Goal: Task Accomplishment & Management: Complete application form

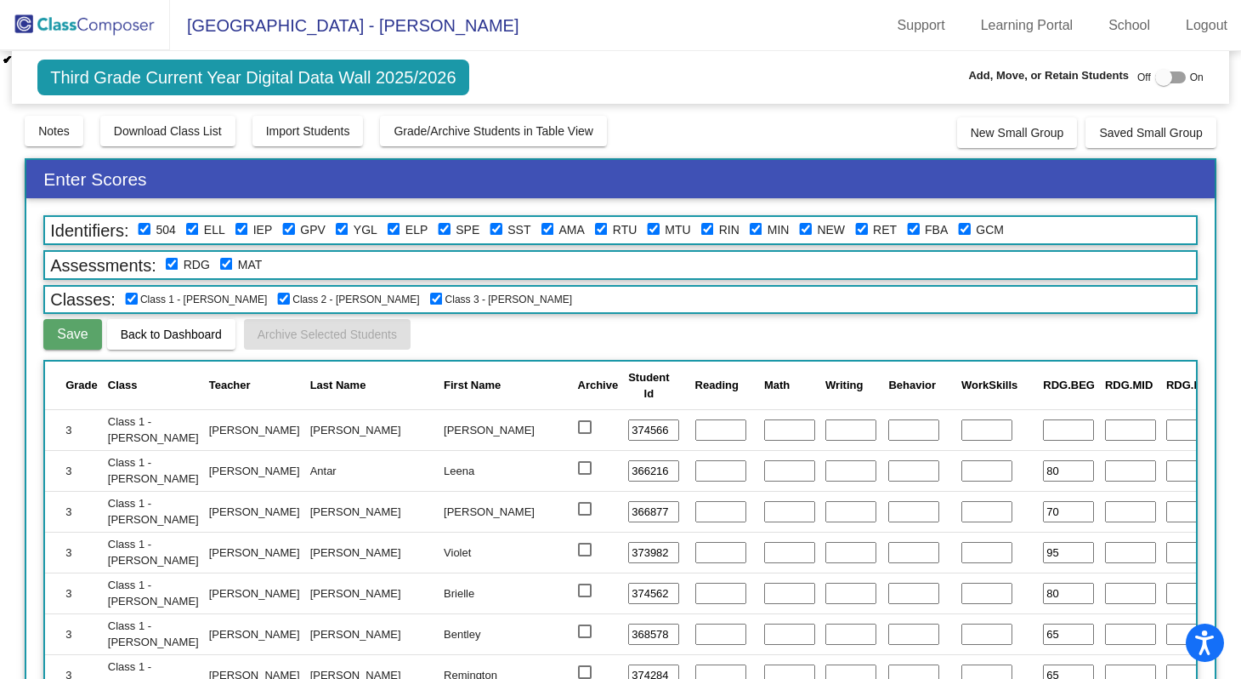
scroll to position [1399, 394]
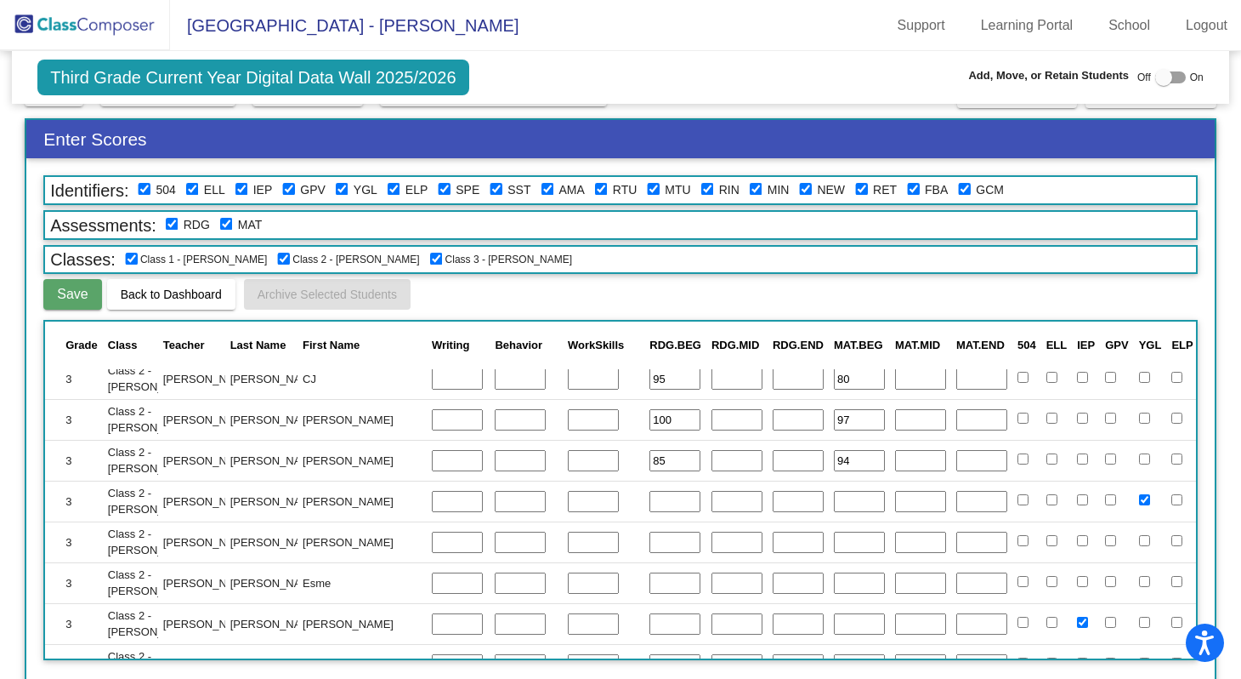
click at [650, 497] on input "text" at bounding box center [675, 502] width 51 height 22
type input "85"
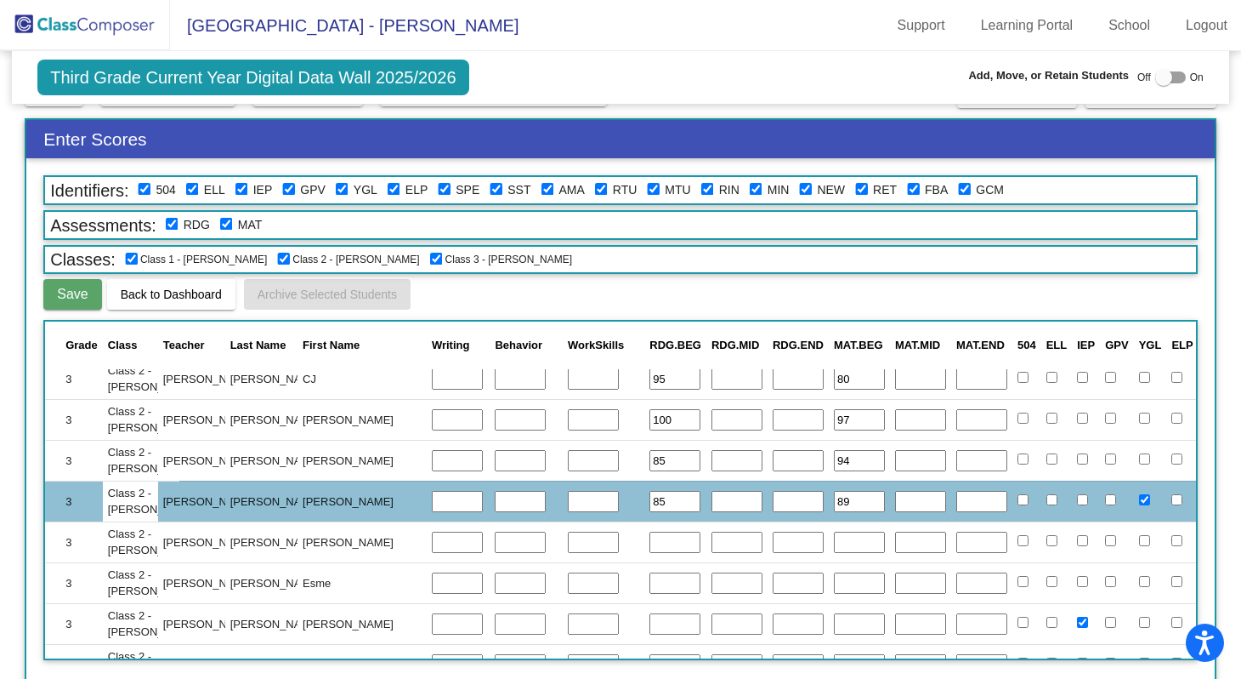
type input "89"
click at [650, 538] on input "text" at bounding box center [675, 542] width 51 height 22
type input "90"
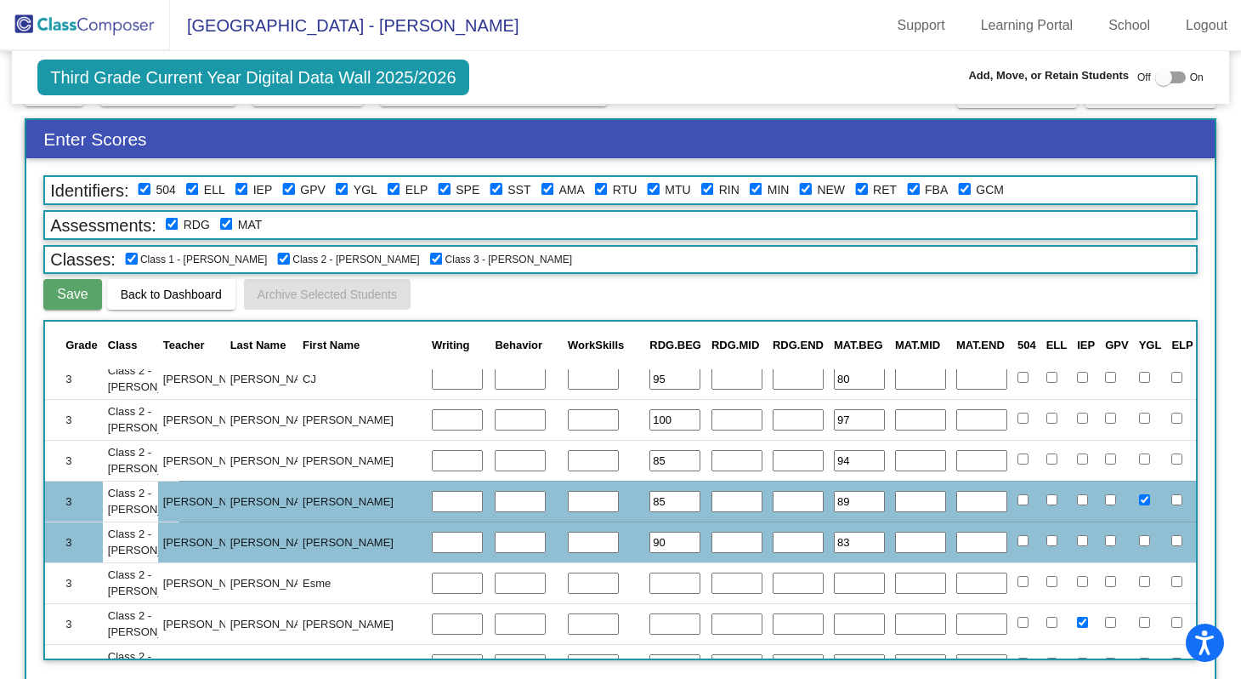
type input "83"
click at [650, 578] on input "text" at bounding box center [675, 583] width 51 height 22
type input "90"
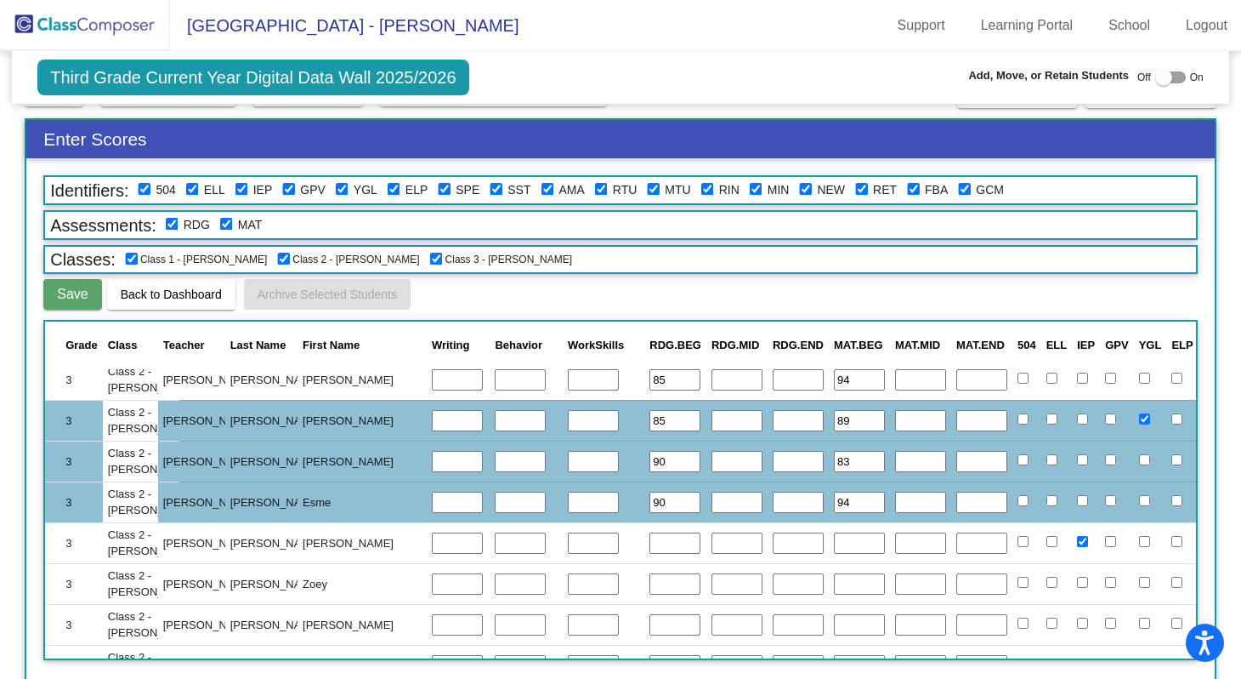
scroll to position [1570, 394]
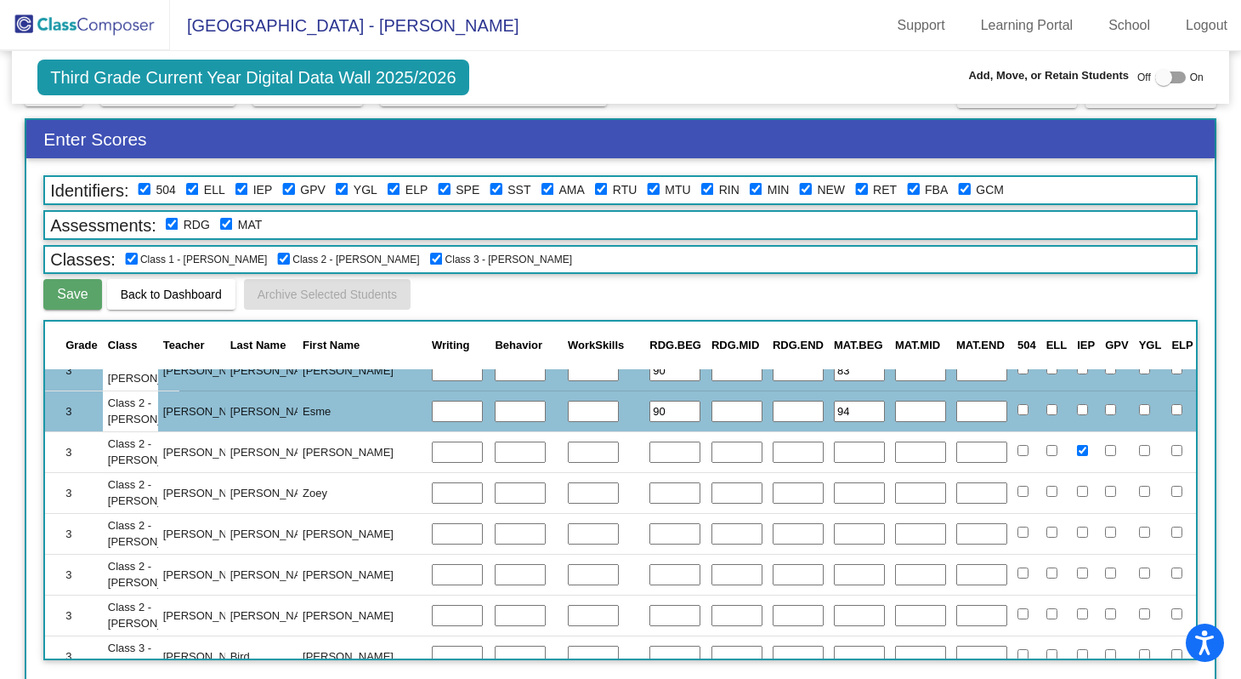
type input "94"
click at [650, 448] on input "text" at bounding box center [675, 452] width 51 height 22
type input "35"
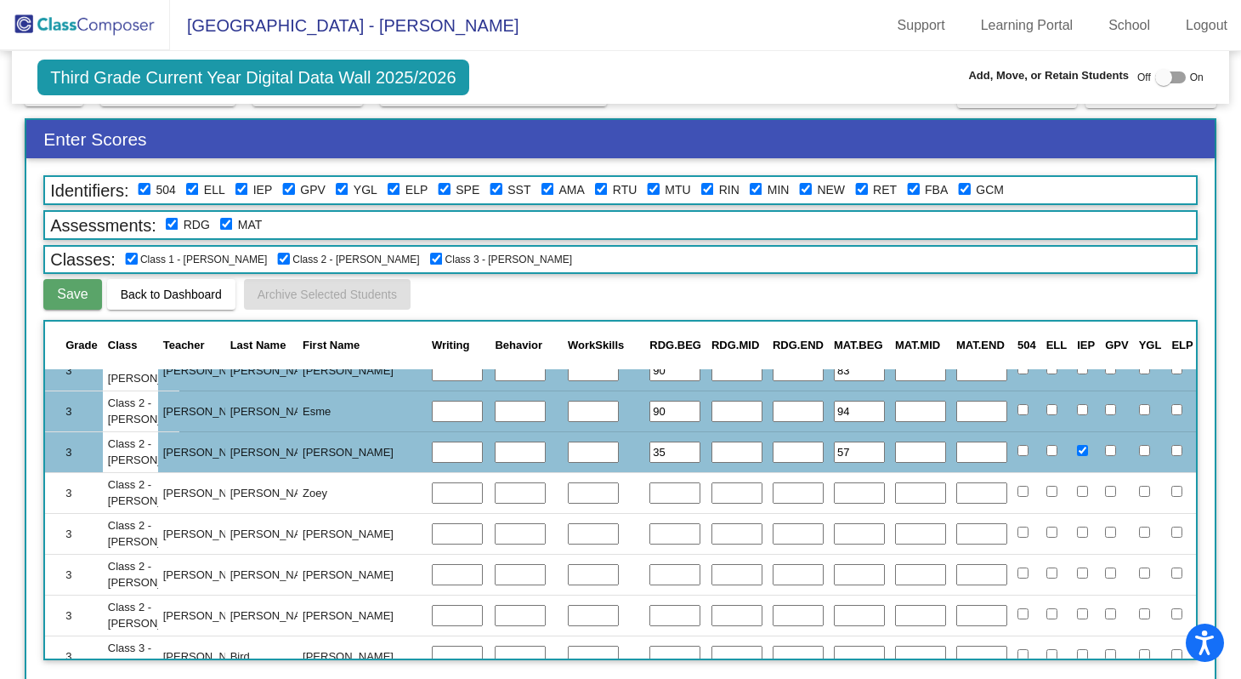
type input "57"
click at [650, 492] on input "text" at bounding box center [675, 493] width 51 height 22
type input "95"
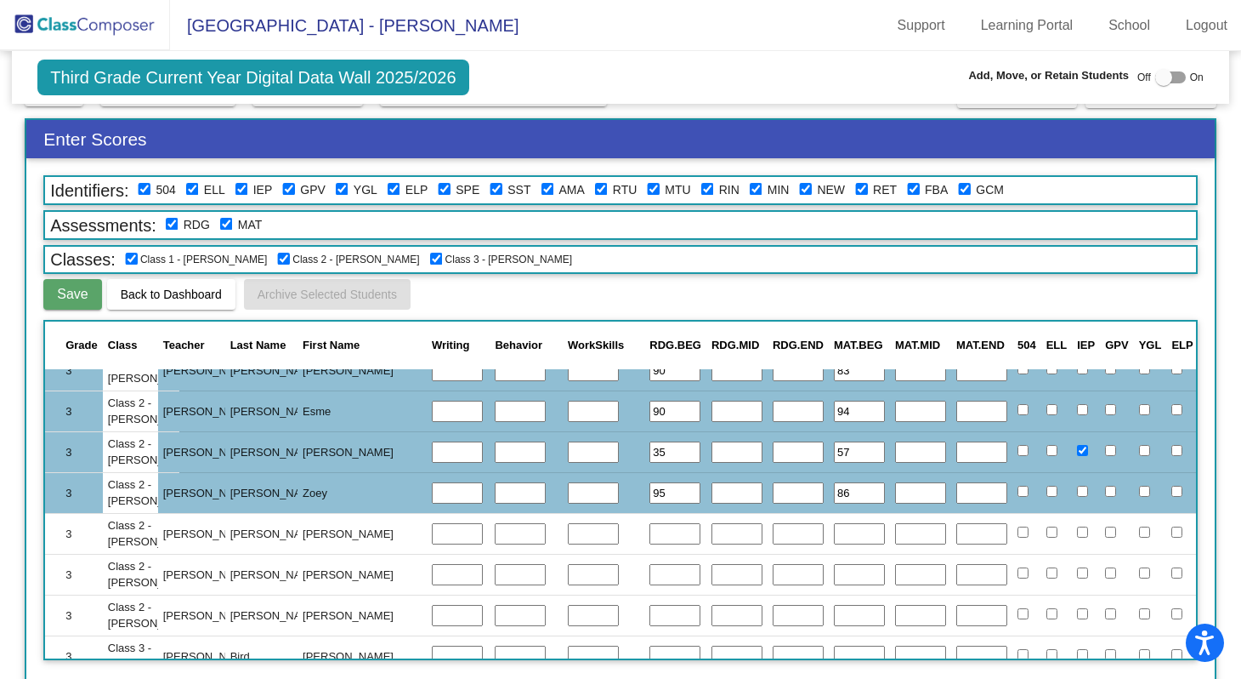
type input "86"
click at [650, 534] on input "text" at bounding box center [675, 534] width 51 height 22
type input "85"
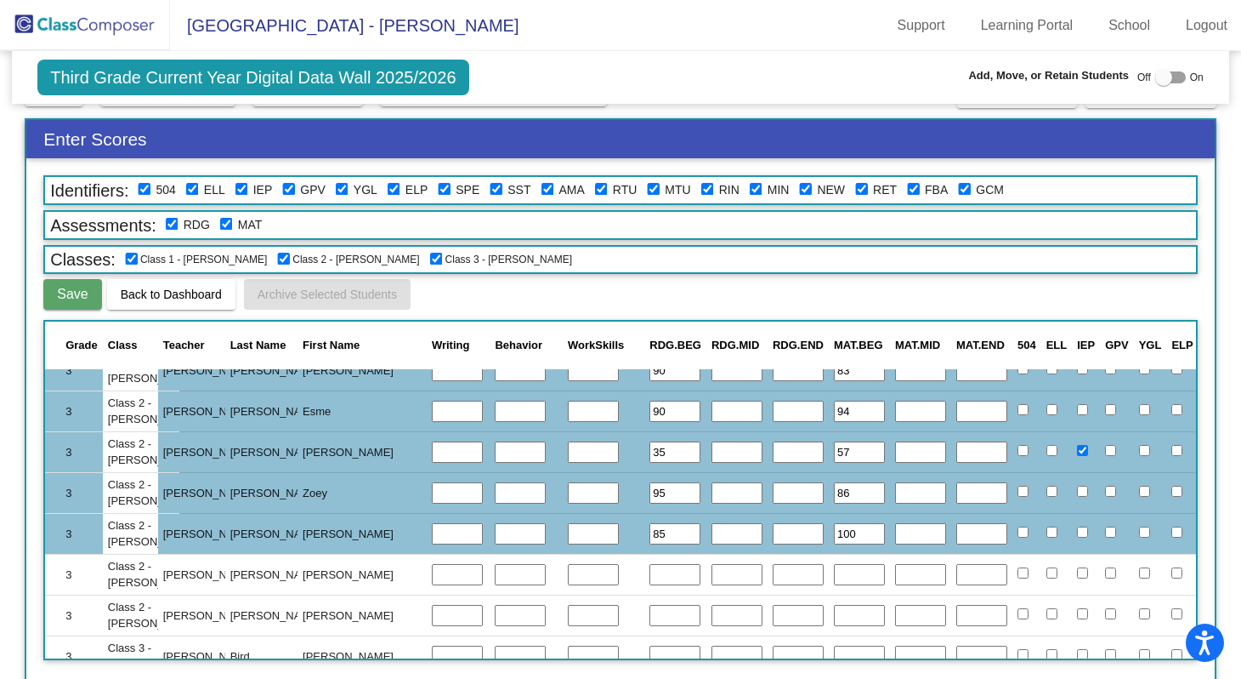
type input "100"
click at [650, 576] on input "text" at bounding box center [675, 575] width 51 height 22
click at [650, 570] on input "text" at bounding box center [675, 575] width 51 height 22
type input "75"
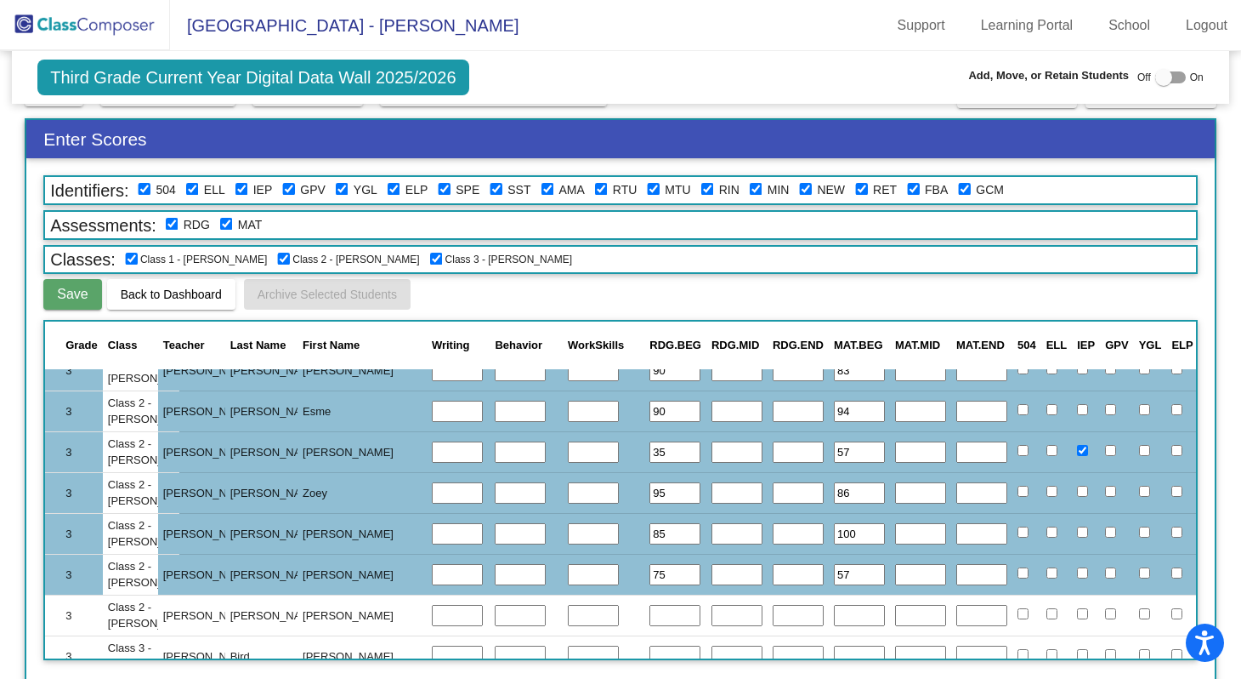
type input "57"
click at [650, 610] on input "text" at bounding box center [675, 616] width 51 height 22
type input "85"
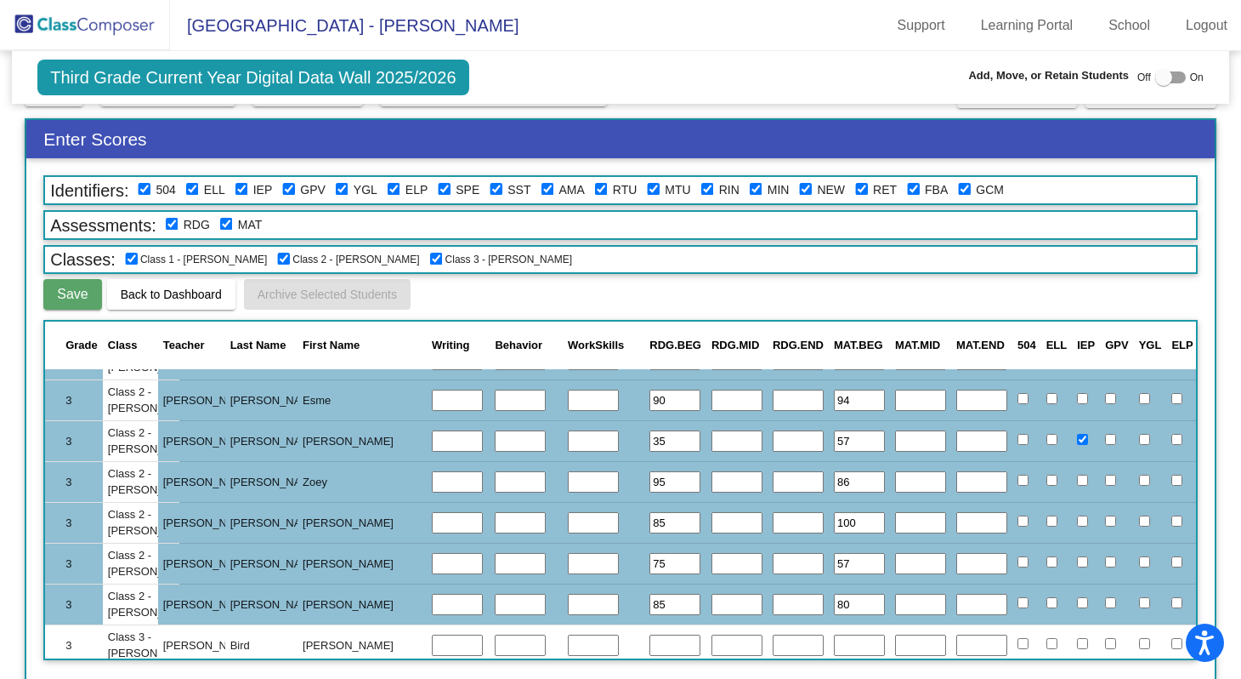
scroll to position [1647, 394]
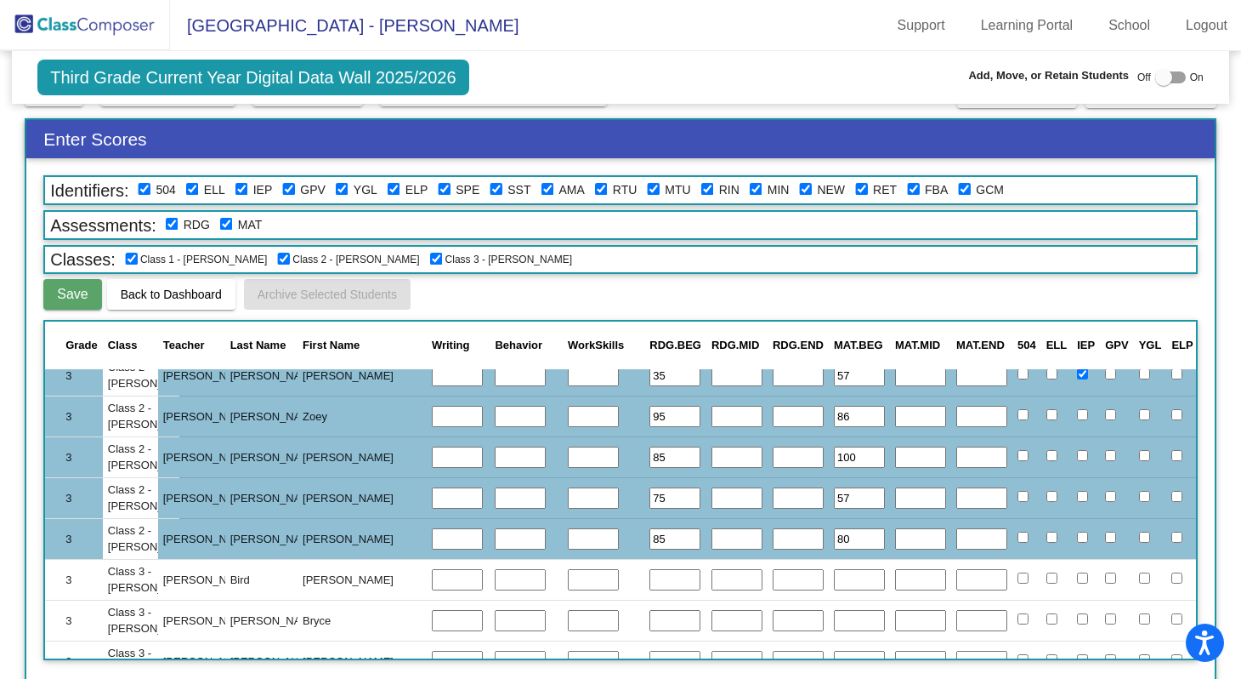
type input "80"
click at [73, 296] on span "Save" at bounding box center [72, 294] width 31 height 14
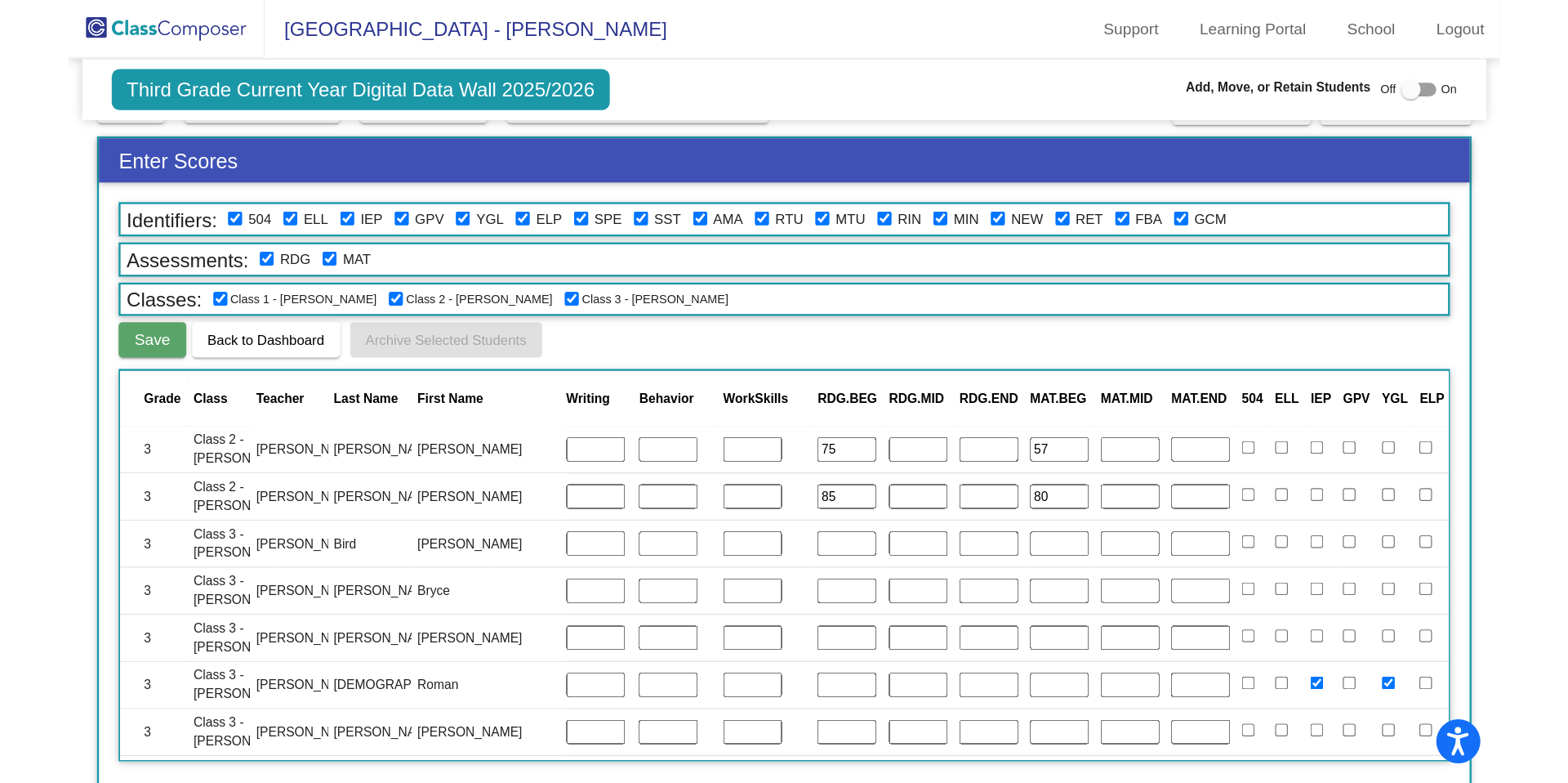
scroll to position [1690, 378]
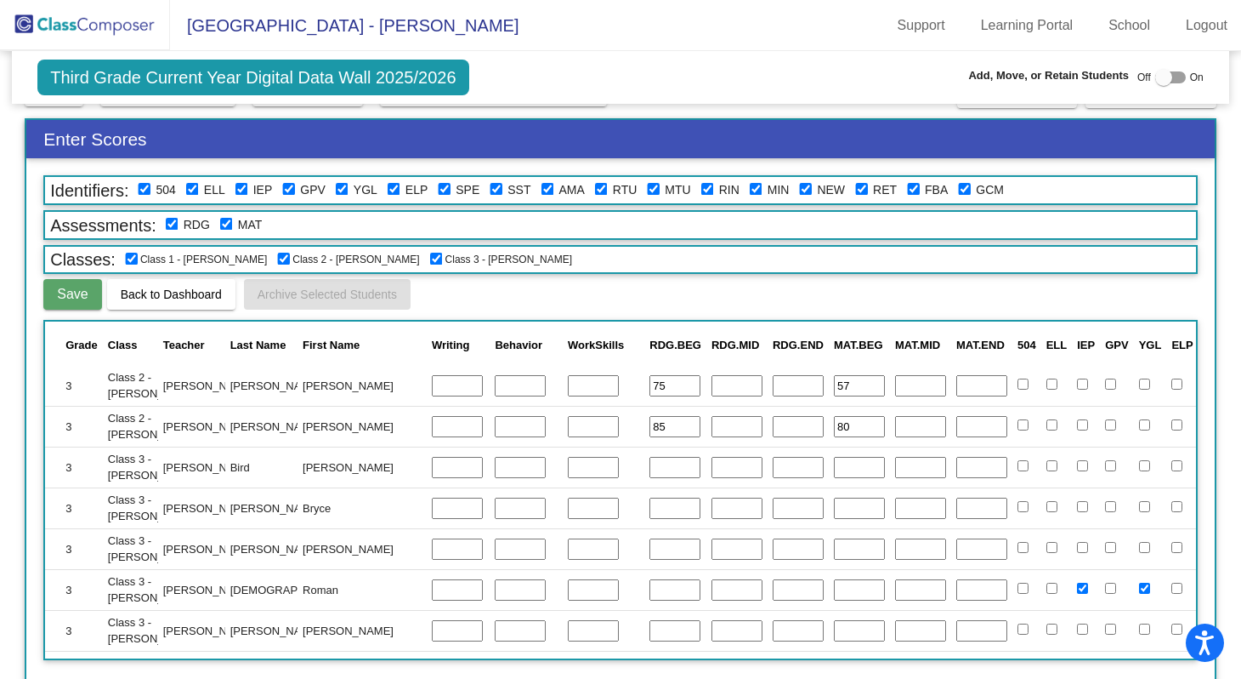
click at [650, 468] on input "text" at bounding box center [675, 468] width 51 height 22
type input "75"
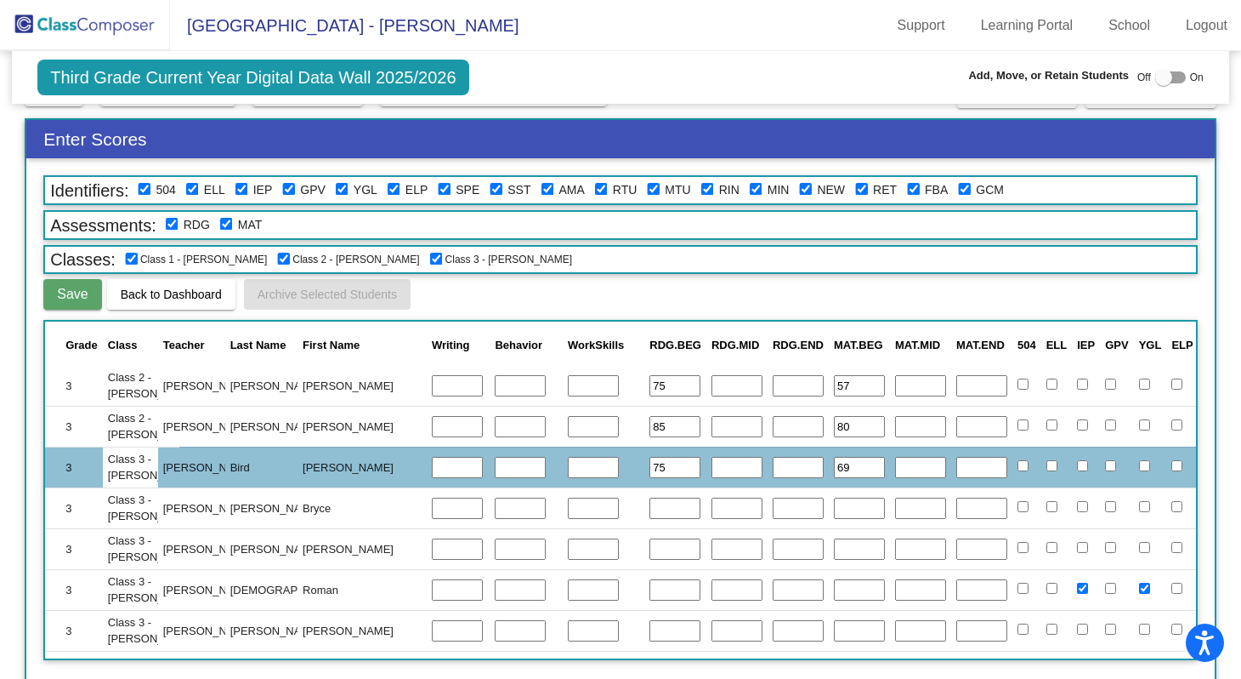
type input "69"
click at [650, 507] on input "text" at bounding box center [675, 508] width 51 height 22
type input "100"
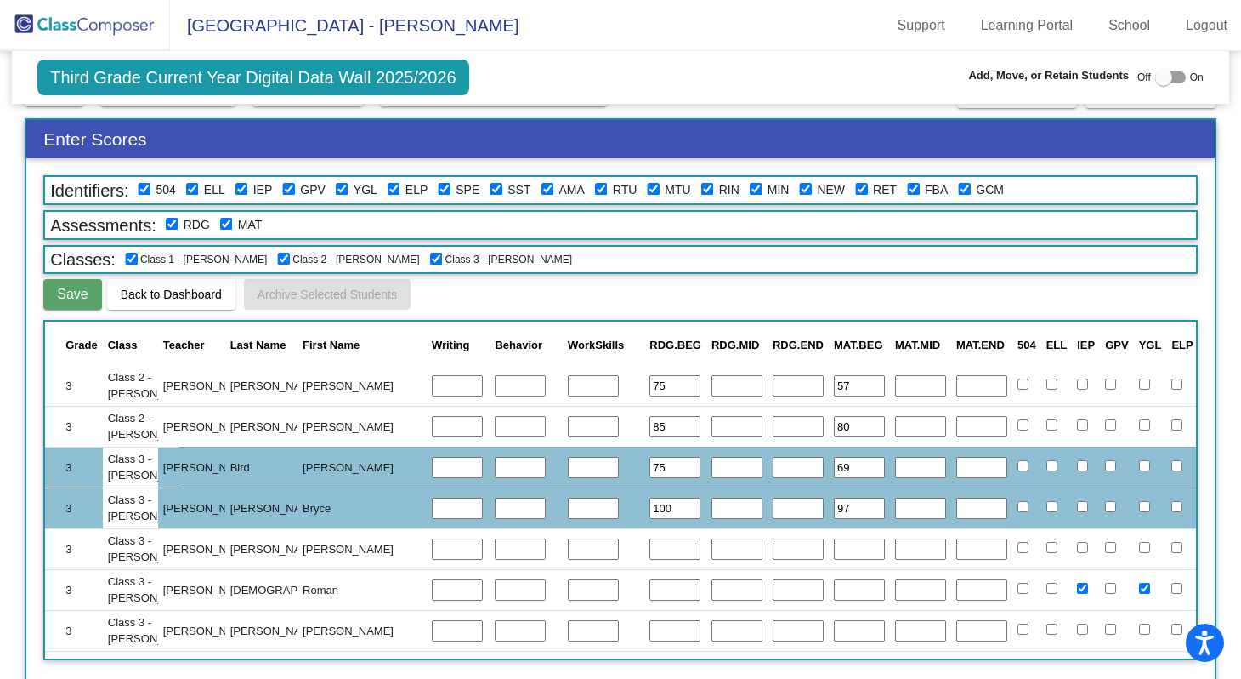
type input "97"
click at [650, 552] on input "text" at bounding box center [675, 549] width 51 height 22
type input "70"
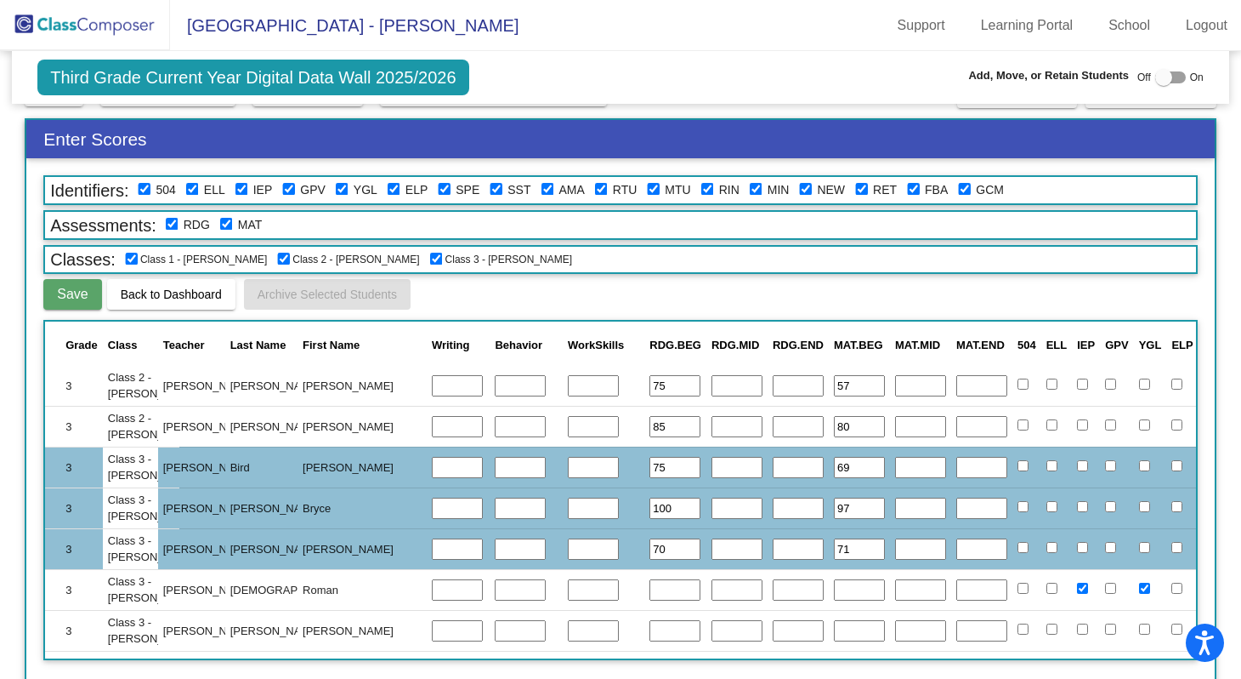
type input "71"
click at [650, 589] on input "text" at bounding box center [675, 590] width 51 height 22
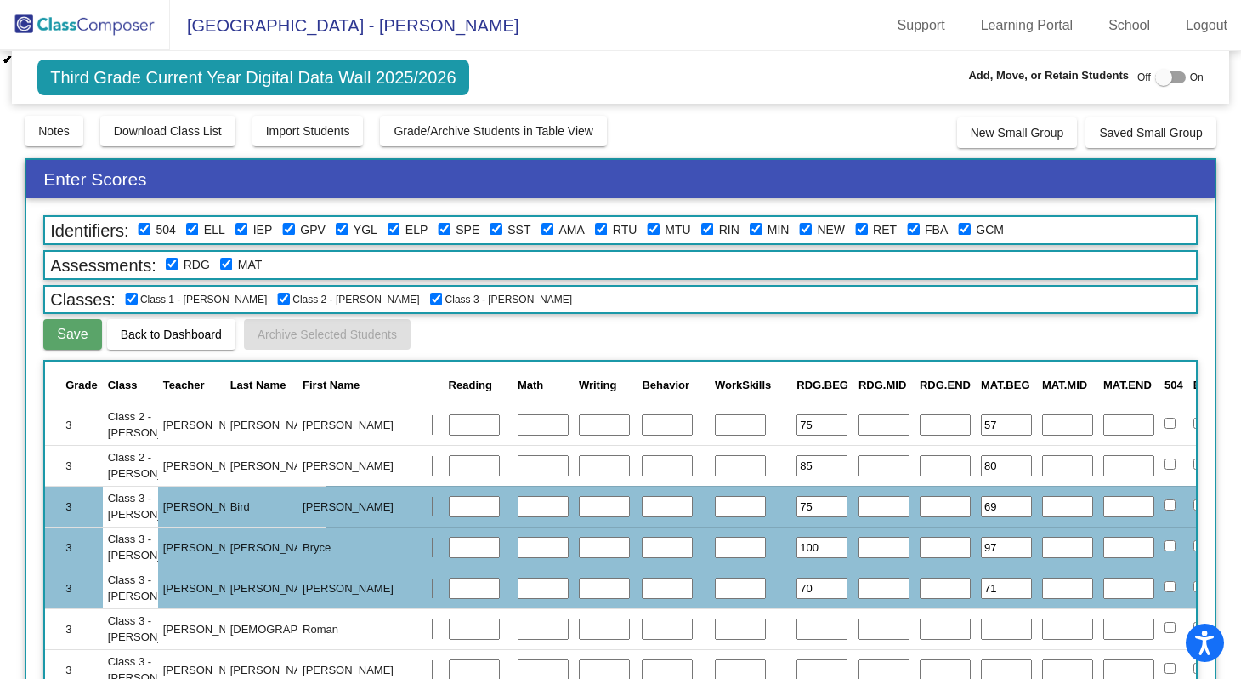
scroll to position [1760, 247]
click at [579, 627] on input "number" at bounding box center [604, 629] width 51 height 22
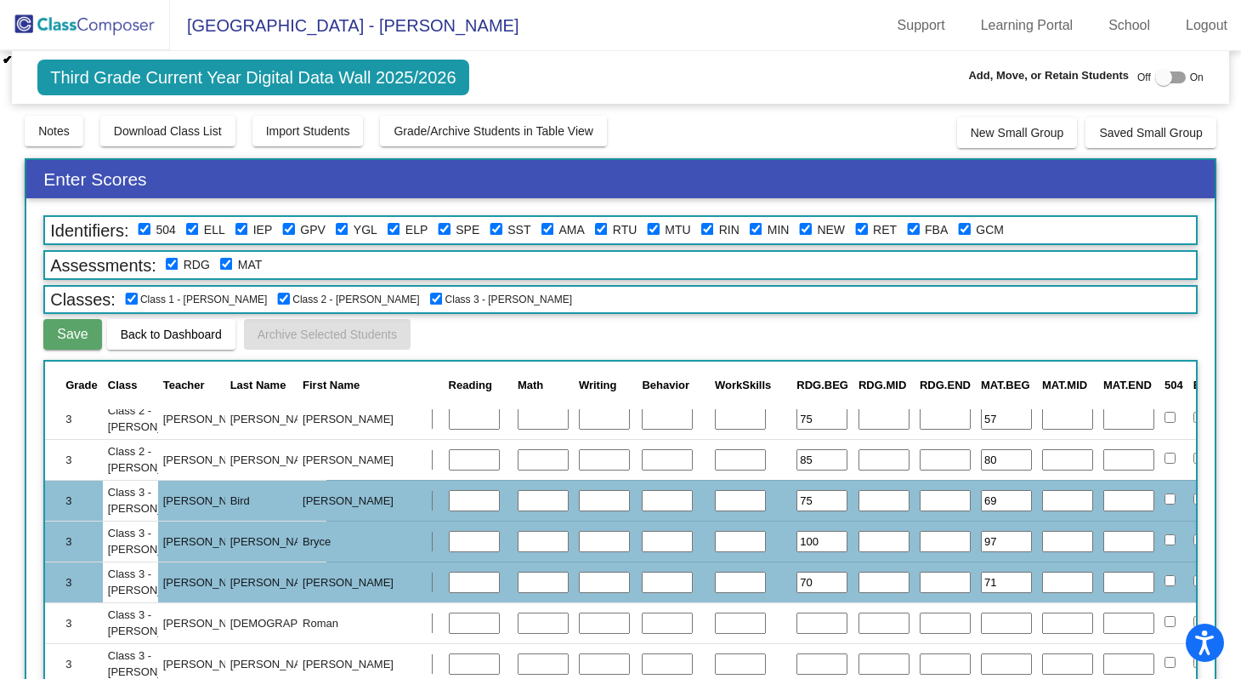
scroll to position [1767, 247]
click at [797, 622] on input "text" at bounding box center [822, 622] width 51 height 22
type input "85"
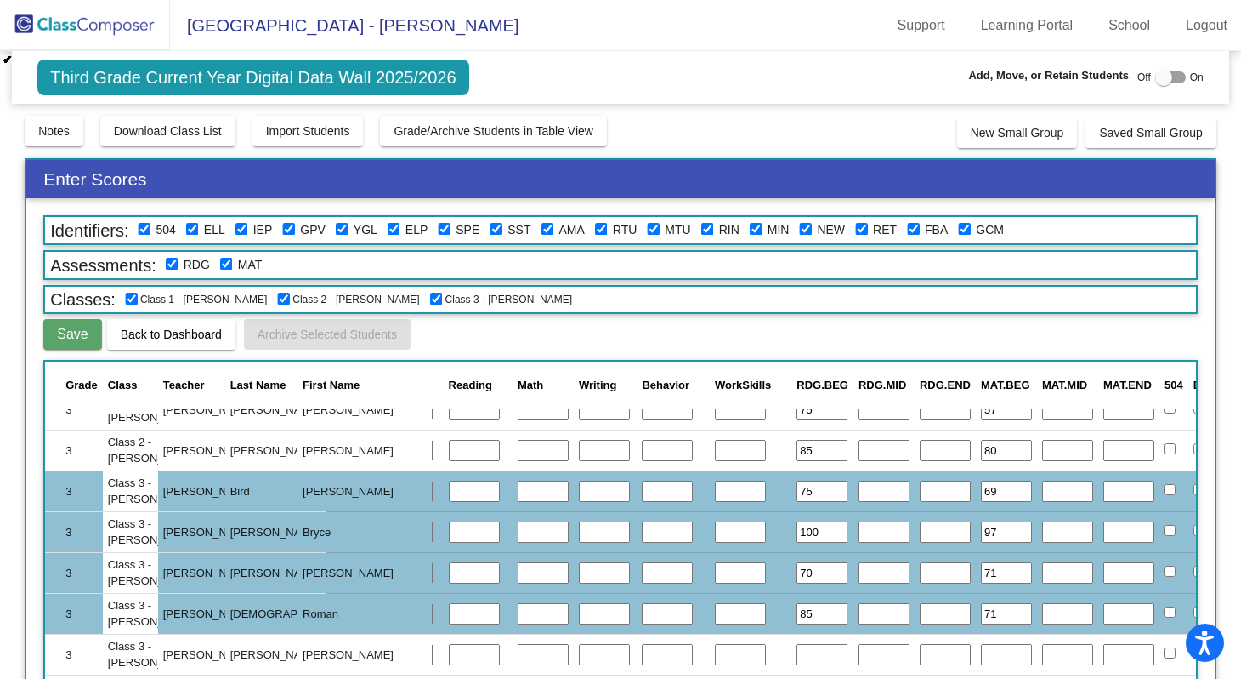
scroll to position [1868, 247]
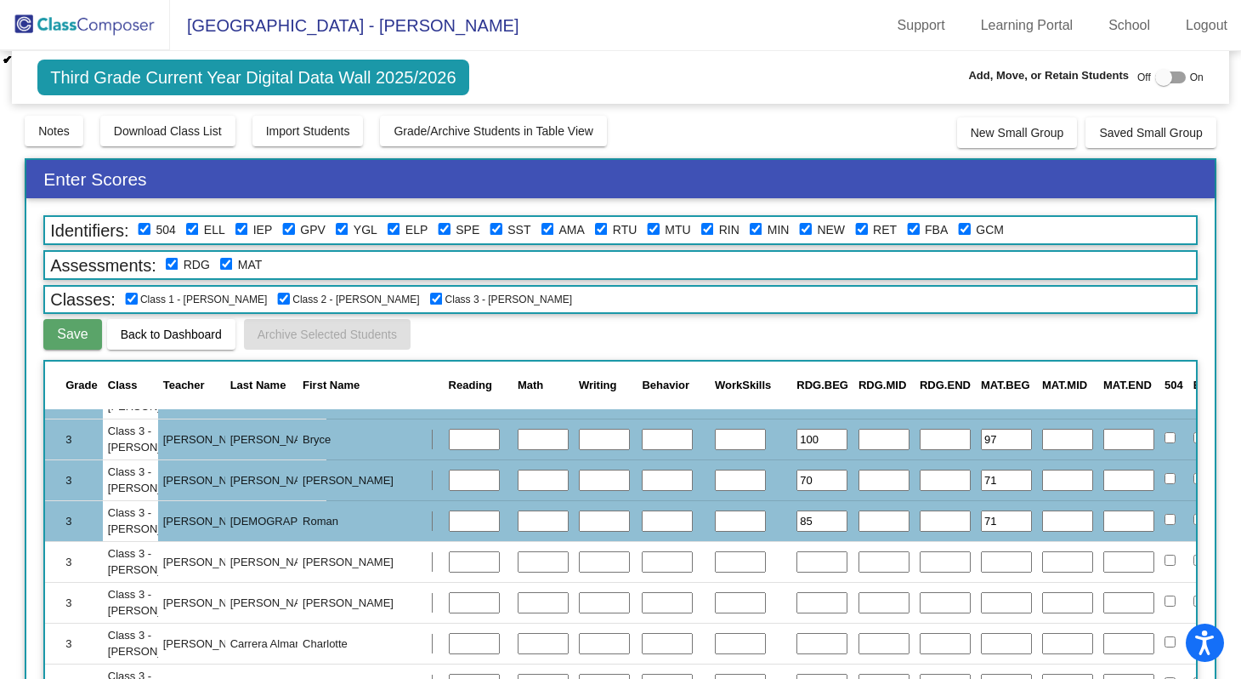
type input "71"
click at [797, 563] on input "text" at bounding box center [822, 562] width 51 height 22
type input "70"
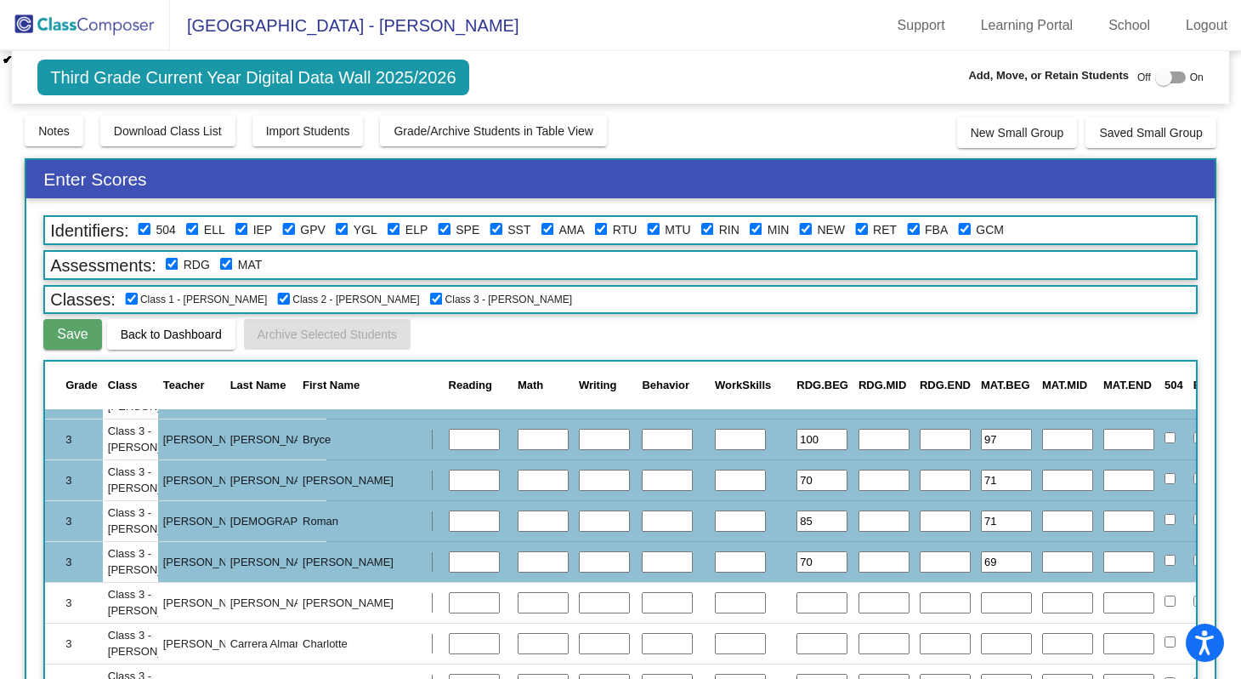
type input "69"
click at [797, 604] on input "text" at bounding box center [822, 603] width 51 height 22
type input "85"
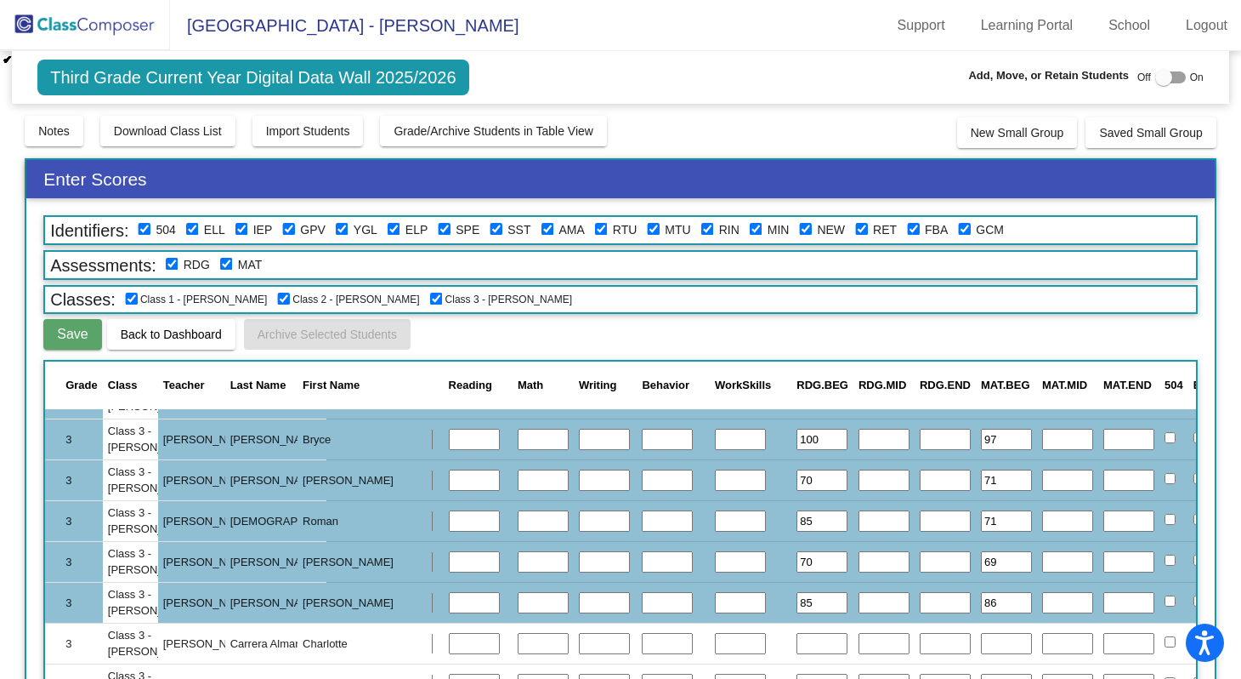
type input "86"
click at [797, 648] on input "text" at bounding box center [822, 644] width 51 height 22
type input "85"
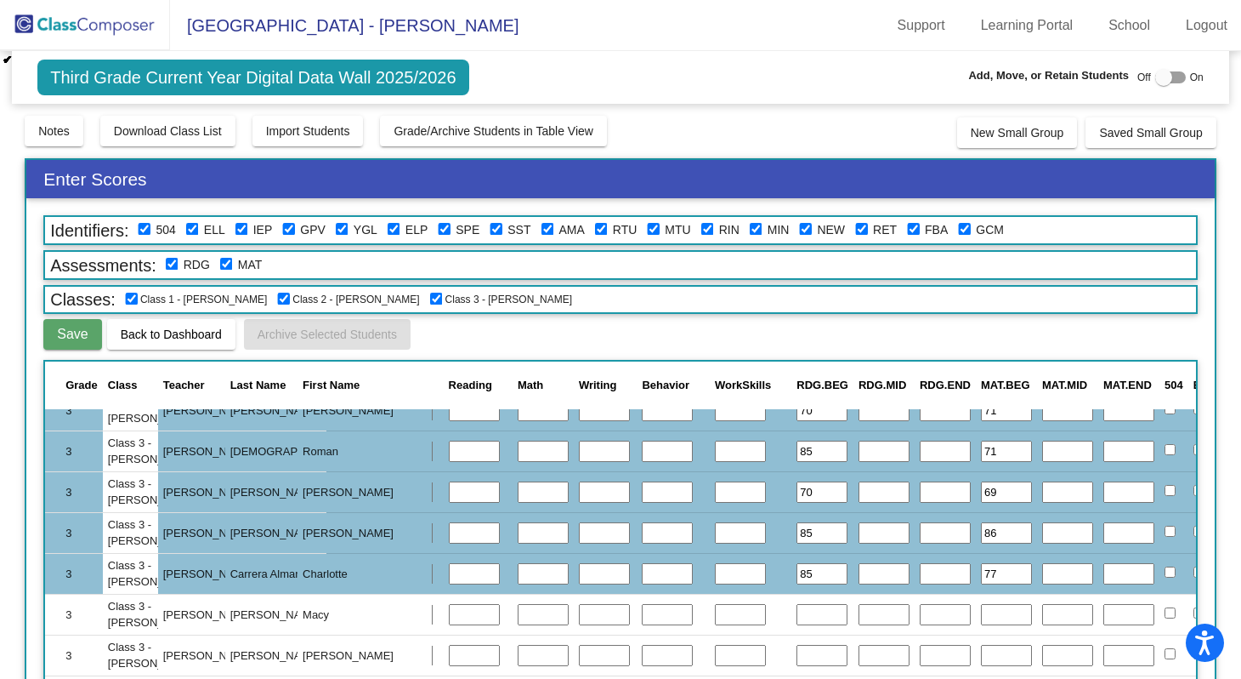
scroll to position [1943, 247]
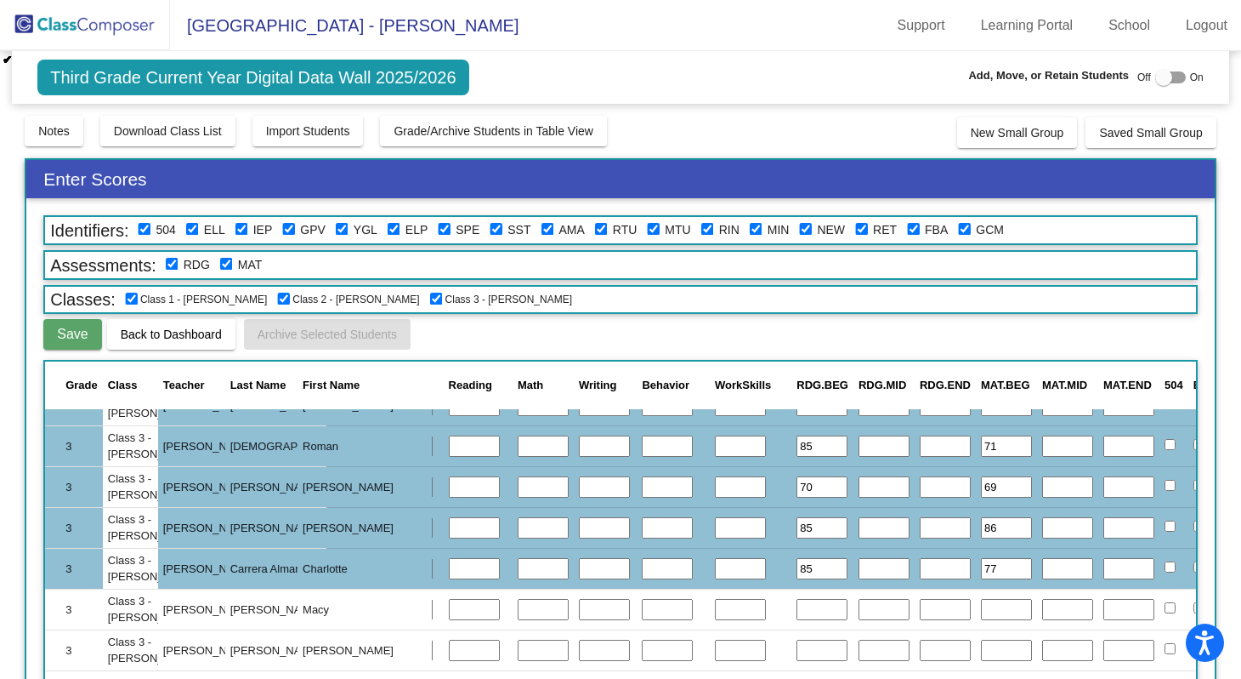
type input "77"
click at [797, 604] on input "text" at bounding box center [822, 610] width 51 height 22
type input "85"
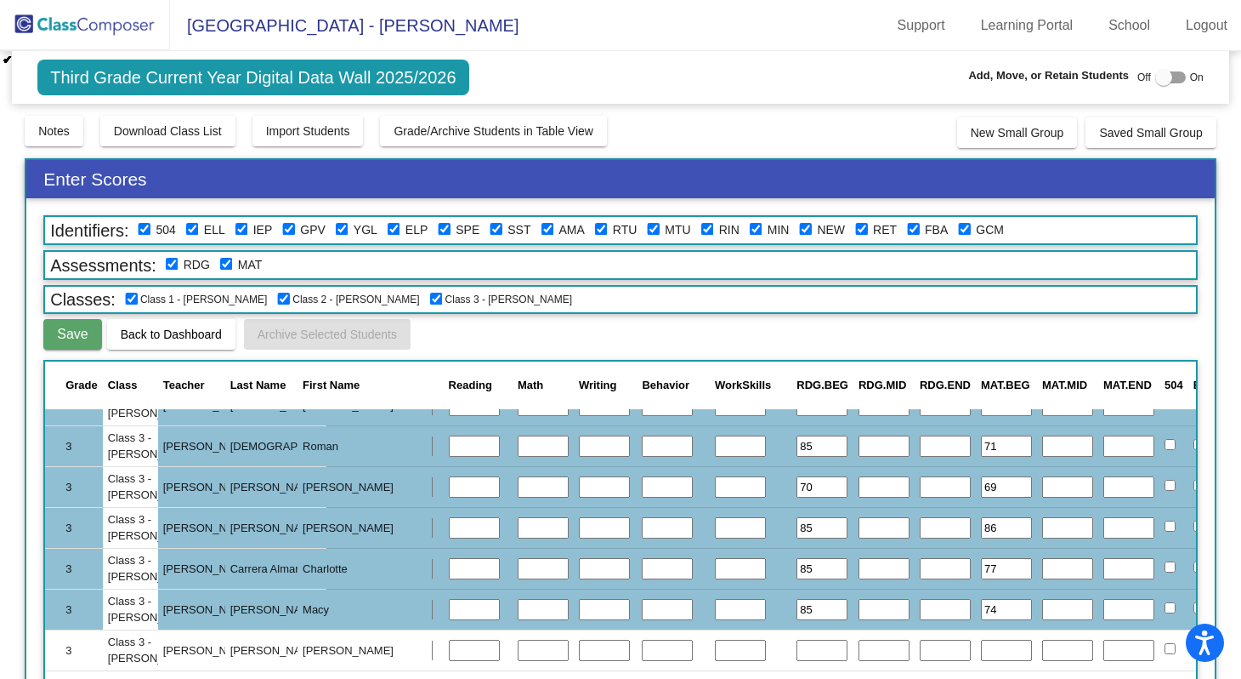
type input "74"
click at [797, 656] on input "text" at bounding box center [822, 650] width 51 height 22
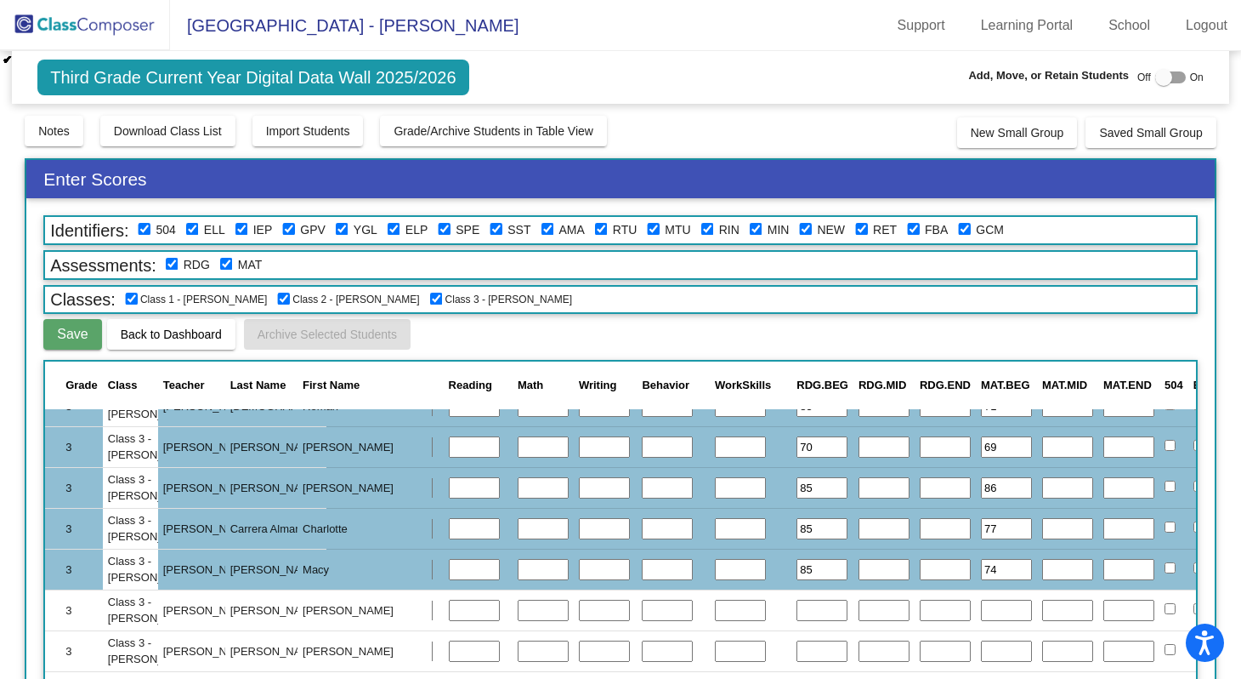
scroll to position [1991, 247]
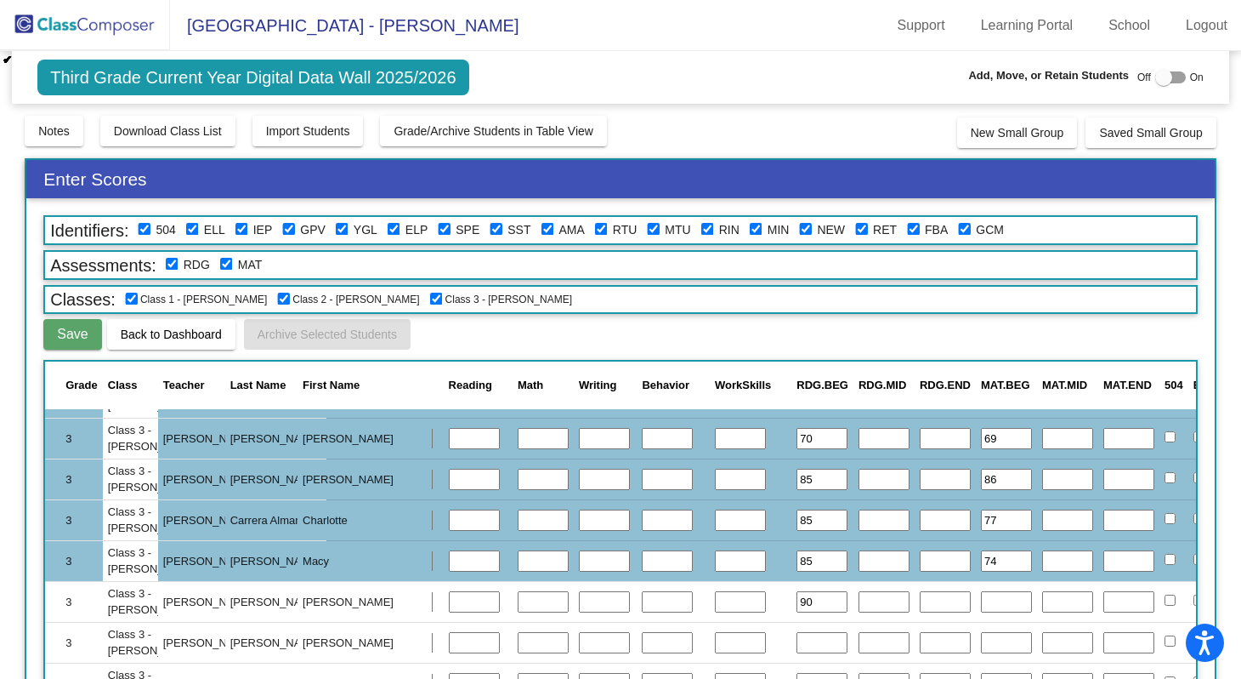
type input "90"
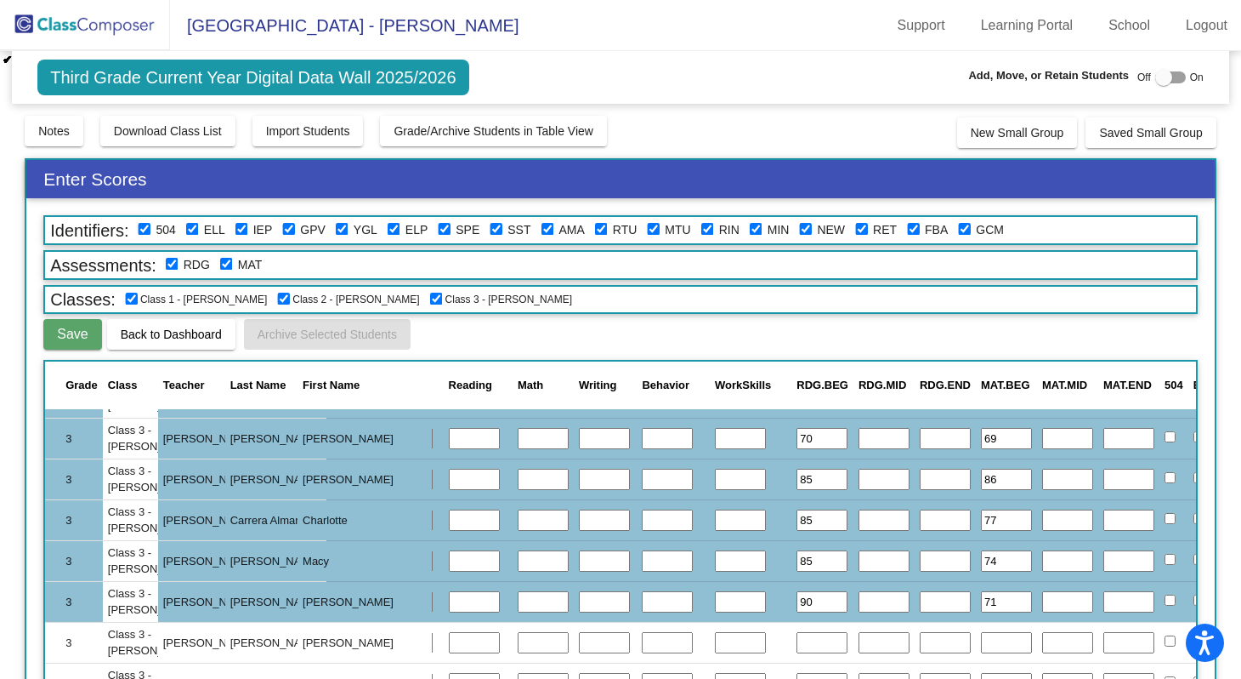
type input "71"
click at [797, 644] on input "text" at bounding box center [822, 643] width 51 height 22
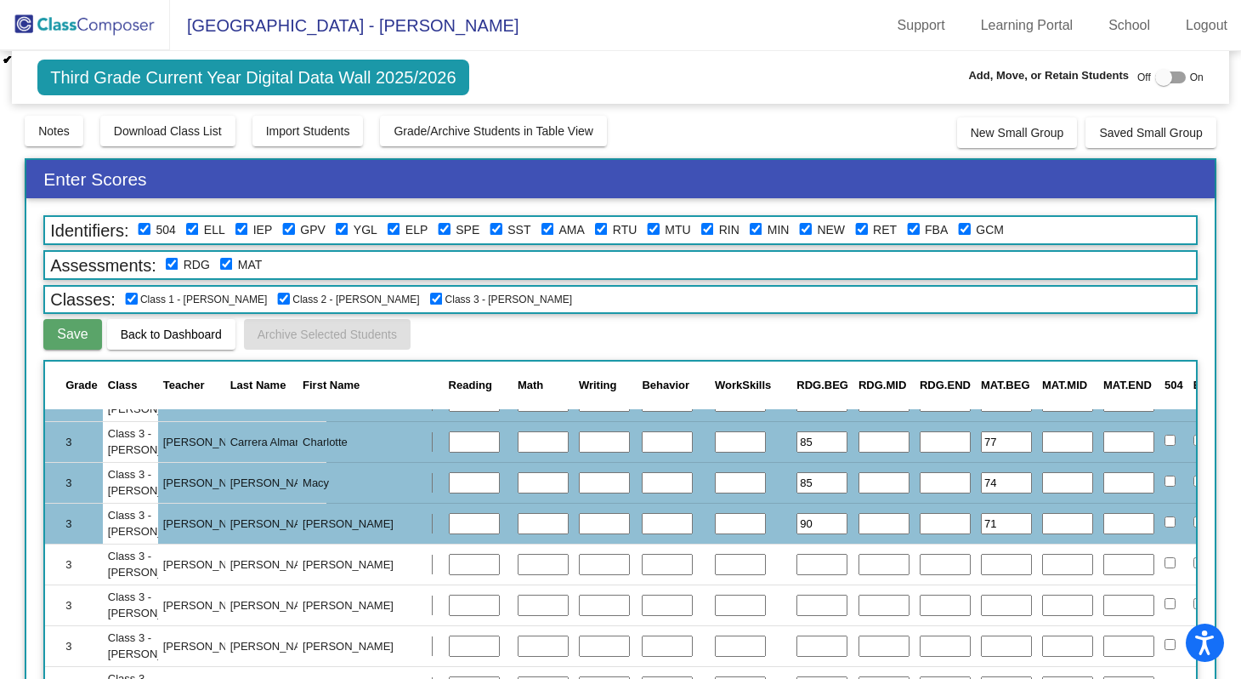
scroll to position [2099, 247]
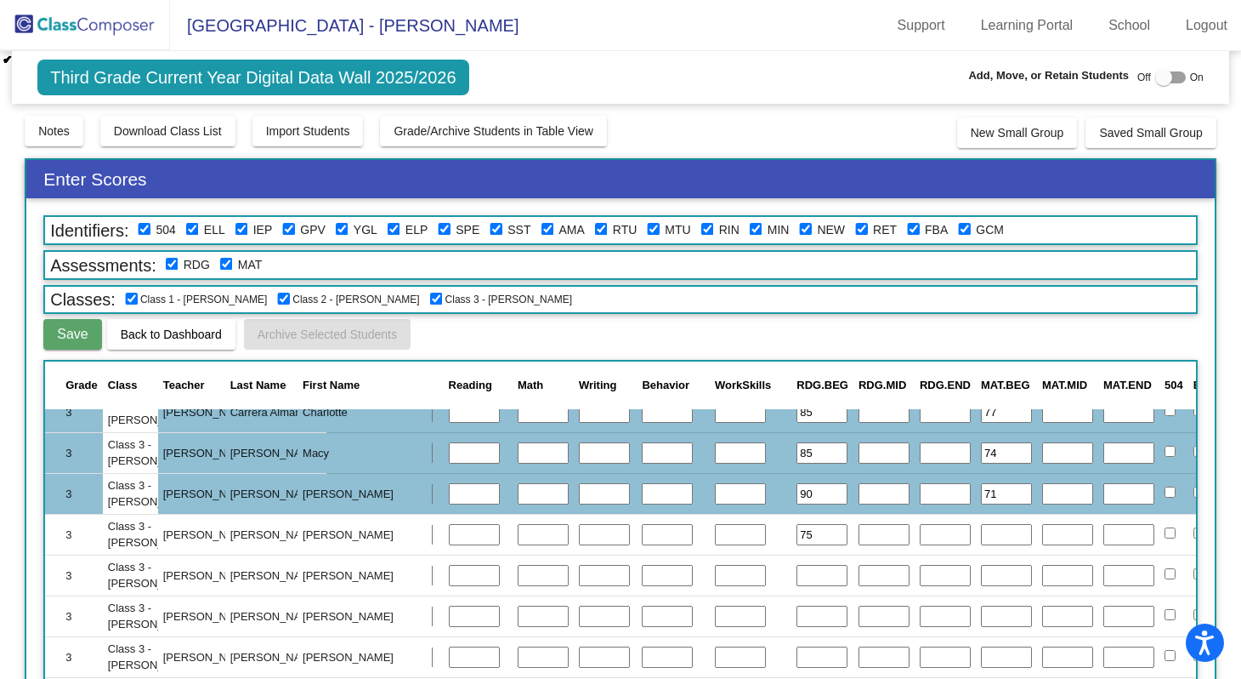
type input "75"
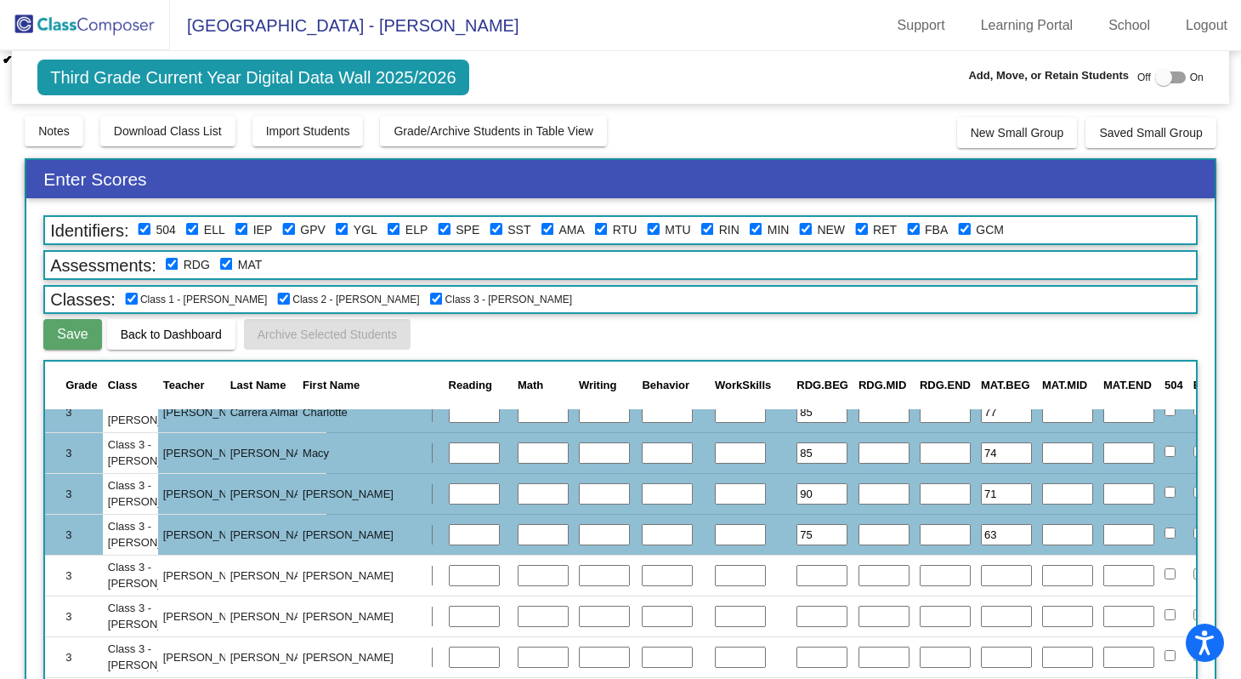
type input "63"
click at [797, 577] on input "text" at bounding box center [822, 576] width 51 height 22
type input "30"
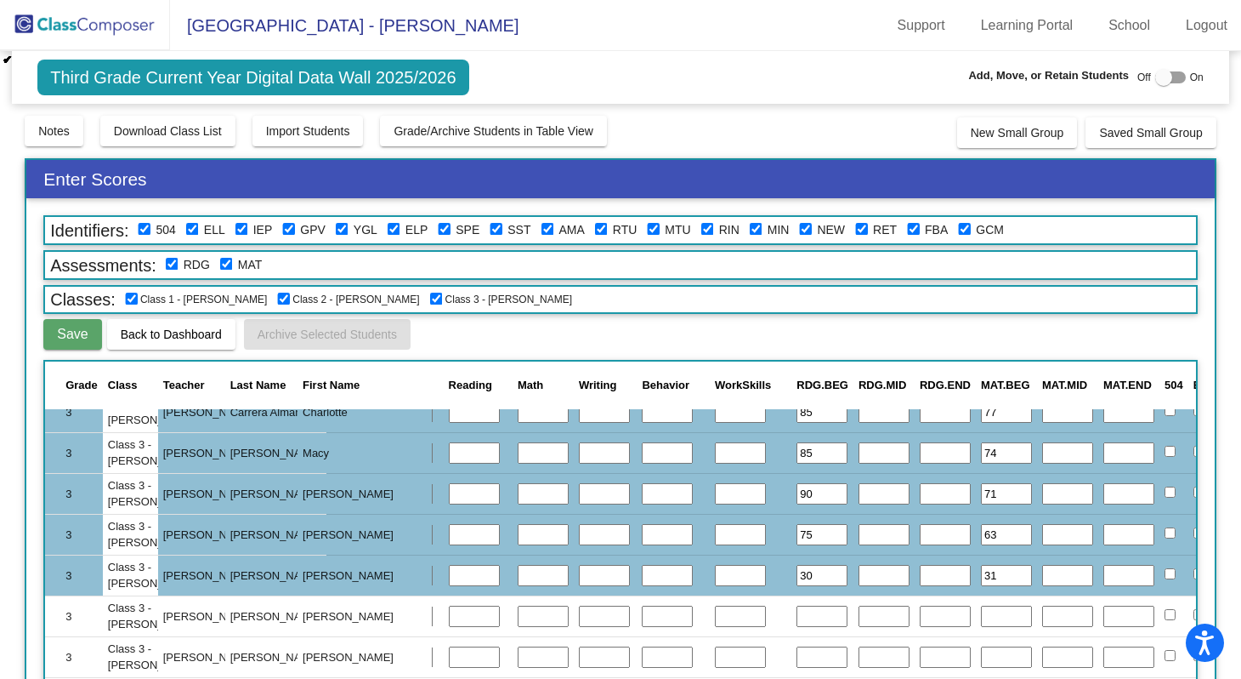
type input "31"
click at [797, 616] on input "text" at bounding box center [822, 616] width 51 height 22
type input "60"
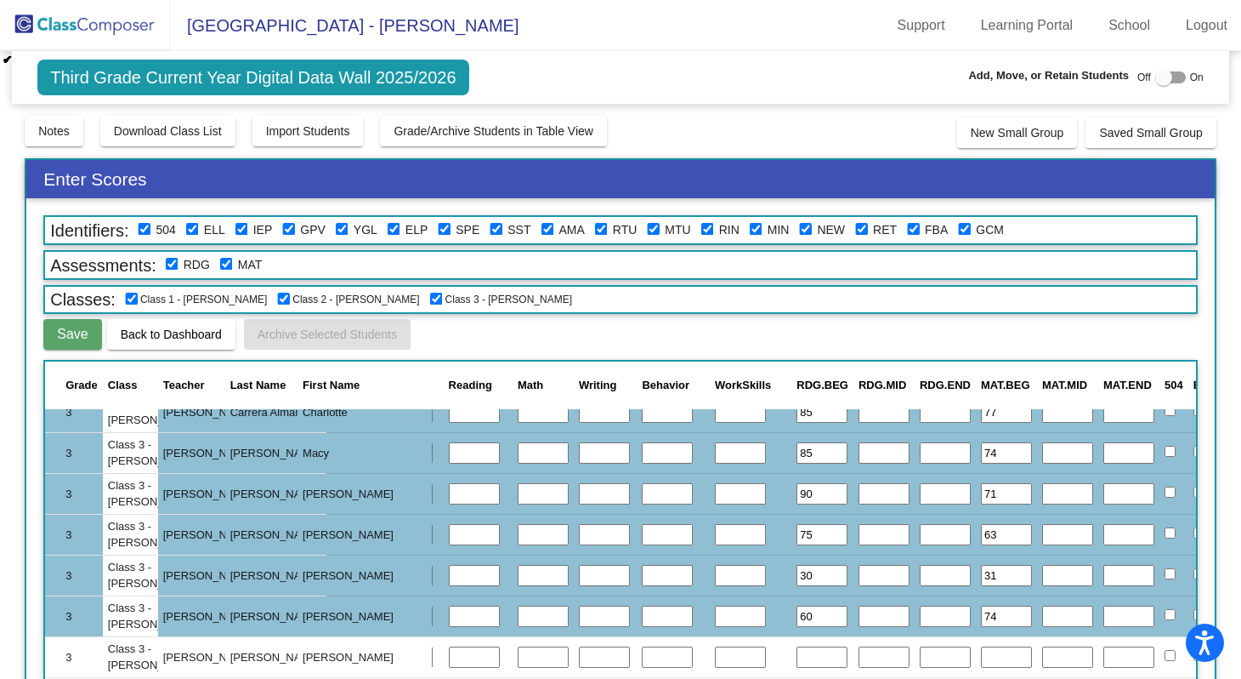
type input "74"
click at [797, 656] on input "text" at bounding box center [822, 657] width 51 height 22
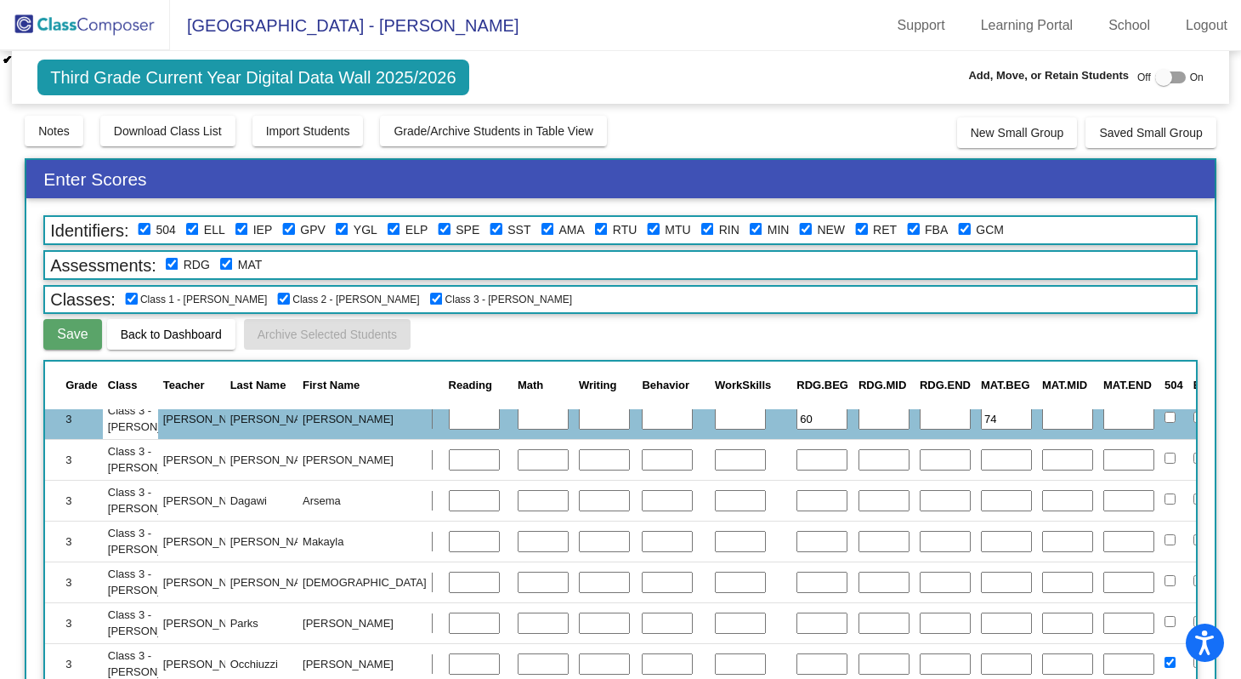
scroll to position [2285, 247]
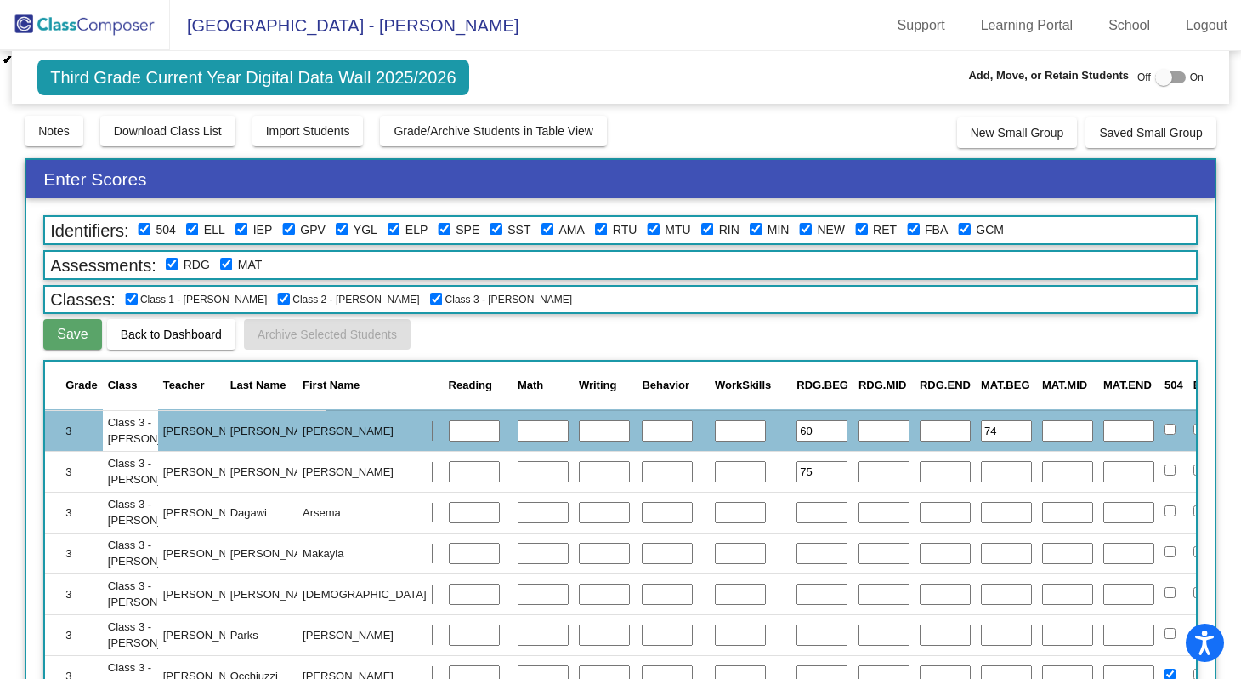
type input "75"
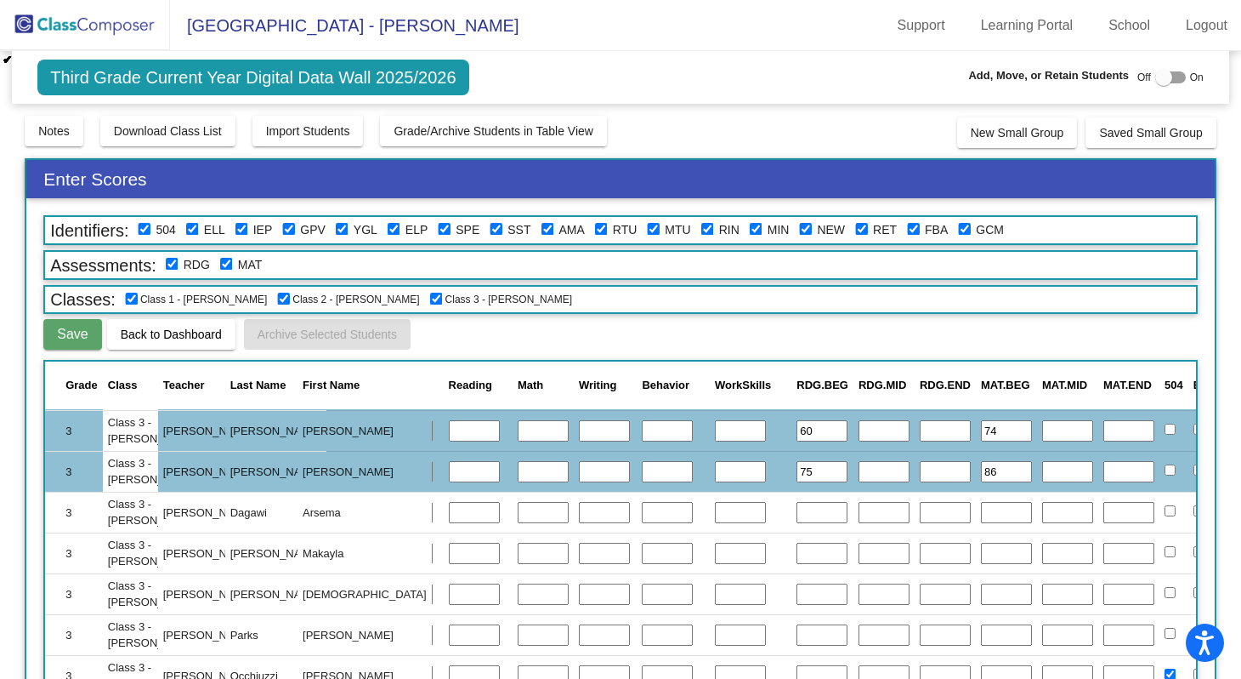
type input "86"
click at [797, 517] on input "text" at bounding box center [822, 513] width 51 height 22
type input "85"
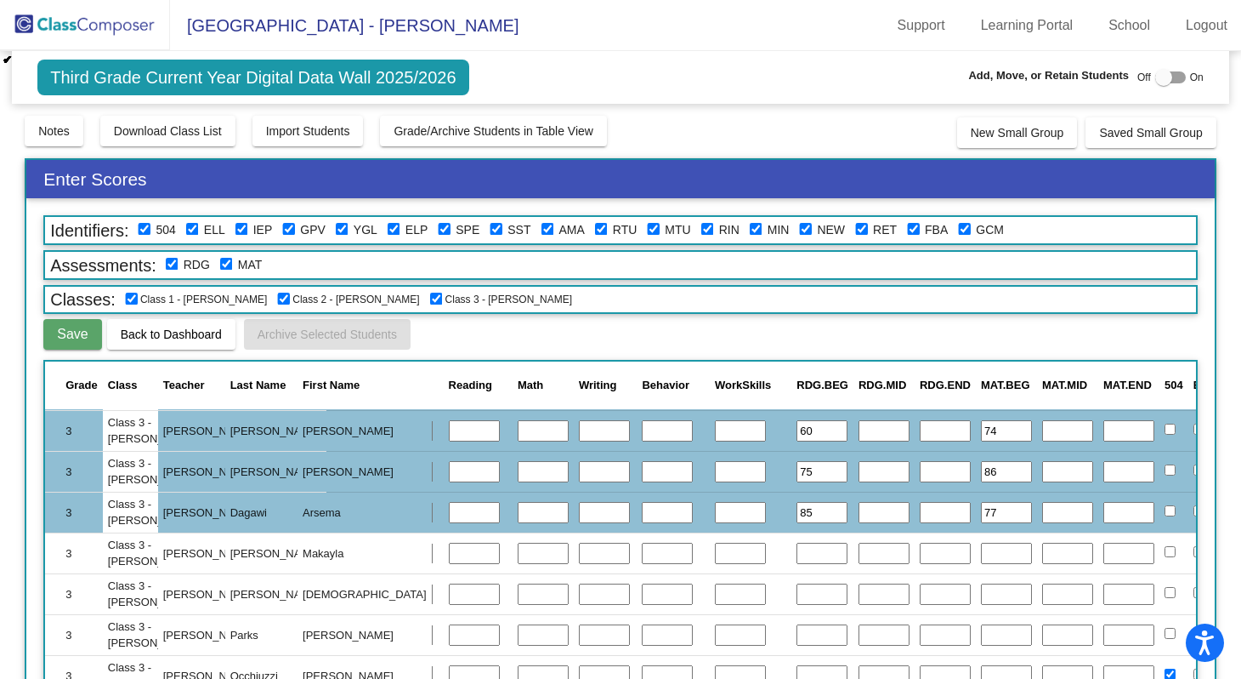
type input "77"
click at [797, 555] on input "text" at bounding box center [822, 553] width 51 height 22
type input "100"
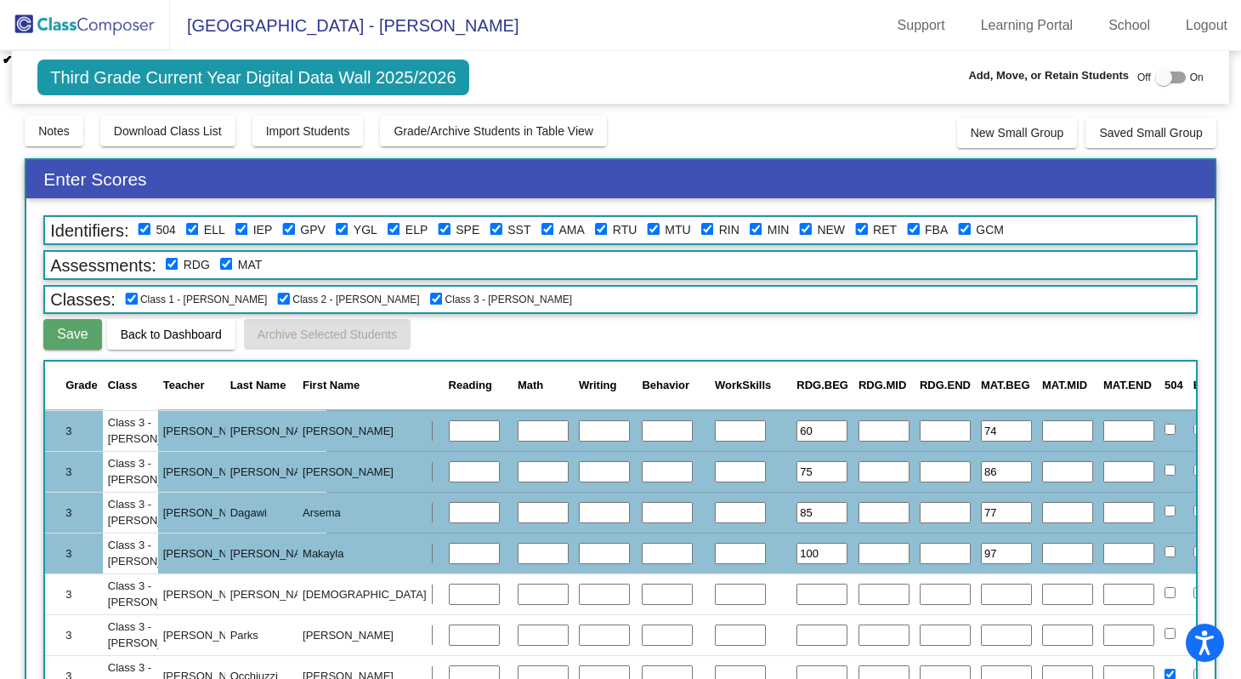
type input "97"
click at [797, 593] on input "text" at bounding box center [822, 594] width 51 height 22
type input "55"
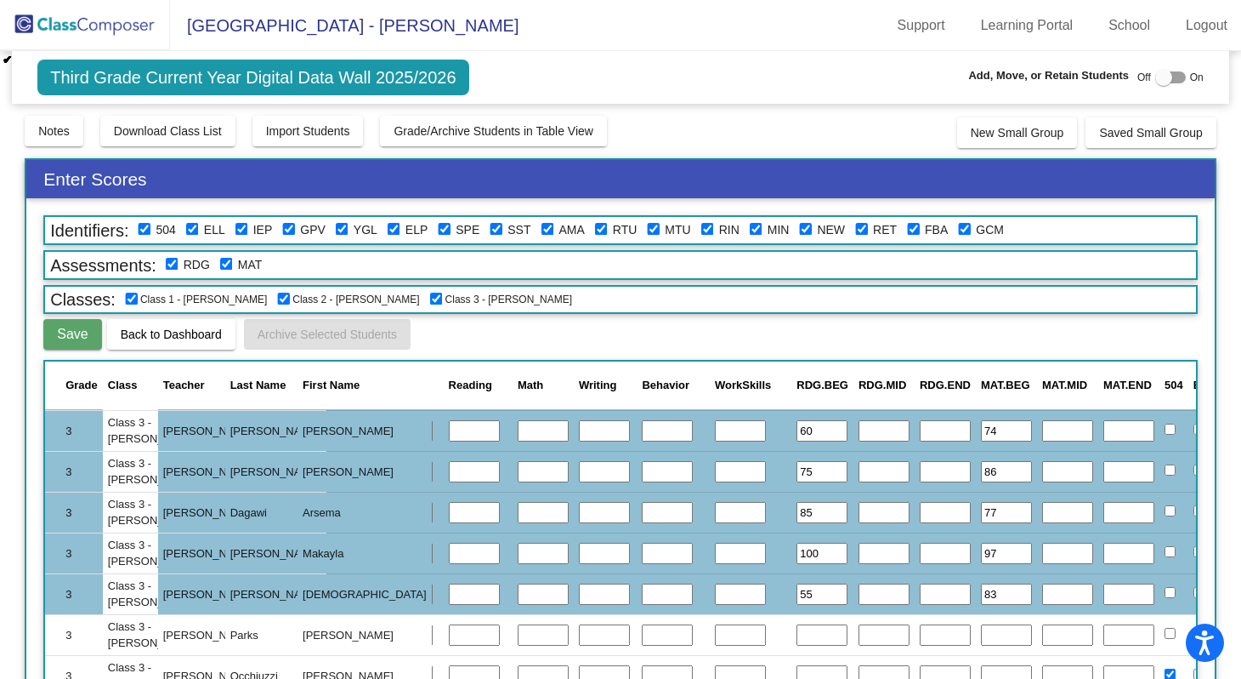
type input "83"
click at [797, 632] on input "text" at bounding box center [822, 635] width 51 height 22
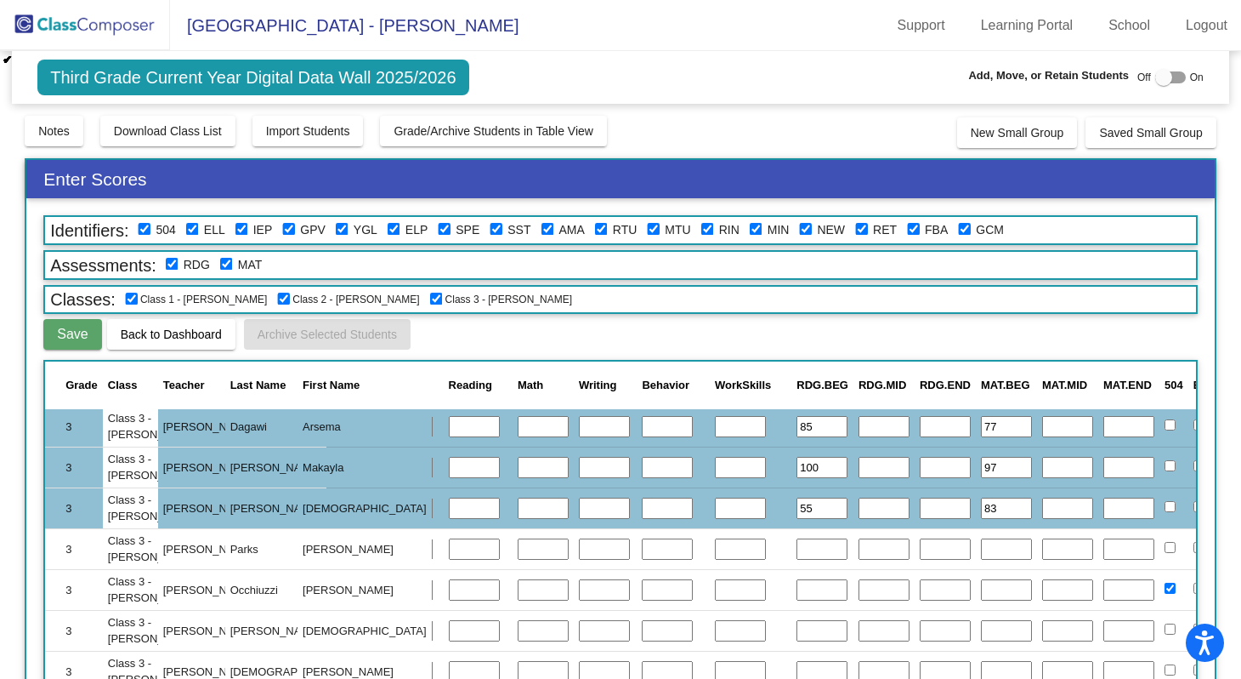
scroll to position [2392, 247]
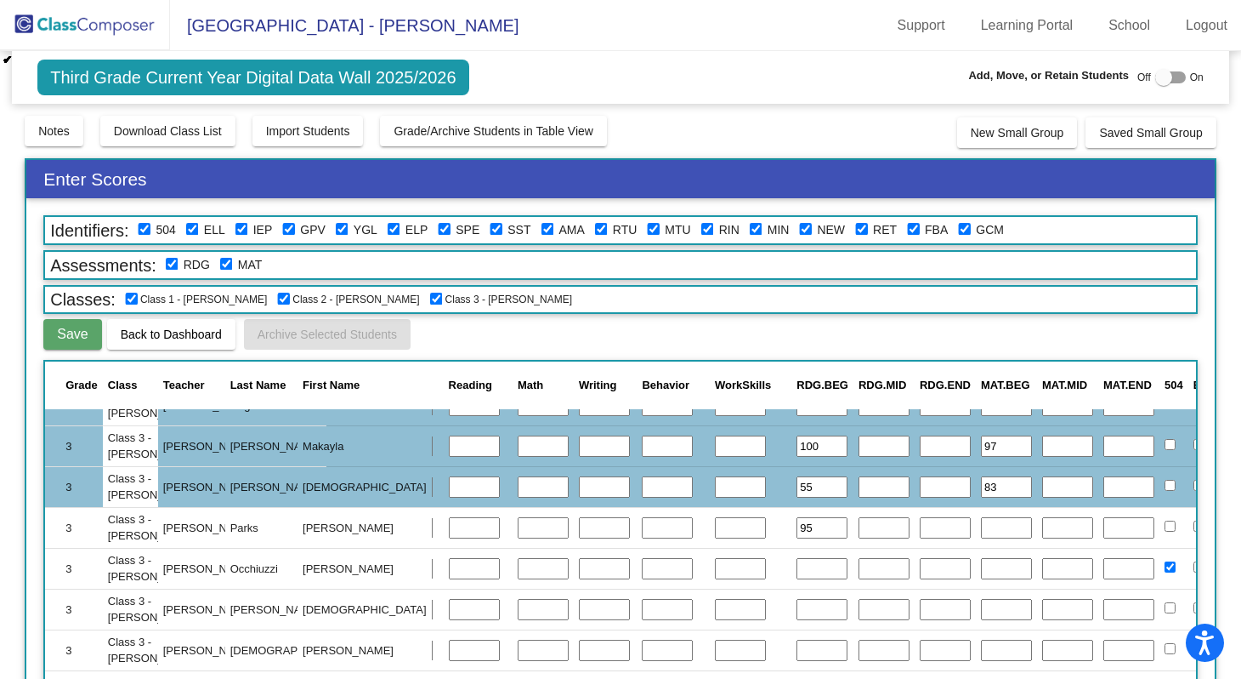
type input "95"
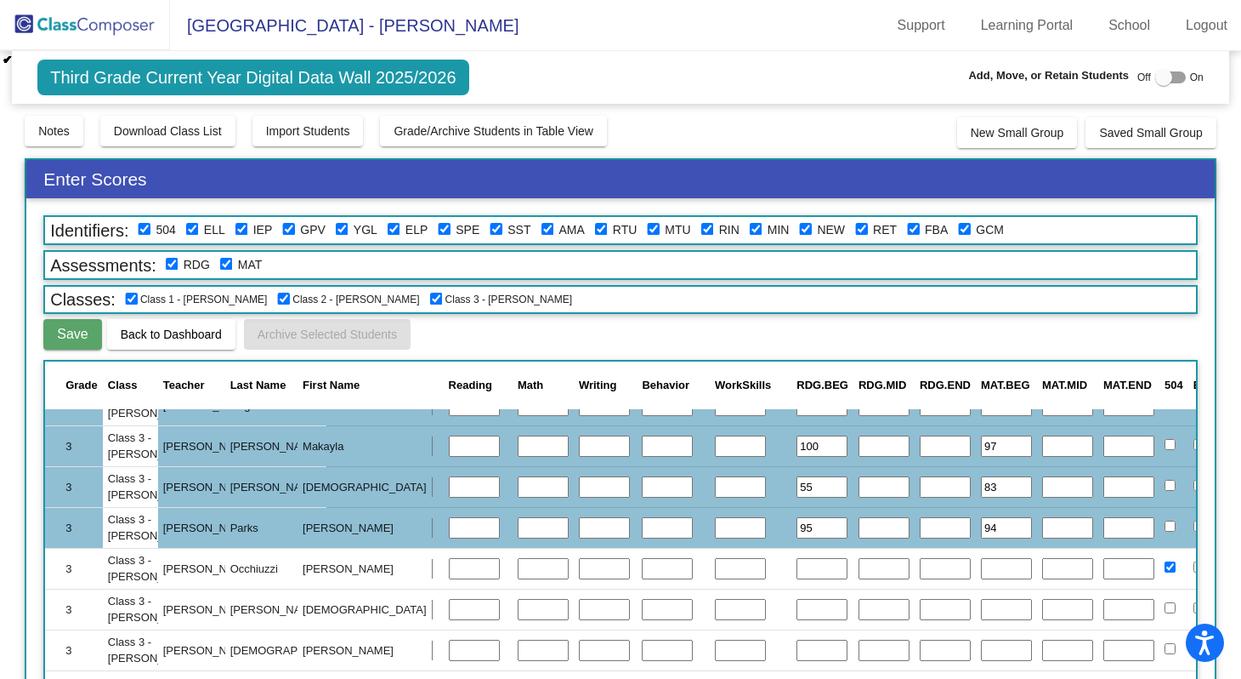
type input "94"
click at [797, 571] on input "text" at bounding box center [822, 569] width 51 height 22
type input "90"
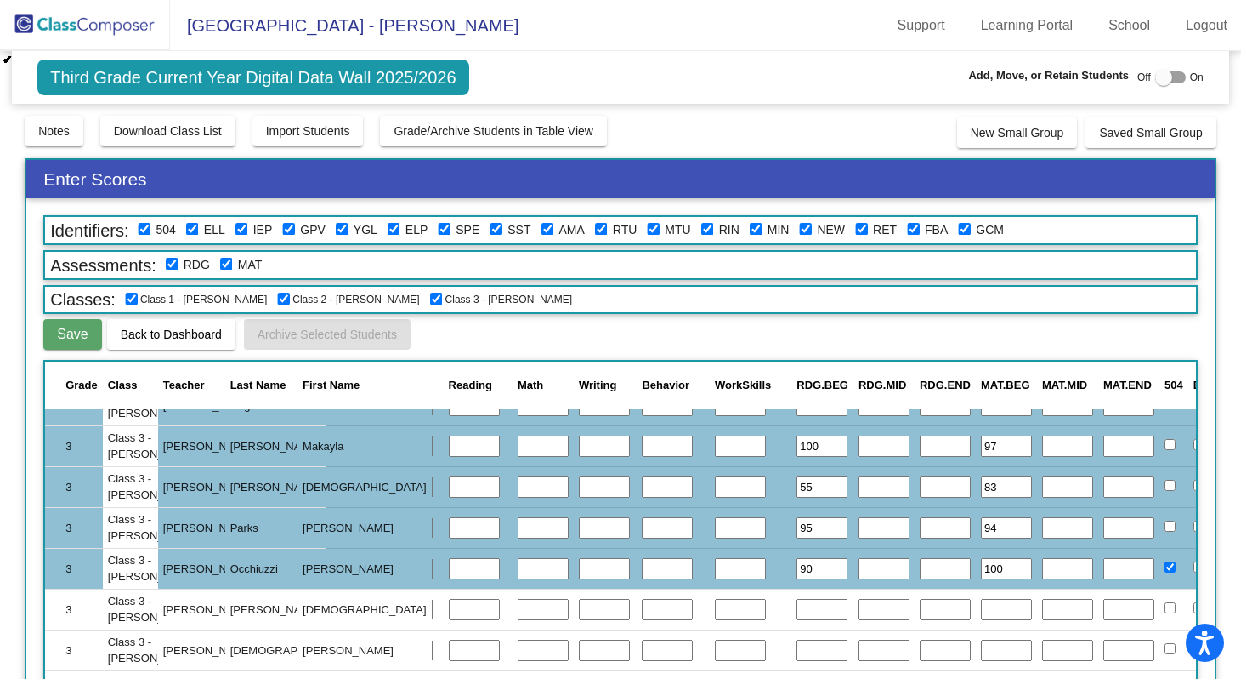
type input "100"
click at [797, 615] on input "text" at bounding box center [822, 610] width 51 height 22
type input "75"
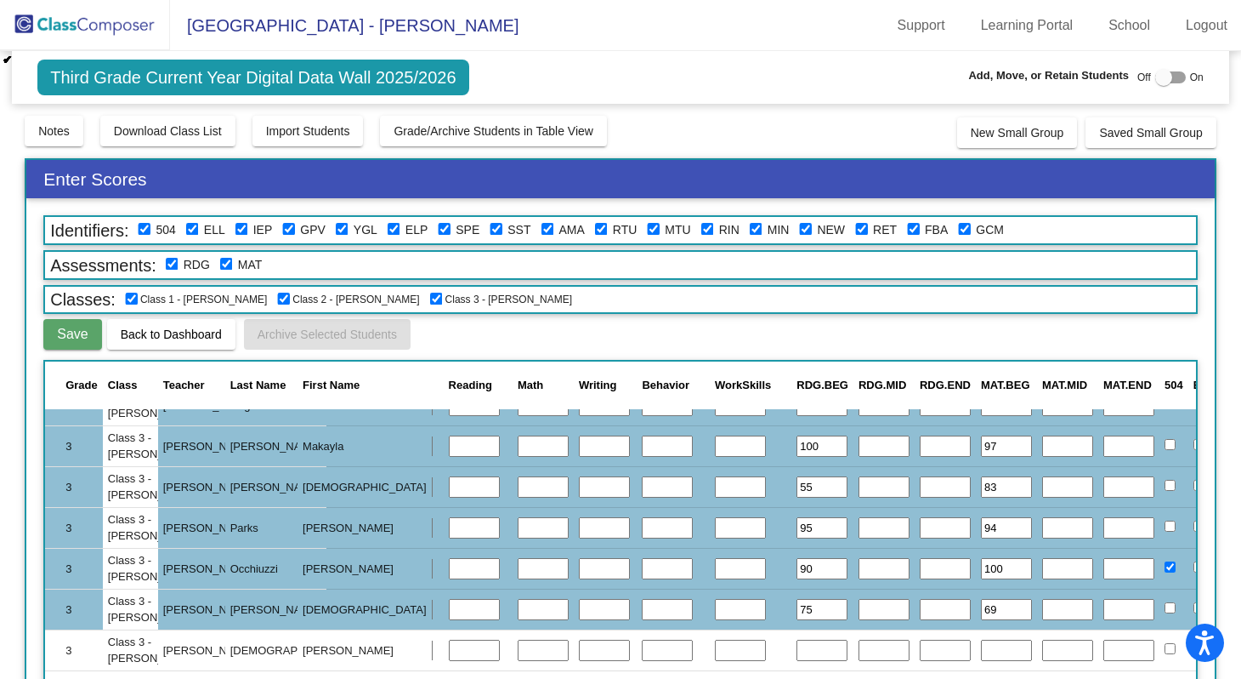
type input "69"
click at [797, 649] on input "text" at bounding box center [822, 650] width 51 height 22
type input "95"
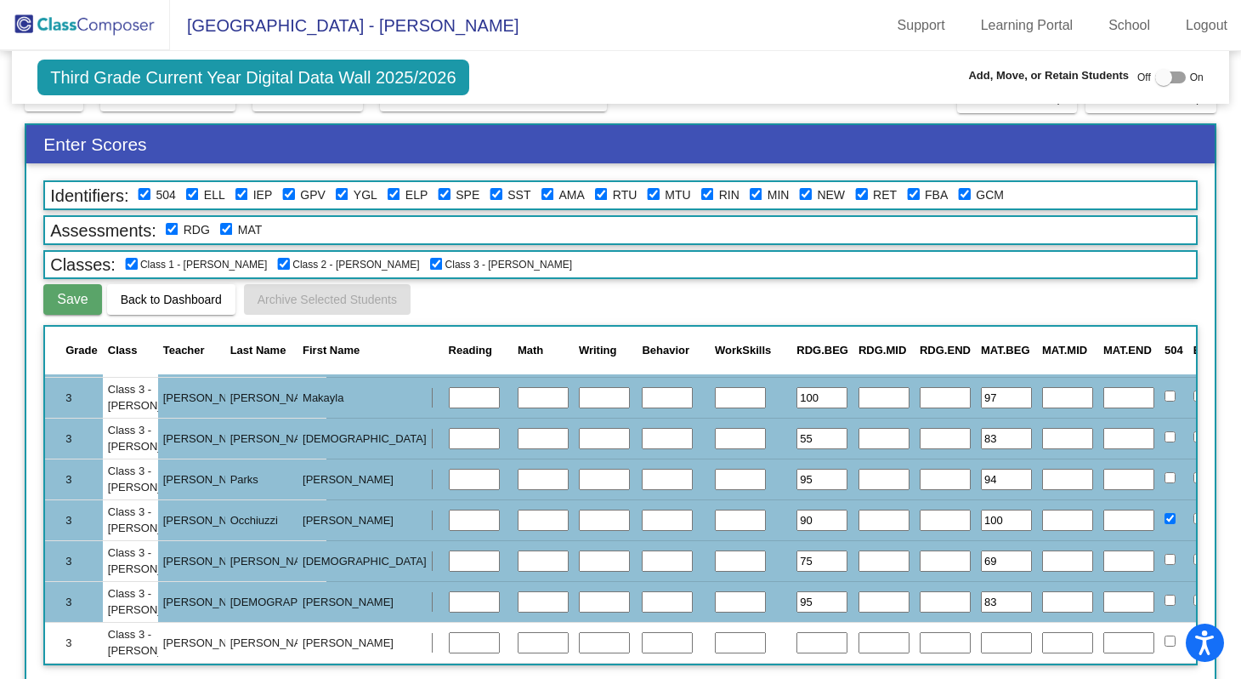
scroll to position [50, 0]
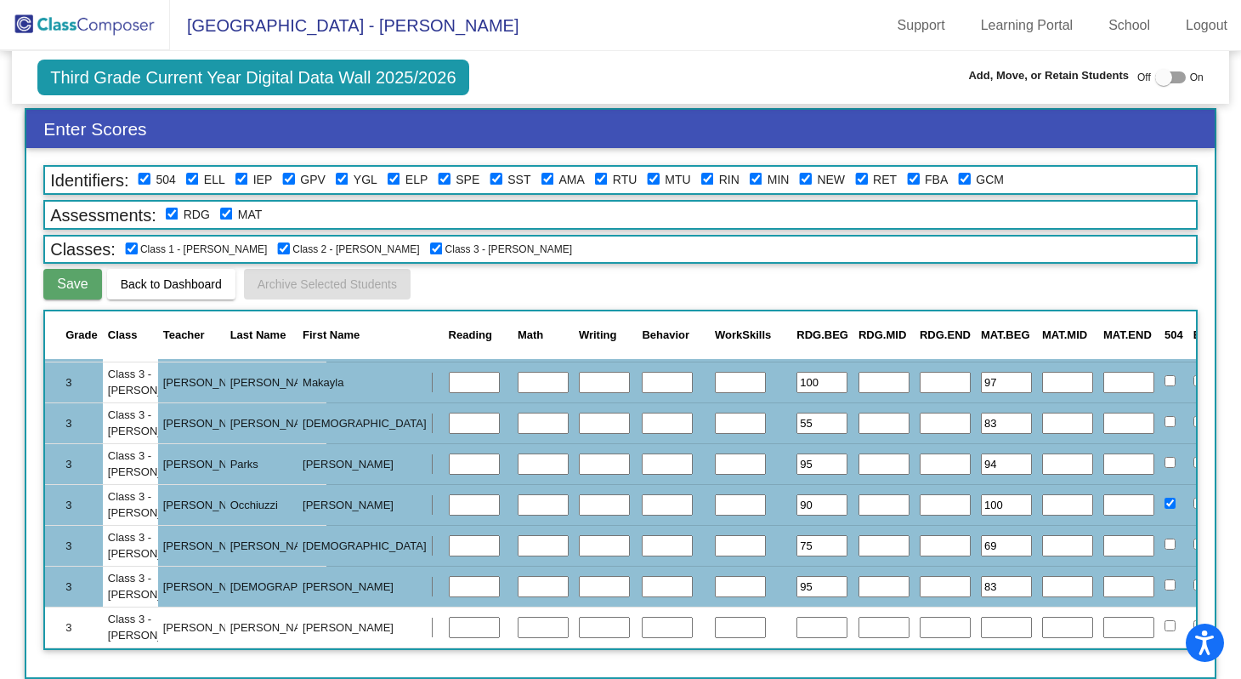
type input "83"
click at [797, 616] on input "text" at bounding box center [822, 627] width 51 height 22
type input "75"
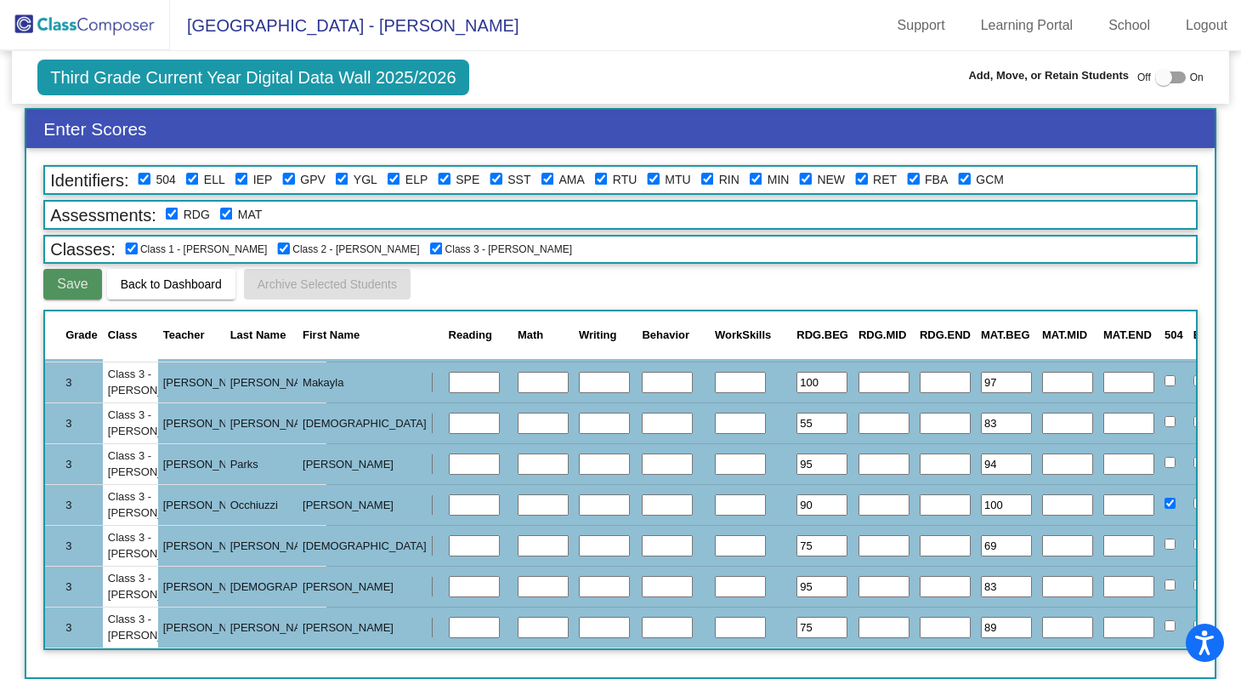
click at [74, 281] on span "Save" at bounding box center [72, 283] width 31 height 14
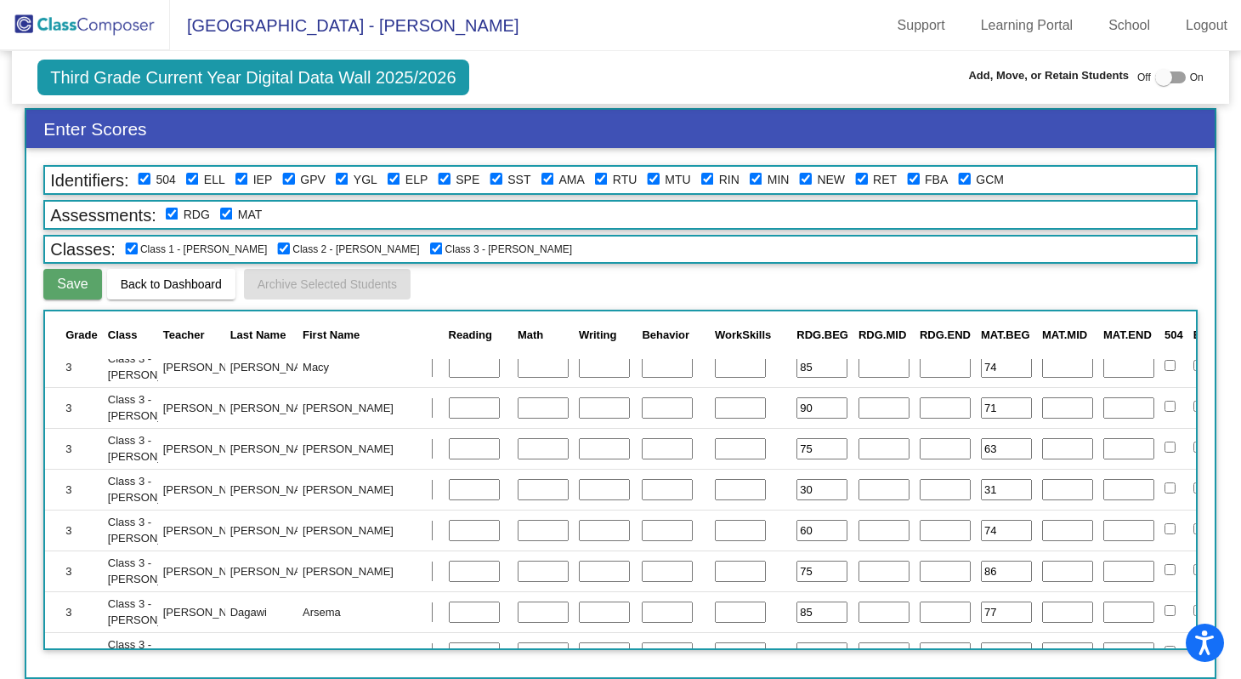
scroll to position [2092, 247]
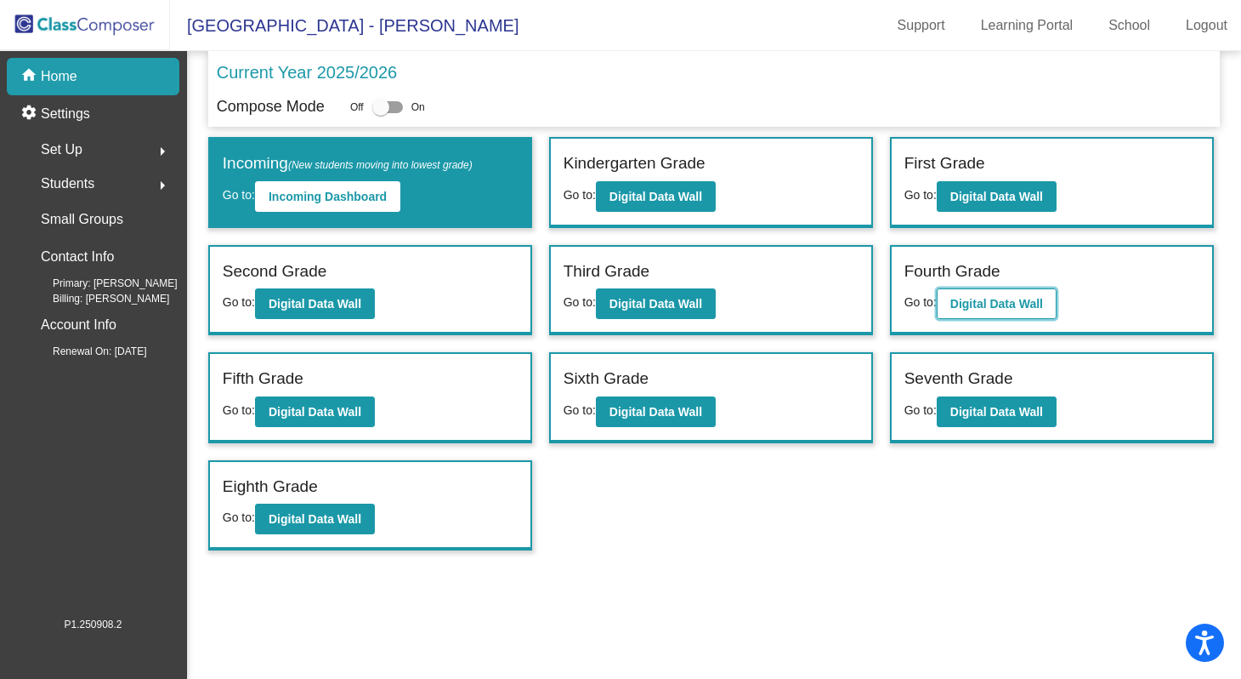
click at [997, 300] on b "Digital Data Wall" at bounding box center [997, 304] width 93 height 14
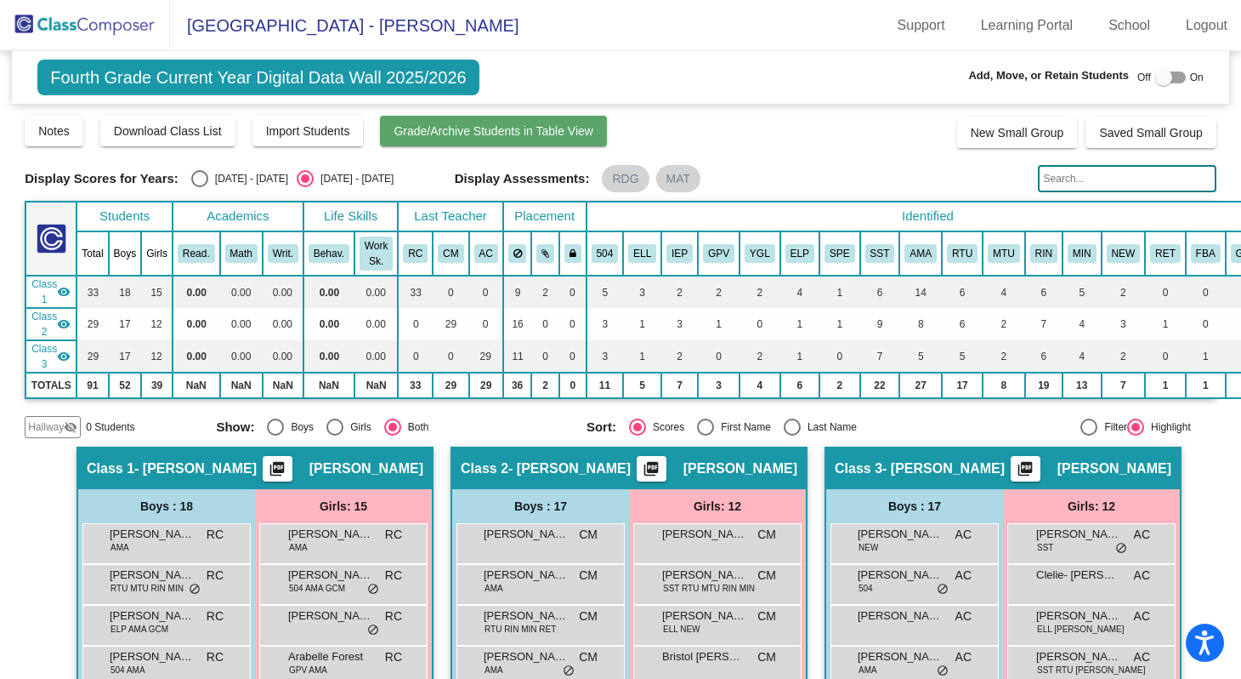
click at [461, 127] on span "Grade/Archive Students in Table View" at bounding box center [494, 131] width 200 height 14
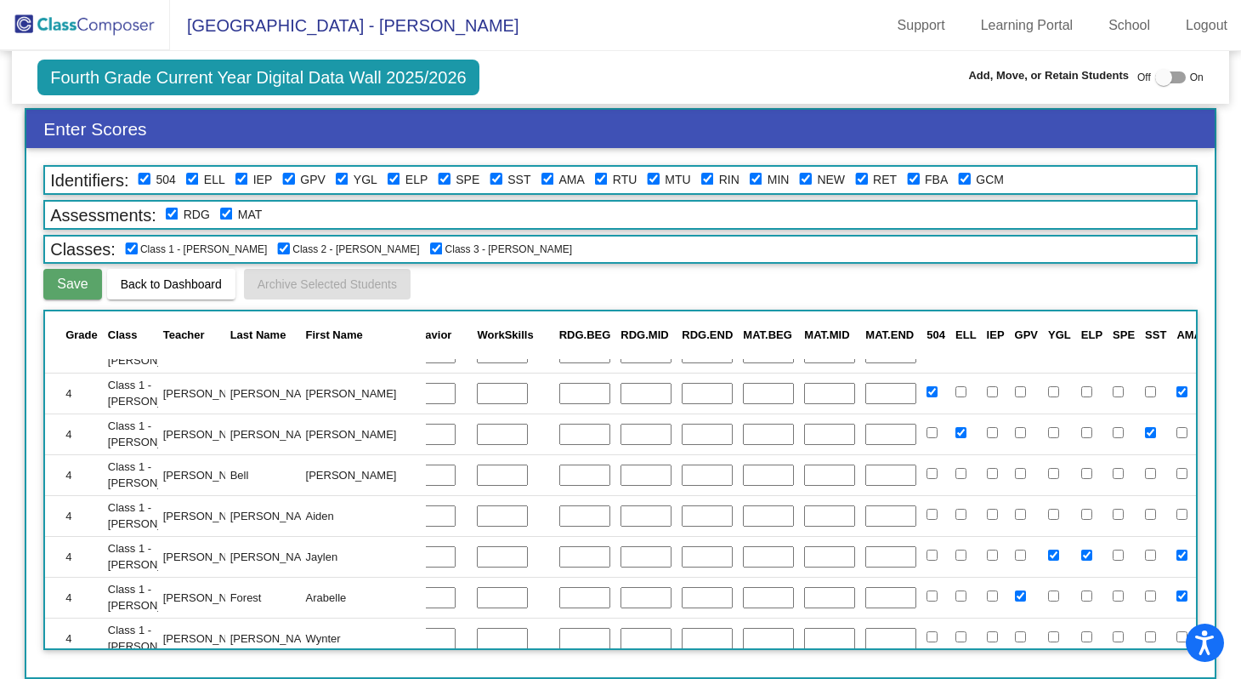
scroll to position [0, 443]
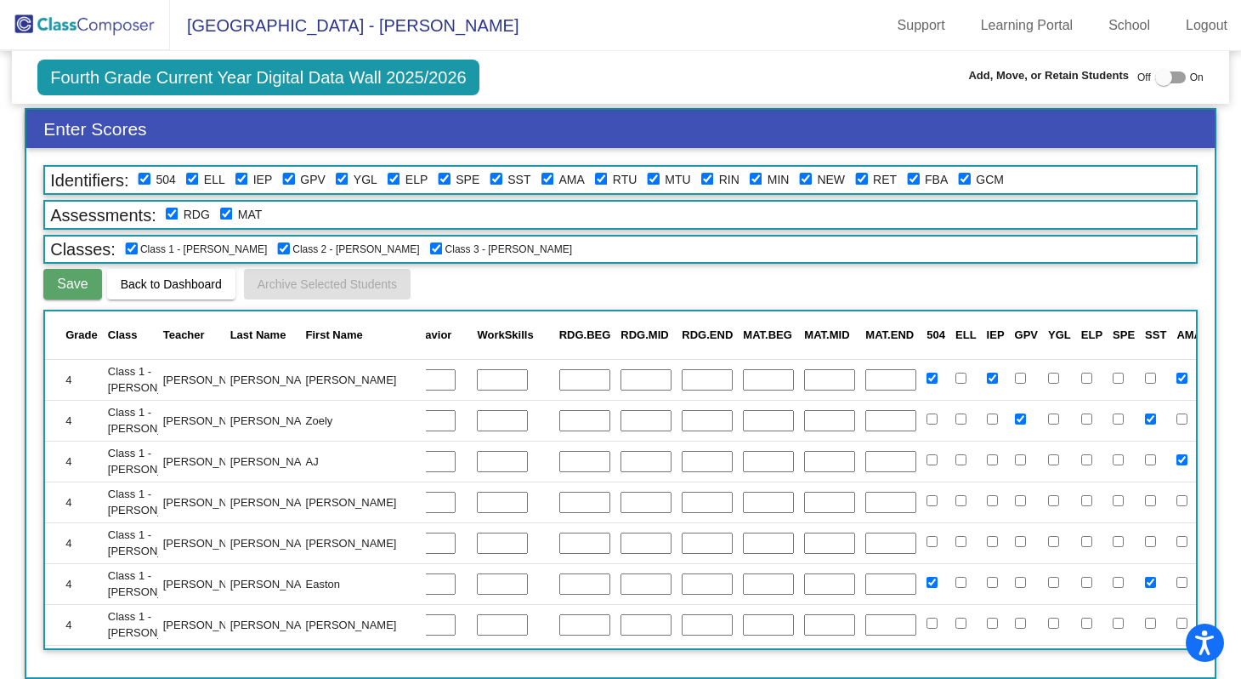
click at [559, 376] on input "text" at bounding box center [584, 380] width 51 height 22
click at [559, 374] on input "text" at bounding box center [584, 380] width 51 height 22
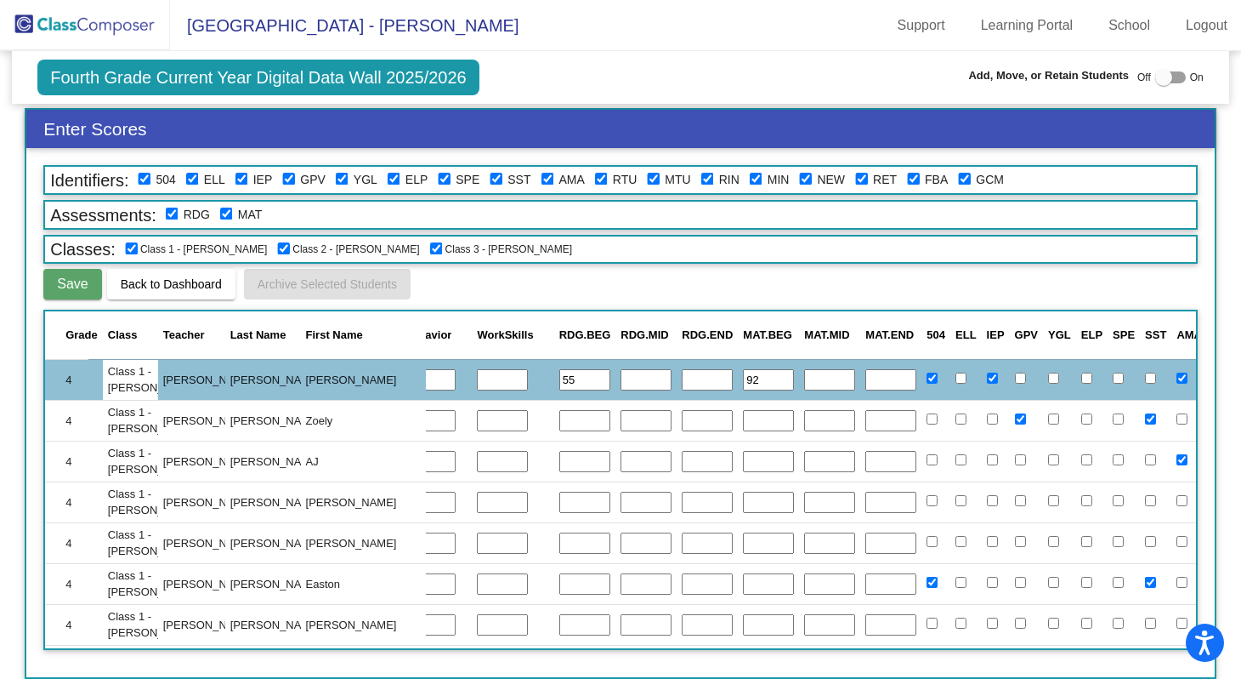
click at [559, 412] on input "text" at bounding box center [584, 421] width 51 height 22
click at [559, 420] on input "text" at bounding box center [584, 421] width 51 height 22
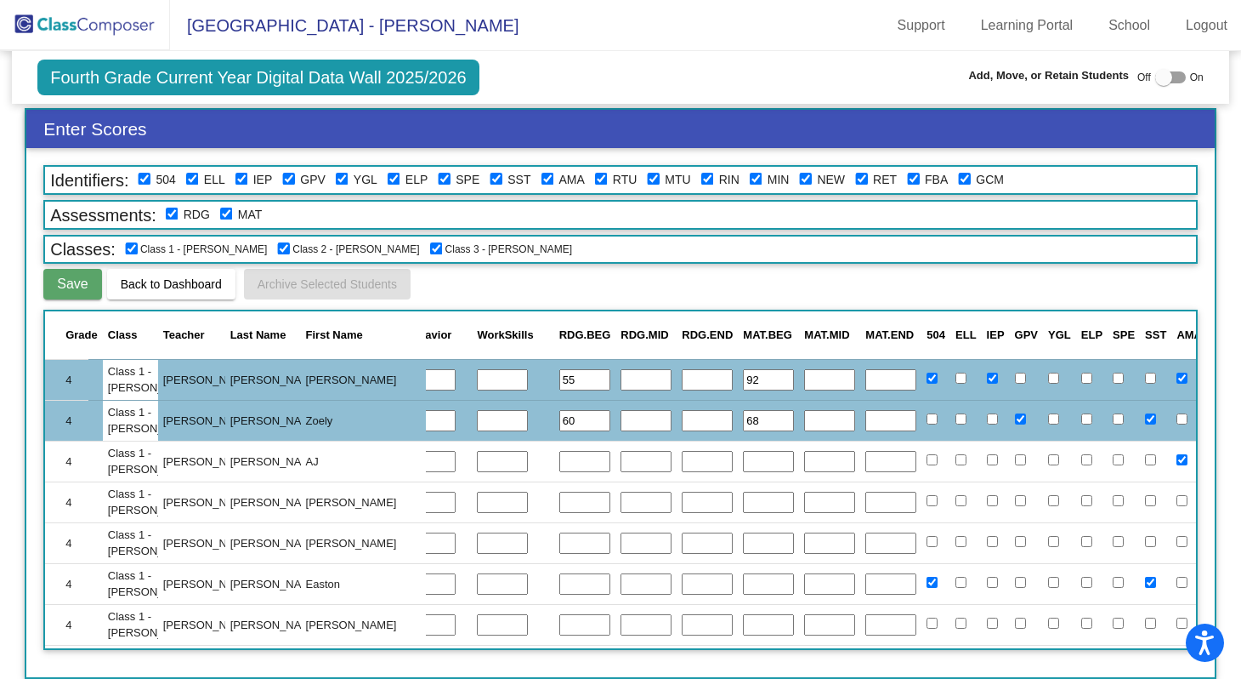
click at [559, 465] on input "text" at bounding box center [584, 462] width 51 height 22
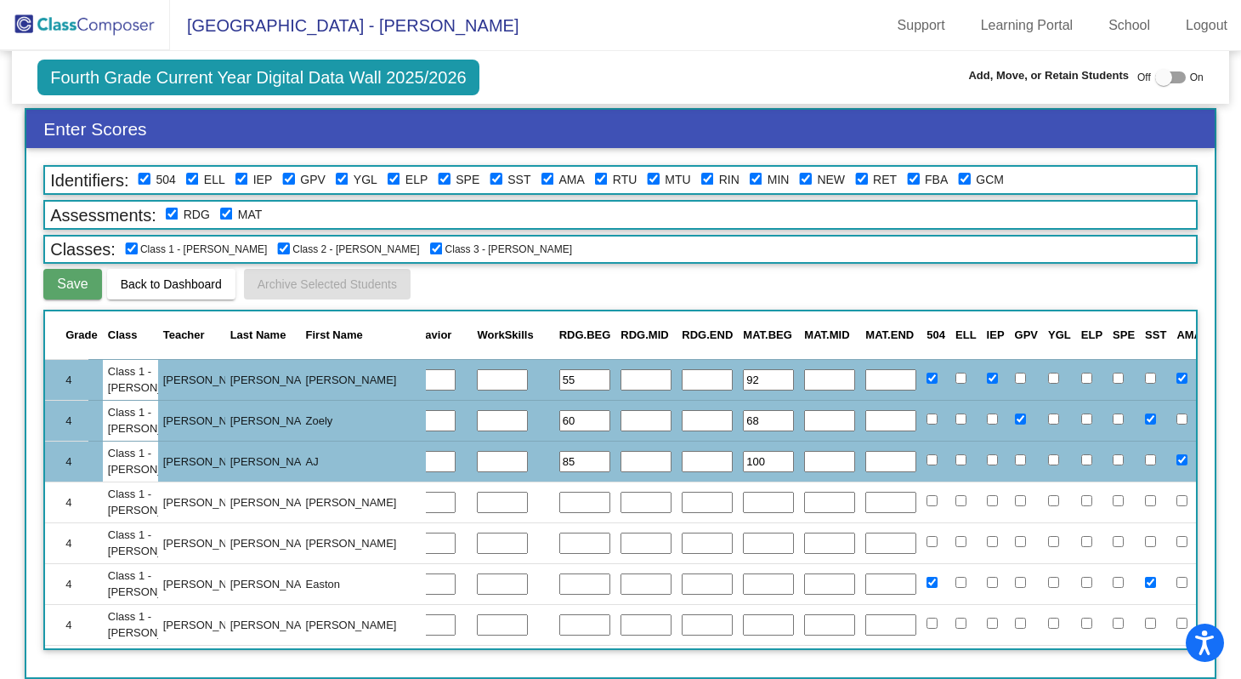
click at [559, 504] on input "text" at bounding box center [584, 502] width 51 height 22
click at [559, 502] on input "text" at bounding box center [584, 502] width 51 height 22
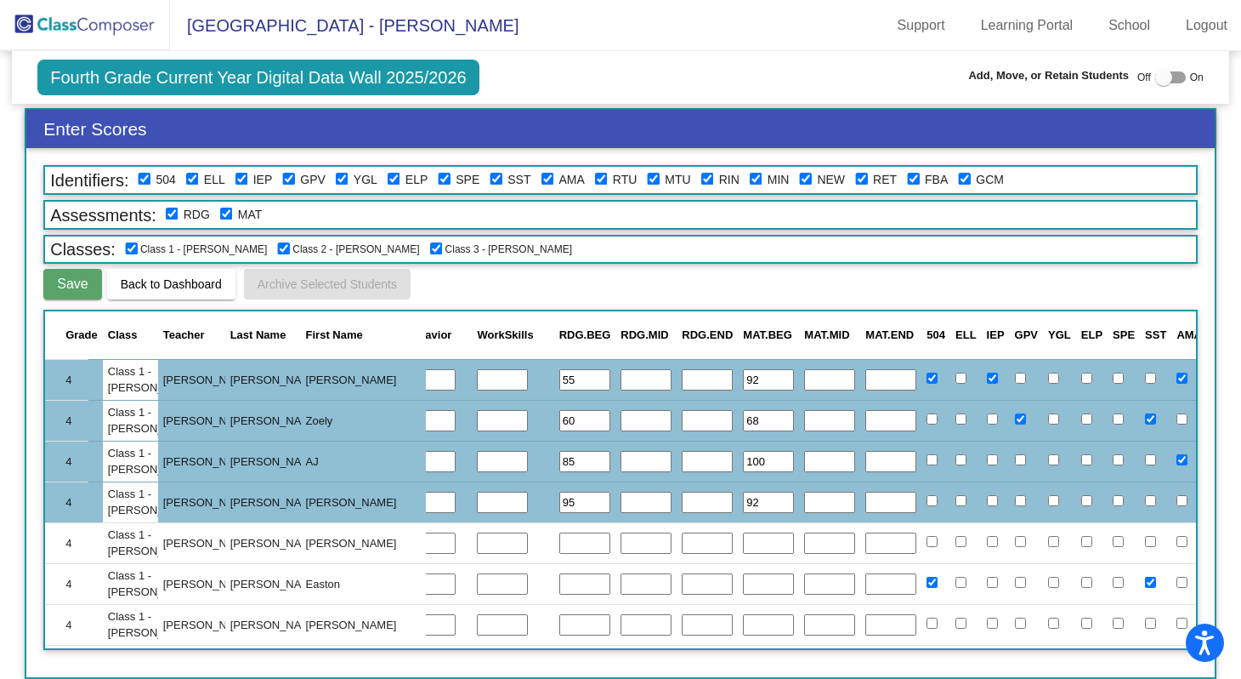
click at [559, 542] on input "text" at bounding box center [584, 543] width 51 height 22
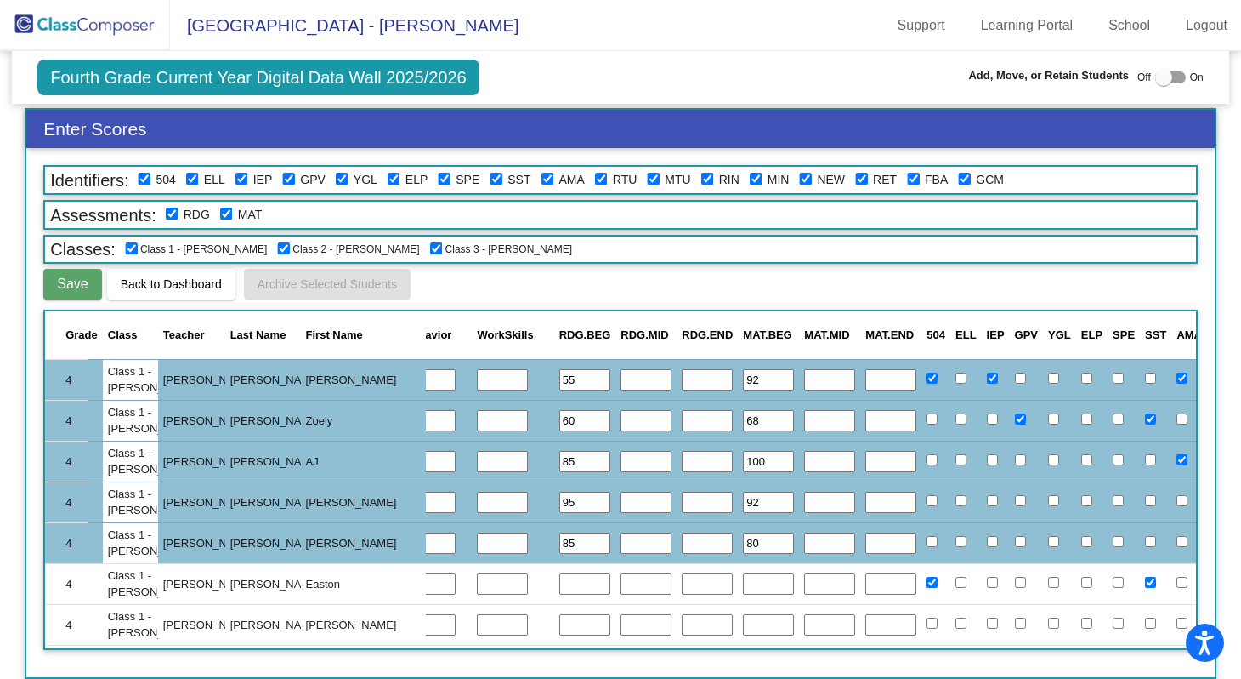
drag, startPoint x: 421, startPoint y: 582, endPoint x: 429, endPoint y: 565, distance: 19.8
click at [559, 582] on input "text" at bounding box center [584, 584] width 51 height 22
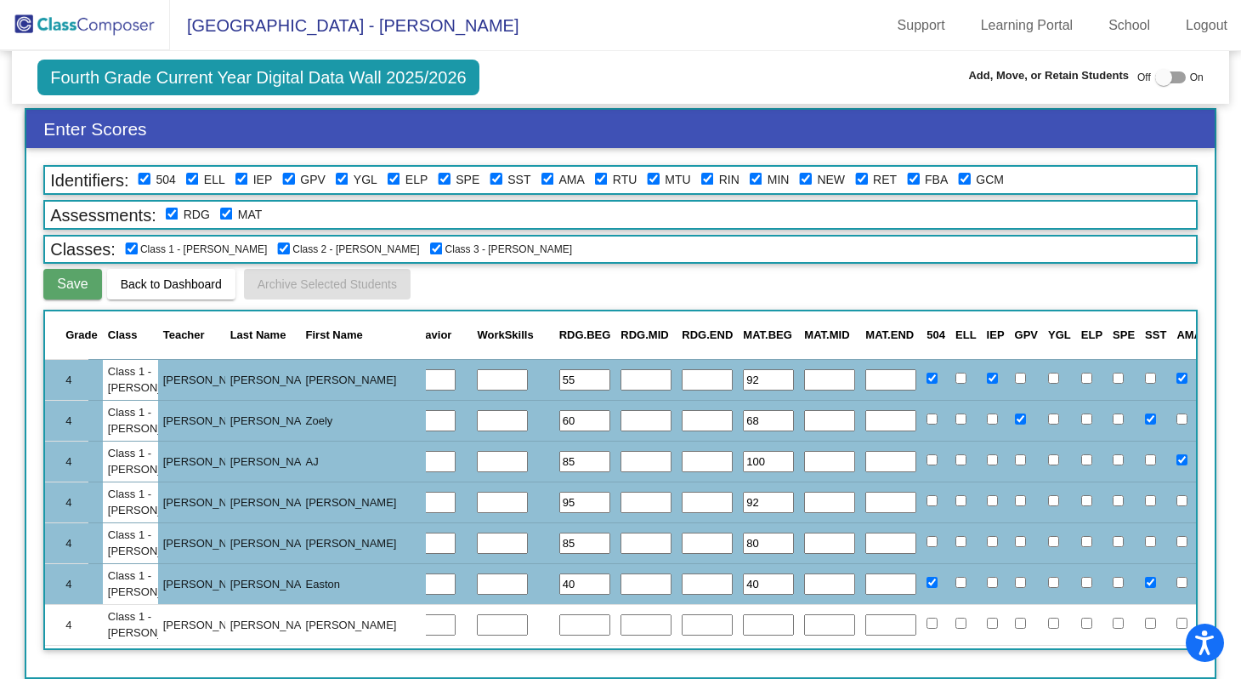
click at [559, 632] on input "text" at bounding box center [584, 625] width 51 height 22
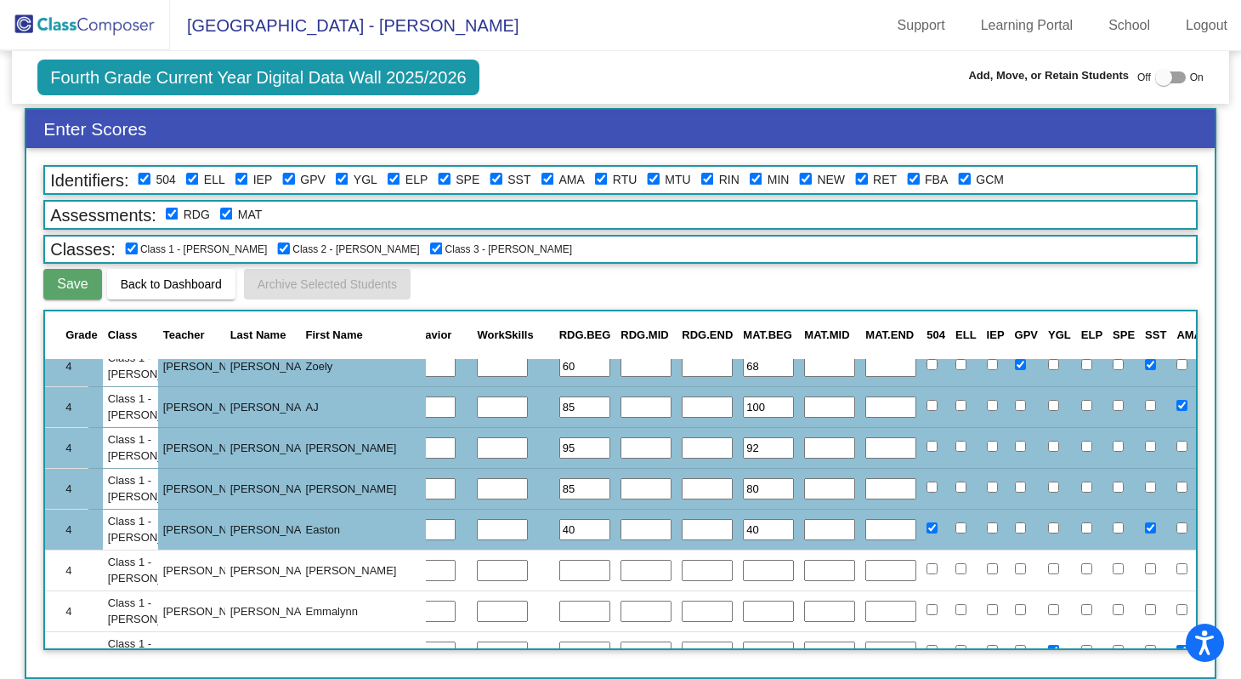
scroll to position [123, 443]
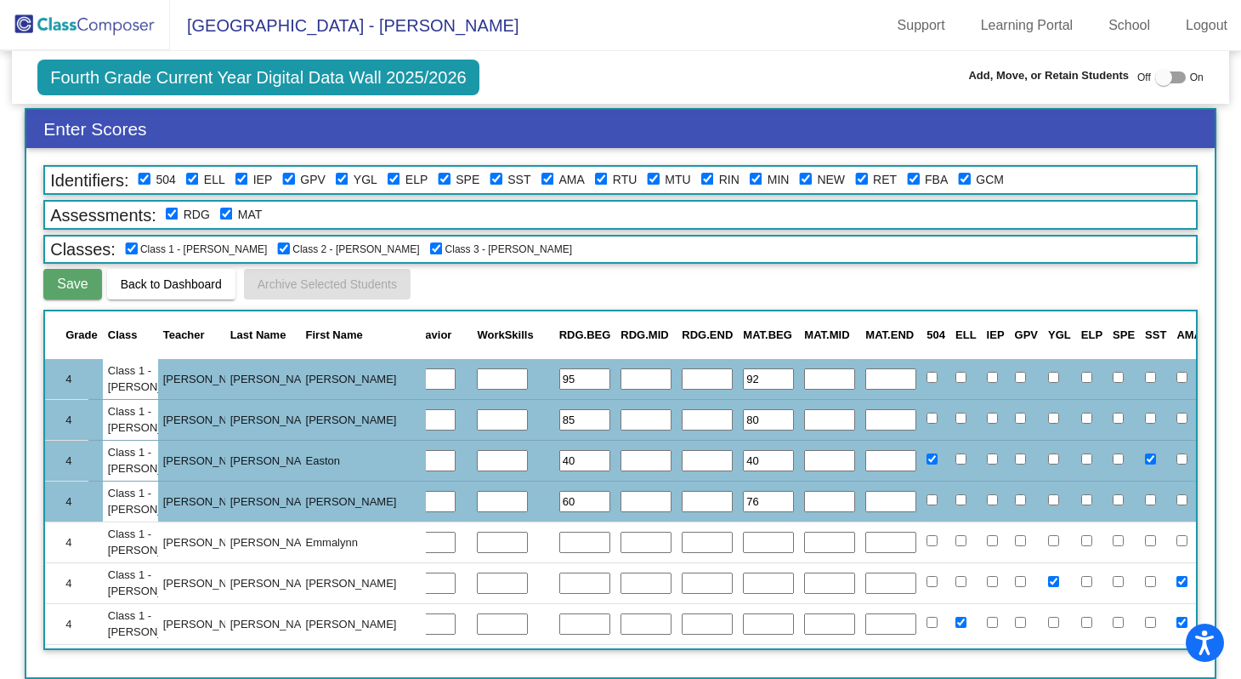
click at [559, 546] on input "text" at bounding box center [584, 542] width 51 height 22
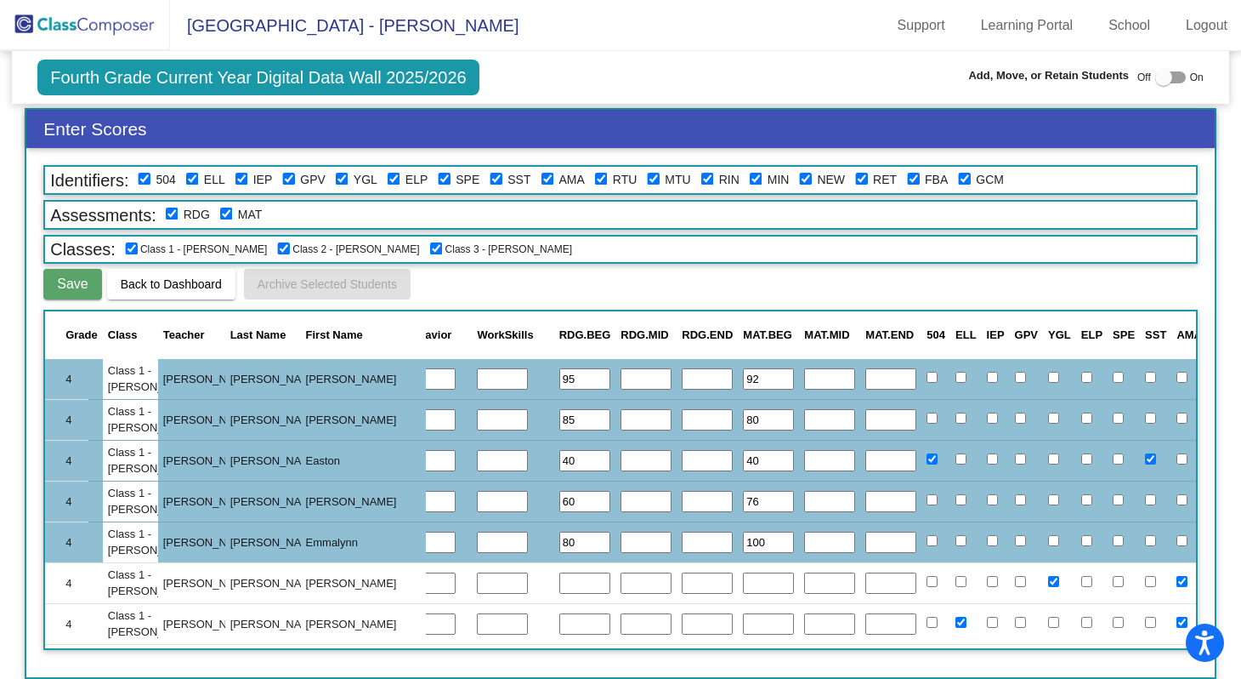
click at [559, 583] on input "text" at bounding box center [584, 583] width 51 height 22
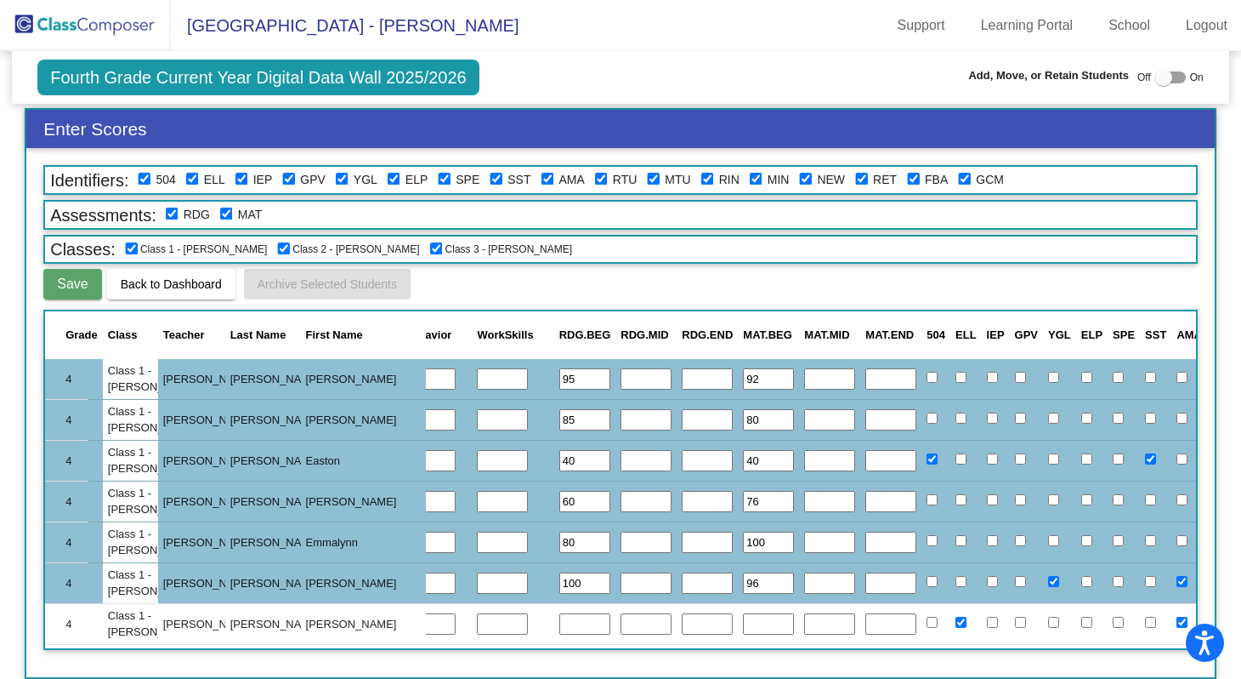
click at [559, 623] on input "text" at bounding box center [584, 624] width 51 height 22
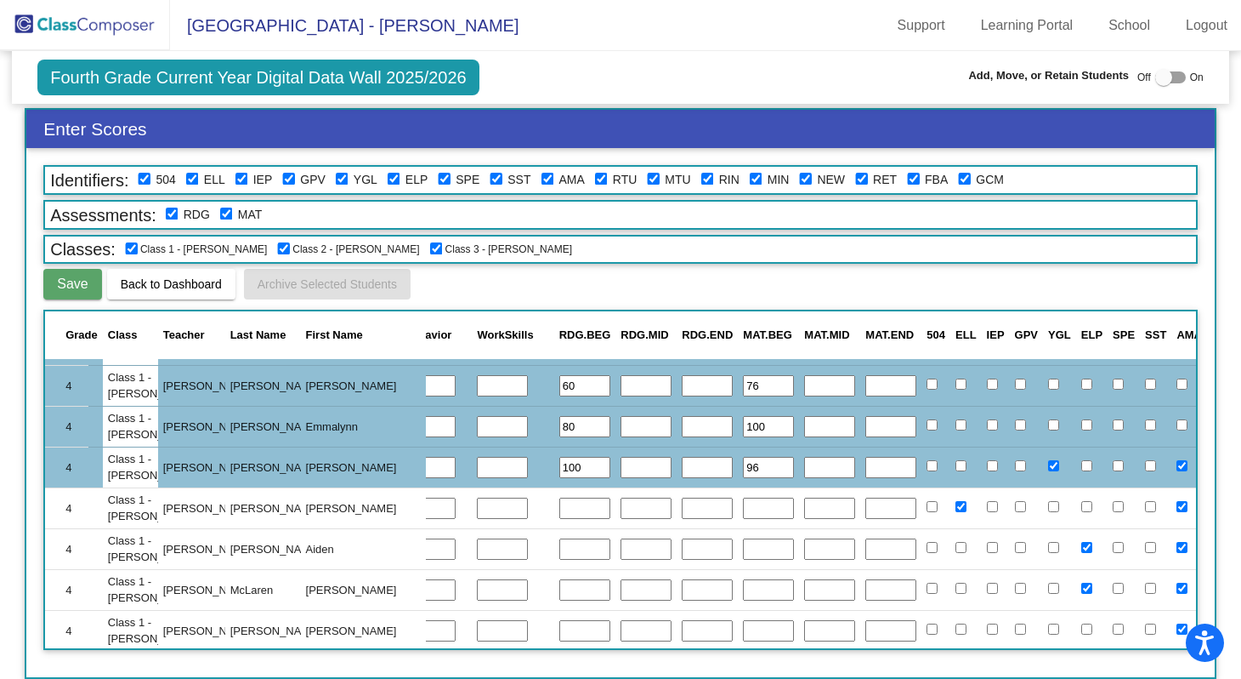
scroll to position [250, 443]
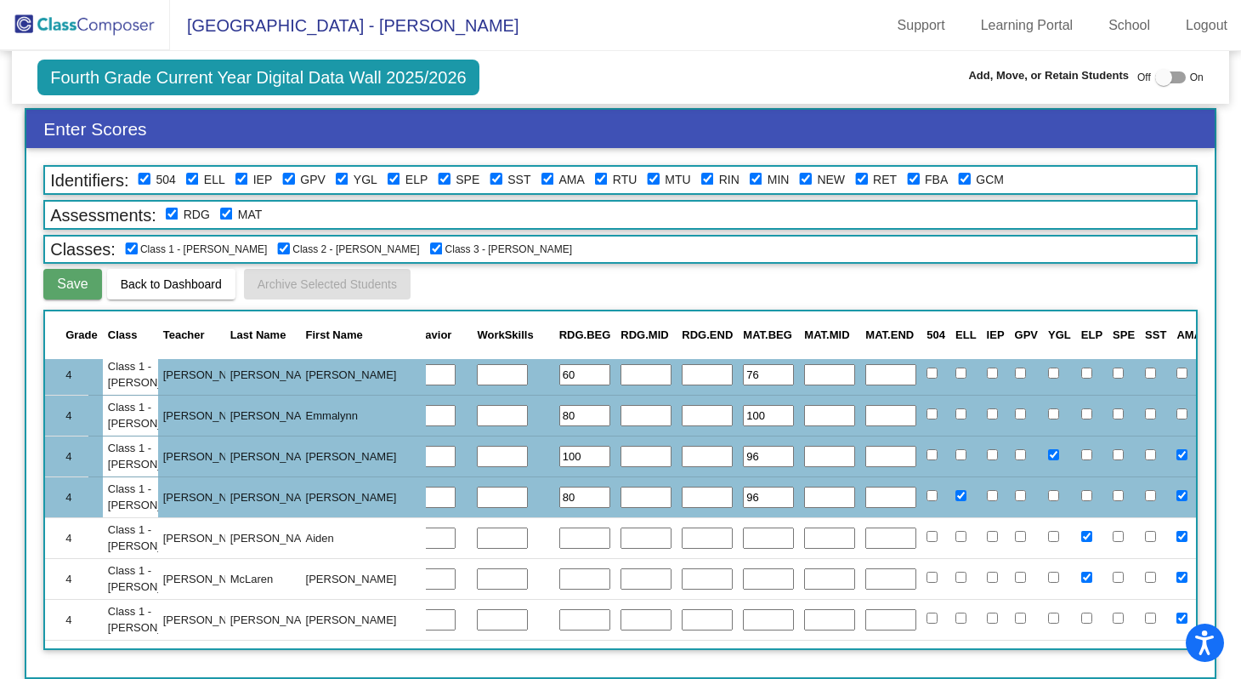
click at [559, 536] on input "text" at bounding box center [584, 538] width 51 height 22
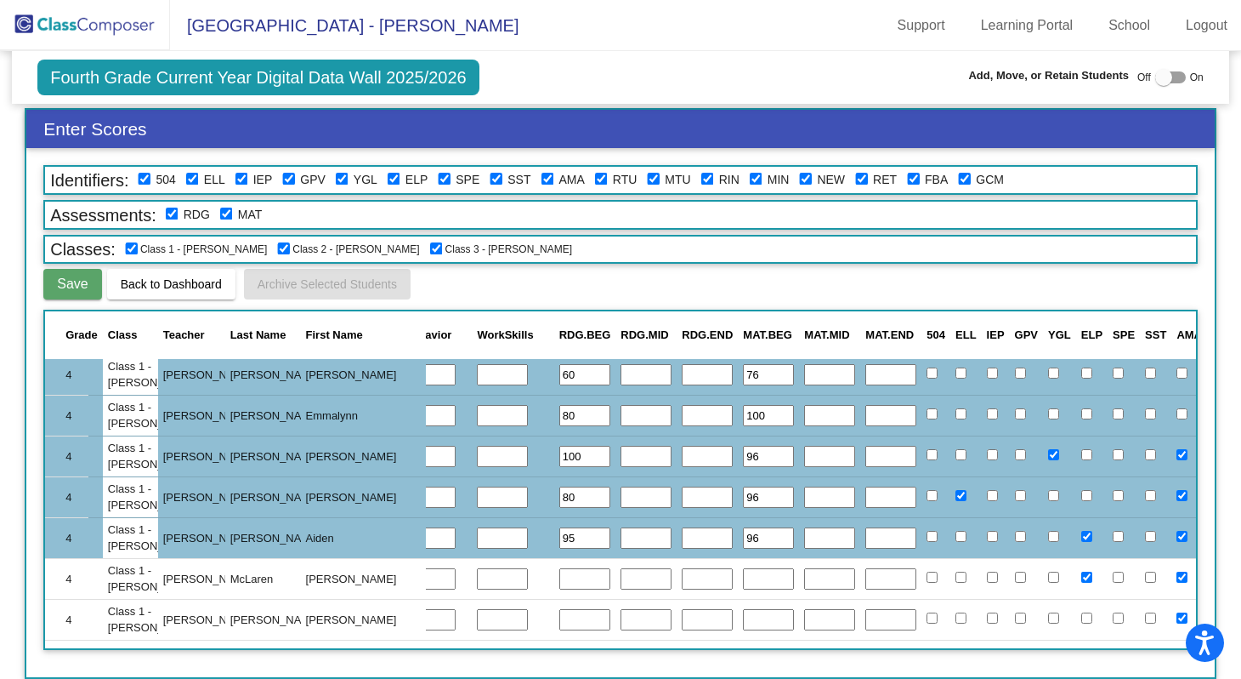
click at [559, 578] on input "text" at bounding box center [584, 579] width 51 height 22
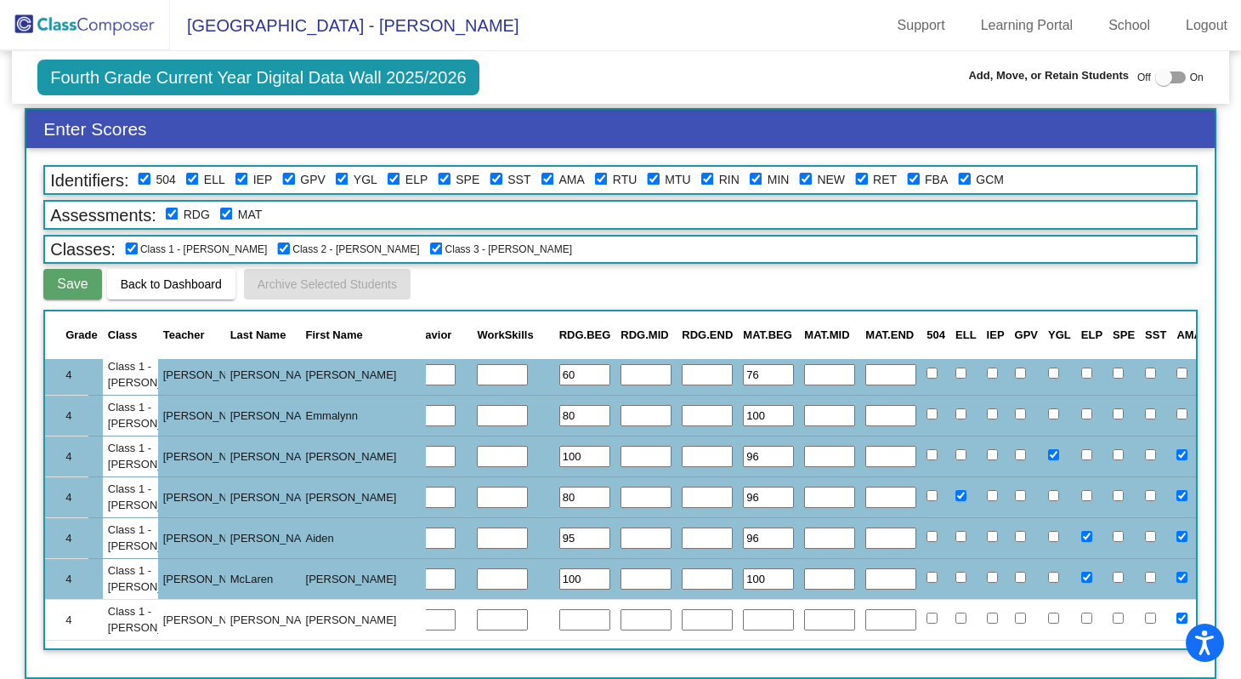
click at [559, 627] on input "text" at bounding box center [584, 620] width 51 height 22
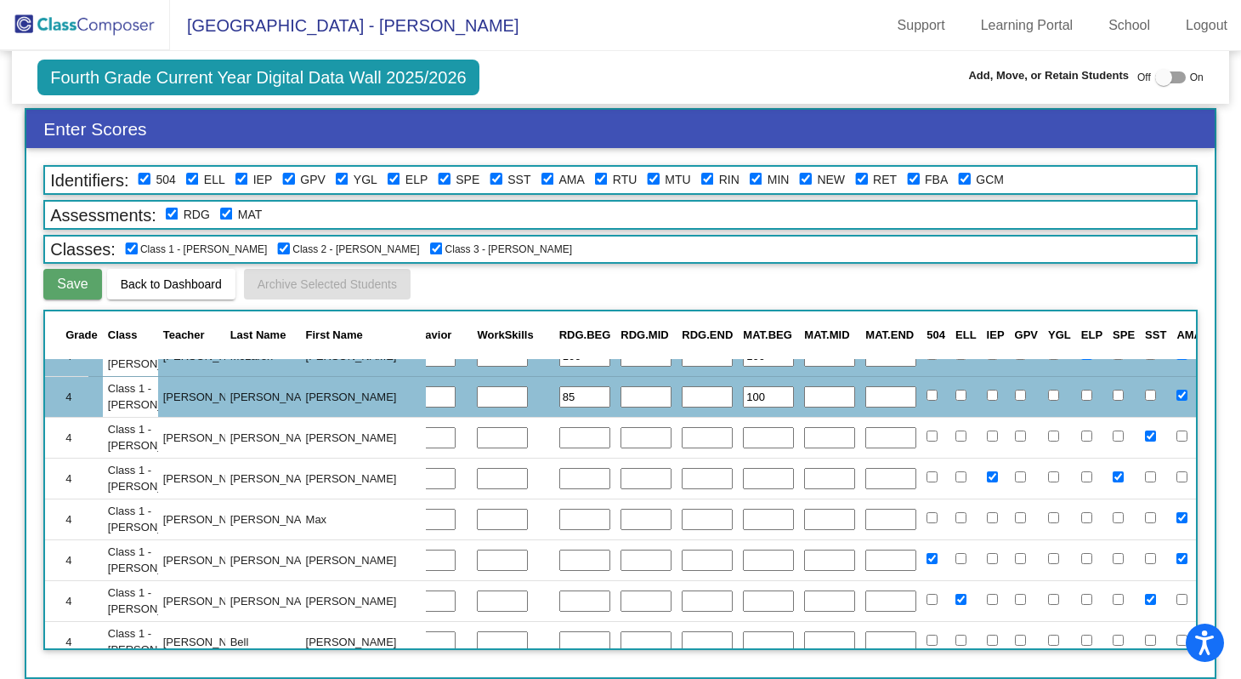
scroll to position [476, 443]
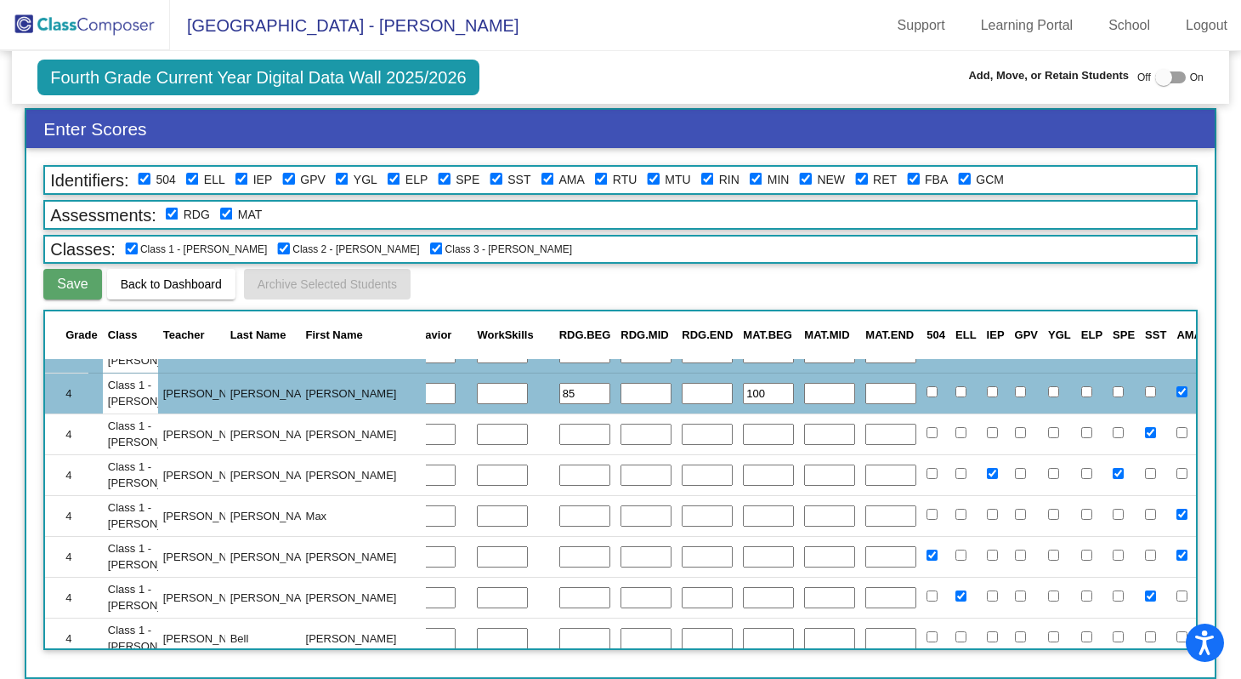
click at [559, 435] on input "text" at bounding box center [584, 434] width 51 height 22
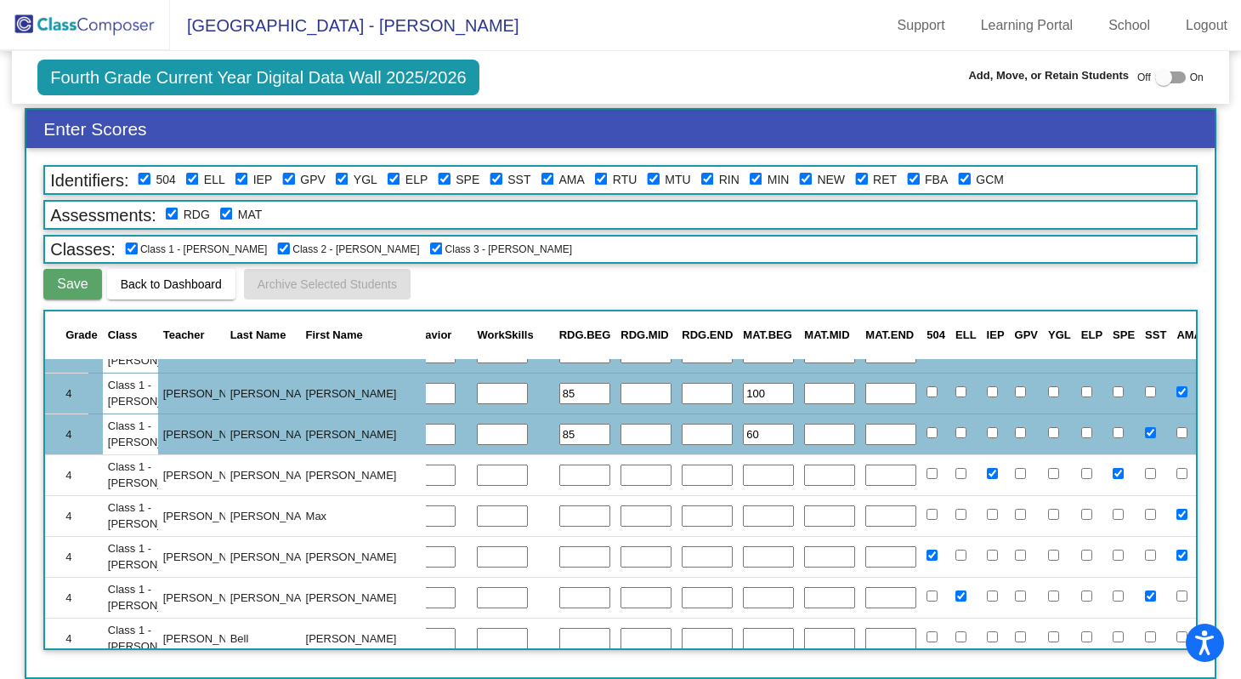
click at [559, 478] on input "text" at bounding box center [584, 475] width 51 height 22
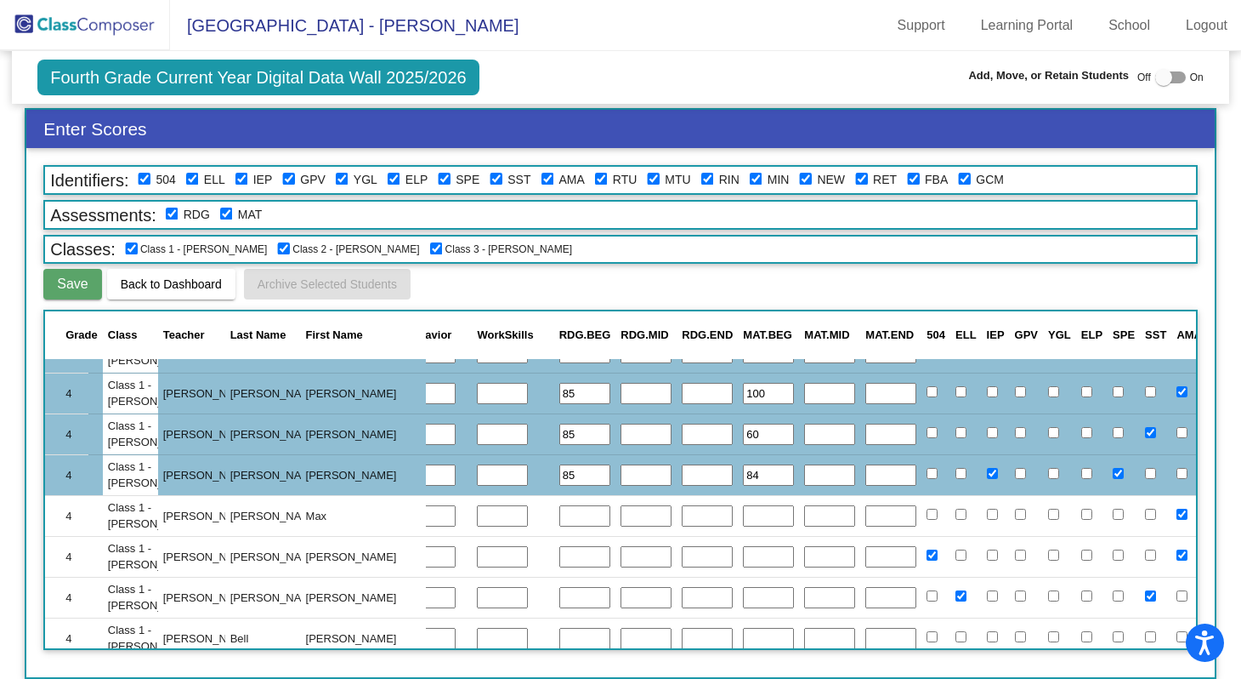
click at [559, 521] on input "text" at bounding box center [584, 516] width 51 height 22
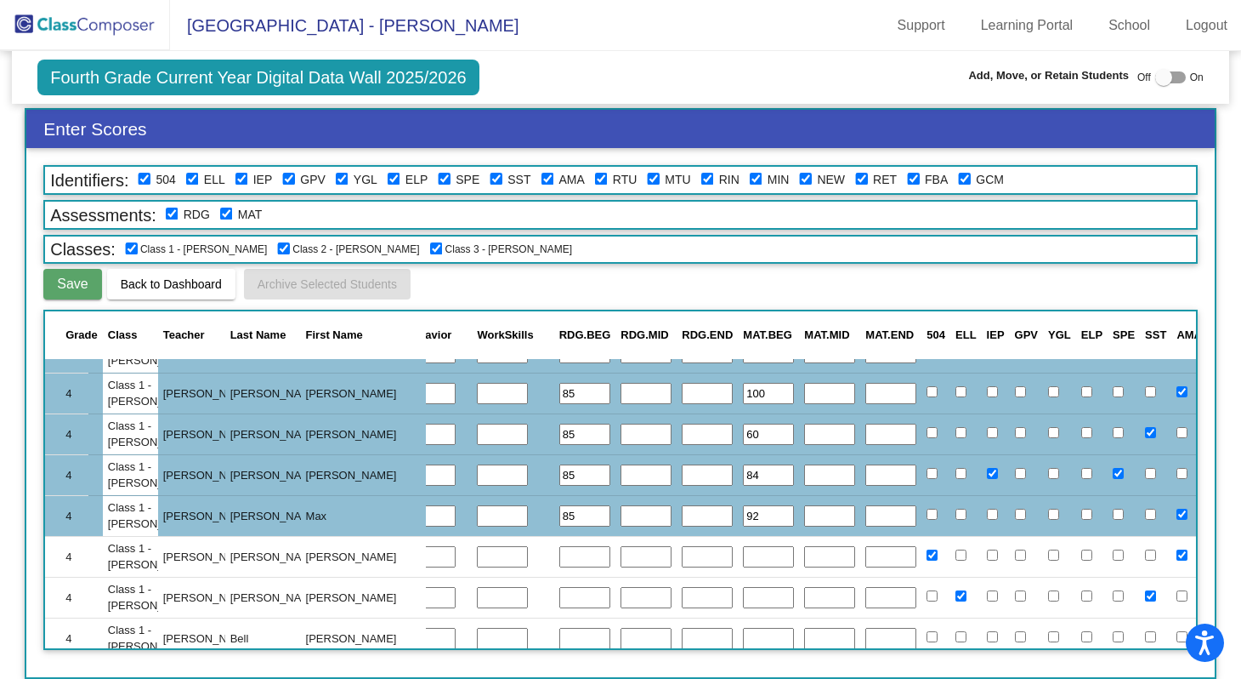
click at [559, 559] on input "text" at bounding box center [584, 557] width 51 height 22
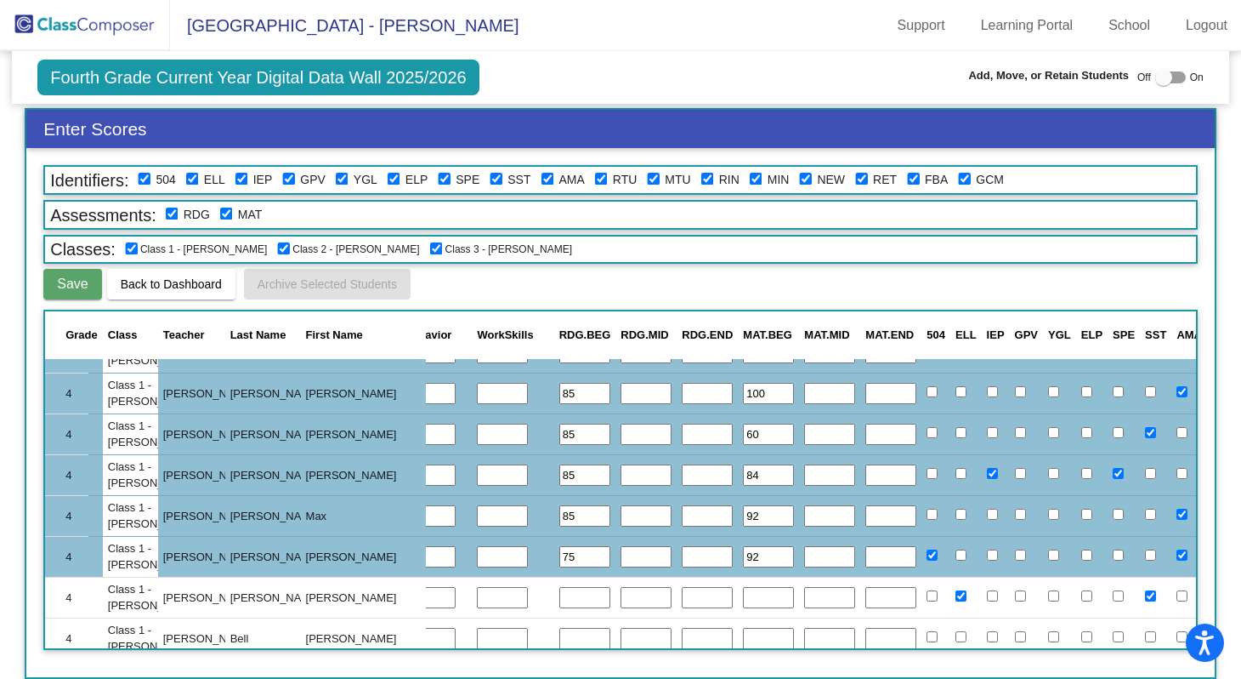
click at [559, 597] on input "text" at bounding box center [584, 598] width 51 height 22
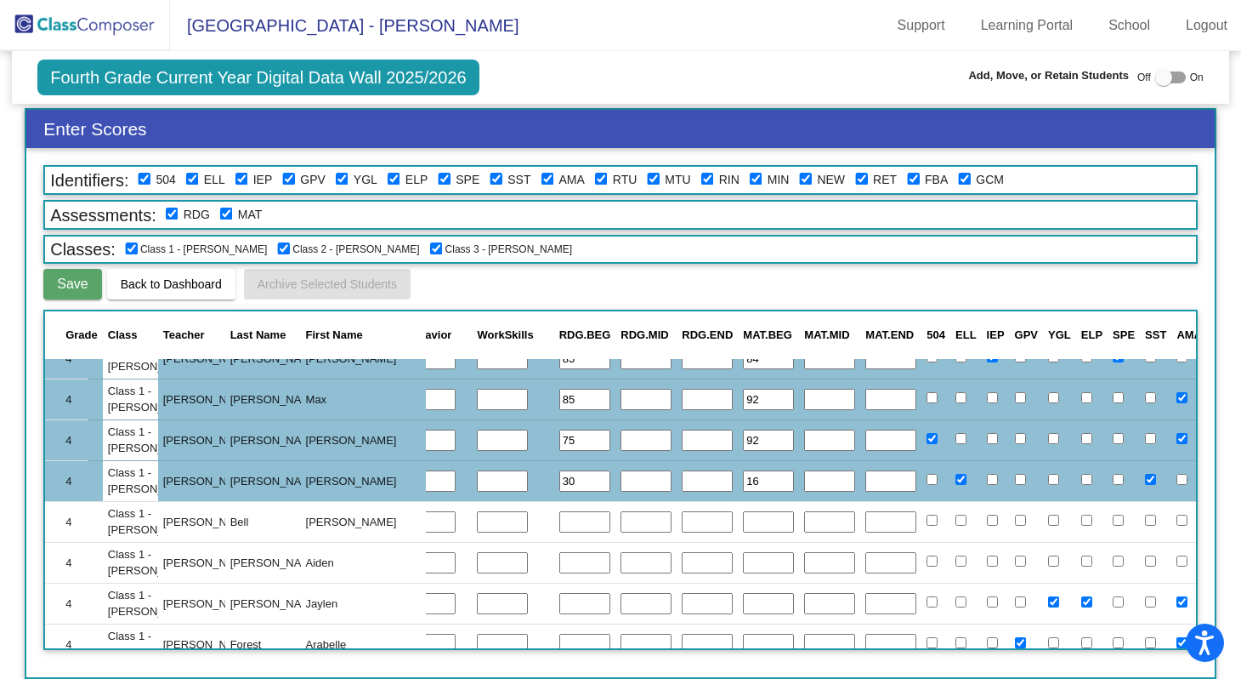
scroll to position [634, 443]
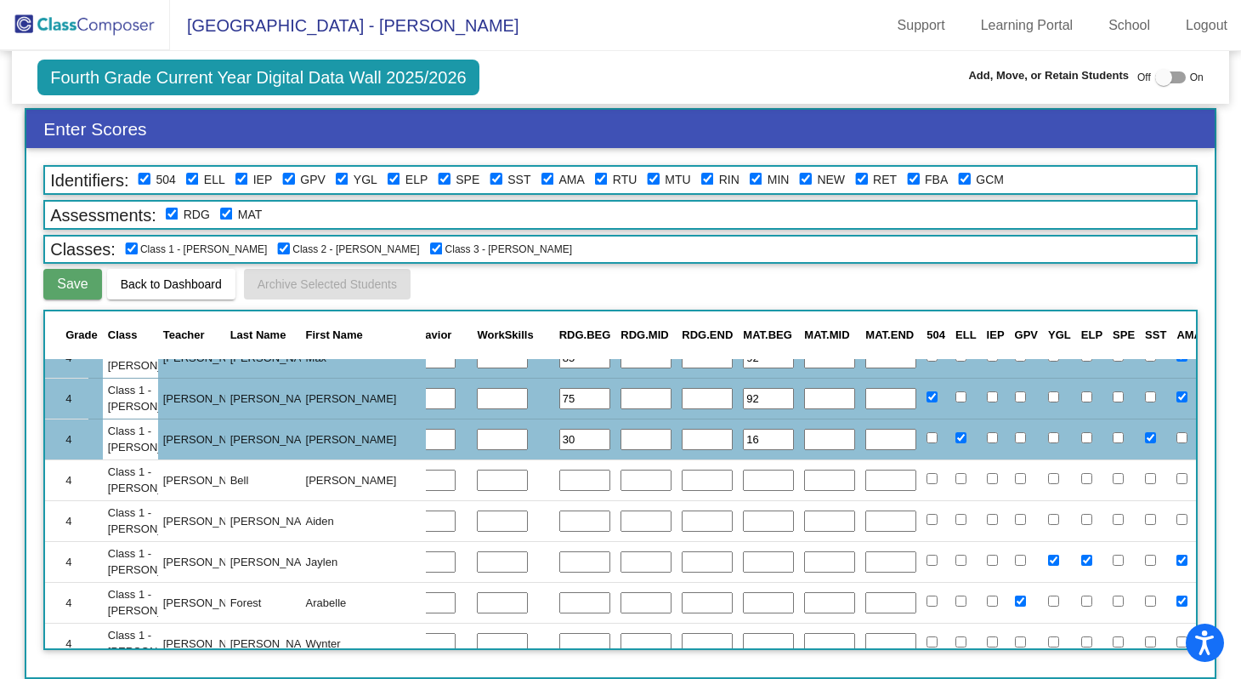
click at [559, 481] on input "text" at bounding box center [584, 480] width 51 height 22
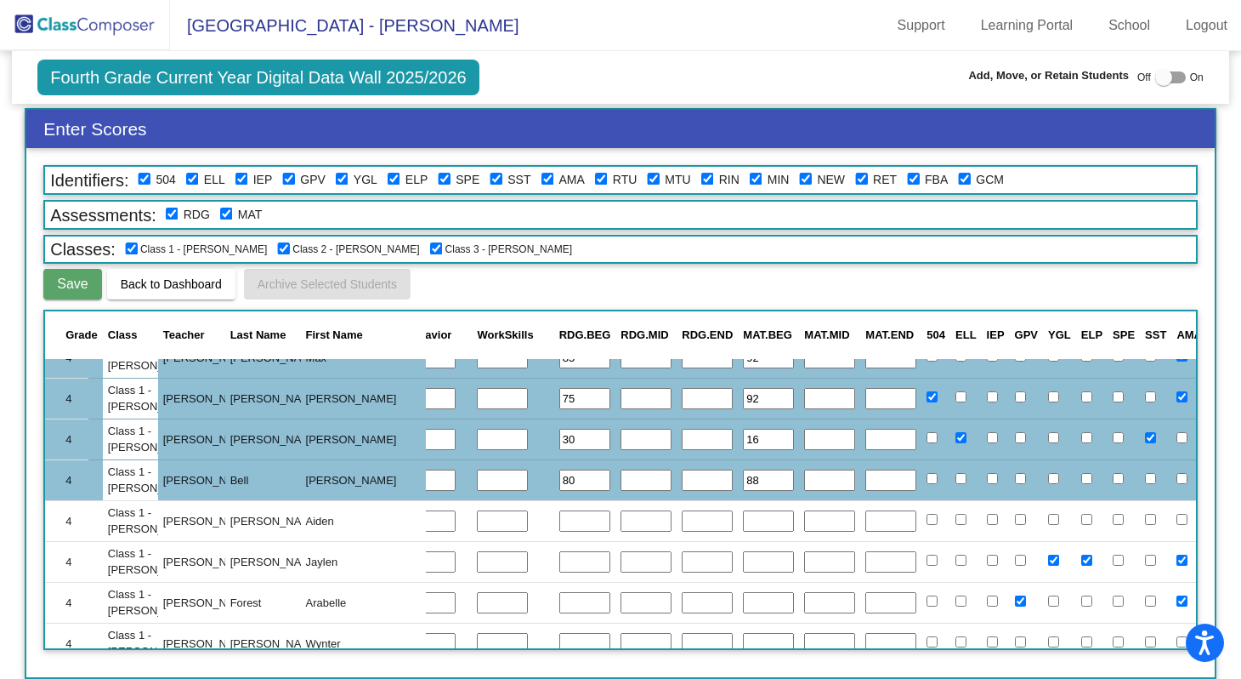
click at [559, 516] on input "text" at bounding box center [584, 521] width 51 height 22
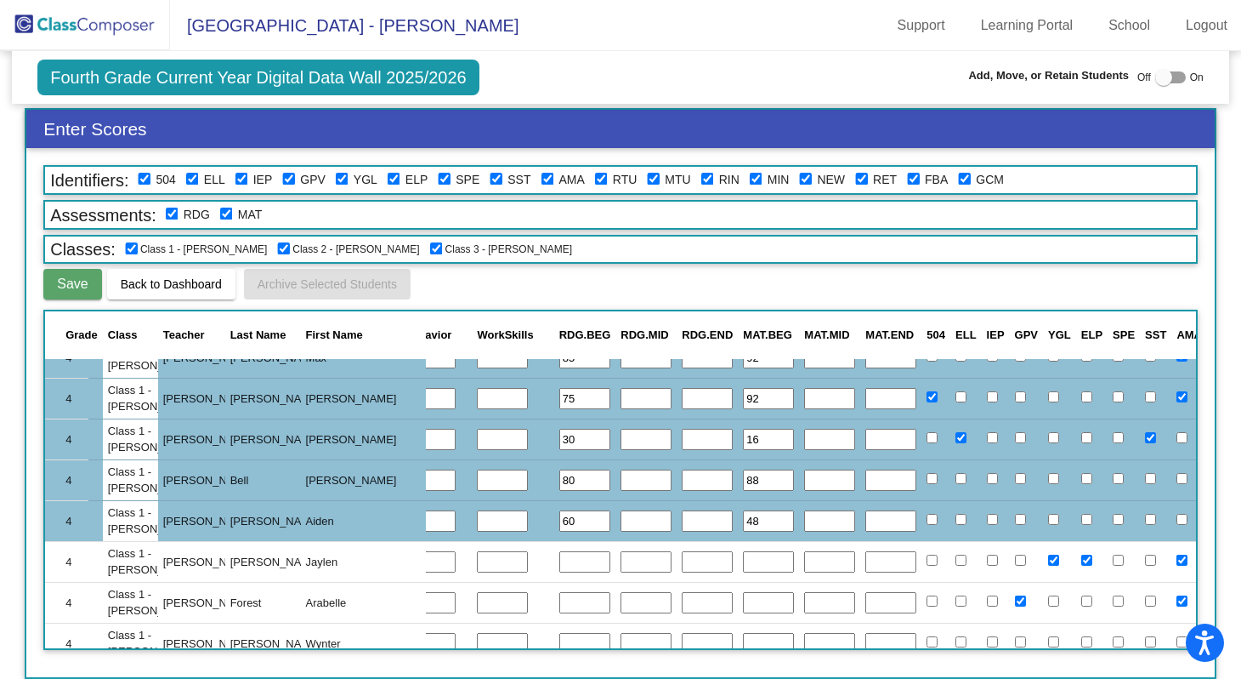
click at [559, 559] on input "text" at bounding box center [584, 562] width 51 height 22
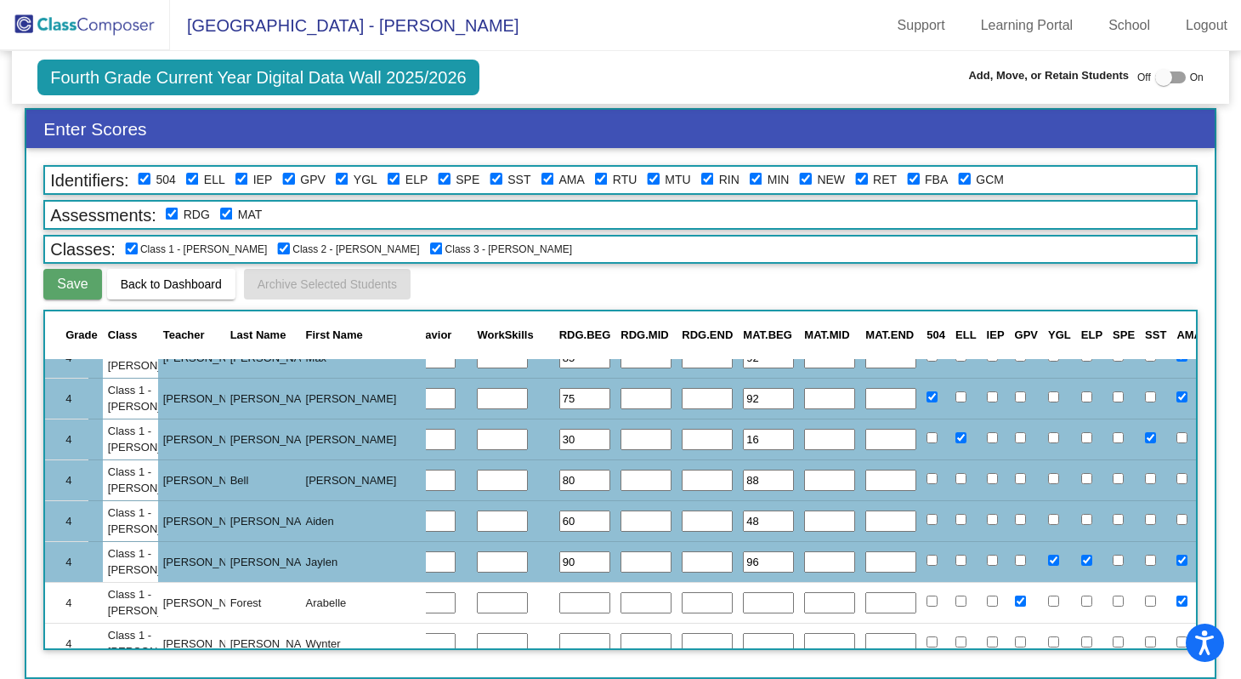
click at [559, 600] on input "text" at bounding box center [584, 603] width 51 height 22
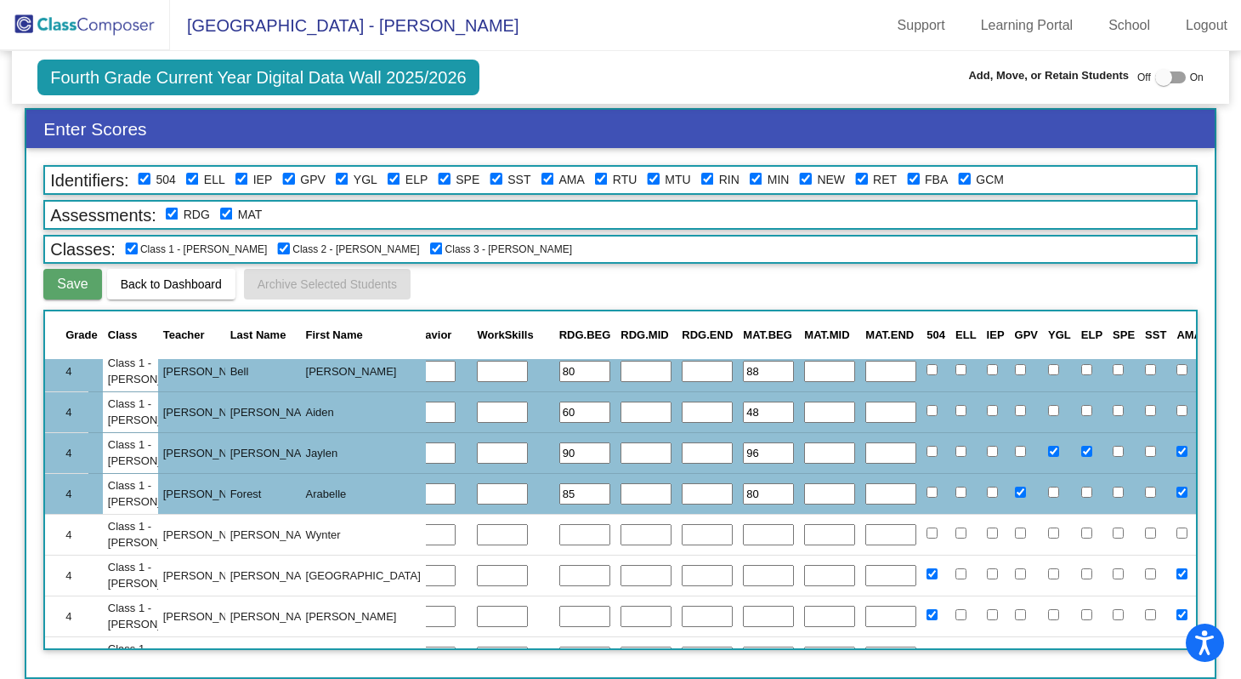
scroll to position [745, 443]
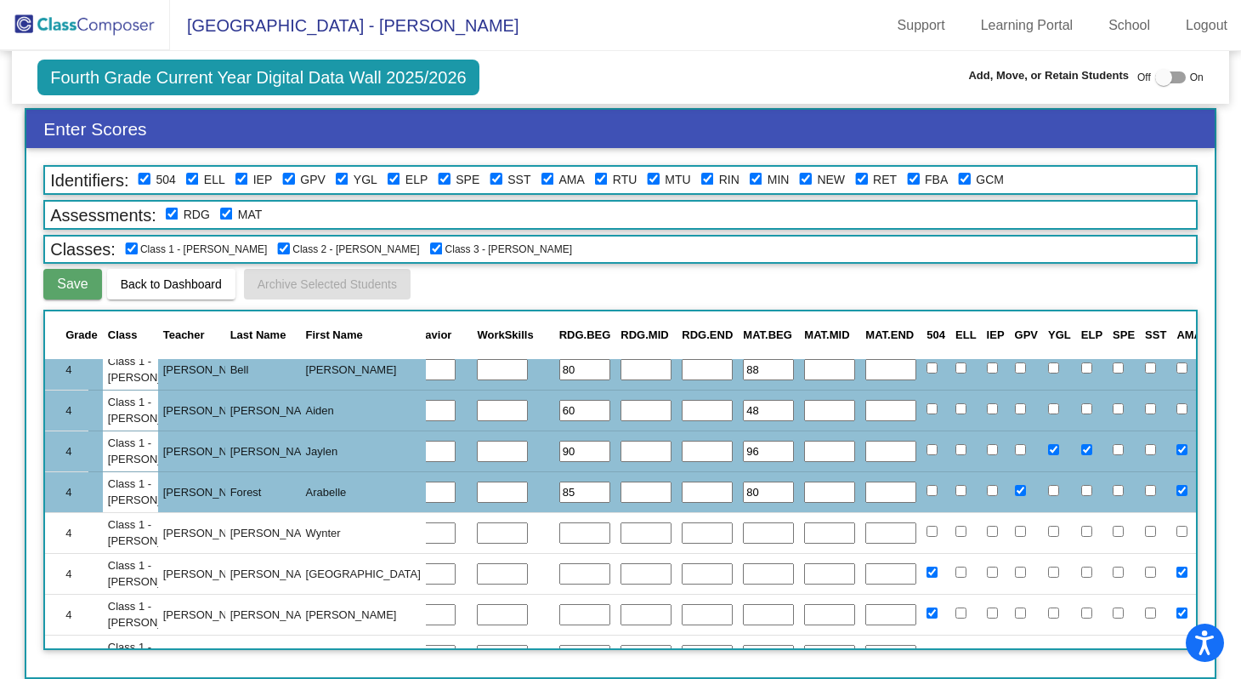
click at [559, 530] on input "text" at bounding box center [584, 533] width 51 height 22
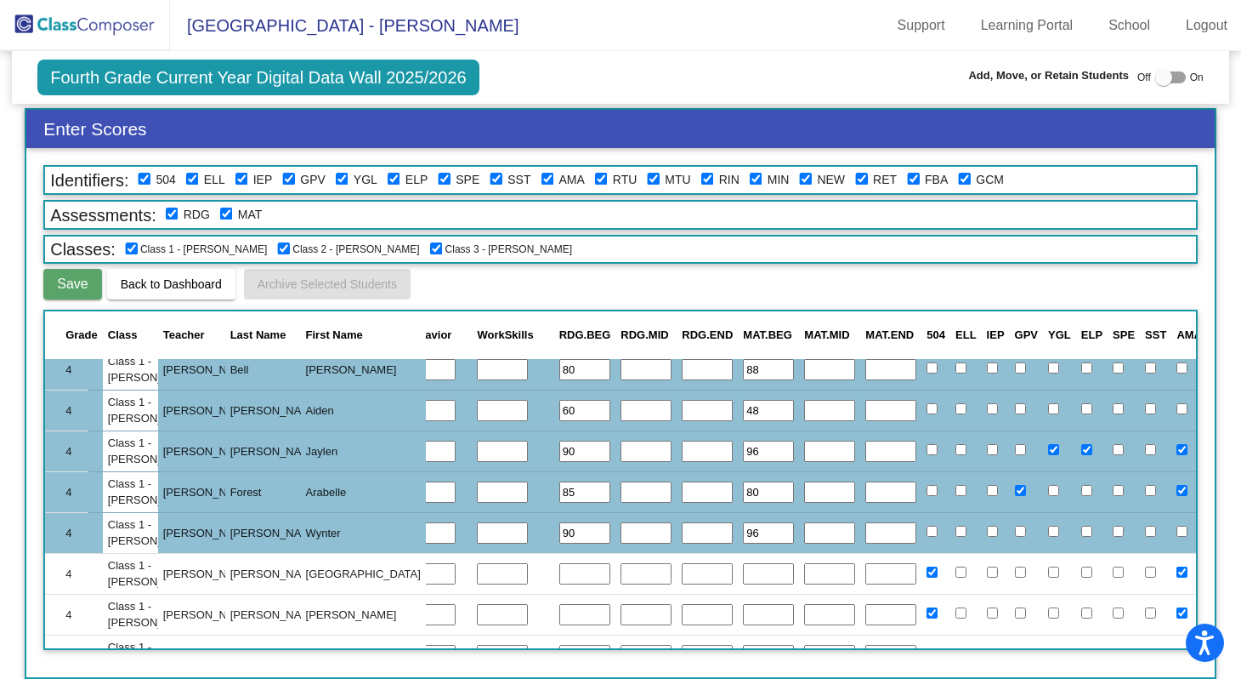
click at [559, 574] on input "text" at bounding box center [584, 574] width 51 height 22
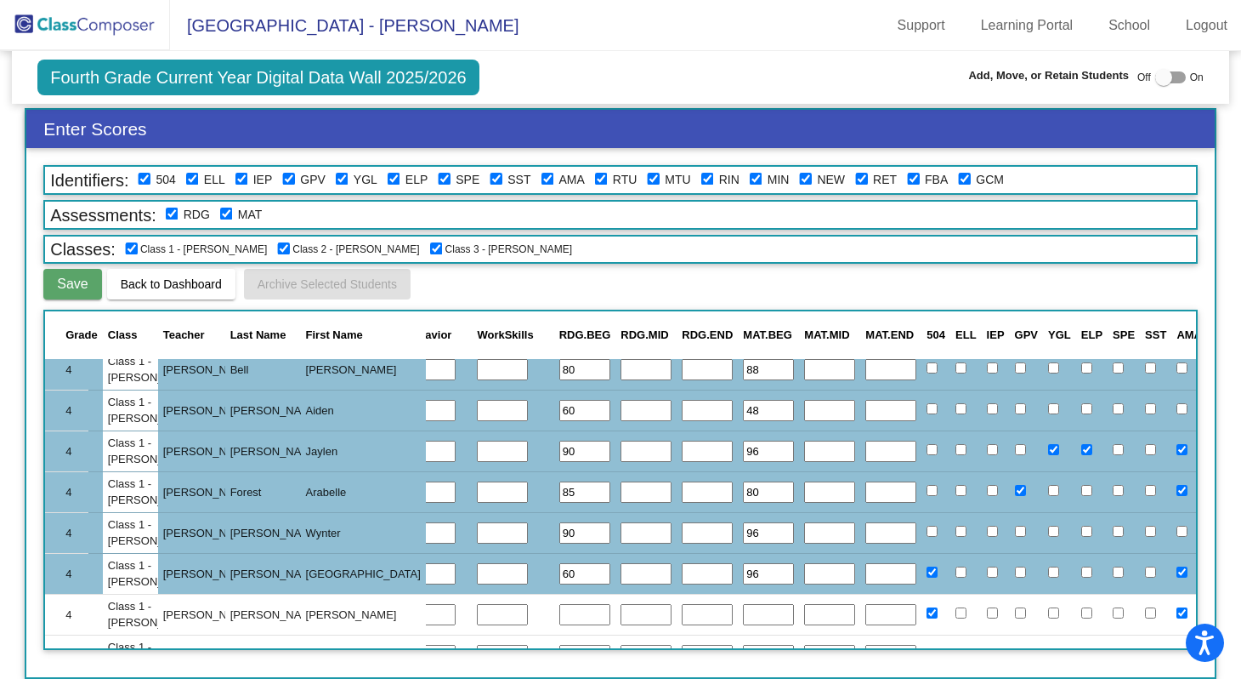
click at [559, 610] on input "text" at bounding box center [584, 615] width 51 height 22
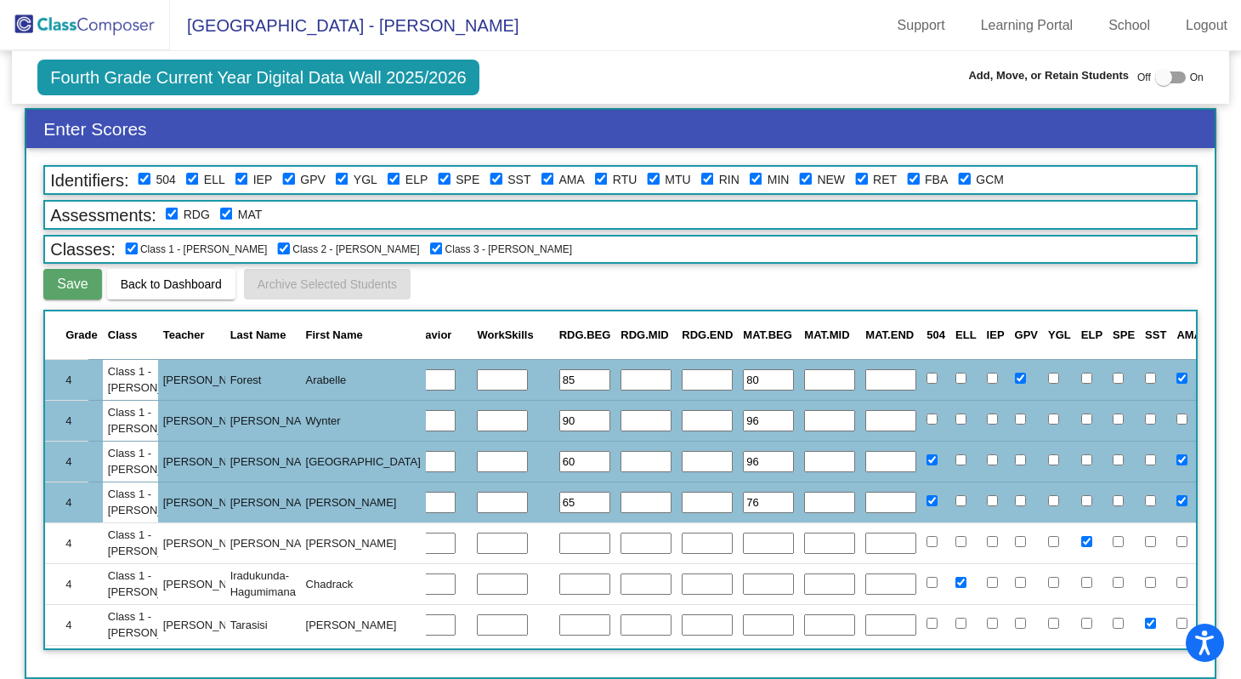
scroll to position [868, 443]
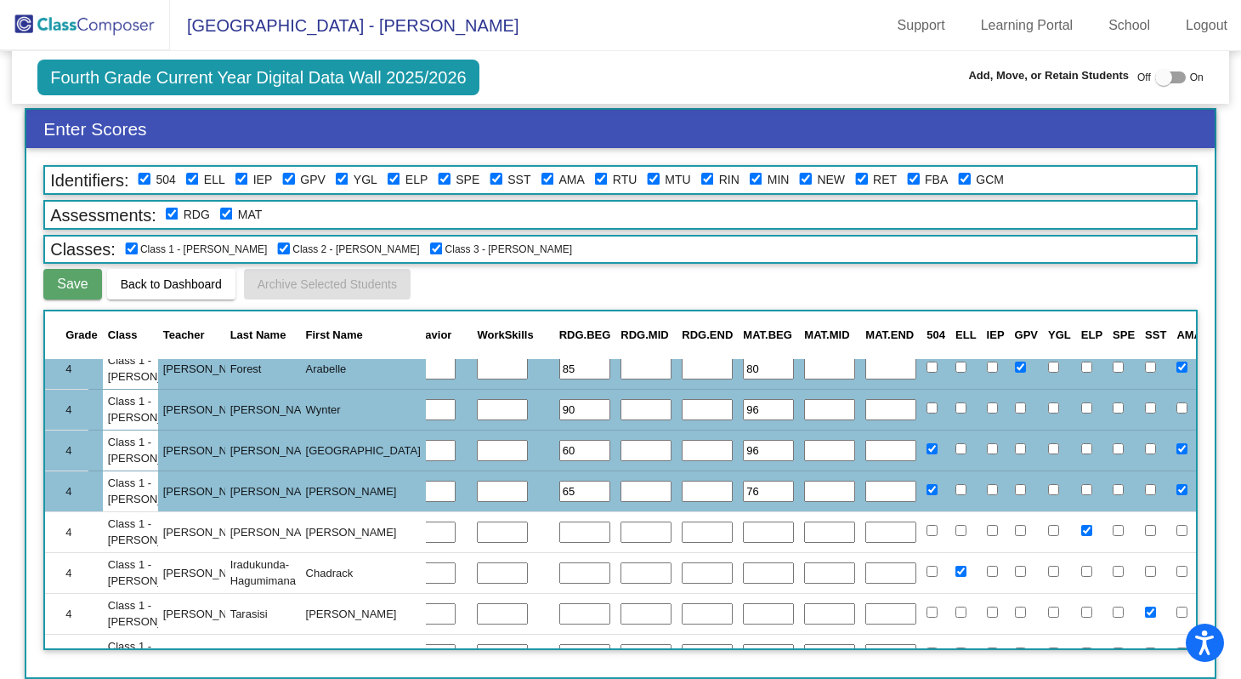
click at [559, 533] on input "text" at bounding box center [584, 532] width 51 height 22
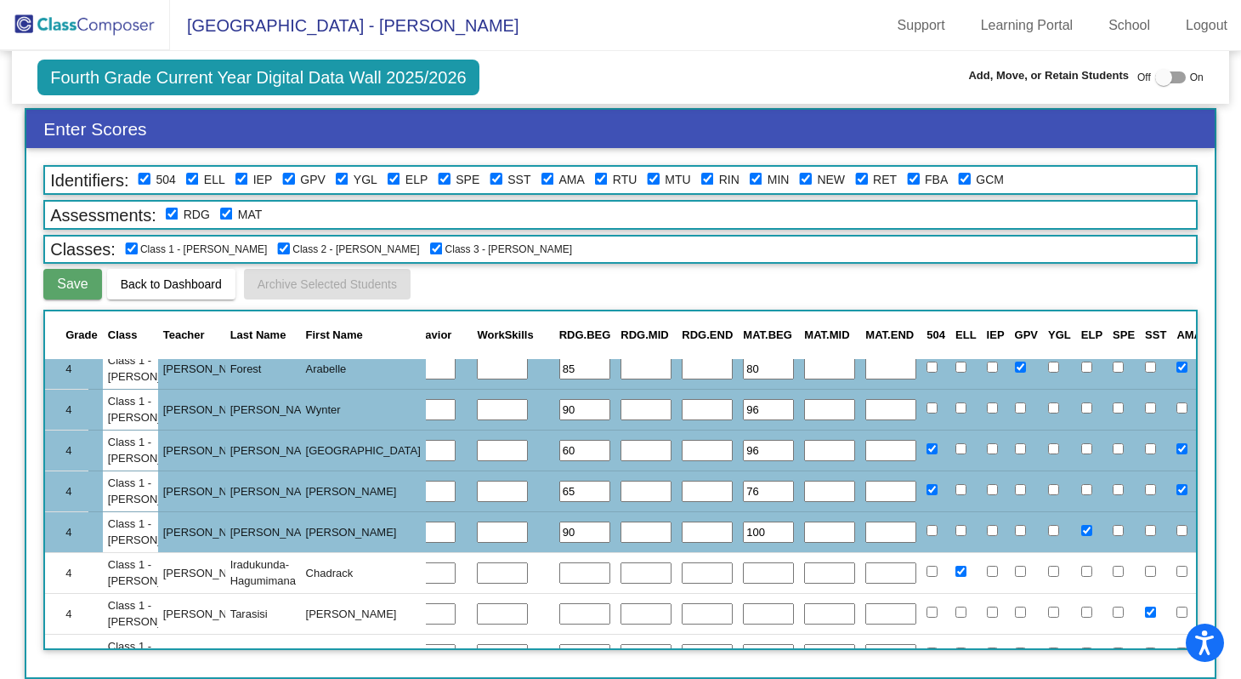
click at [559, 576] on input "text" at bounding box center [584, 573] width 51 height 22
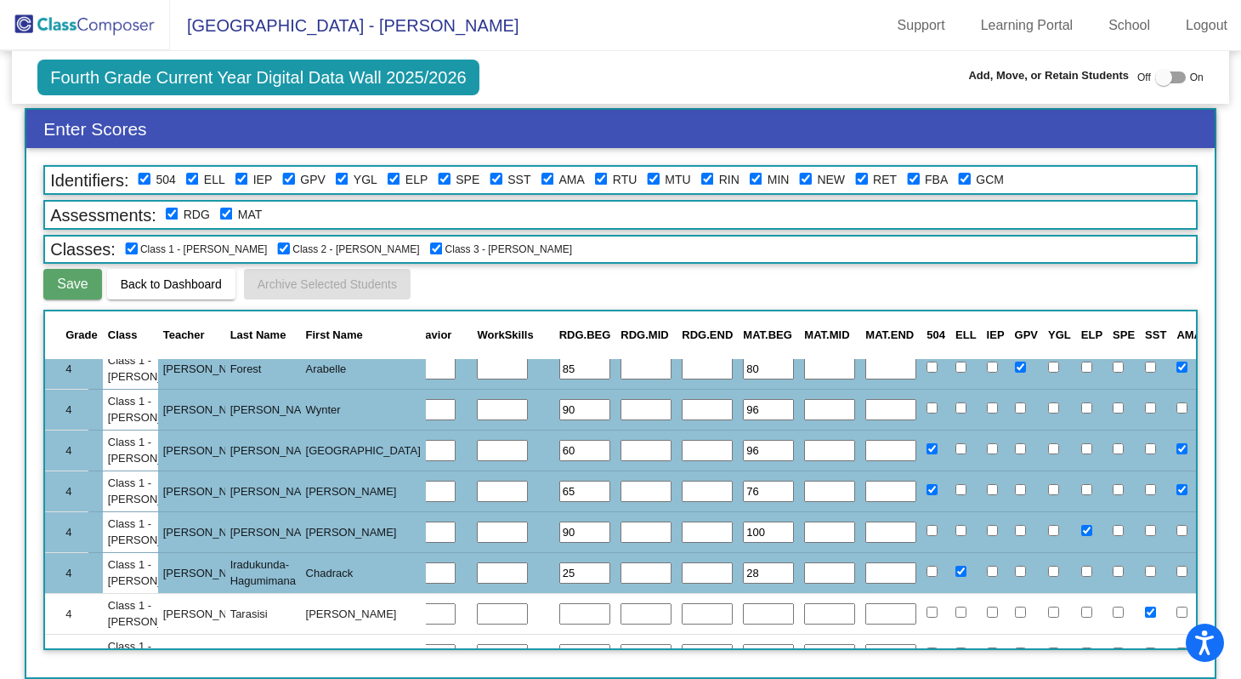
click at [559, 605] on input "text" at bounding box center [584, 614] width 51 height 22
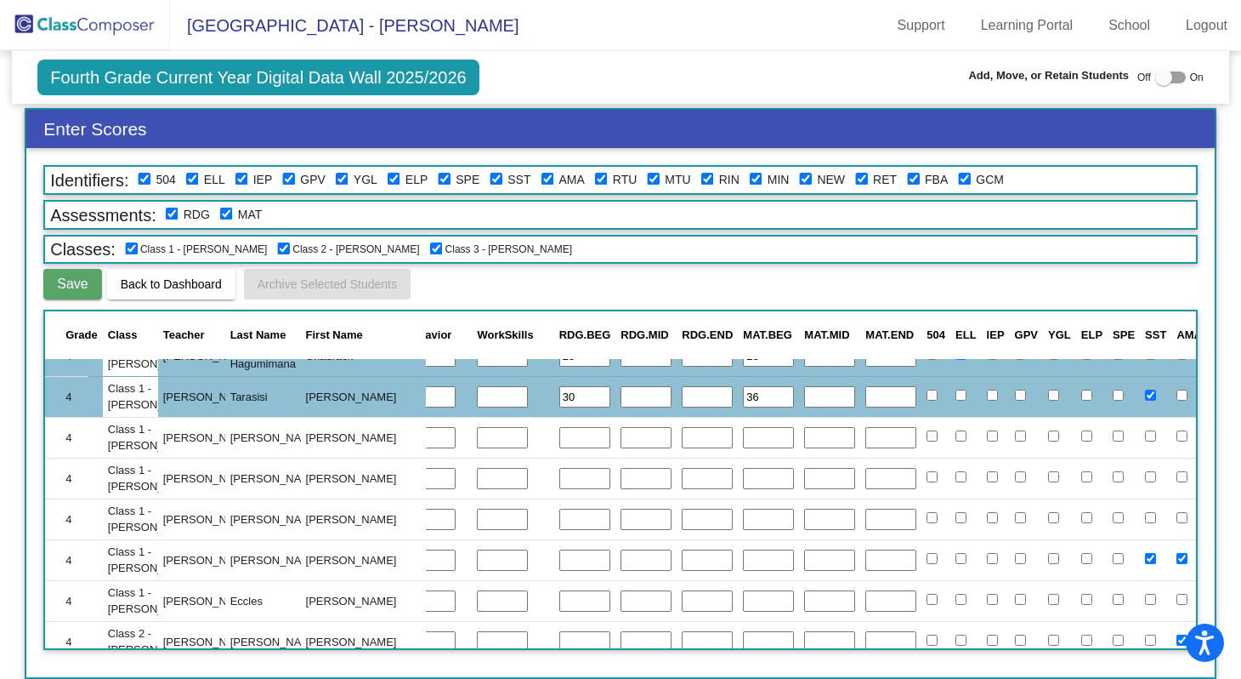
scroll to position [1093, 443]
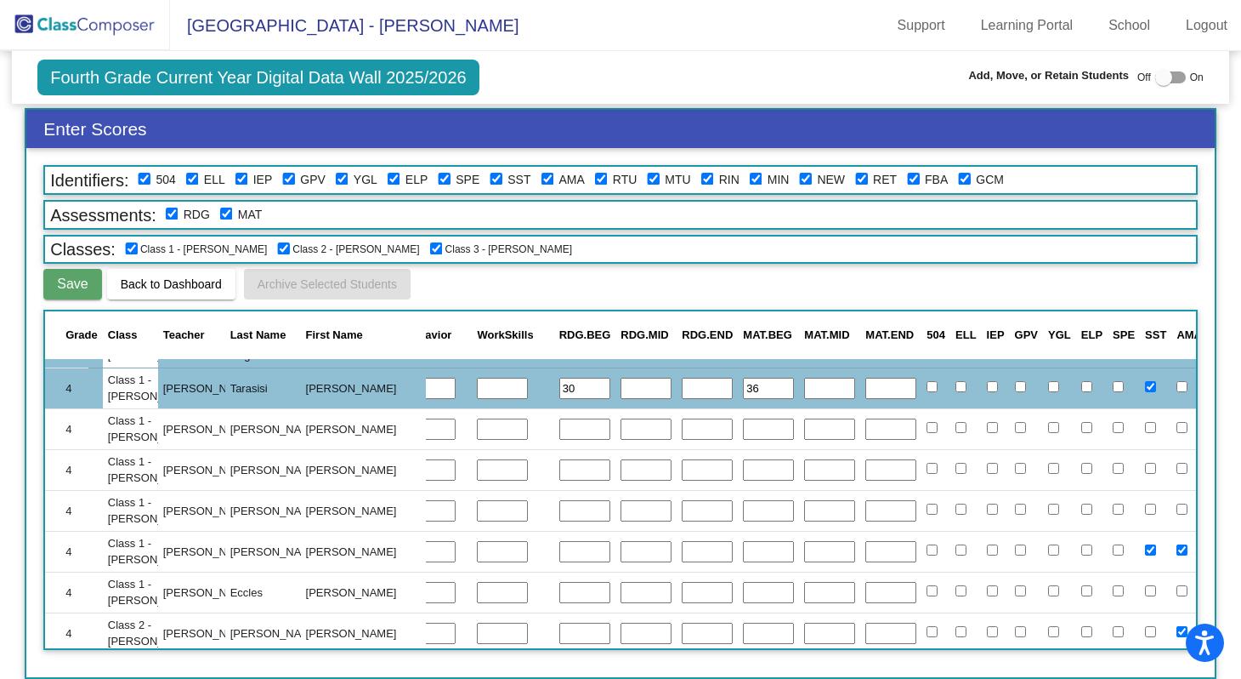
click at [559, 435] on input "text" at bounding box center [584, 429] width 51 height 22
click at [559, 463] on input "text" at bounding box center [584, 470] width 51 height 22
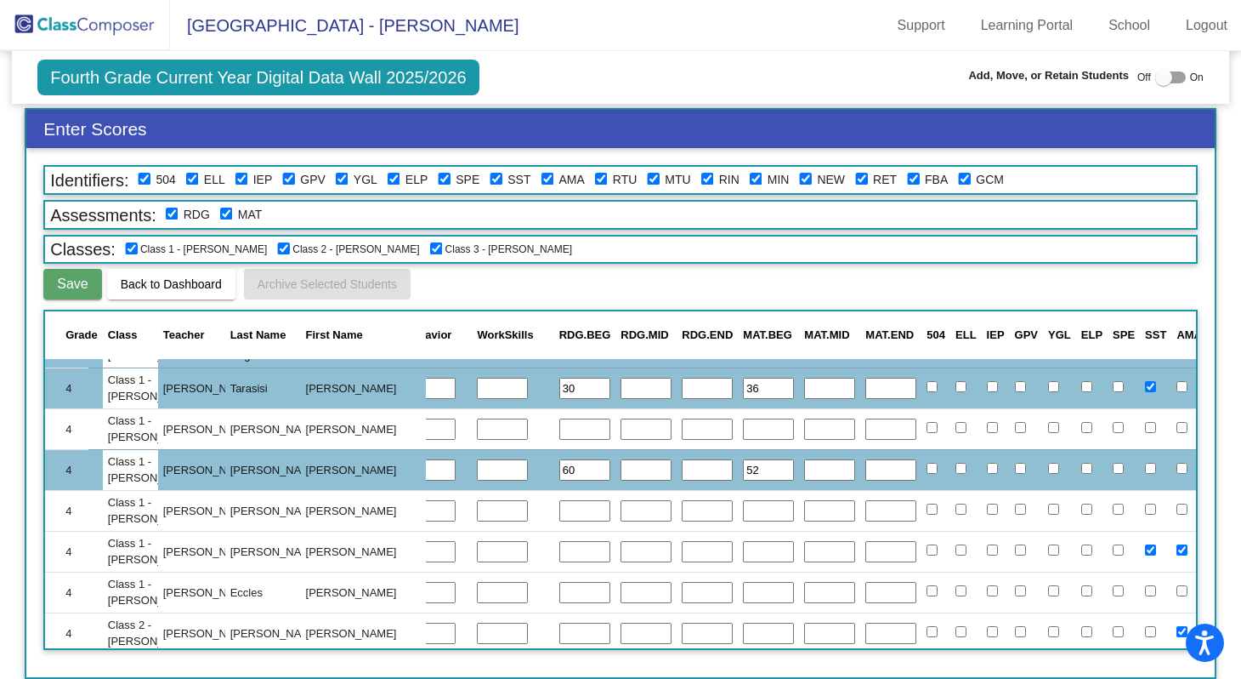
click at [559, 516] on input "text" at bounding box center [584, 511] width 51 height 22
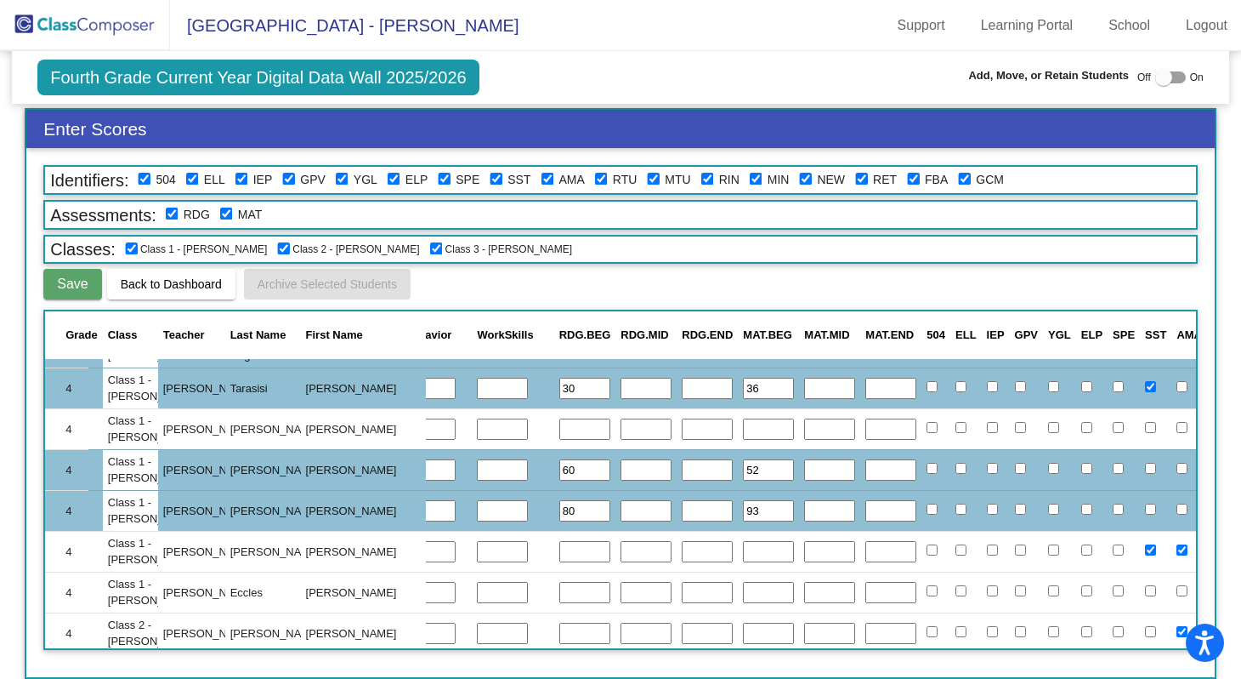
click at [559, 551] on input "text" at bounding box center [584, 552] width 51 height 22
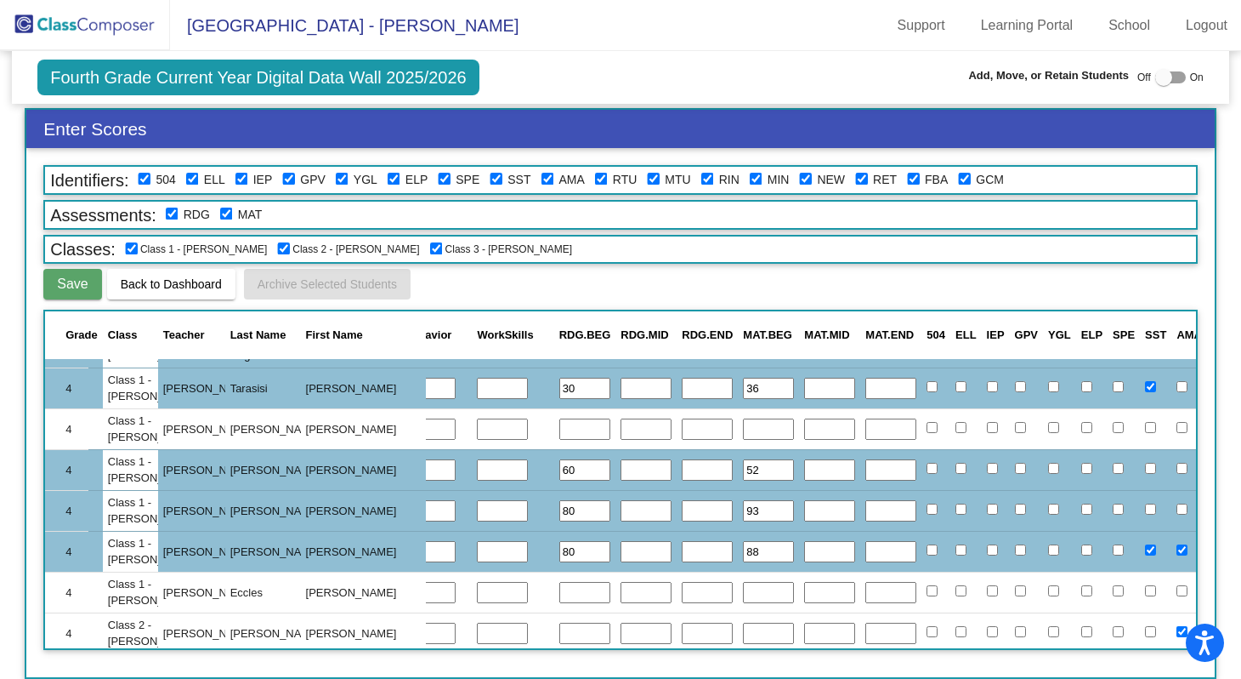
click at [559, 594] on input "text" at bounding box center [584, 593] width 51 height 22
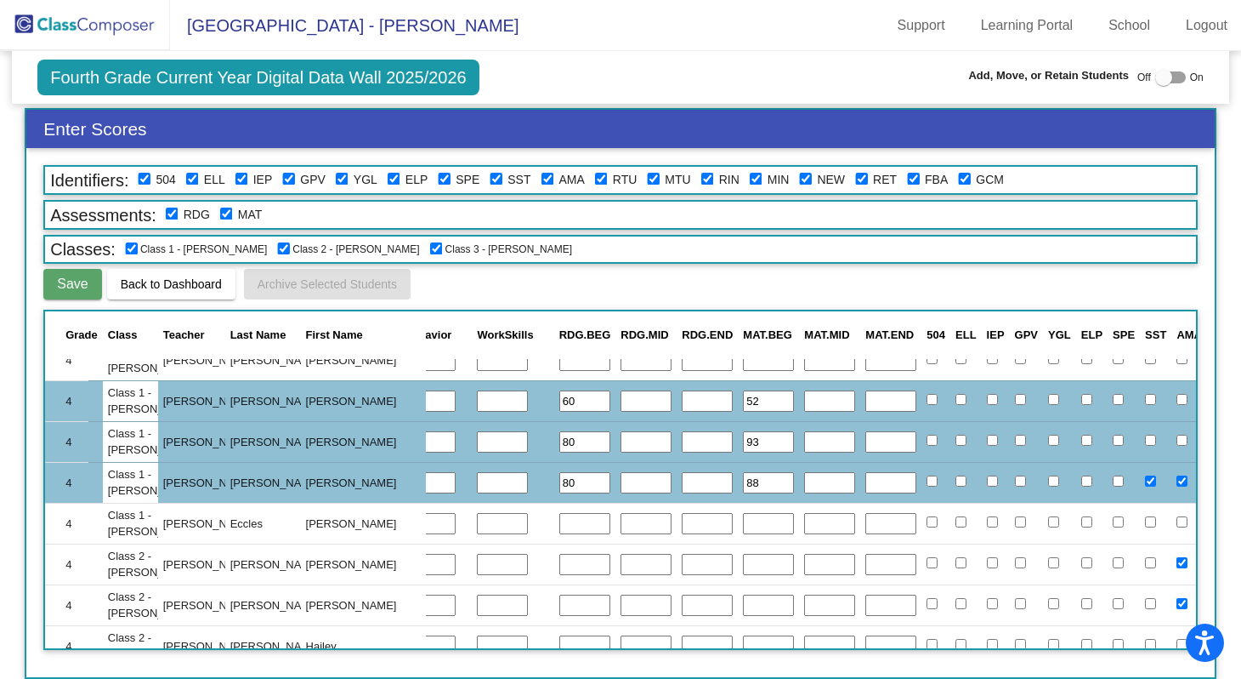
scroll to position [1163, 443]
click at [559, 570] on input "text" at bounding box center [584, 564] width 51 height 22
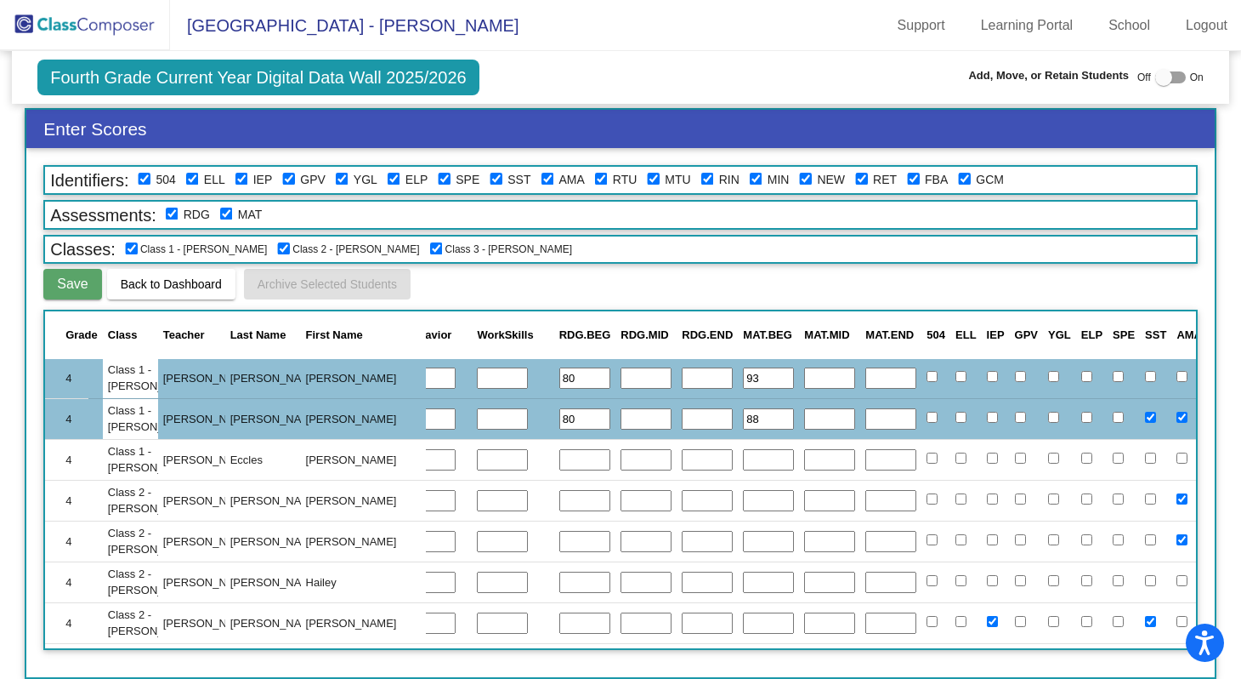
scroll to position [1266, 443]
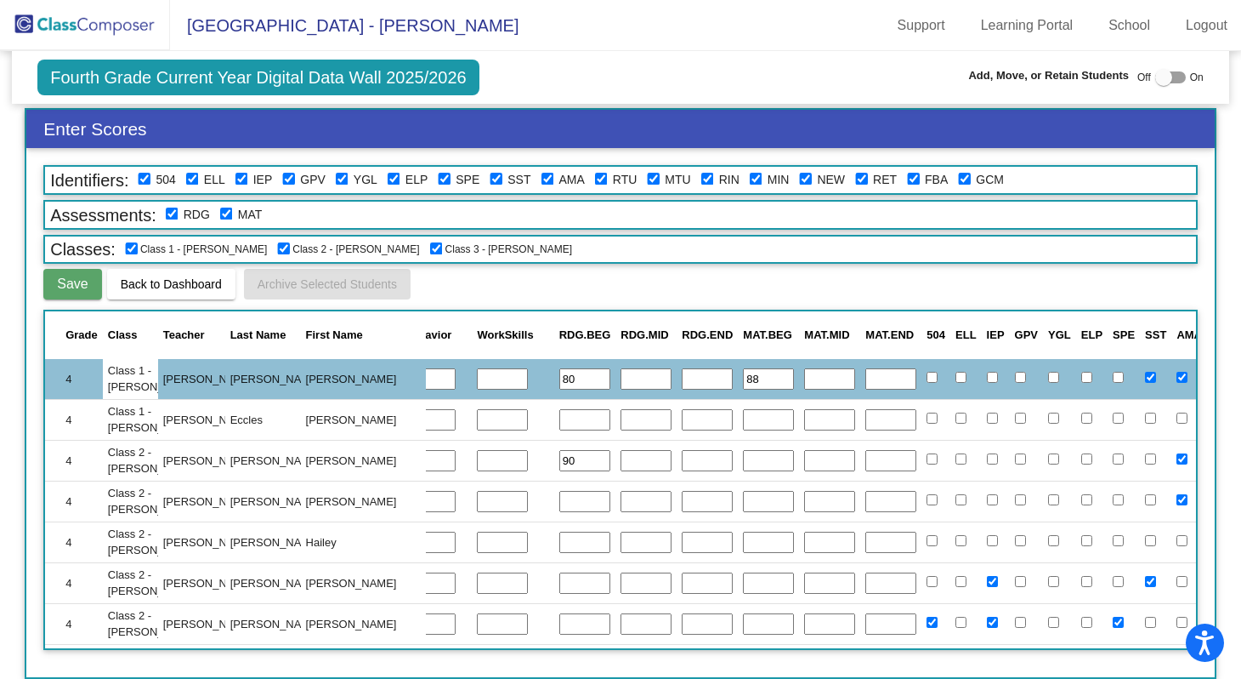
type input "90"
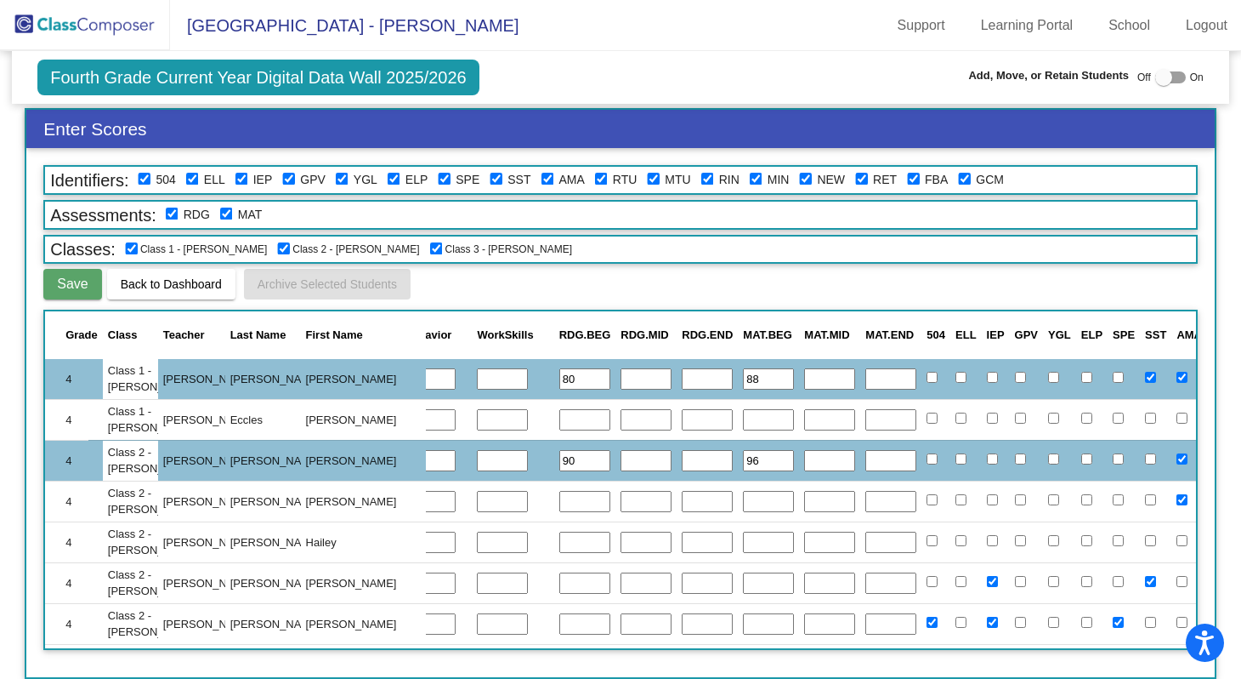
type input "96"
click at [559, 500] on input "text" at bounding box center [584, 502] width 51 height 22
type input "70"
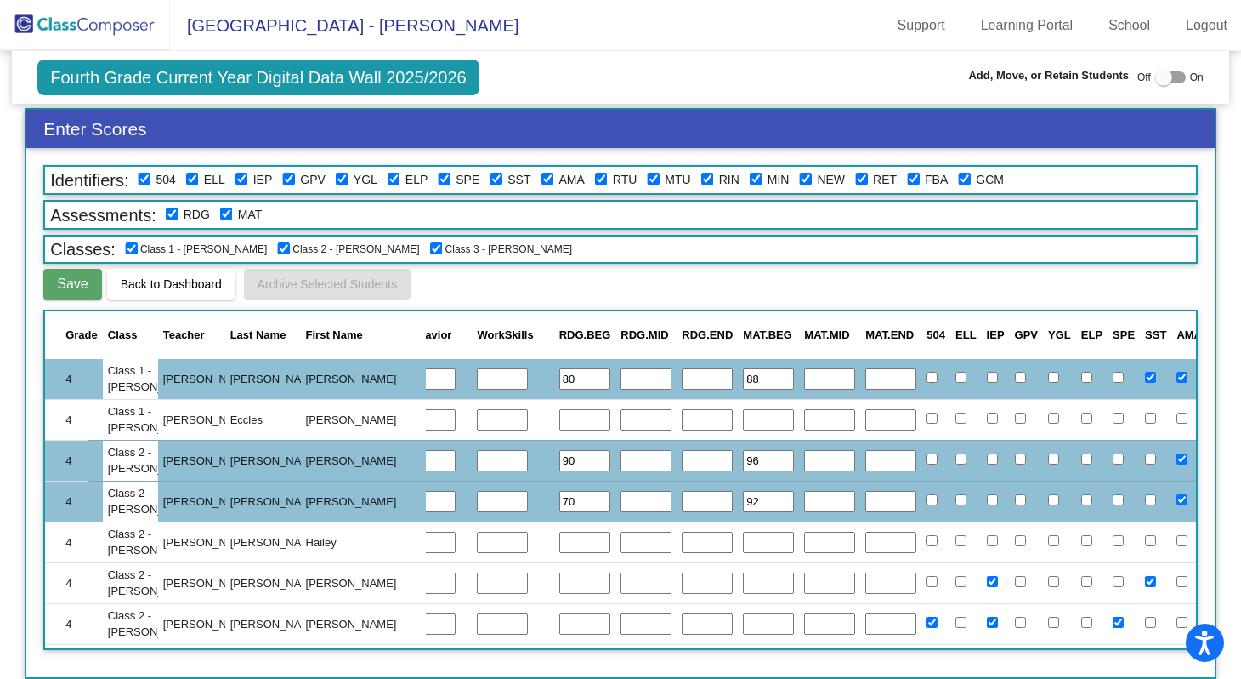
type input "92"
click at [559, 548] on input "text" at bounding box center [584, 542] width 51 height 22
type input "60"
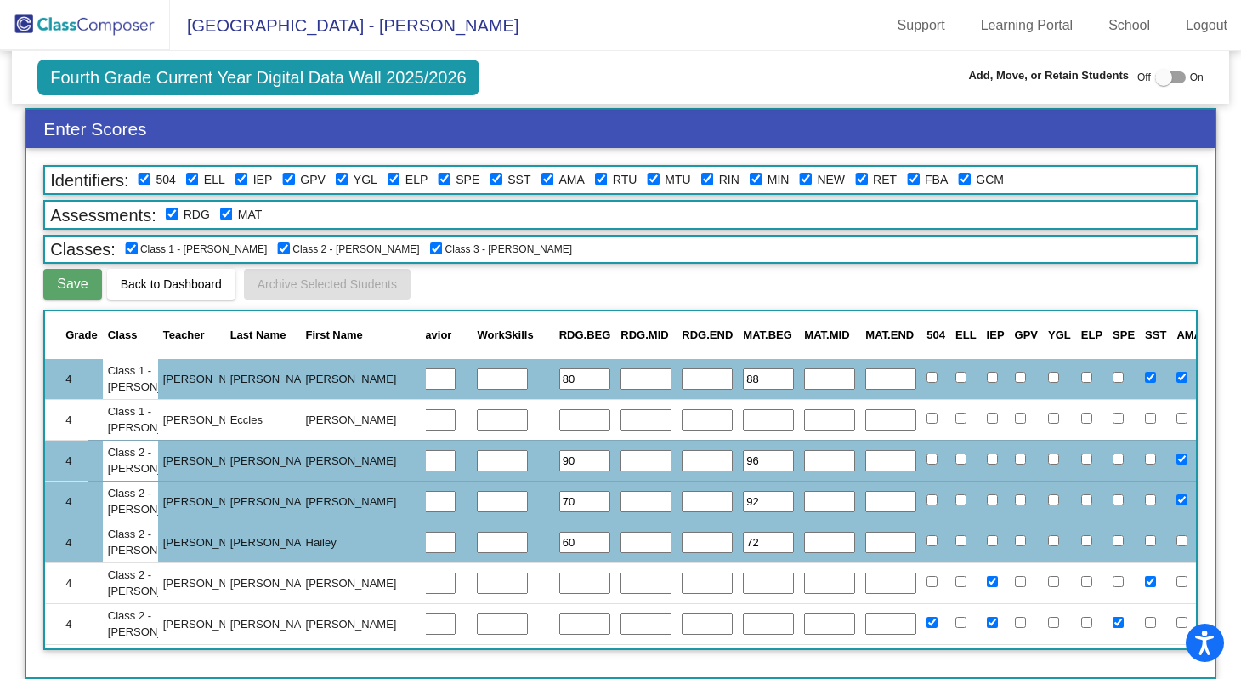
type input "72"
click at [559, 582] on input "text" at bounding box center [584, 583] width 51 height 22
type input "40"
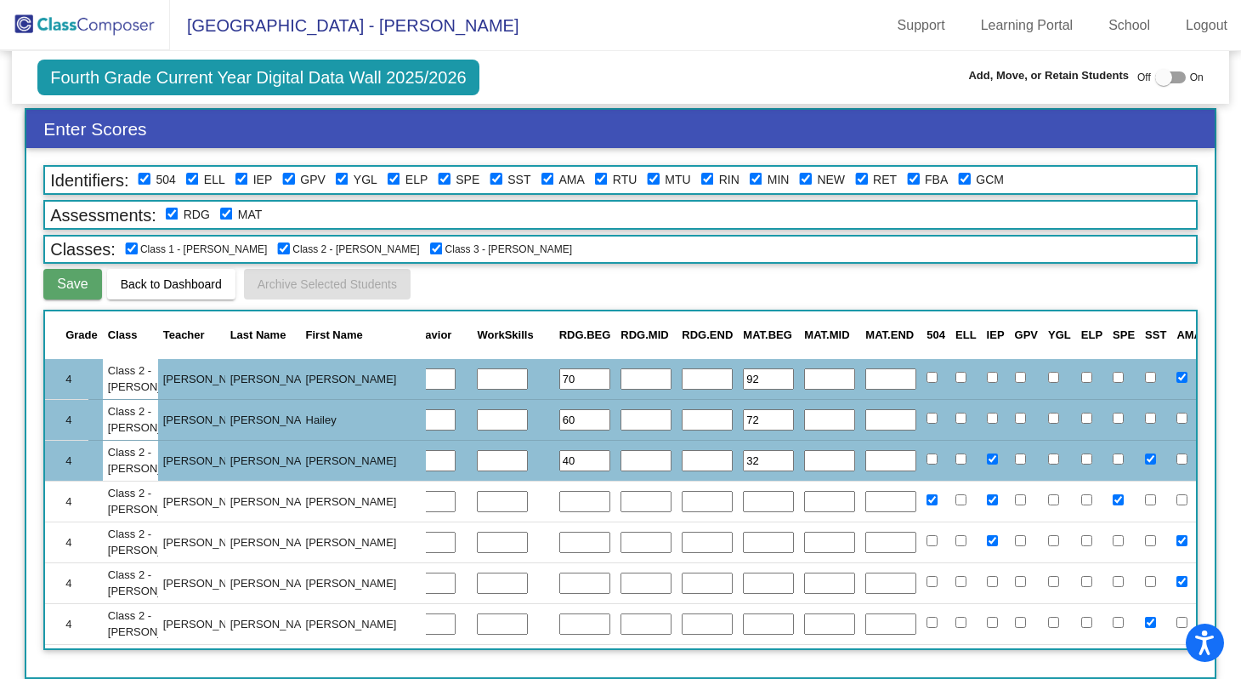
scroll to position [1452, 443]
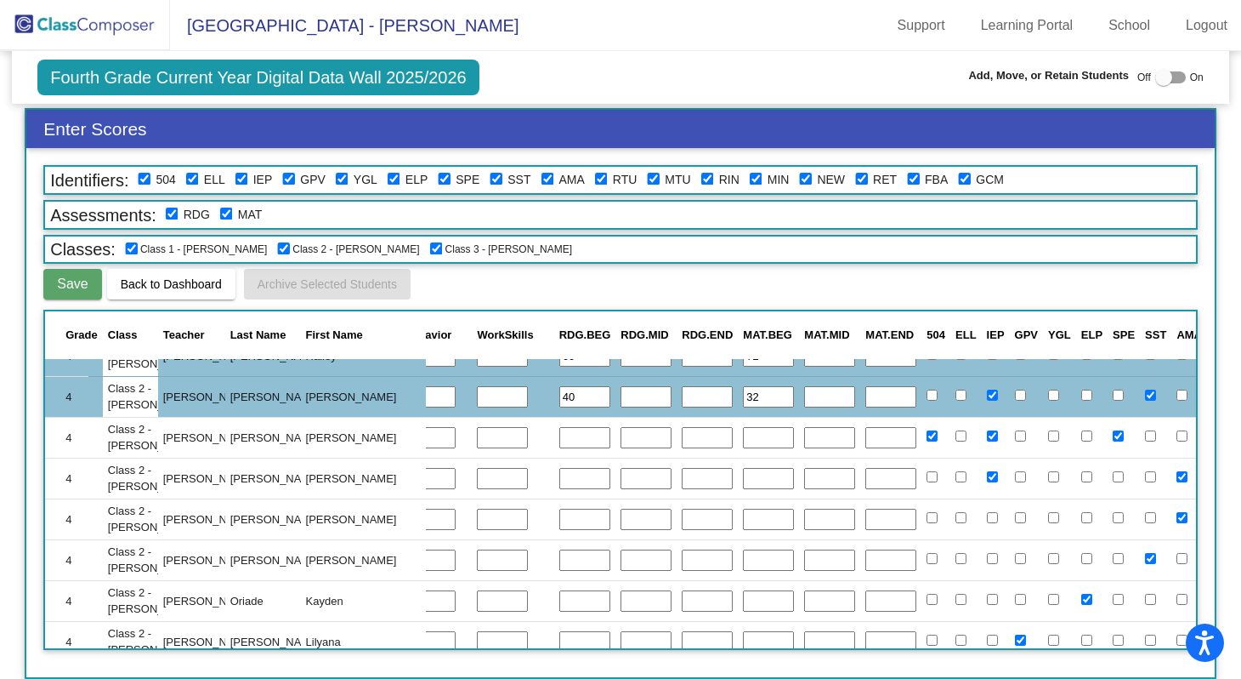
type input "32"
click at [559, 442] on input "text" at bounding box center [584, 438] width 51 height 22
type input "75"
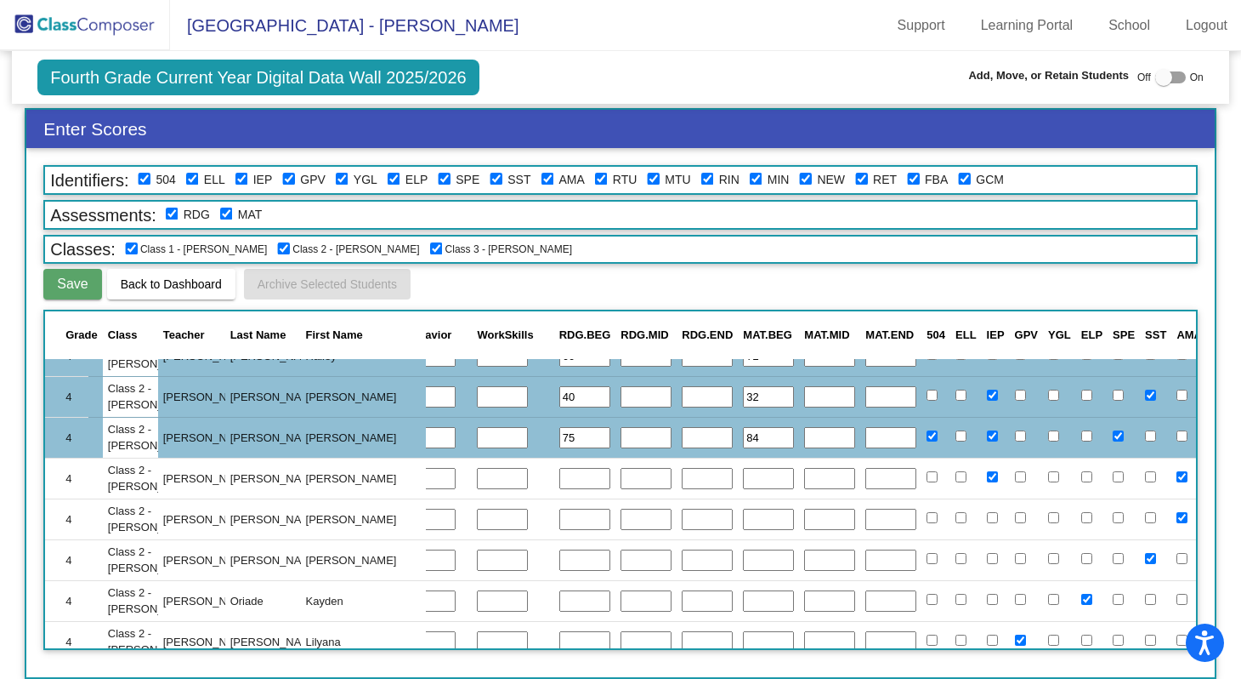
type input "84"
click at [559, 477] on input "text" at bounding box center [584, 479] width 51 height 22
type input "75"
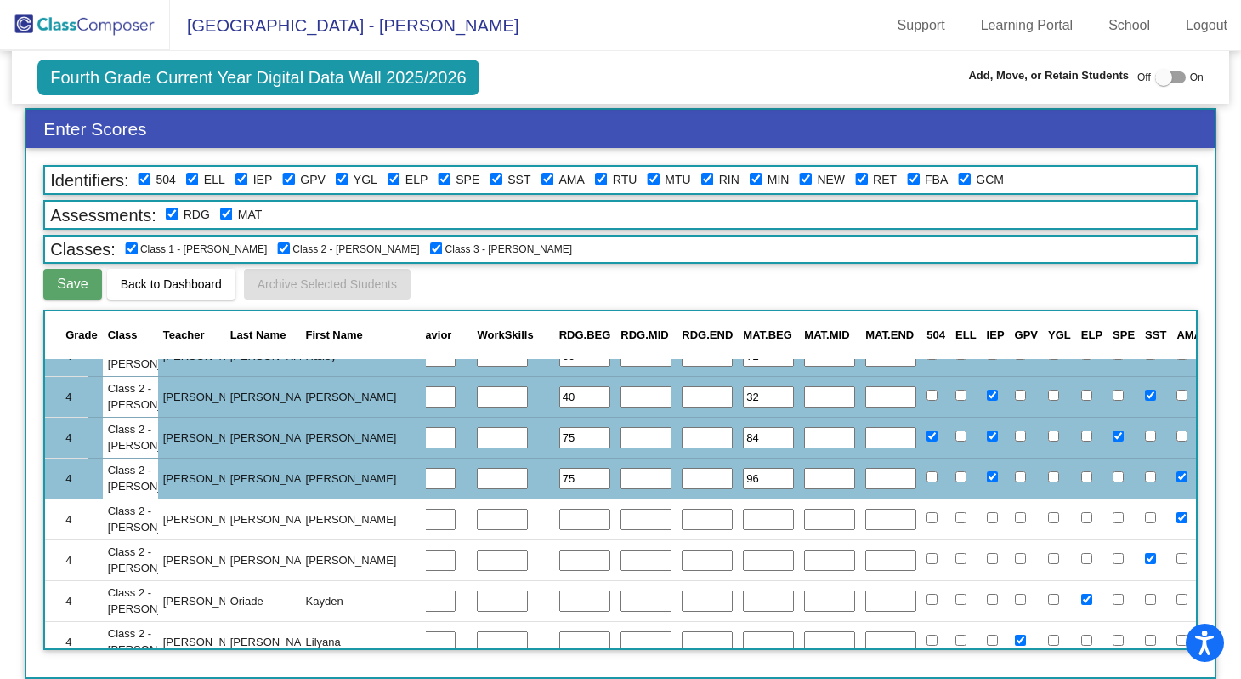
type input "96"
click at [559, 520] on input "text" at bounding box center [584, 519] width 51 height 22
type input "85"
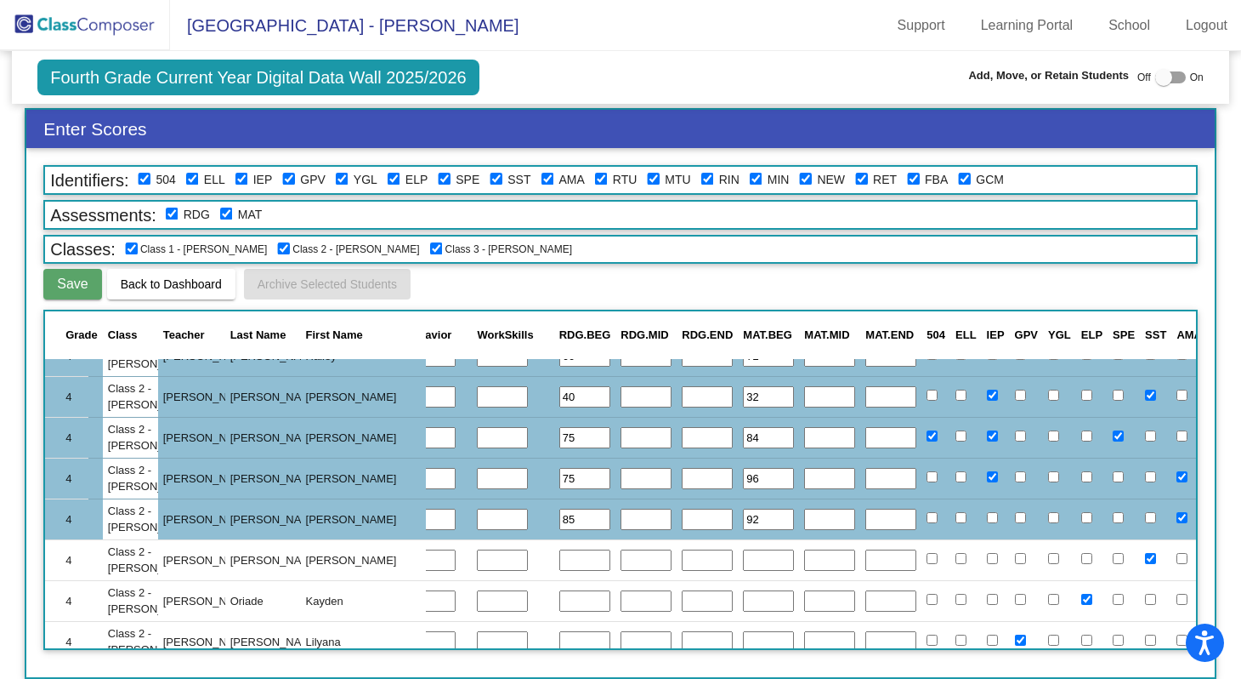
type input "92"
click at [559, 558] on input "text" at bounding box center [584, 560] width 51 height 22
type input "60"
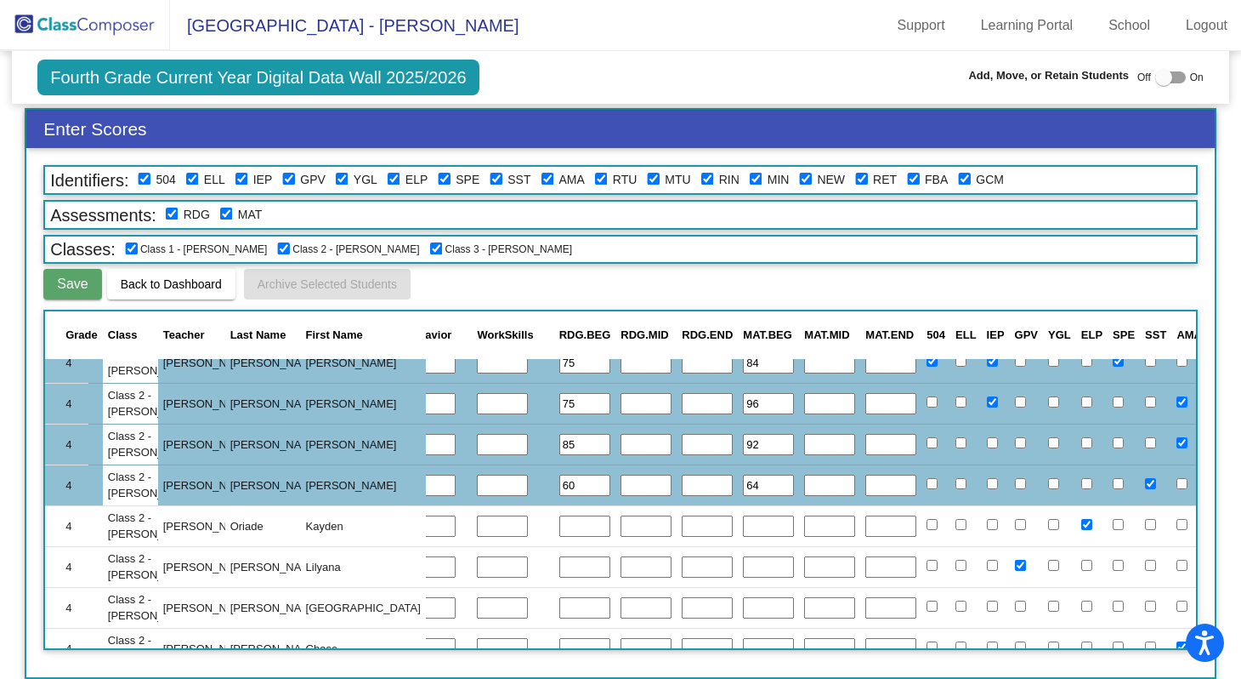
scroll to position [1566, 443]
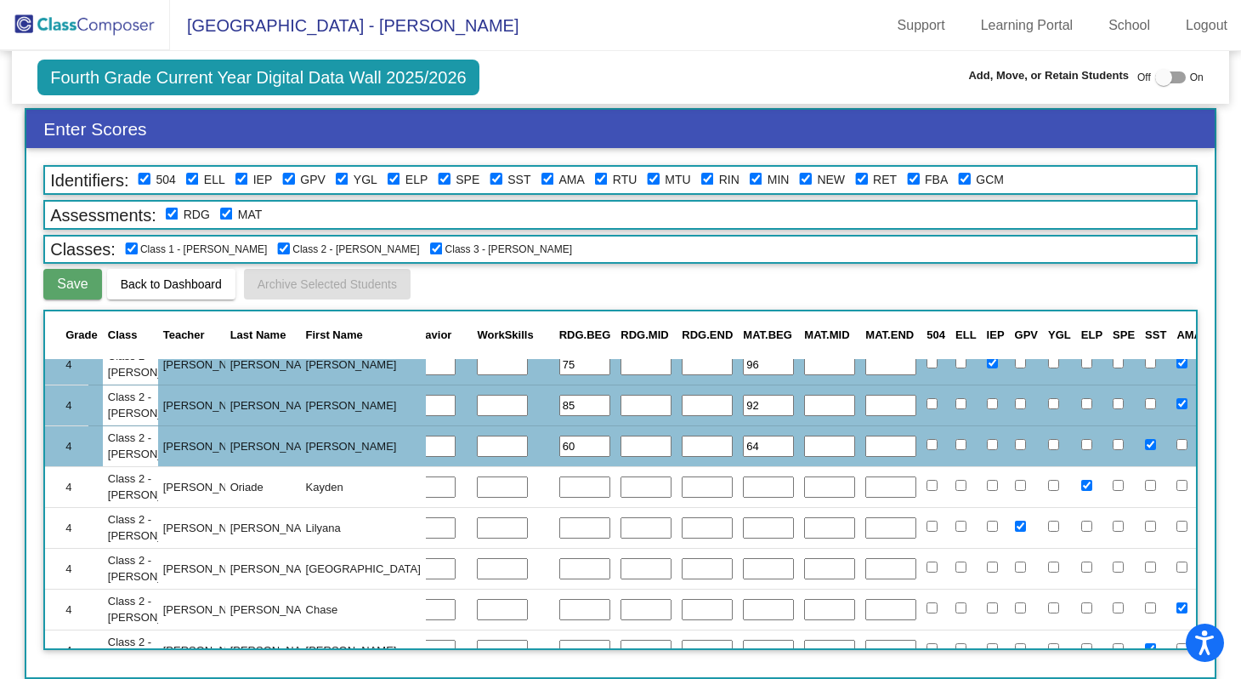
type input "64"
click at [559, 481] on input "text" at bounding box center [584, 487] width 51 height 22
type input "75"
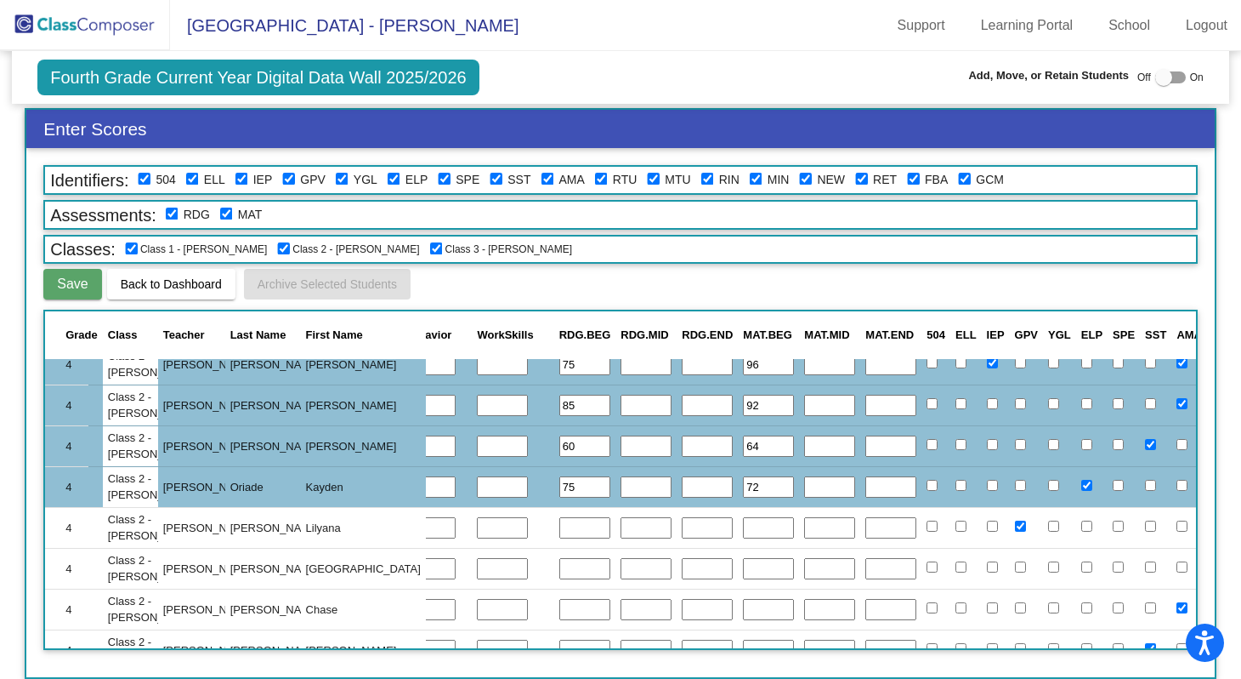
type input "72"
click at [559, 531] on input "text" at bounding box center [584, 528] width 51 height 22
type input "95"
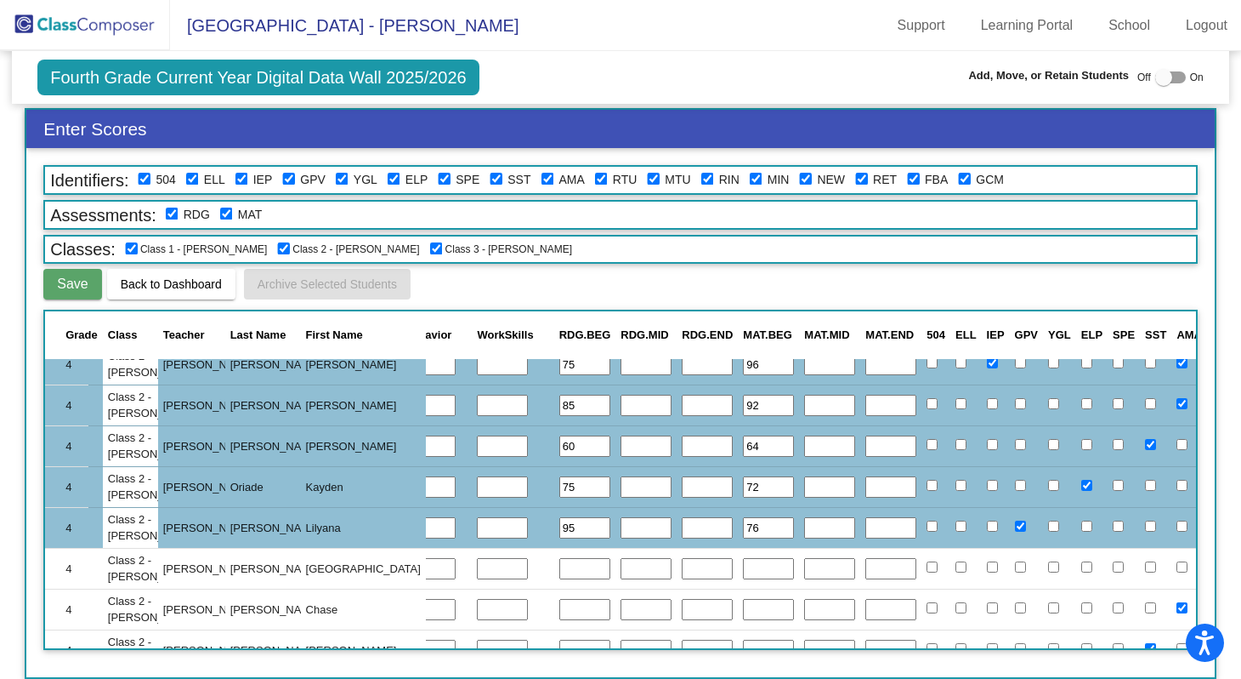
type input "76"
click at [559, 566] on input "text" at bounding box center [584, 569] width 51 height 22
type input "65"
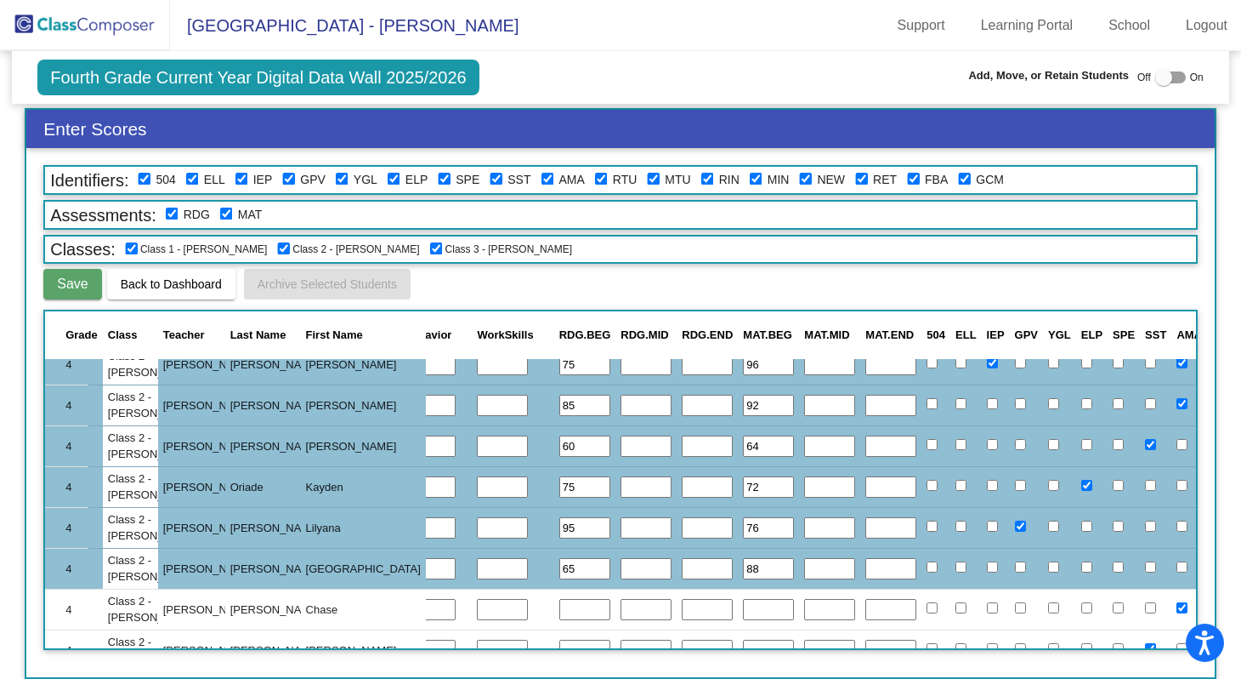
type input "88"
click at [559, 611] on input "text" at bounding box center [584, 610] width 51 height 22
type input "95"
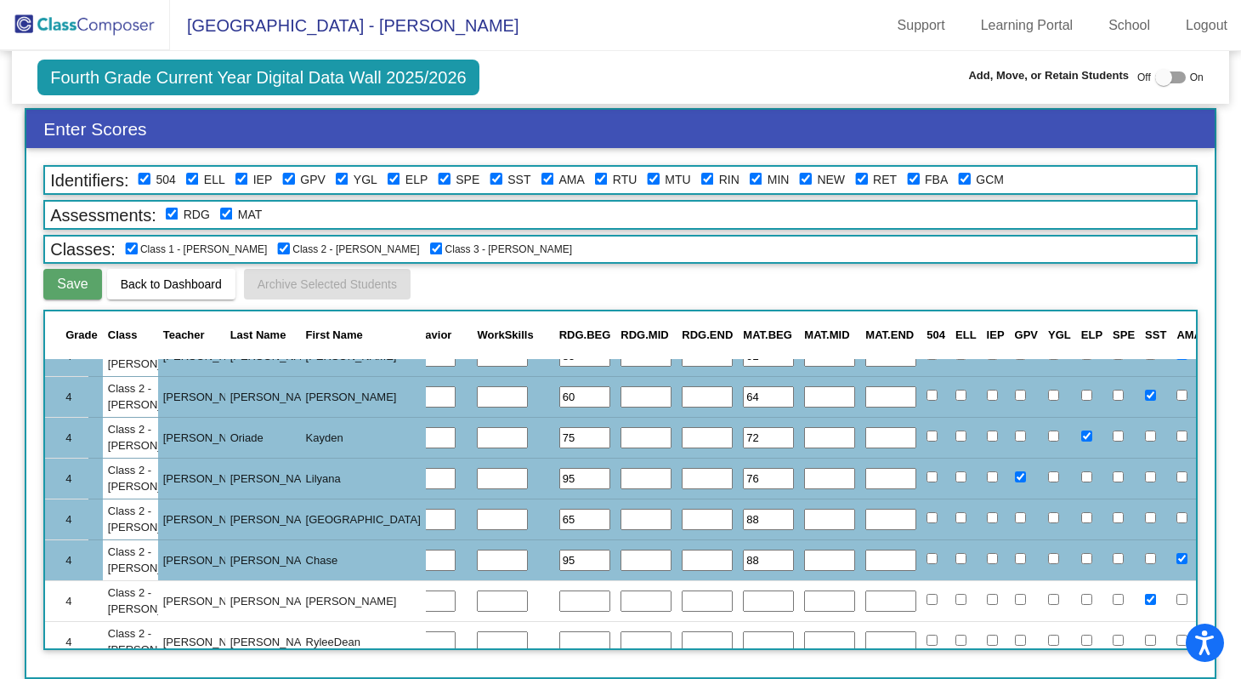
scroll to position [1656, 443]
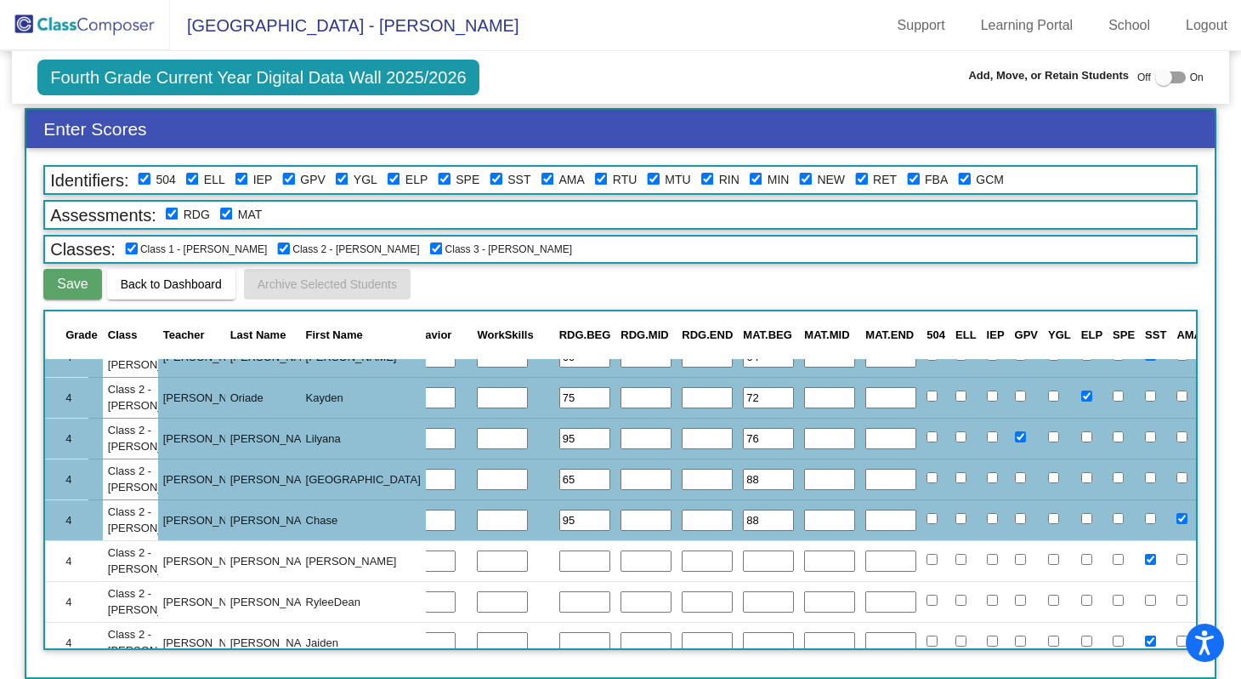
type input "88"
click at [559, 556] on input "text" at bounding box center [584, 561] width 51 height 22
type input "40"
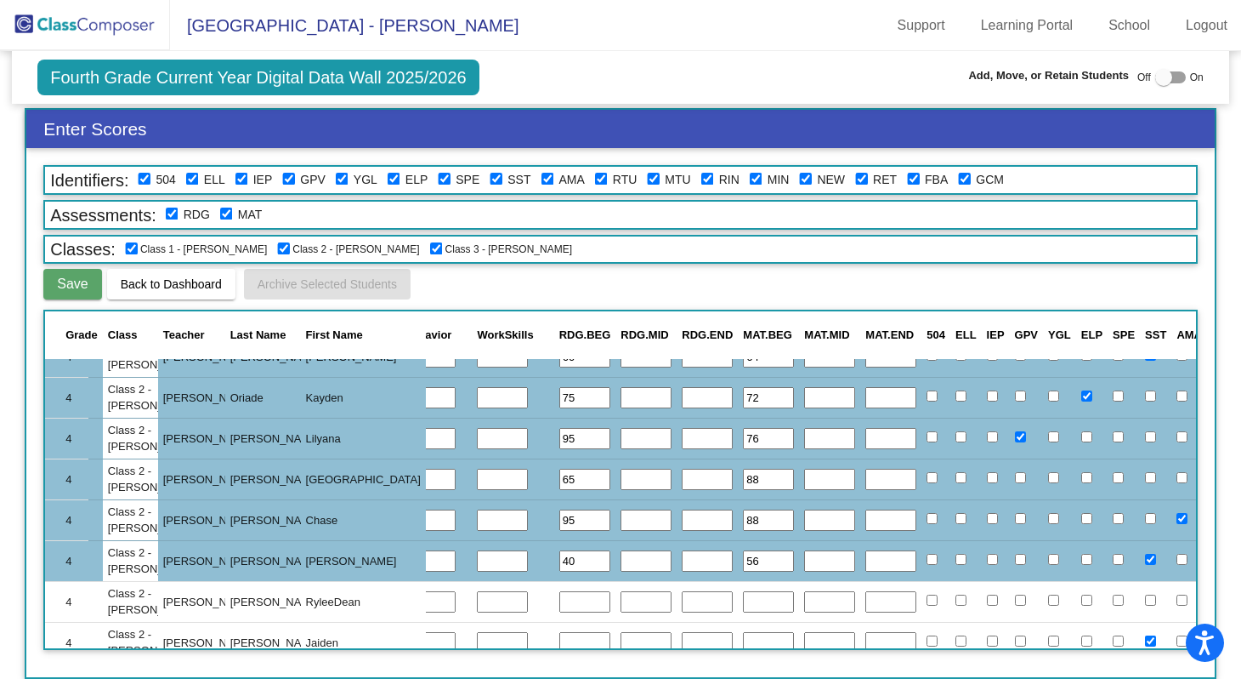
type input "56"
click at [559, 605] on input "text" at bounding box center [584, 602] width 51 height 22
type input "80"
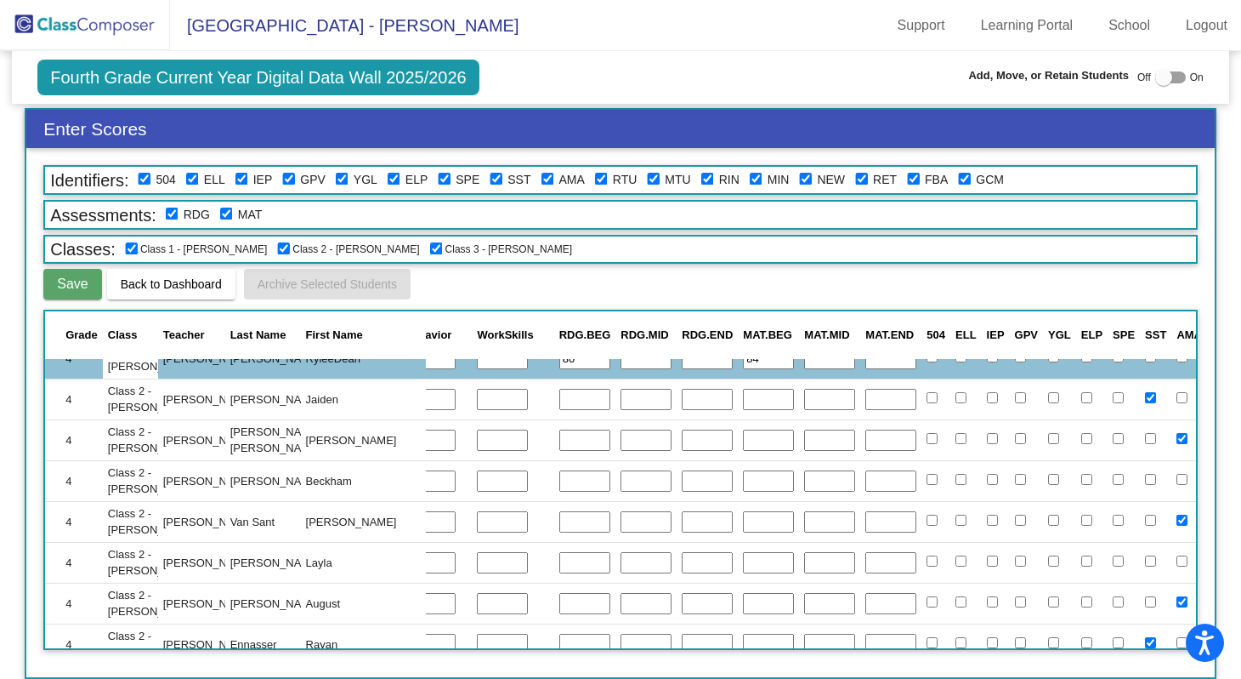
scroll to position [1895, 443]
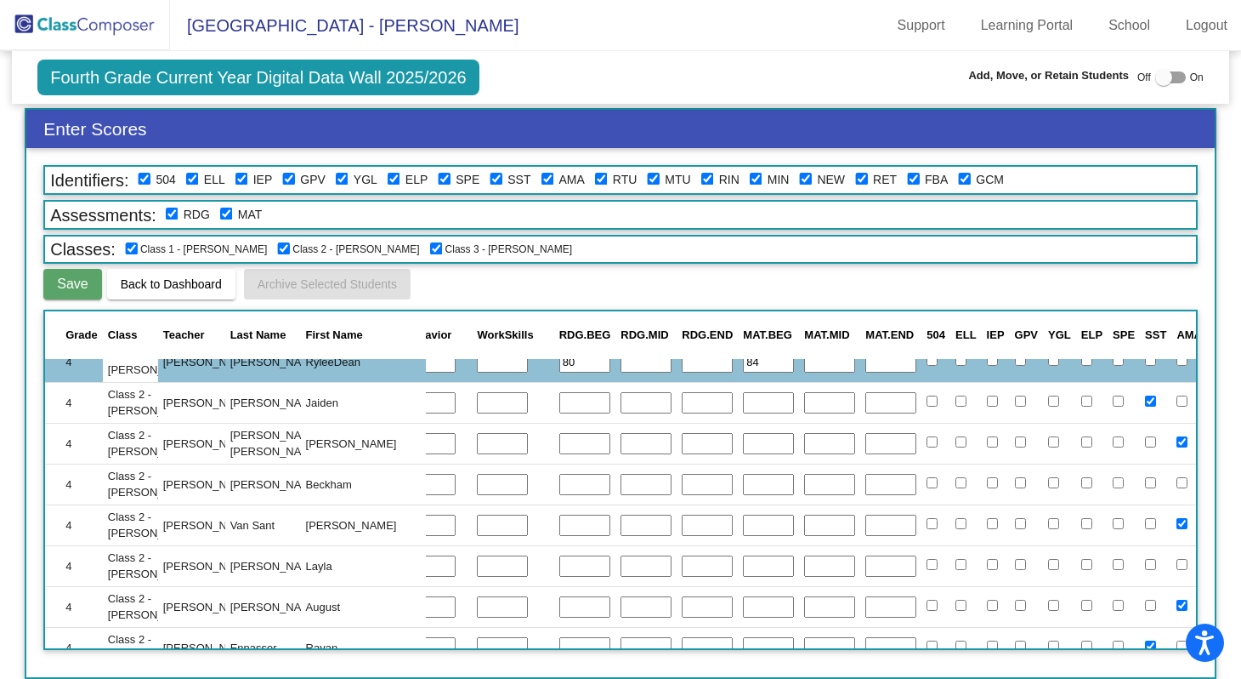
type input "84"
click at [559, 400] on input "text" at bounding box center [584, 403] width 51 height 22
type input "60"
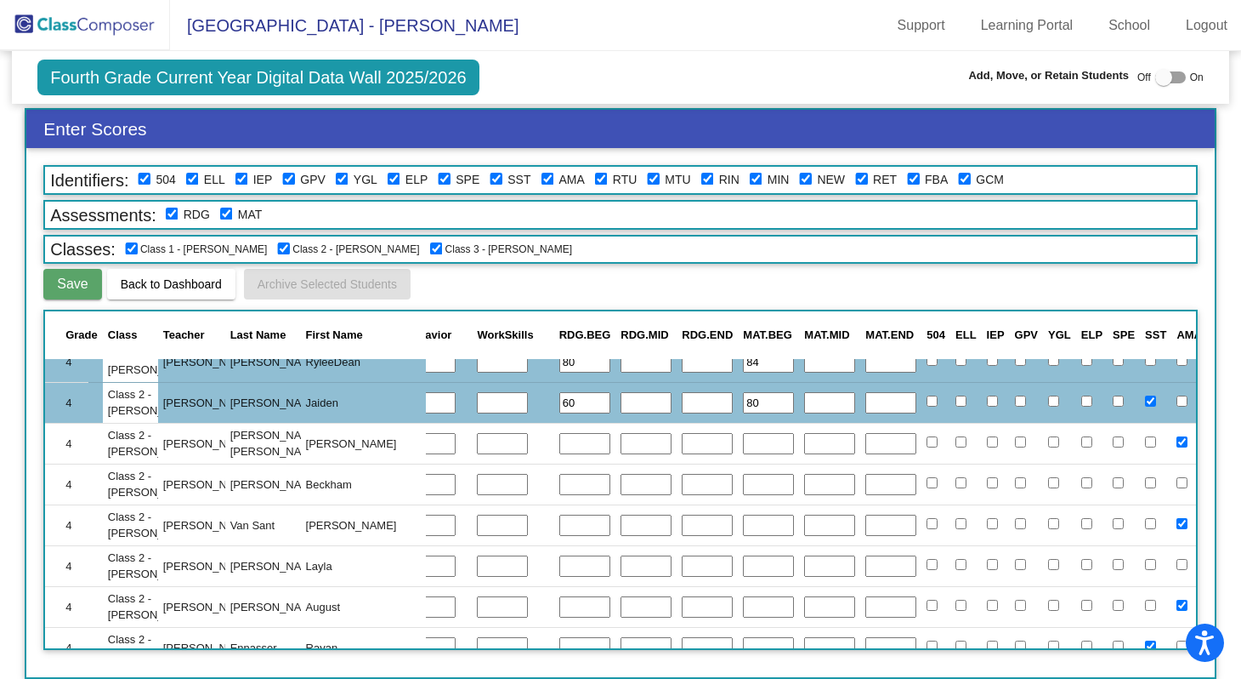
type input "80"
click at [559, 449] on input "text" at bounding box center [584, 444] width 51 height 22
type input "25"
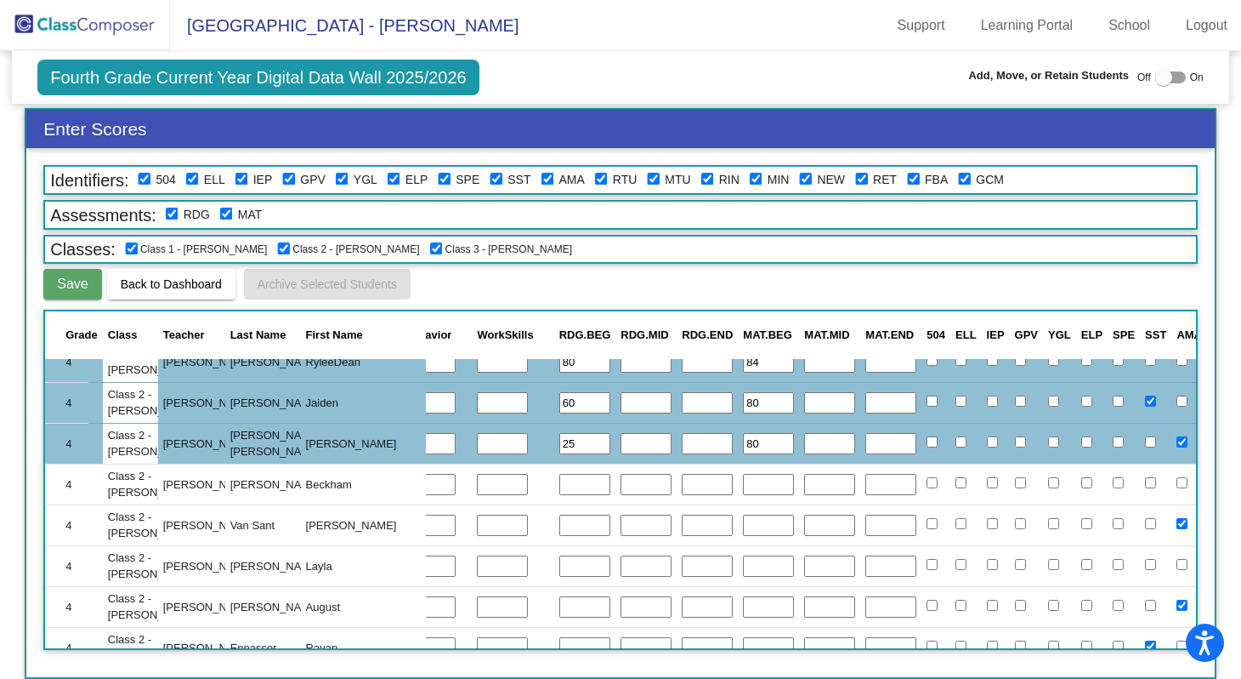
type input "80"
click at [559, 488] on input "text" at bounding box center [584, 485] width 51 height 22
type input "55"
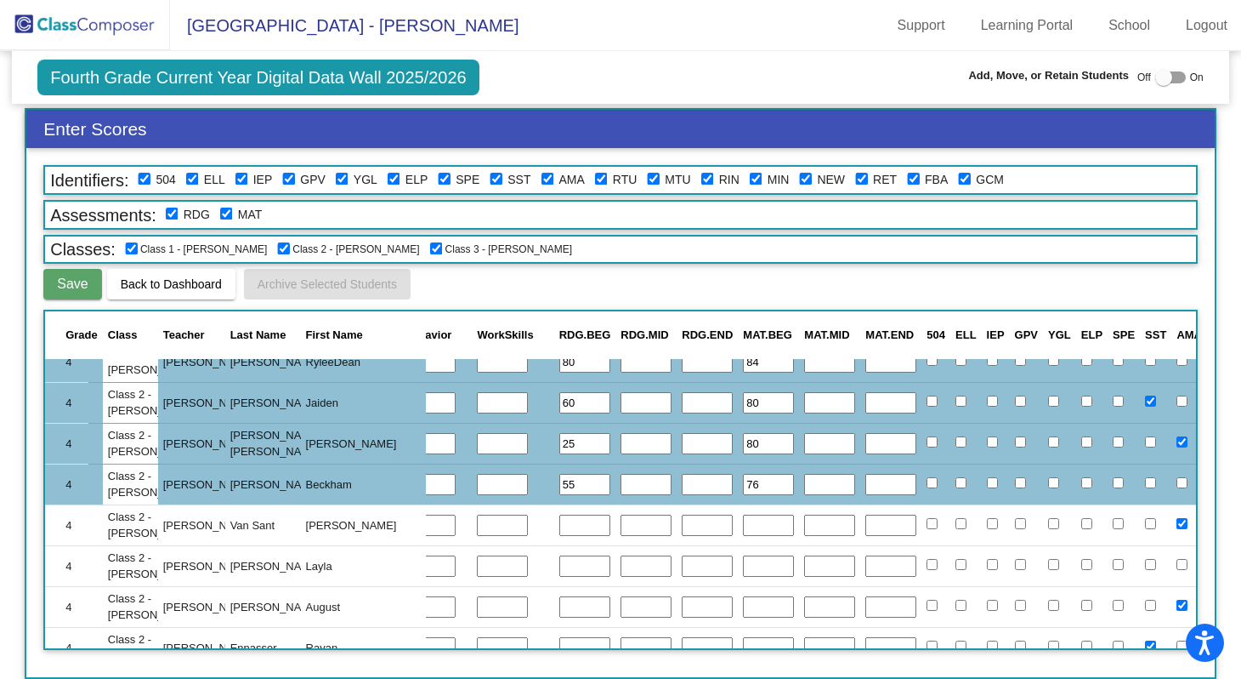
type input "76"
click at [559, 523] on input "text" at bounding box center [584, 525] width 51 height 22
type input "50"
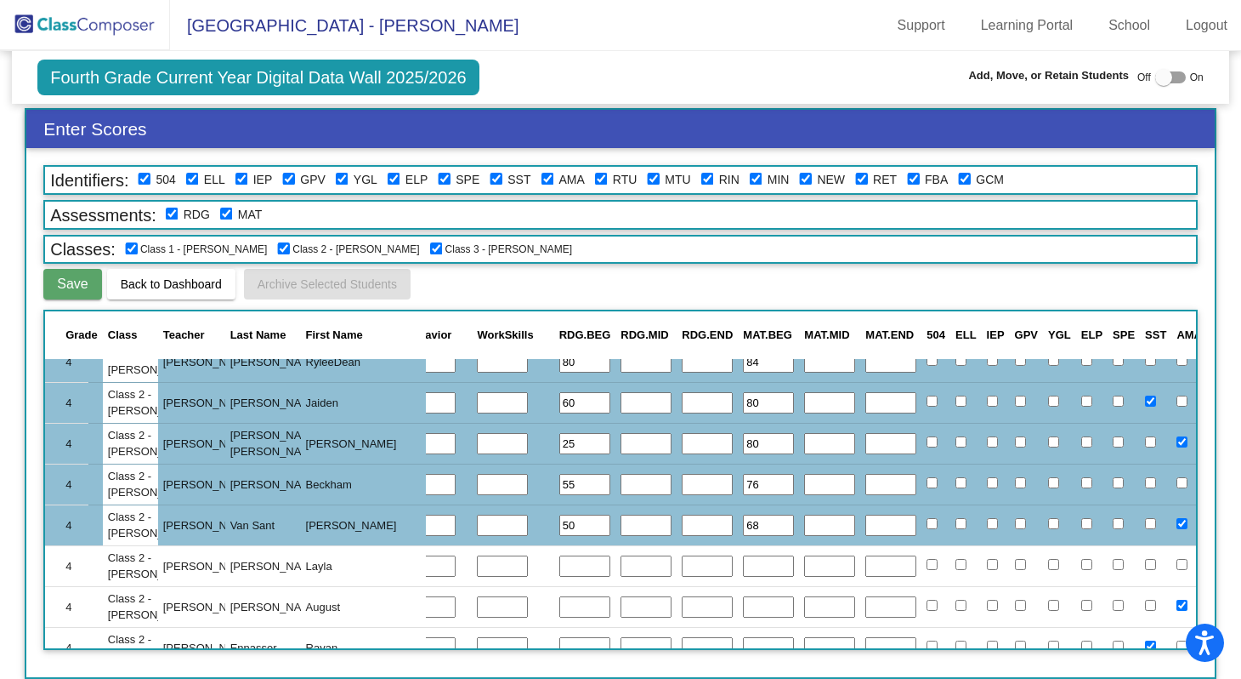
type input "68"
click at [559, 560] on input "text" at bounding box center [584, 566] width 51 height 22
type input "85"
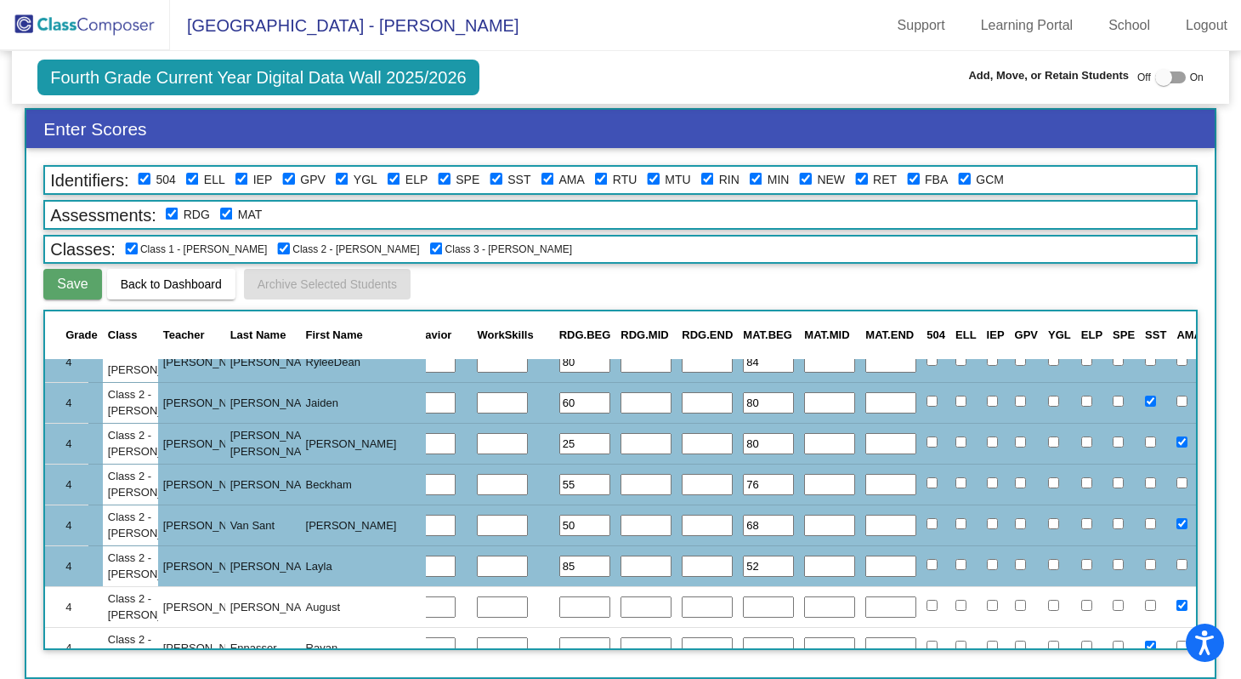
type input "52"
click at [559, 608] on input "text" at bounding box center [584, 607] width 51 height 22
type input "85"
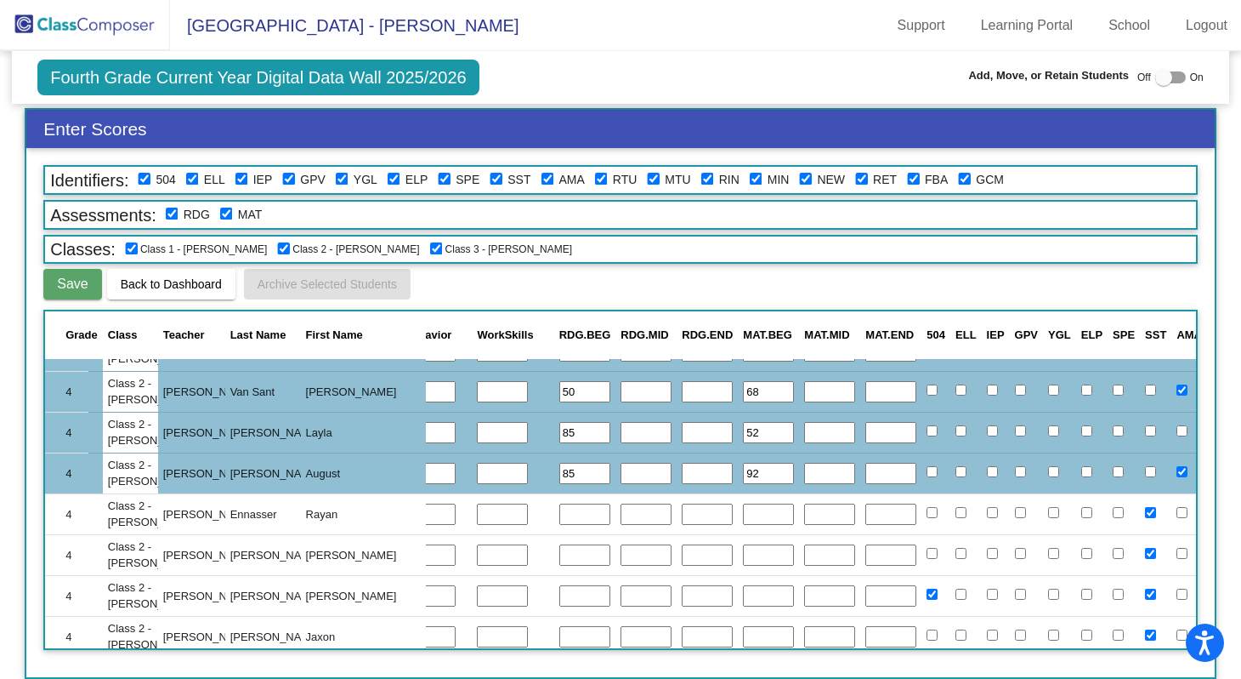
scroll to position [2031, 443]
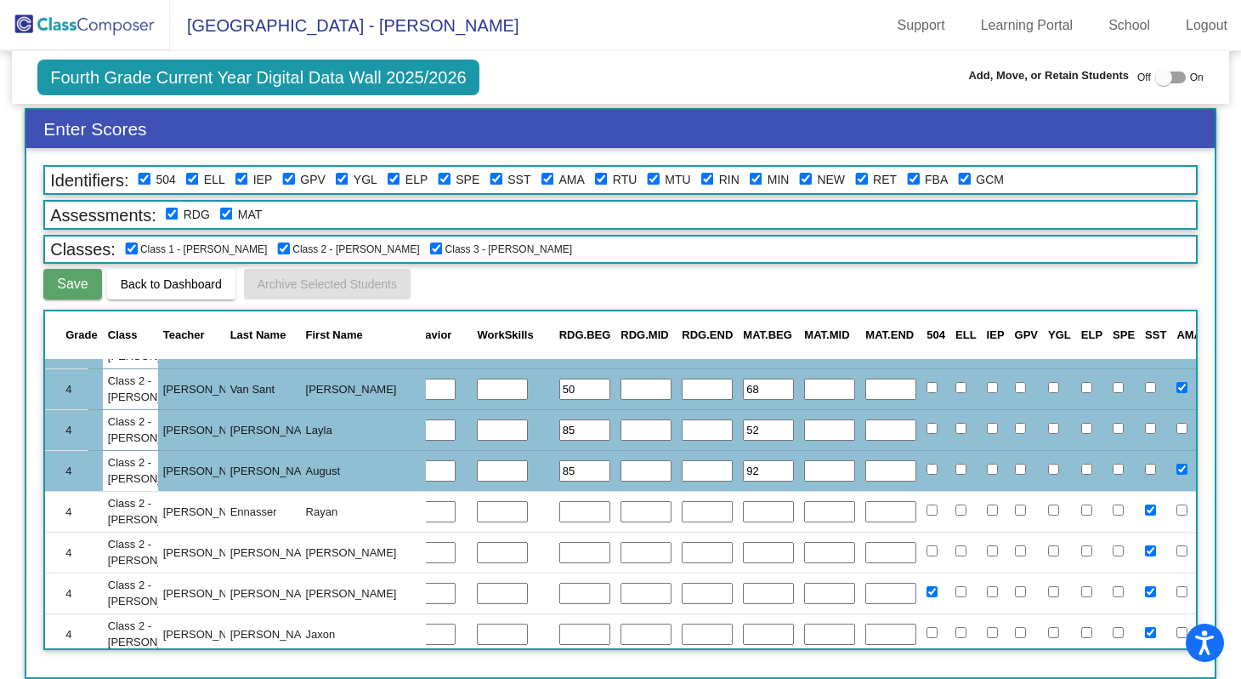
type input "92"
click at [559, 507] on input "text" at bounding box center [584, 512] width 51 height 22
type input "65"
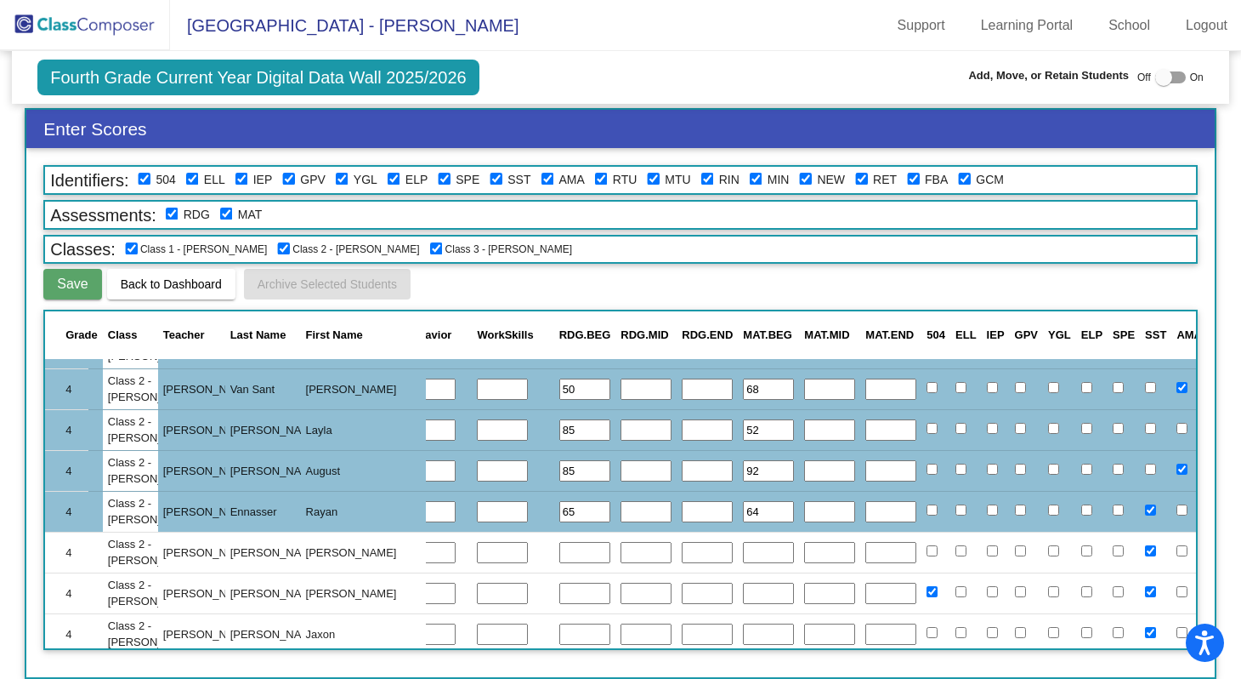
type input "64"
click at [559, 552] on input "text" at bounding box center [584, 553] width 51 height 22
type input "50"
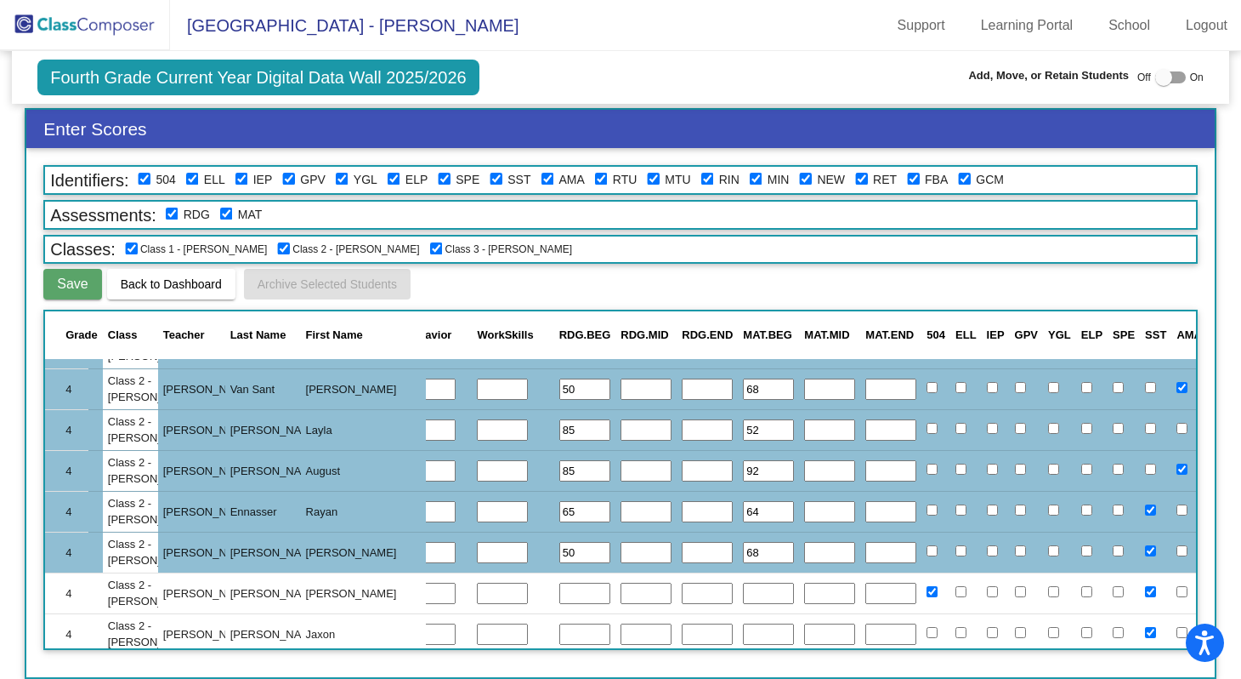
type input "68"
click at [559, 595] on input "text" at bounding box center [584, 593] width 51 height 22
type input "85"
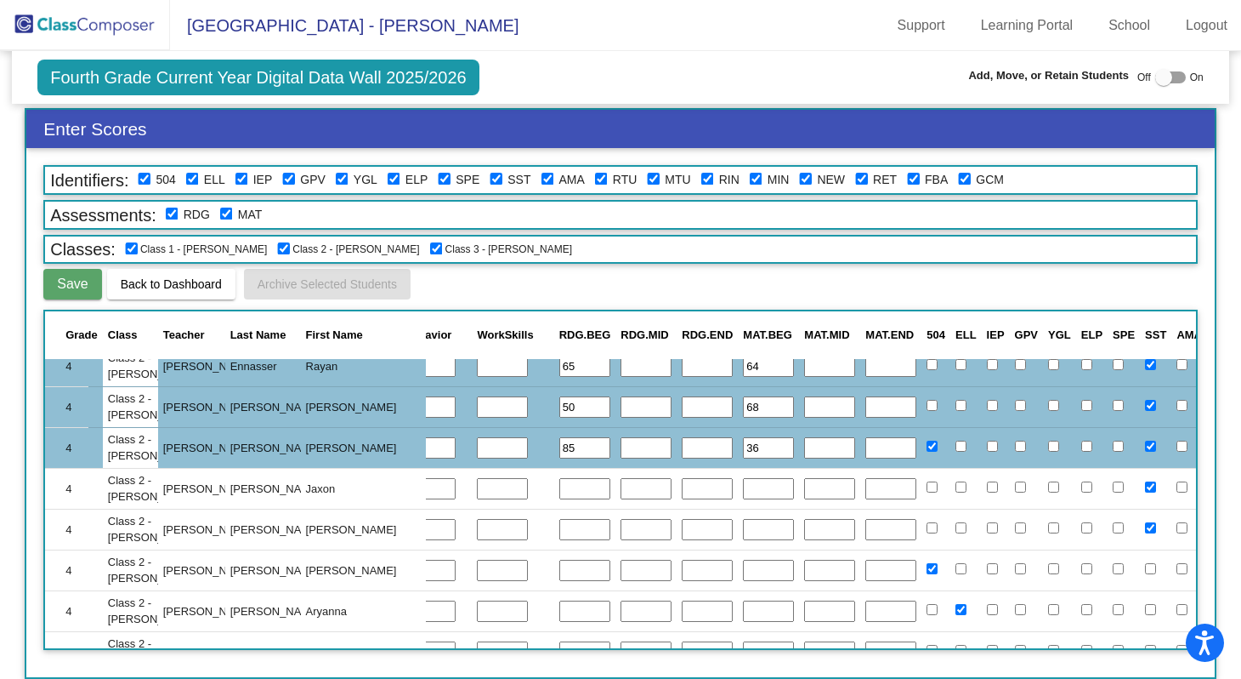
scroll to position [2180, 443]
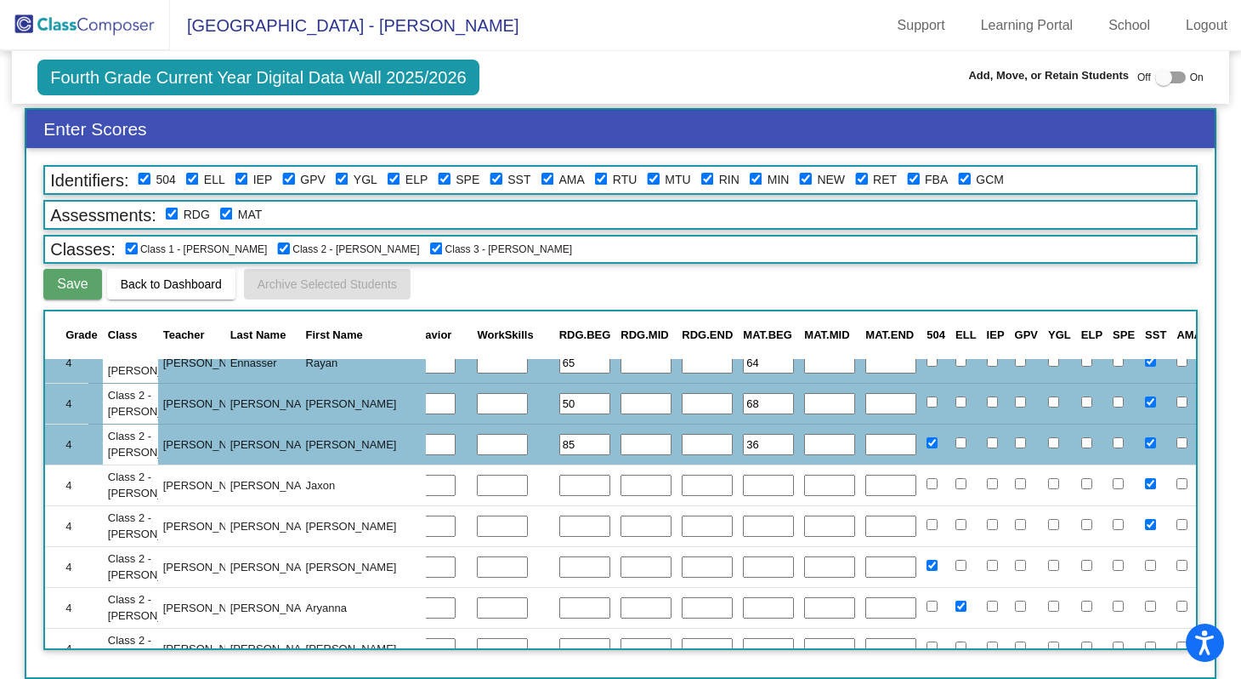
type input "36"
click at [559, 483] on input "text" at bounding box center [584, 485] width 51 height 22
type input "35"
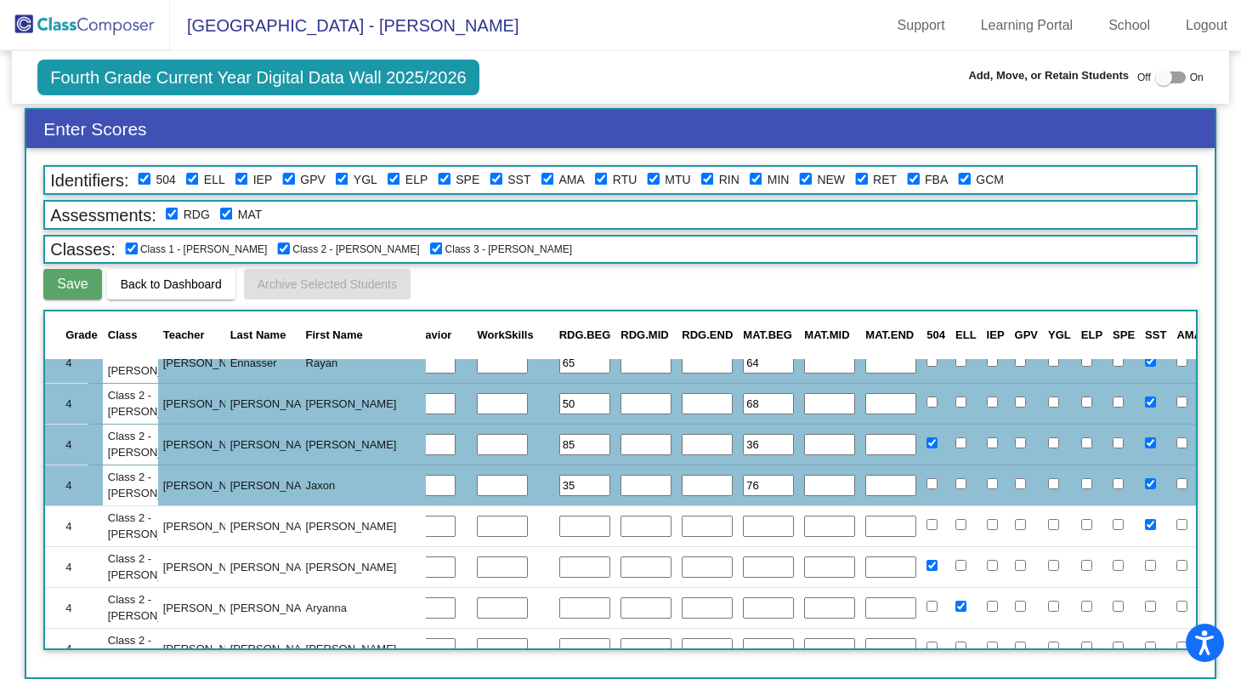
type input "76"
click at [559, 531] on input "text" at bounding box center [584, 526] width 51 height 22
type input "60"
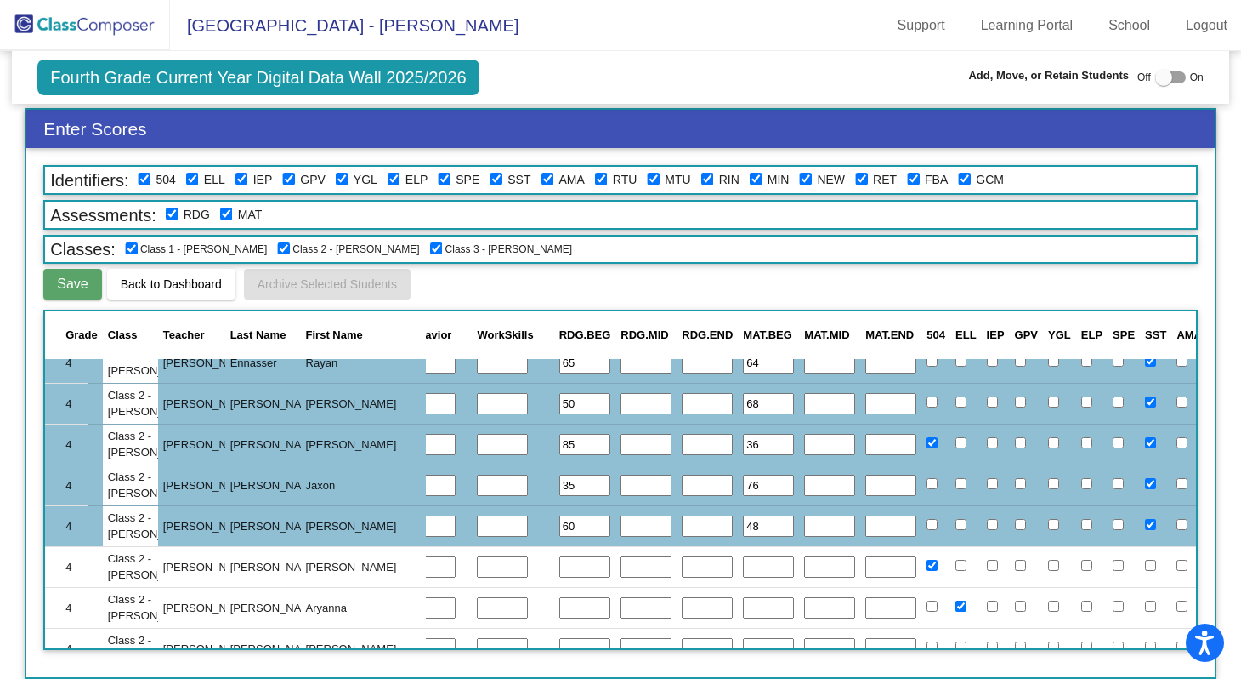
type input "48"
click at [559, 565] on input "text" at bounding box center [584, 567] width 51 height 22
type input "30"
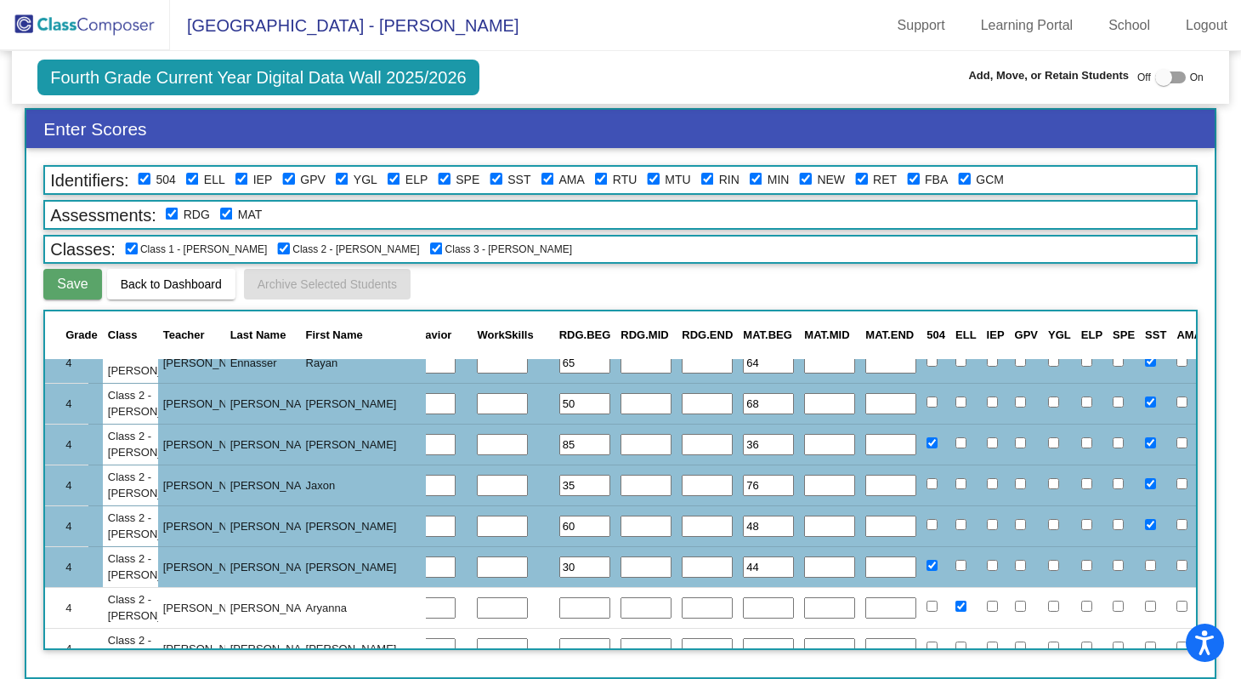
type input "44"
click at [559, 604] on input "text" at bounding box center [584, 608] width 51 height 22
type input "35"
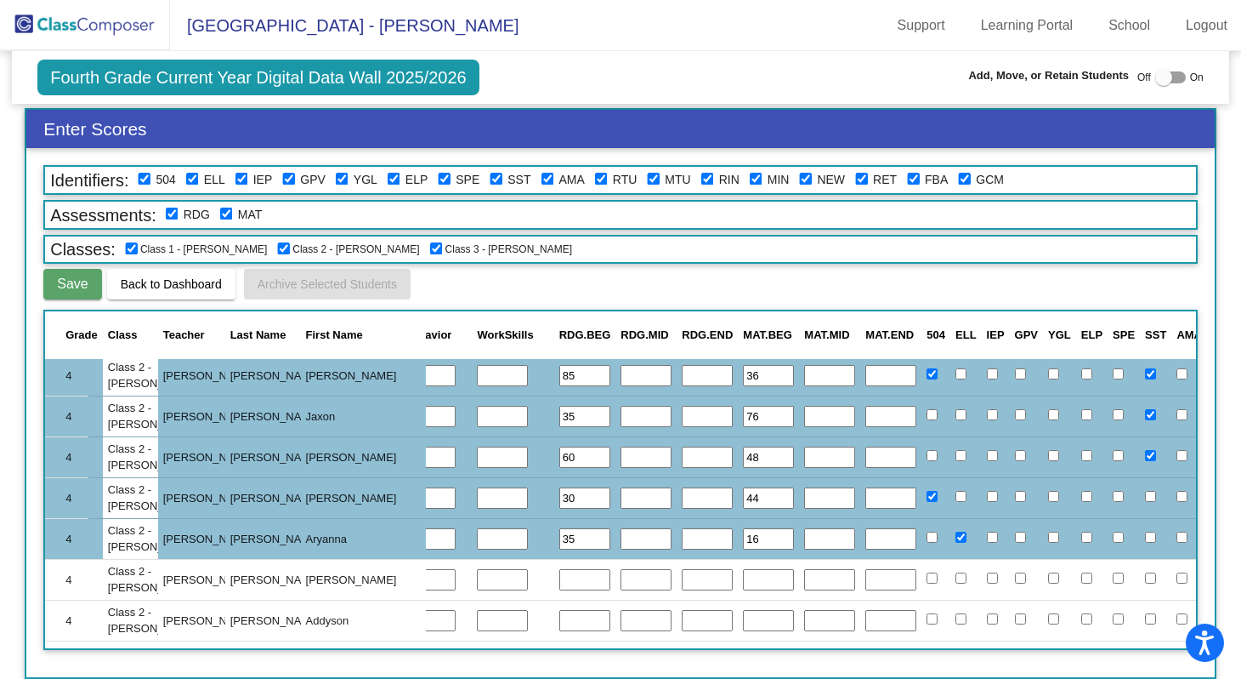
scroll to position [2253, 443]
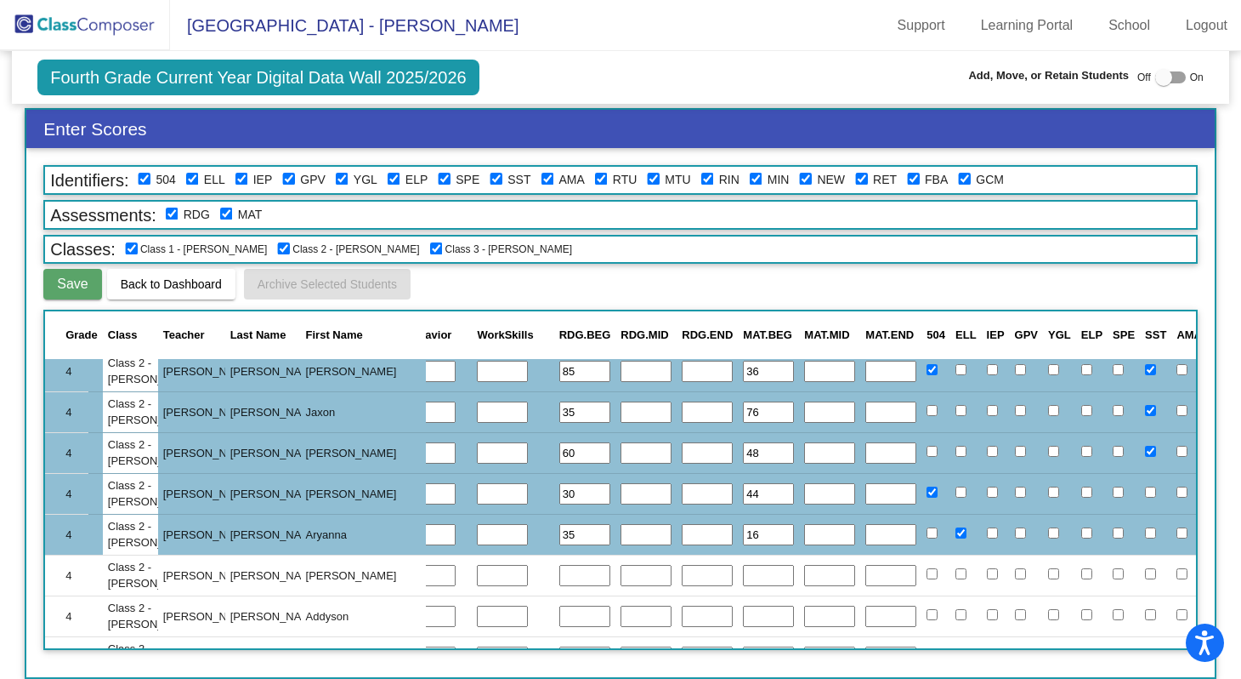
type input "16"
click at [559, 570] on input "text" at bounding box center [584, 576] width 51 height 22
type input "35"
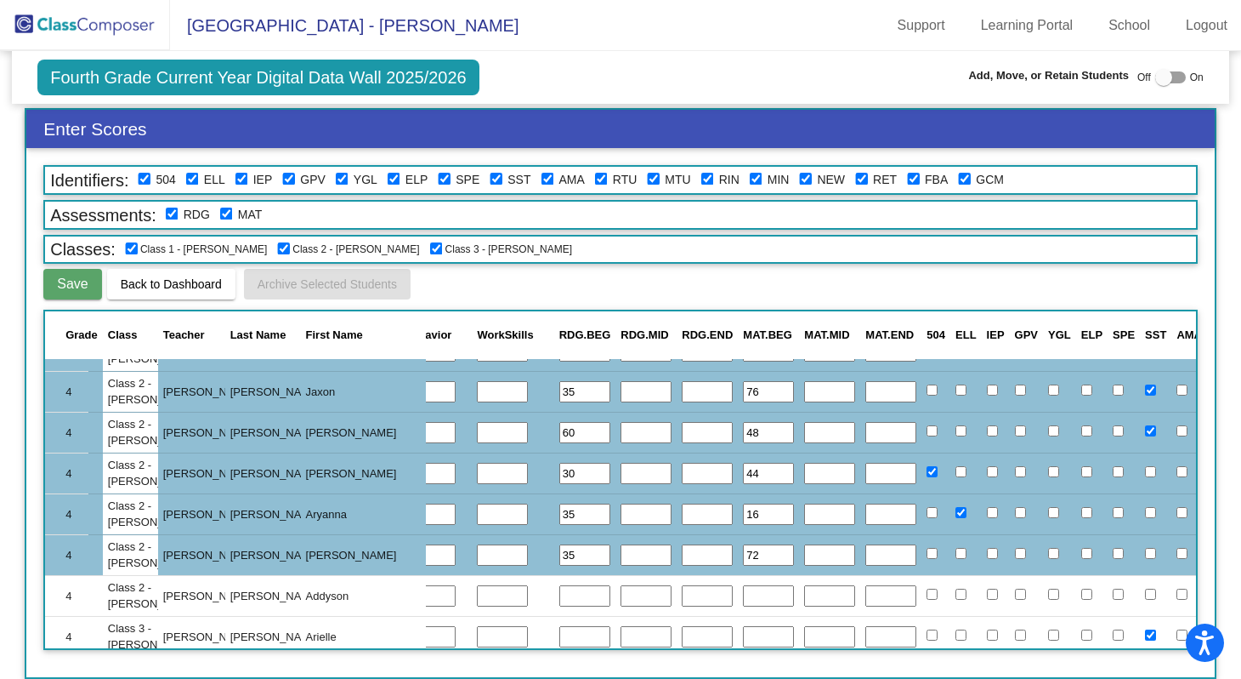
scroll to position [2283, 443]
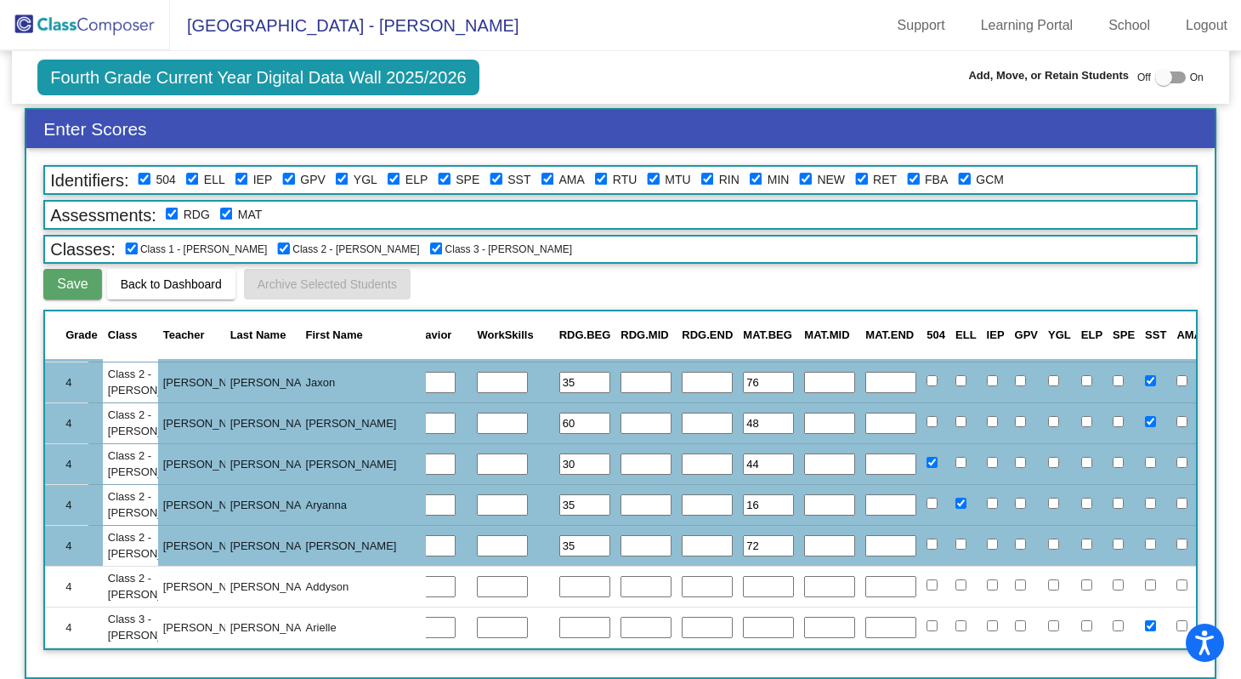
type input "72"
click at [559, 584] on input "text" at bounding box center [584, 587] width 51 height 22
type input "60"
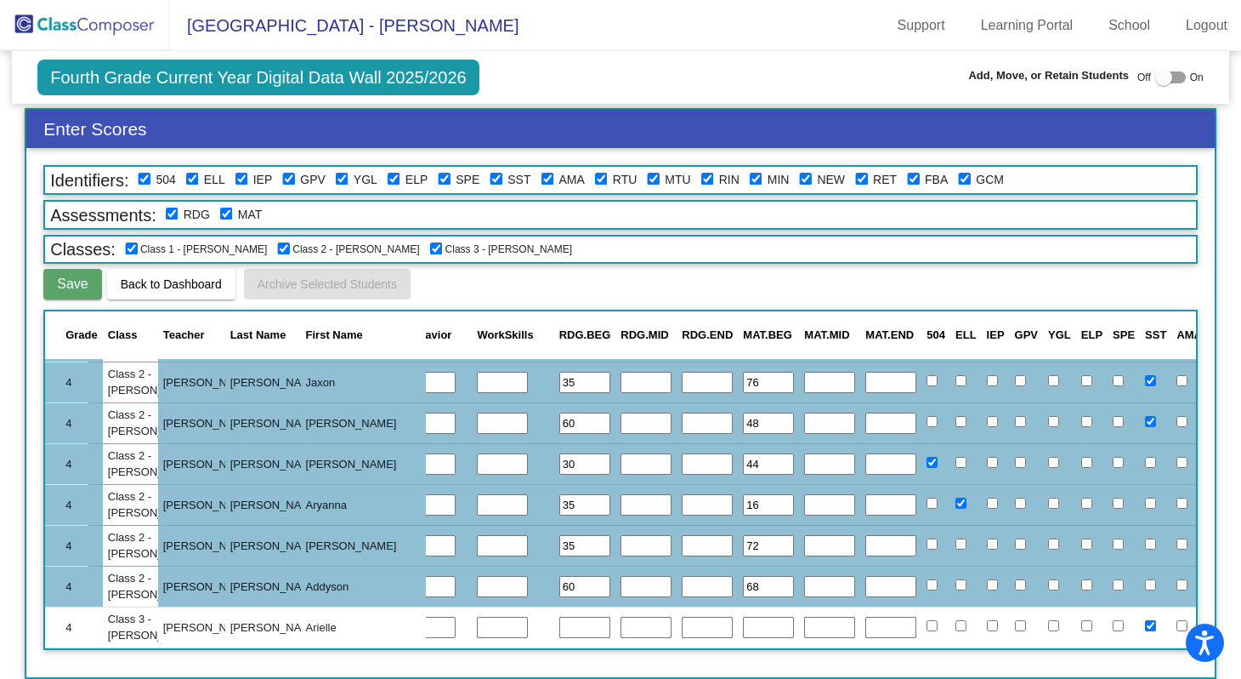
click at [621, 498] on input "text" at bounding box center [646, 505] width 51 height 22
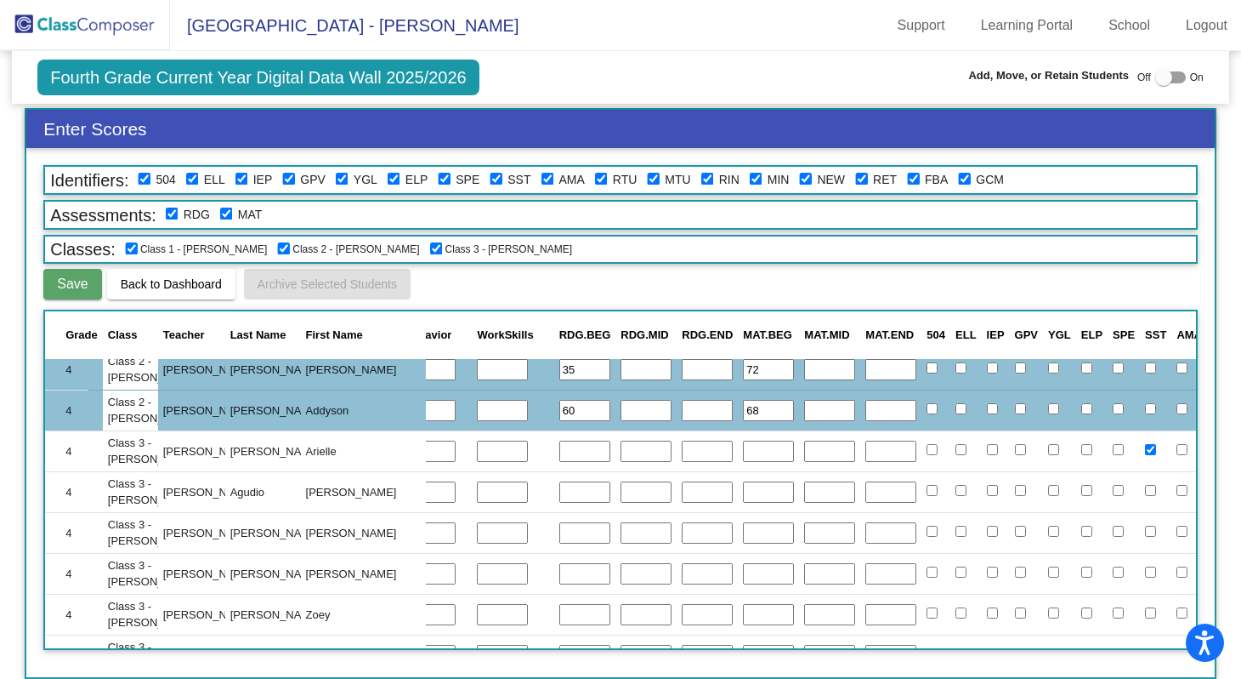
scroll to position [2459, 443]
click at [96, 277] on button "Save" at bounding box center [72, 284] width 58 height 31
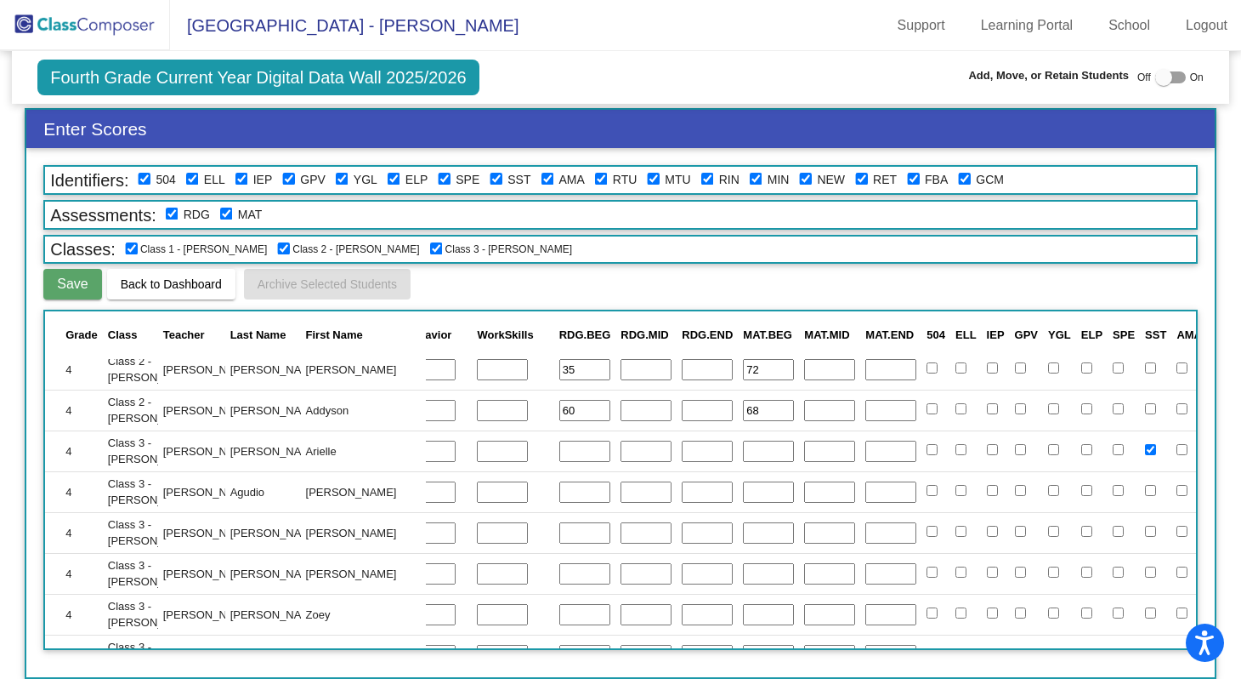
click at [559, 453] on input "text" at bounding box center [584, 451] width 51 height 22
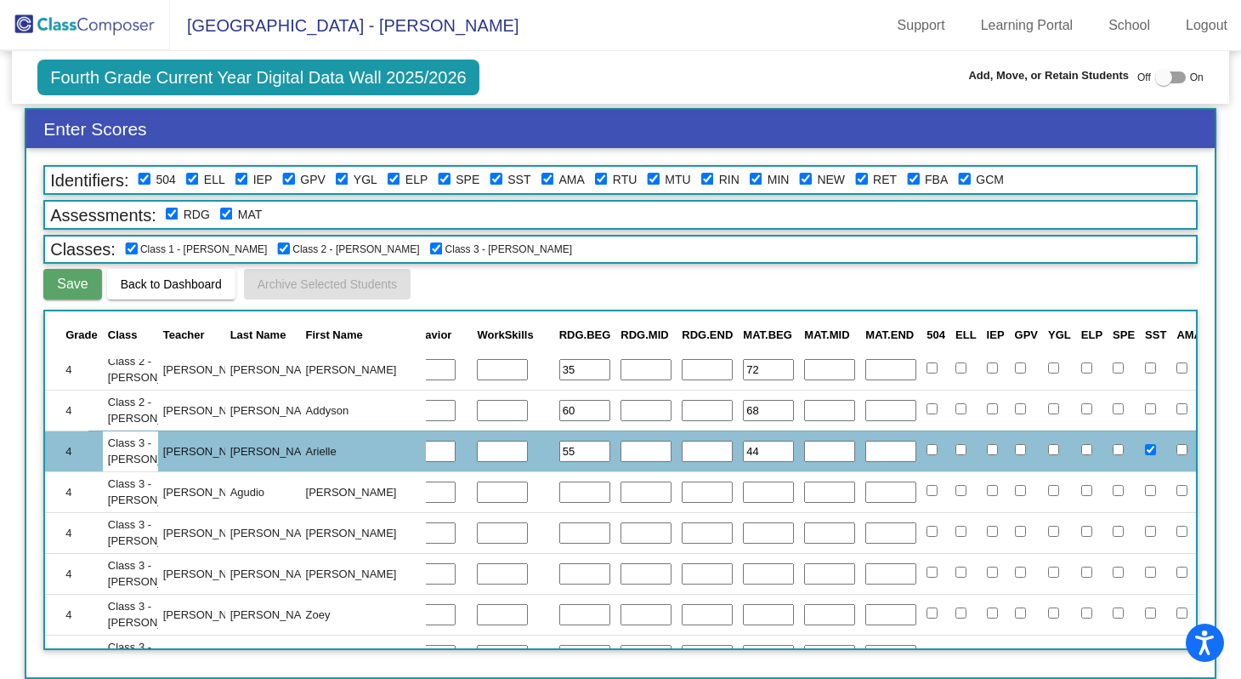
click at [559, 495] on input "text" at bounding box center [584, 492] width 51 height 22
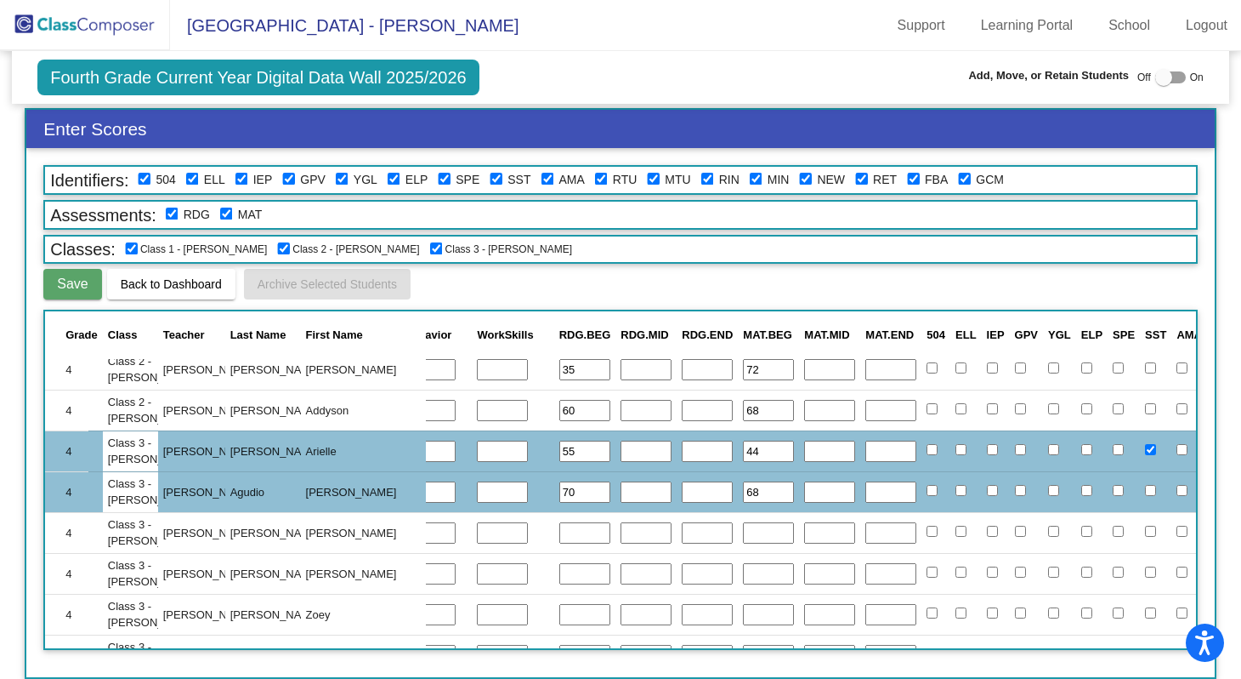
click at [559, 533] on input "text" at bounding box center [584, 533] width 51 height 22
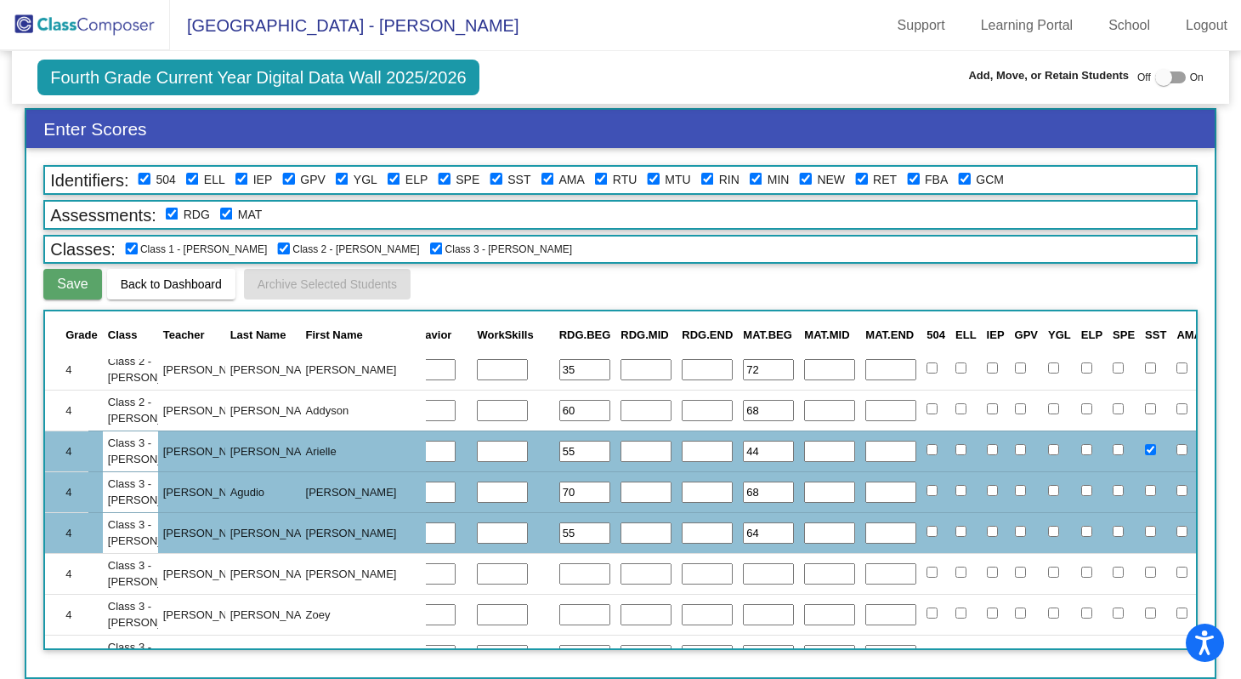
click at [559, 580] on input "text" at bounding box center [584, 574] width 51 height 22
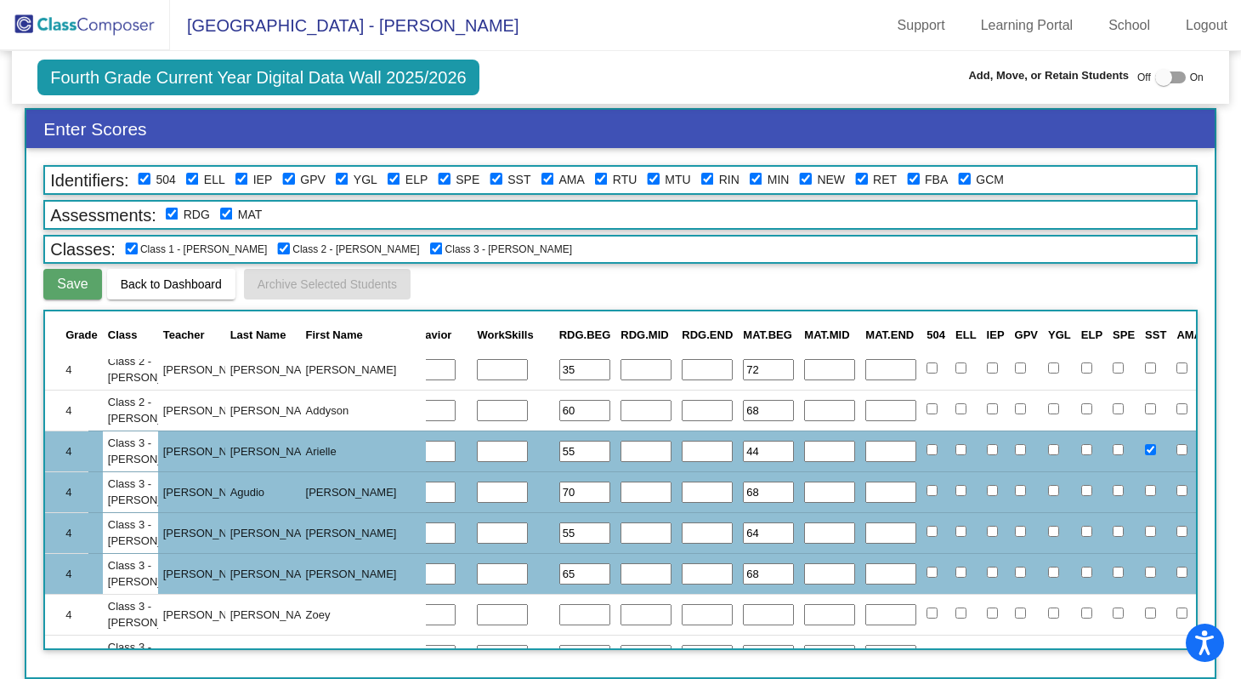
click at [559, 612] on input "text" at bounding box center [584, 615] width 51 height 22
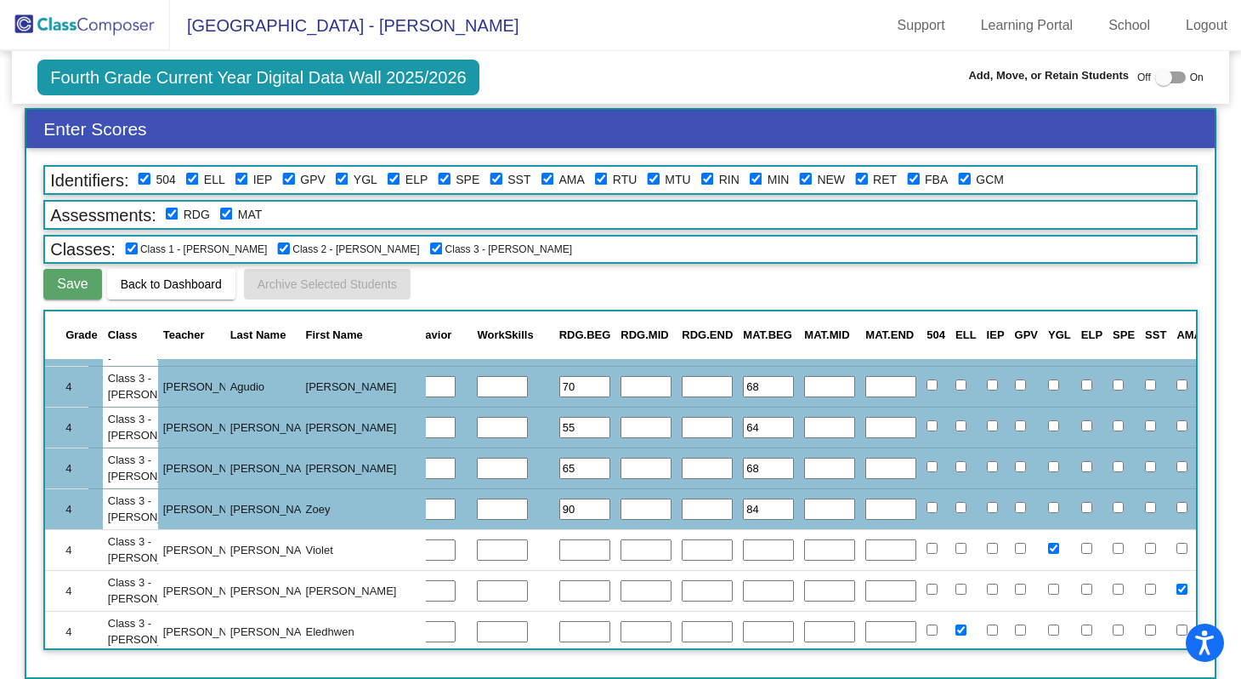
scroll to position [2589, 443]
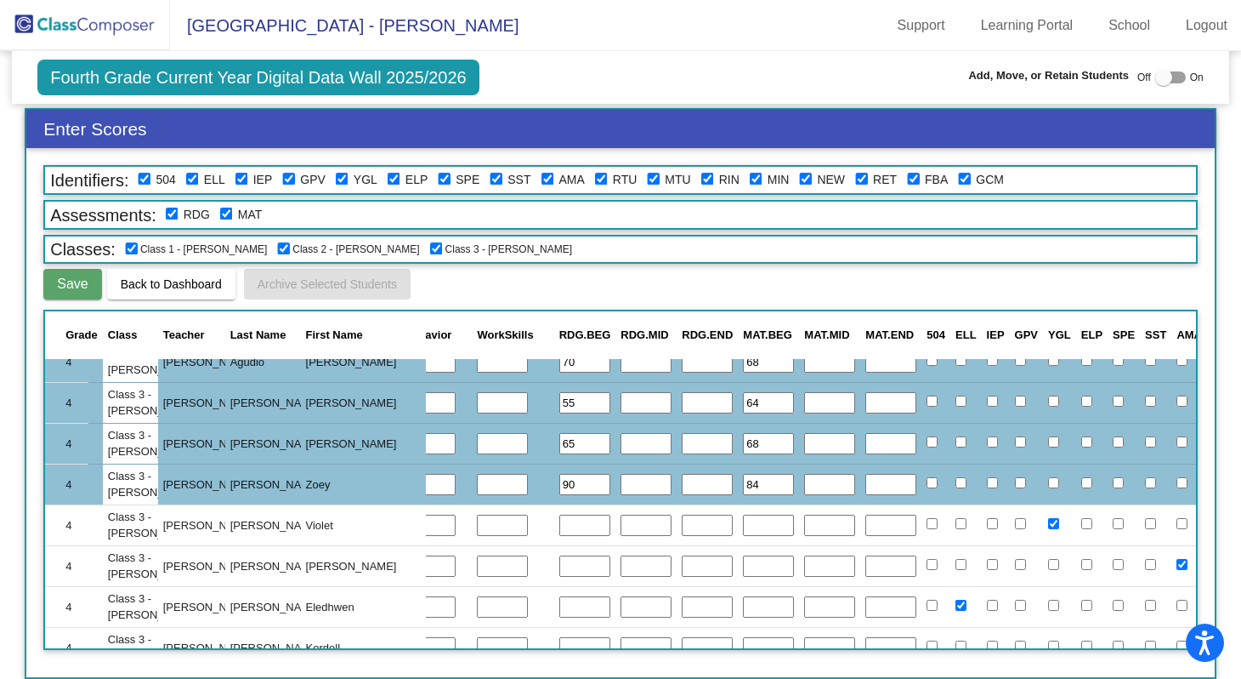
click at [559, 527] on input "text" at bounding box center [584, 525] width 51 height 22
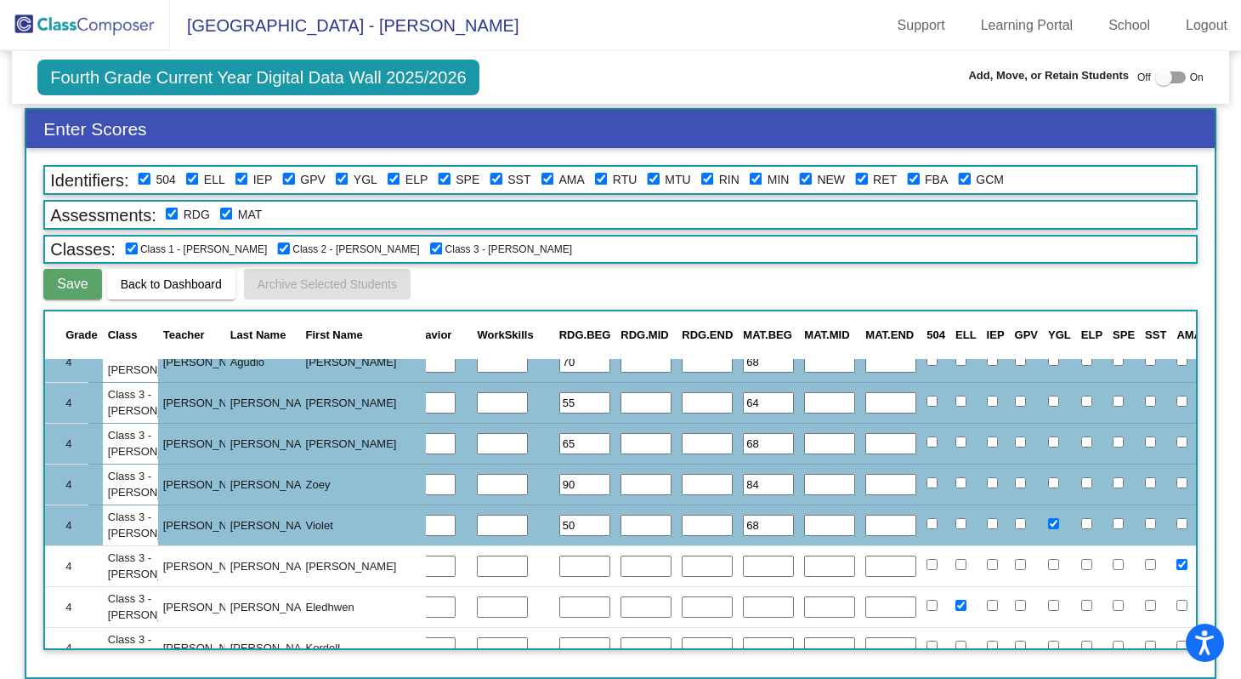
click at [559, 566] on input "text" at bounding box center [584, 566] width 51 height 22
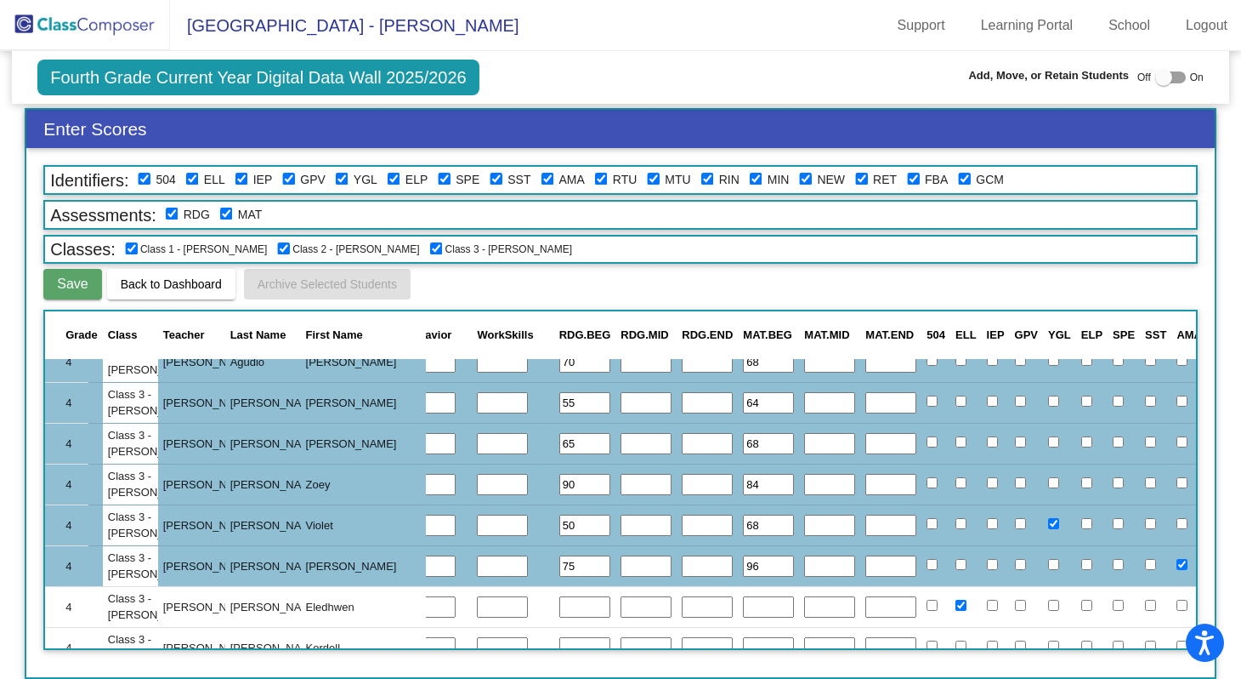
click at [559, 605] on input "text" at bounding box center [584, 607] width 51 height 22
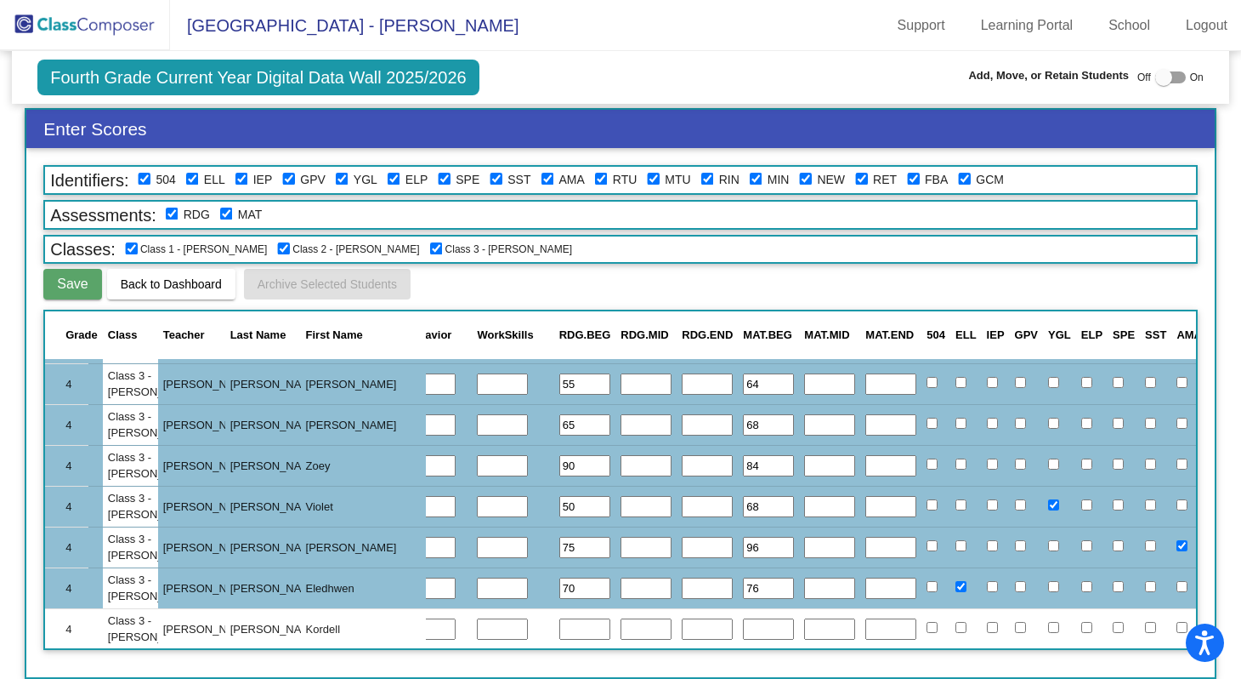
scroll to position [2680, 443]
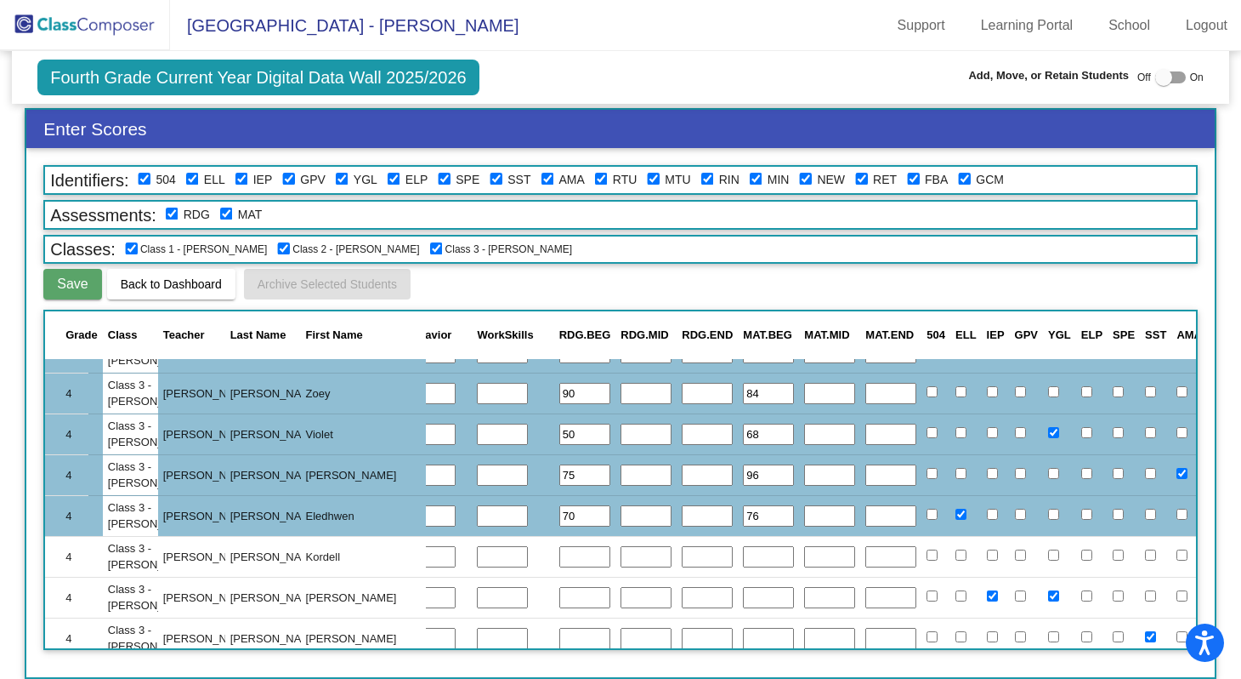
click at [559, 557] on input "text" at bounding box center [584, 557] width 51 height 22
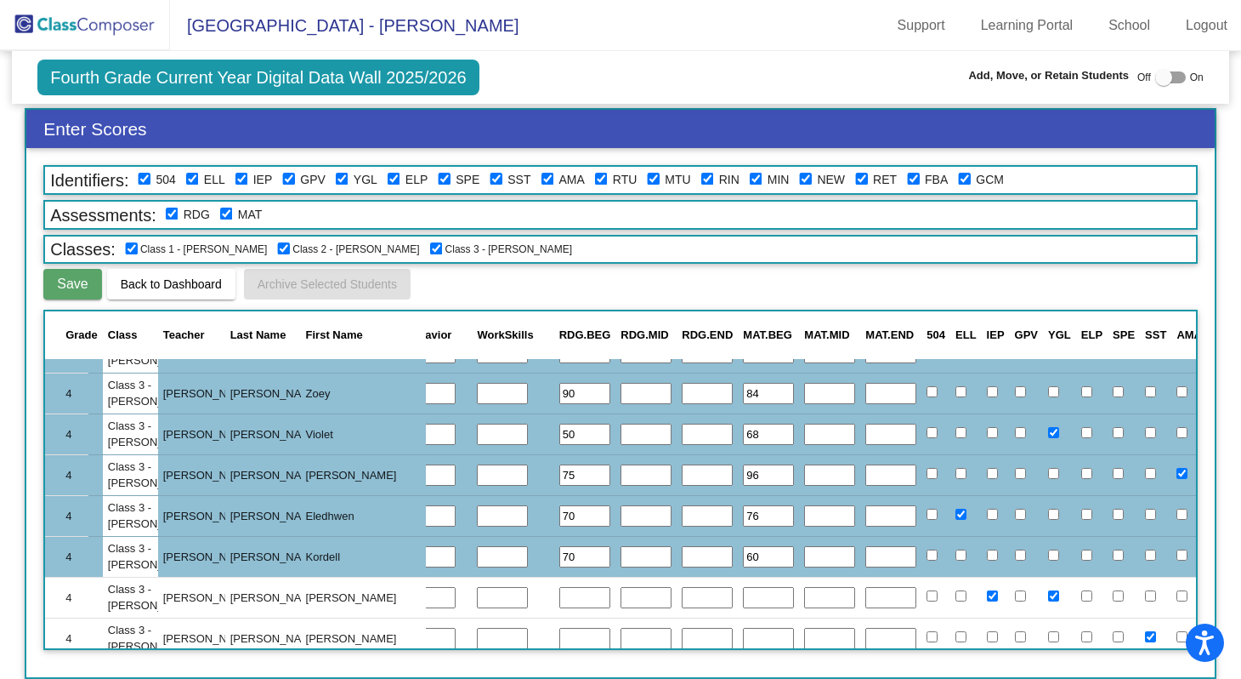
click at [559, 601] on input "text" at bounding box center [584, 598] width 51 height 22
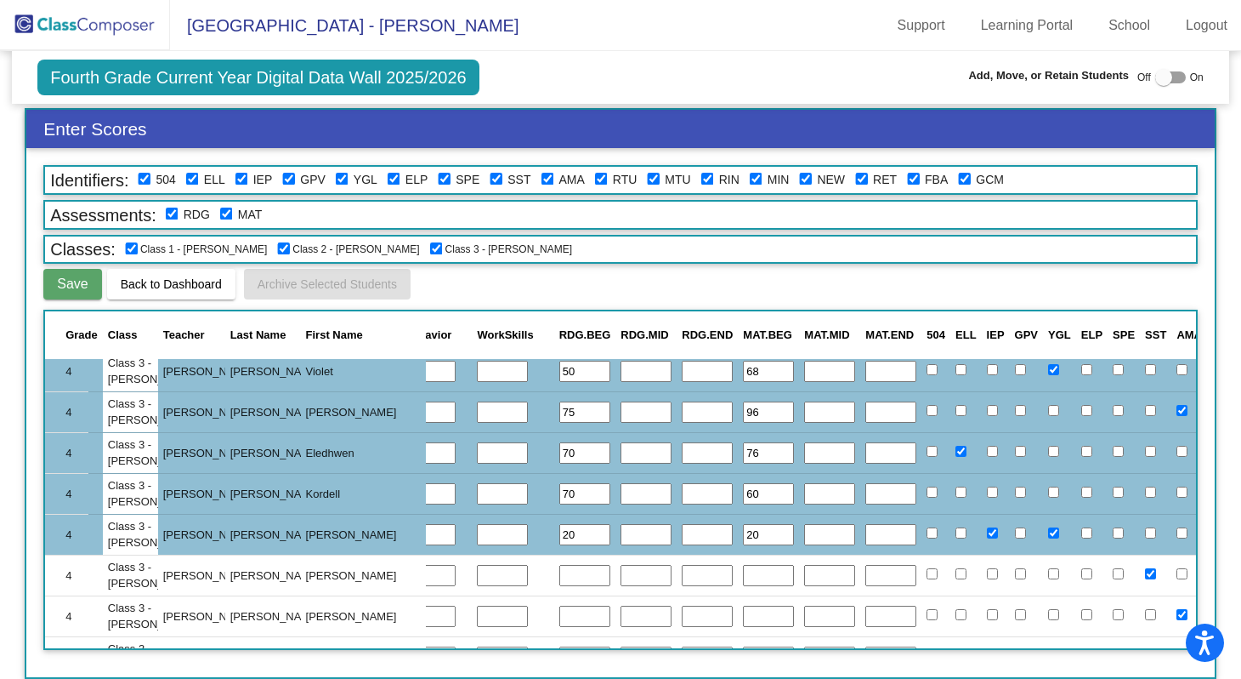
scroll to position [2788, 443]
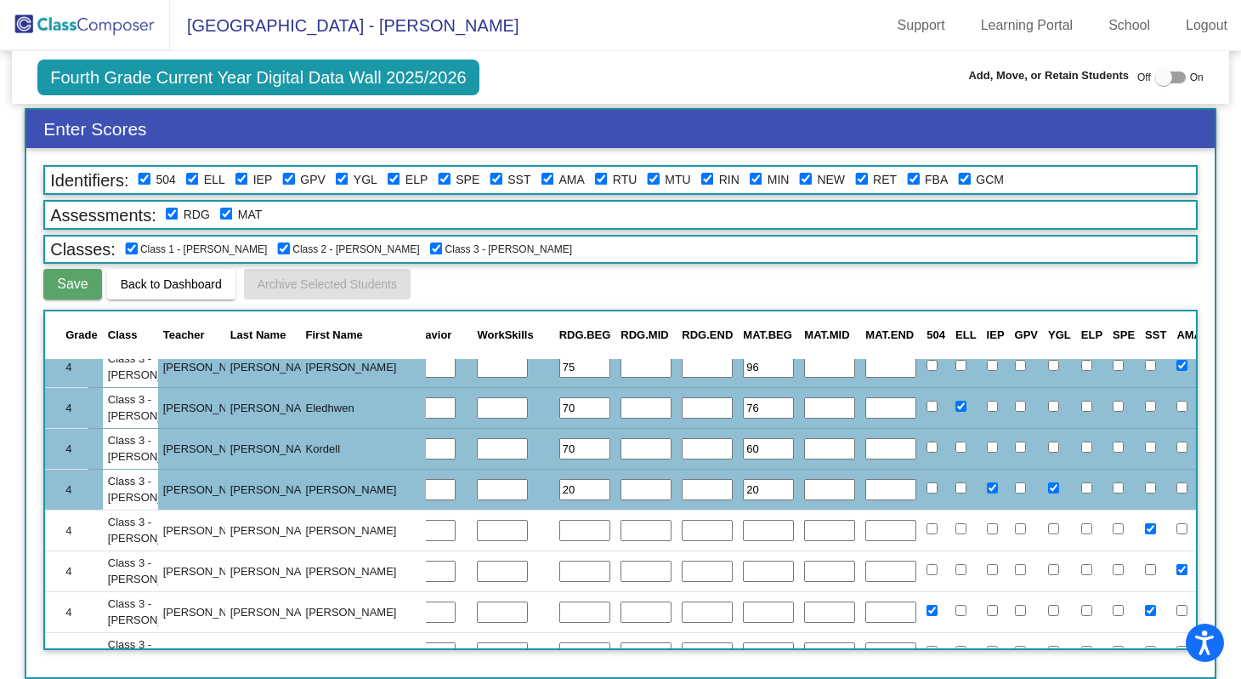
click at [559, 537] on input "text" at bounding box center [584, 531] width 51 height 22
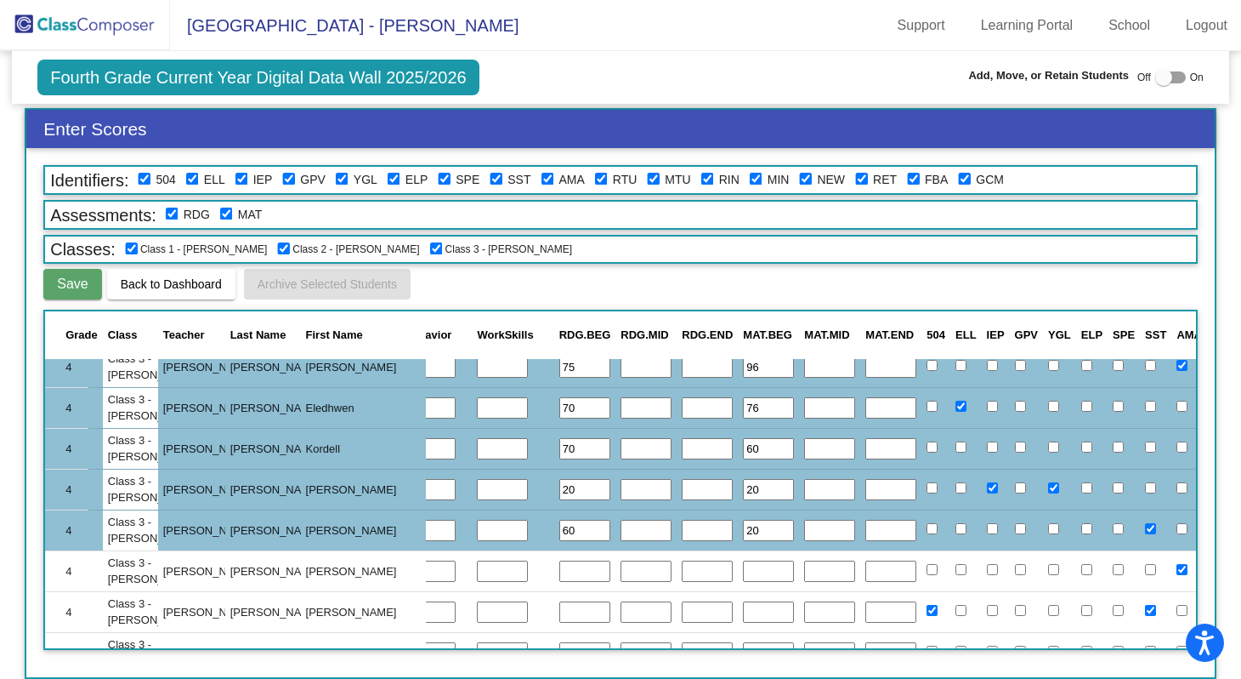
click at [559, 575] on input "text" at bounding box center [584, 571] width 51 height 22
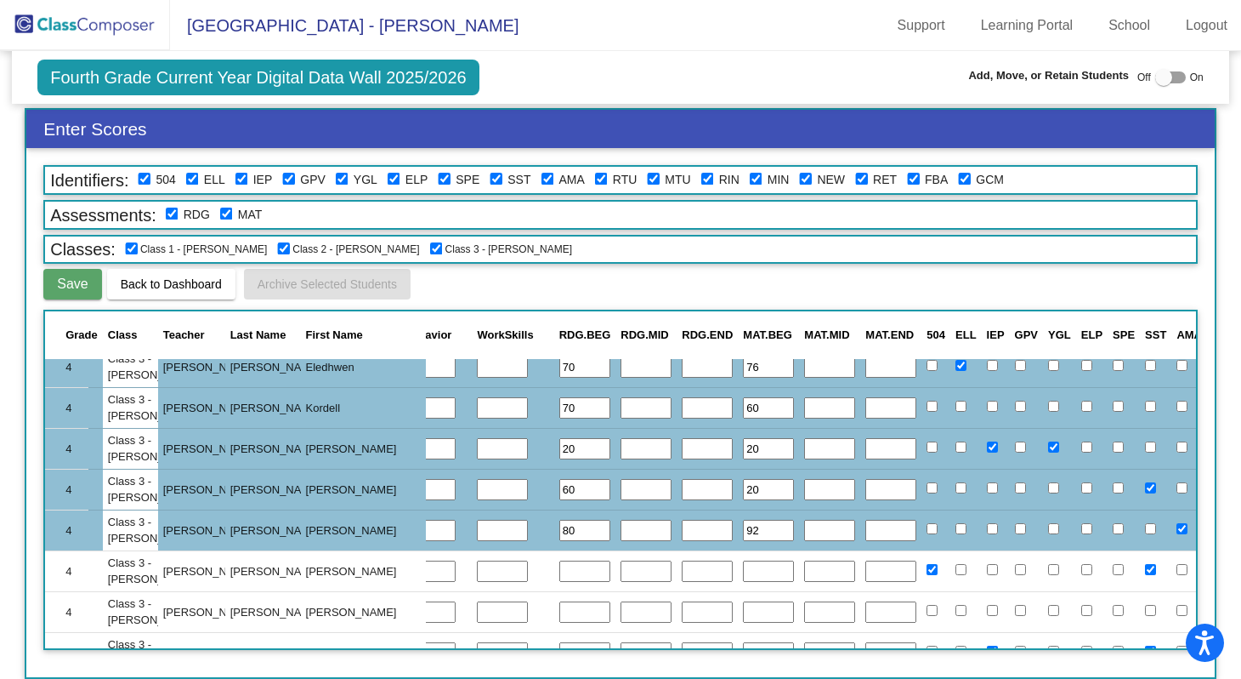
scroll to position [2829, 443]
click at [559, 614] on input "text" at bounding box center [584, 612] width 51 height 22
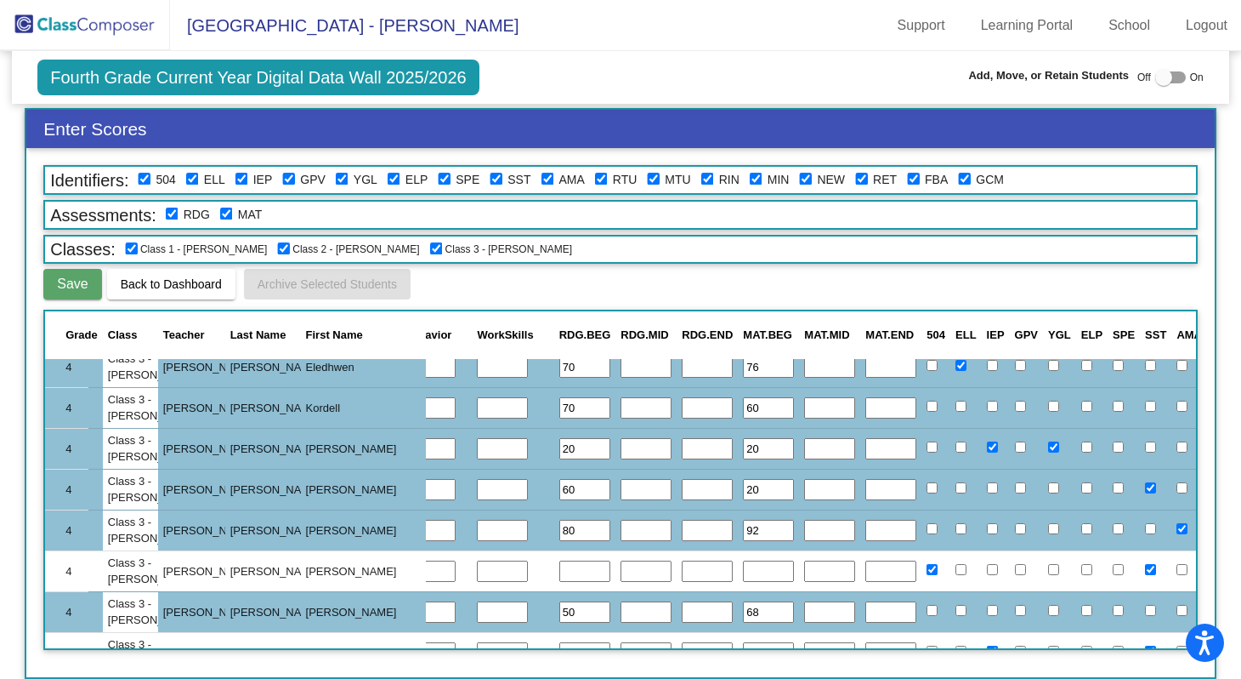
click at [559, 569] on input "text" at bounding box center [584, 571] width 51 height 22
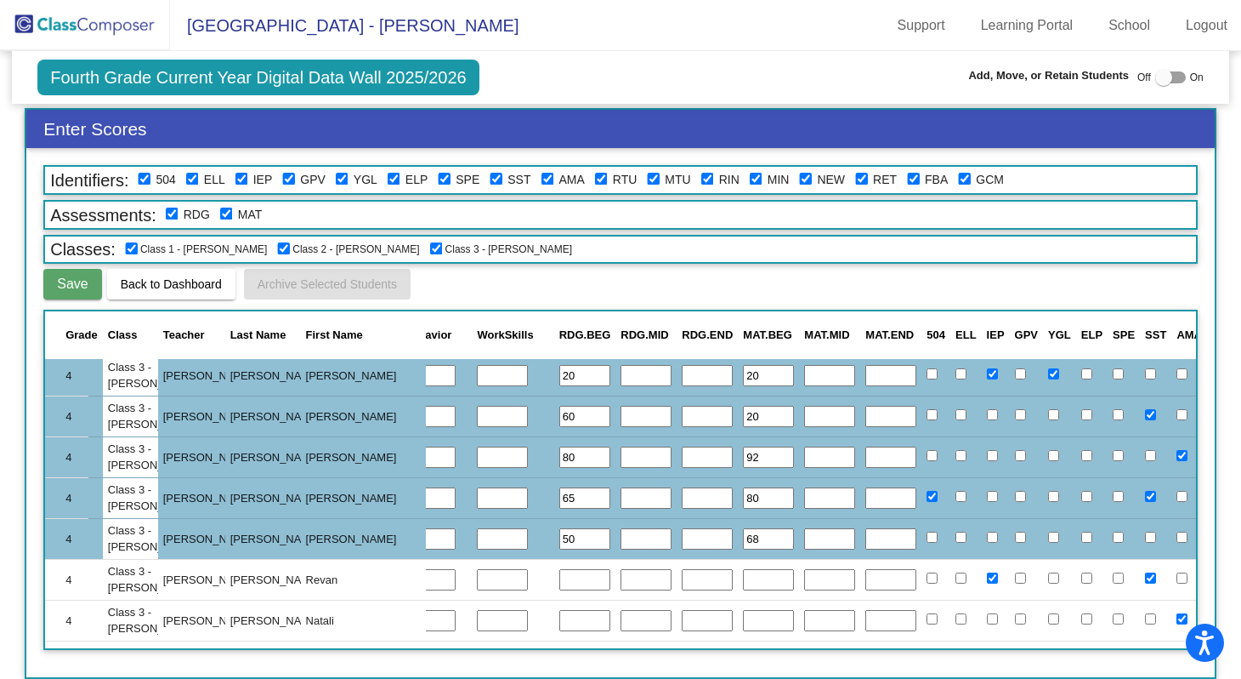
scroll to position [2943, 443]
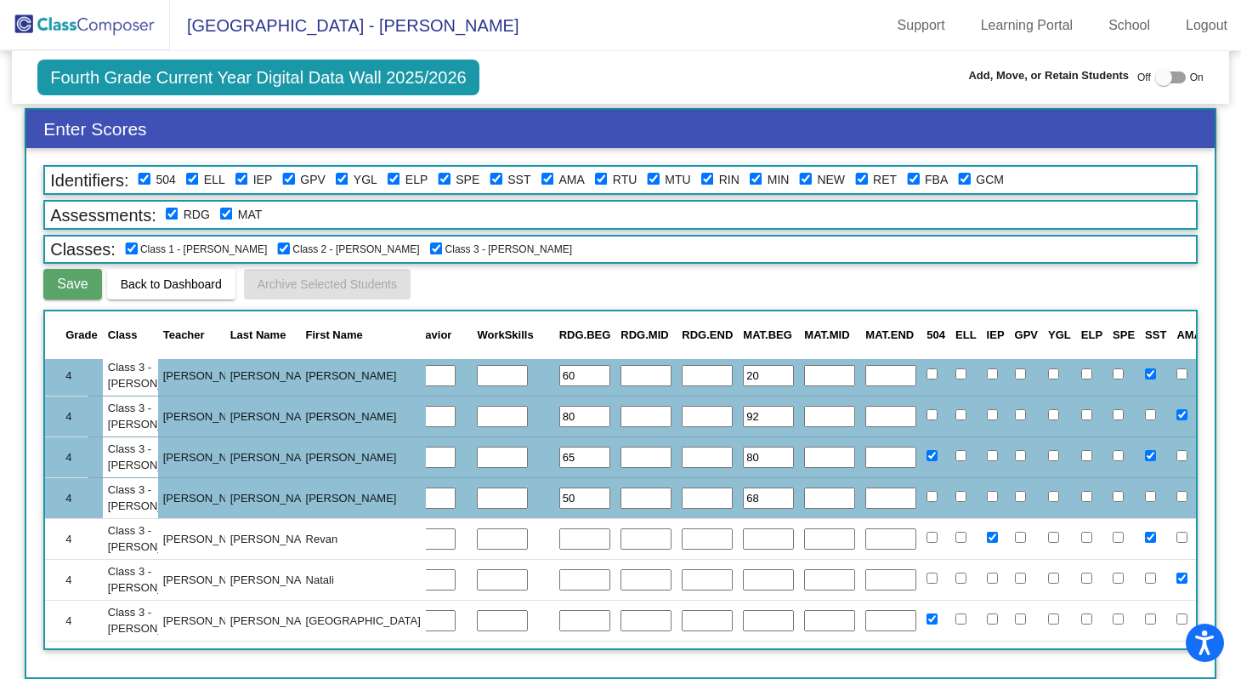
click at [559, 540] on input "text" at bounding box center [584, 539] width 51 height 22
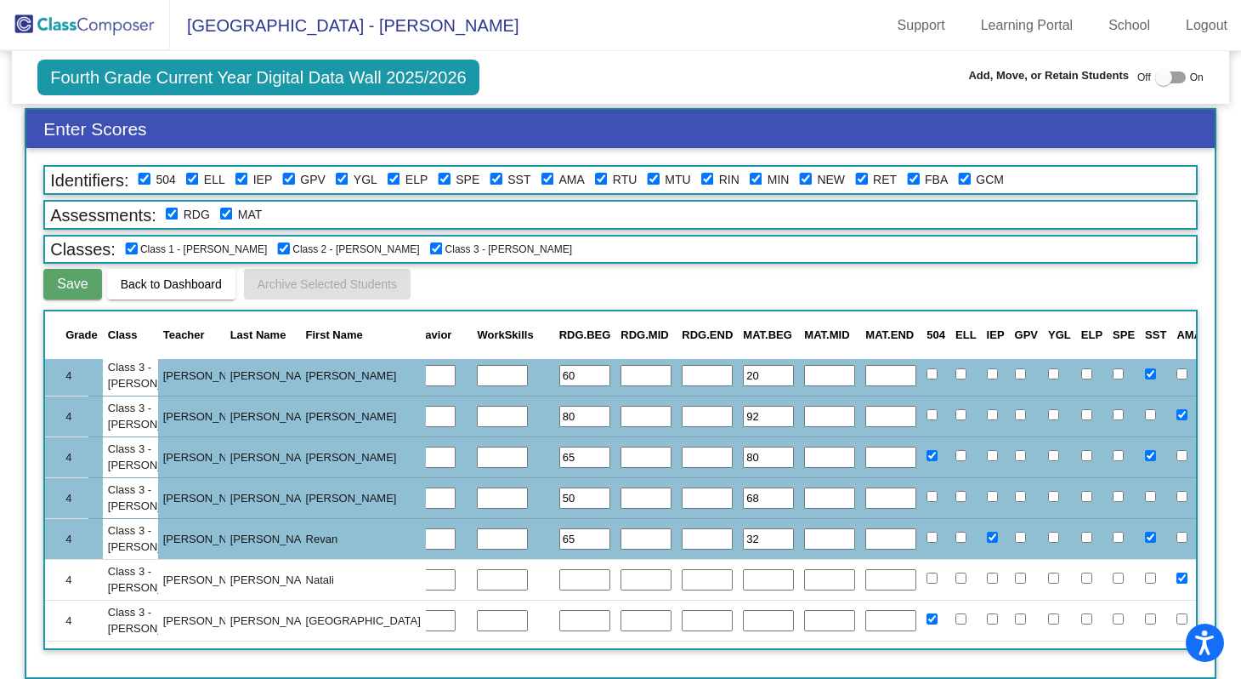
click at [559, 578] on input "text" at bounding box center [584, 580] width 51 height 22
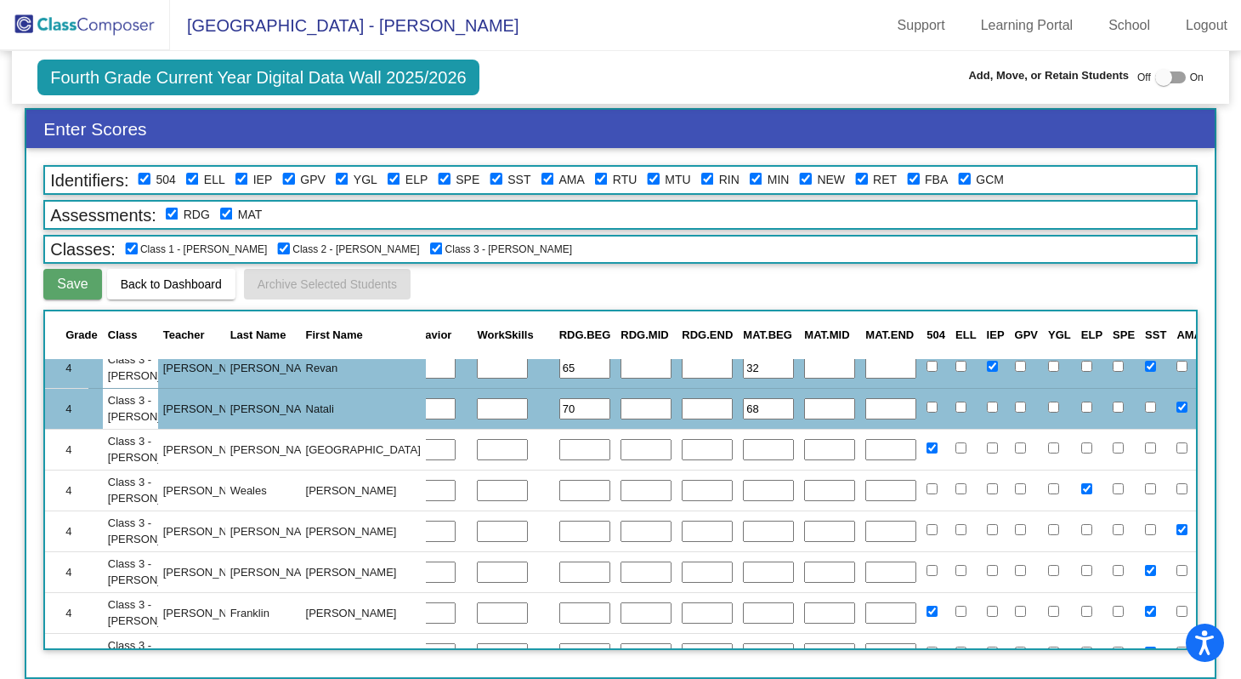
scroll to position [3132, 443]
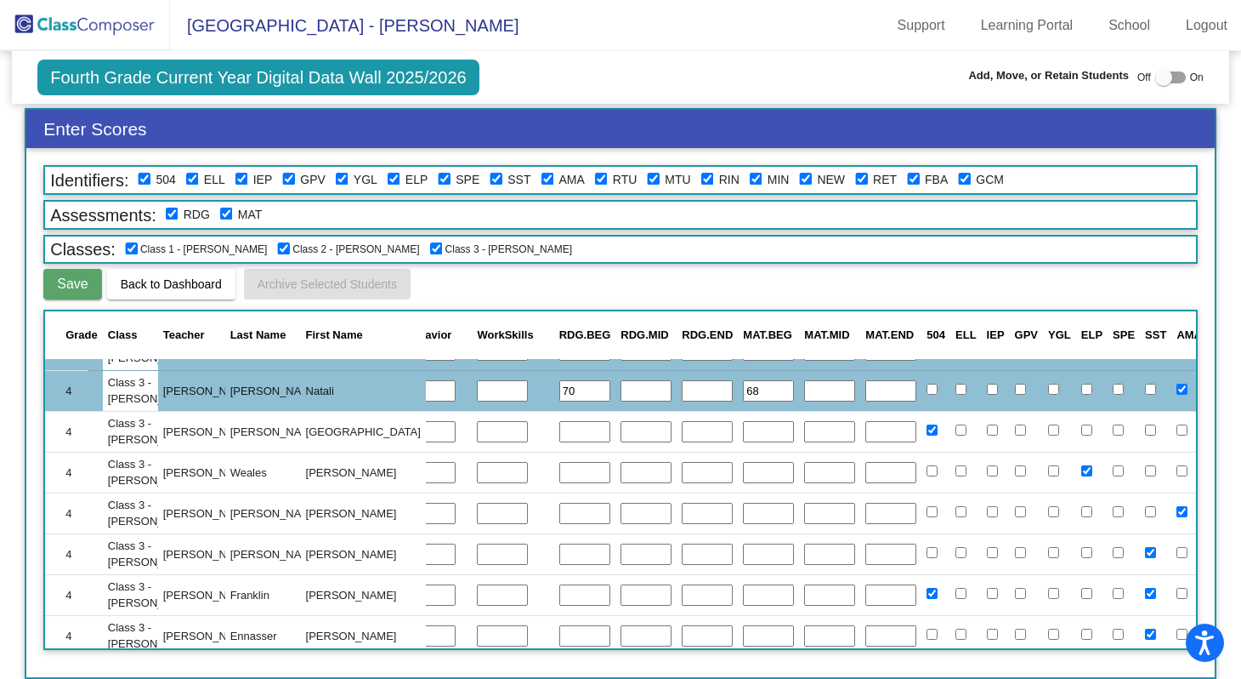
click at [559, 433] on input "text" at bounding box center [584, 432] width 51 height 22
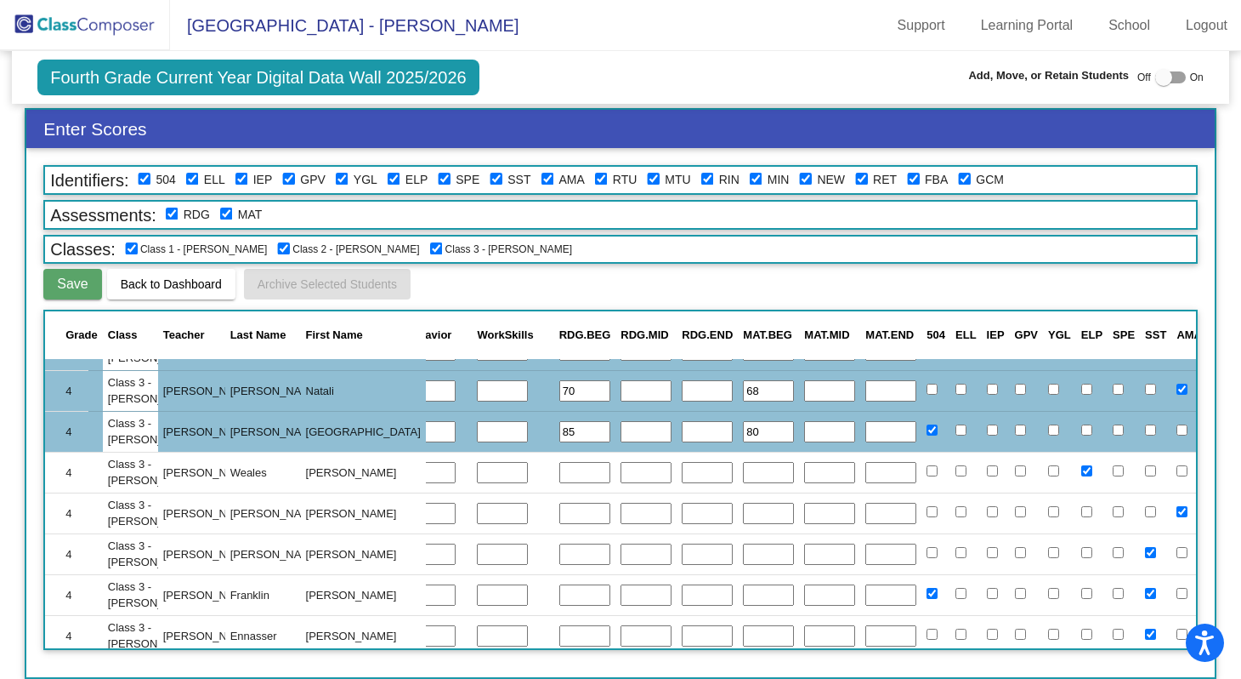
click at [559, 476] on input "text" at bounding box center [584, 473] width 51 height 22
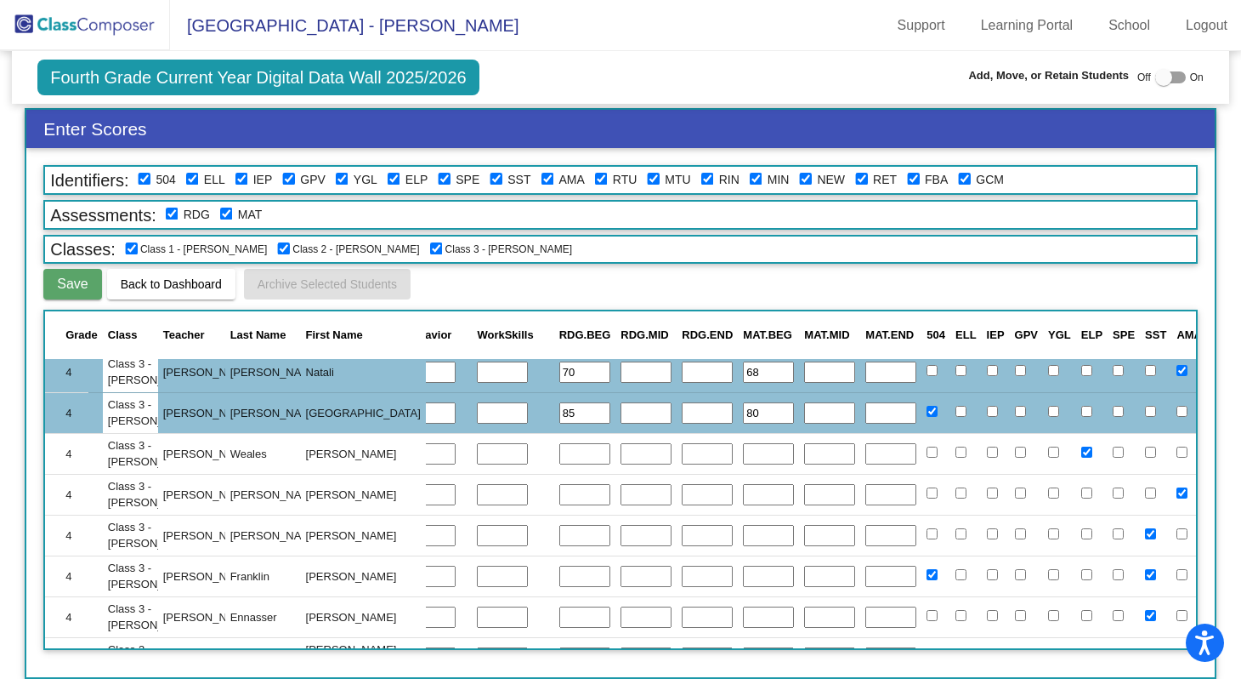
scroll to position [3155, 443]
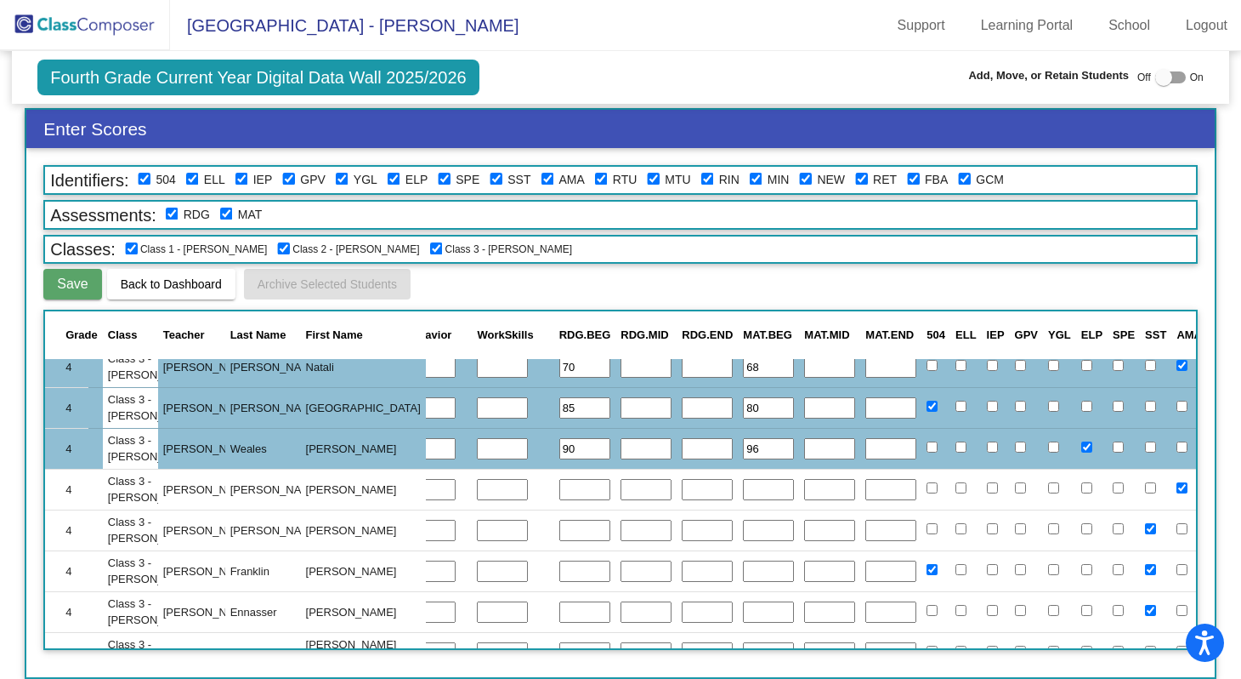
click at [559, 487] on input "text" at bounding box center [584, 490] width 51 height 22
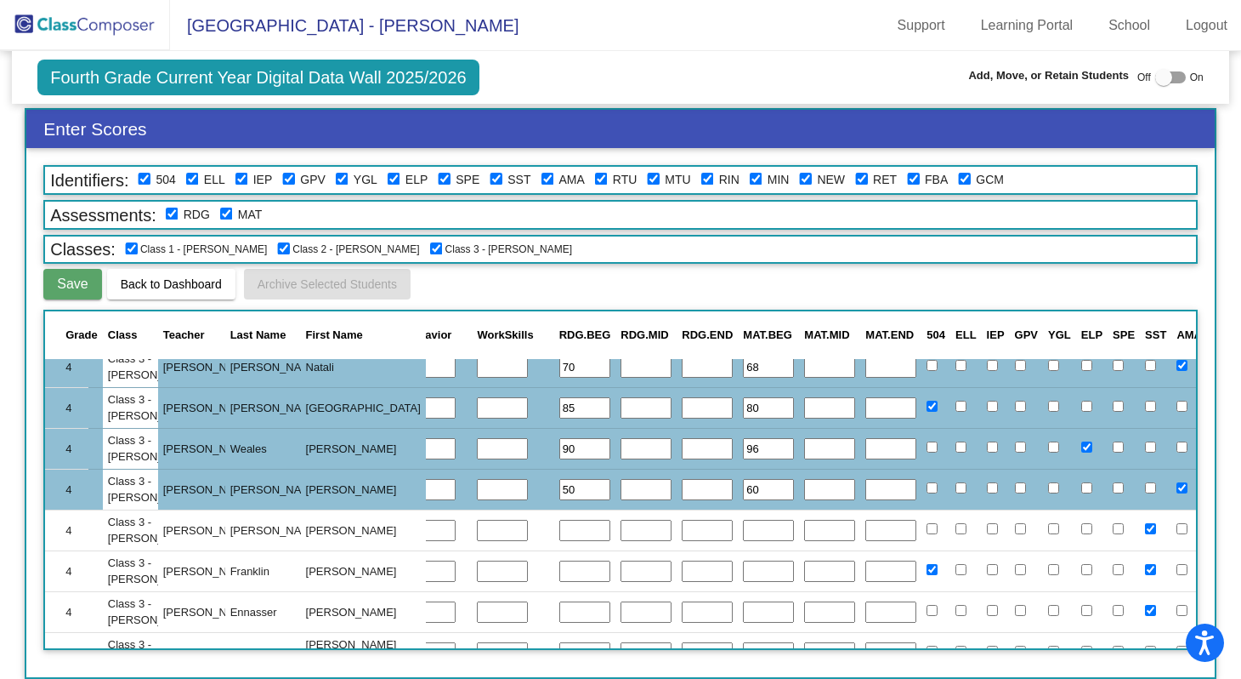
click at [559, 528] on input "text" at bounding box center [584, 531] width 51 height 22
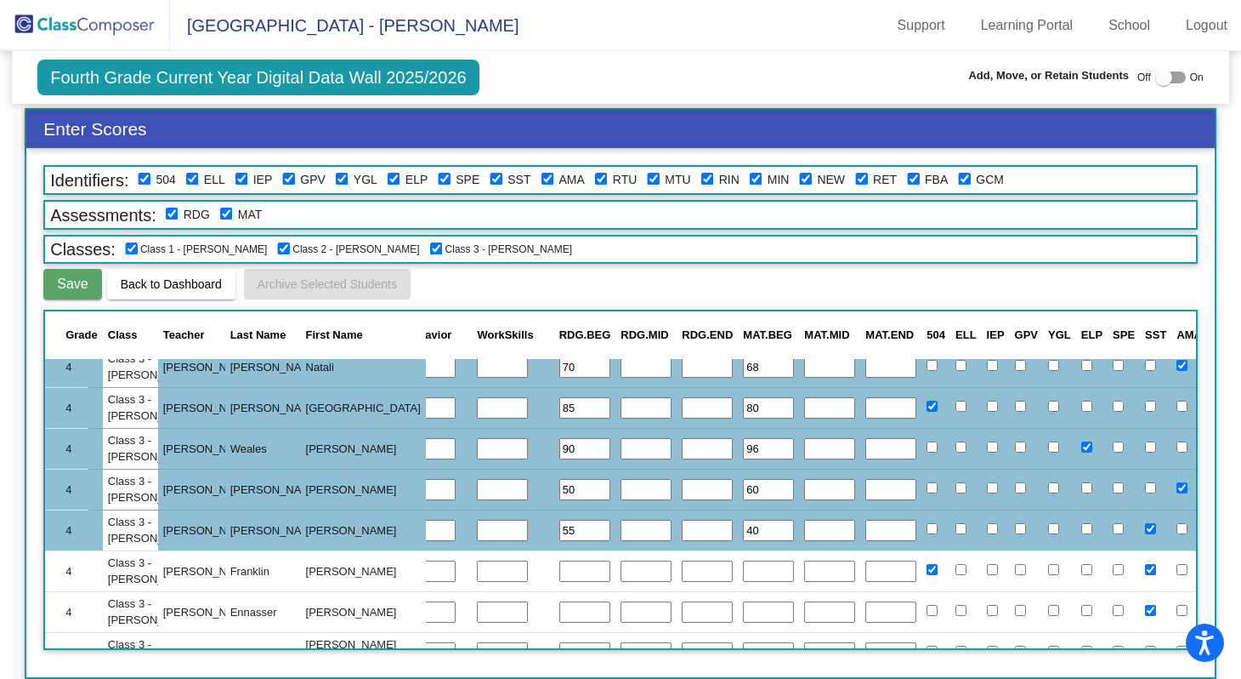
click at [559, 573] on input "text" at bounding box center [584, 571] width 51 height 22
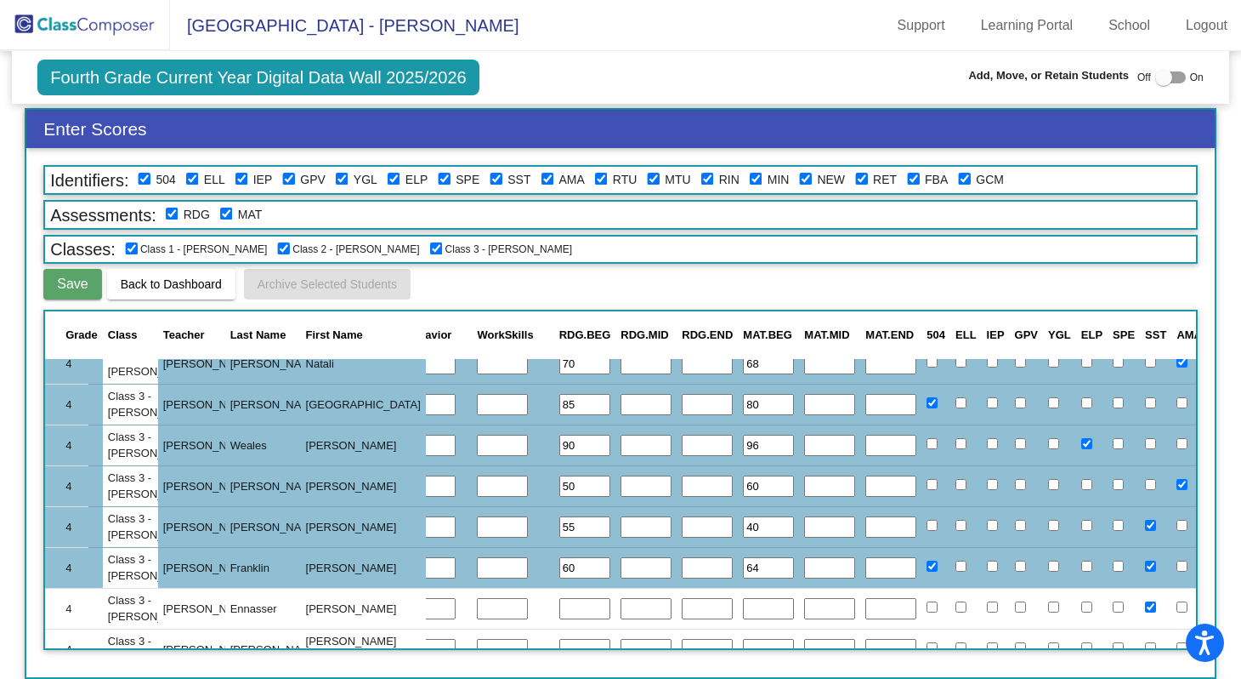
scroll to position [3257, 443]
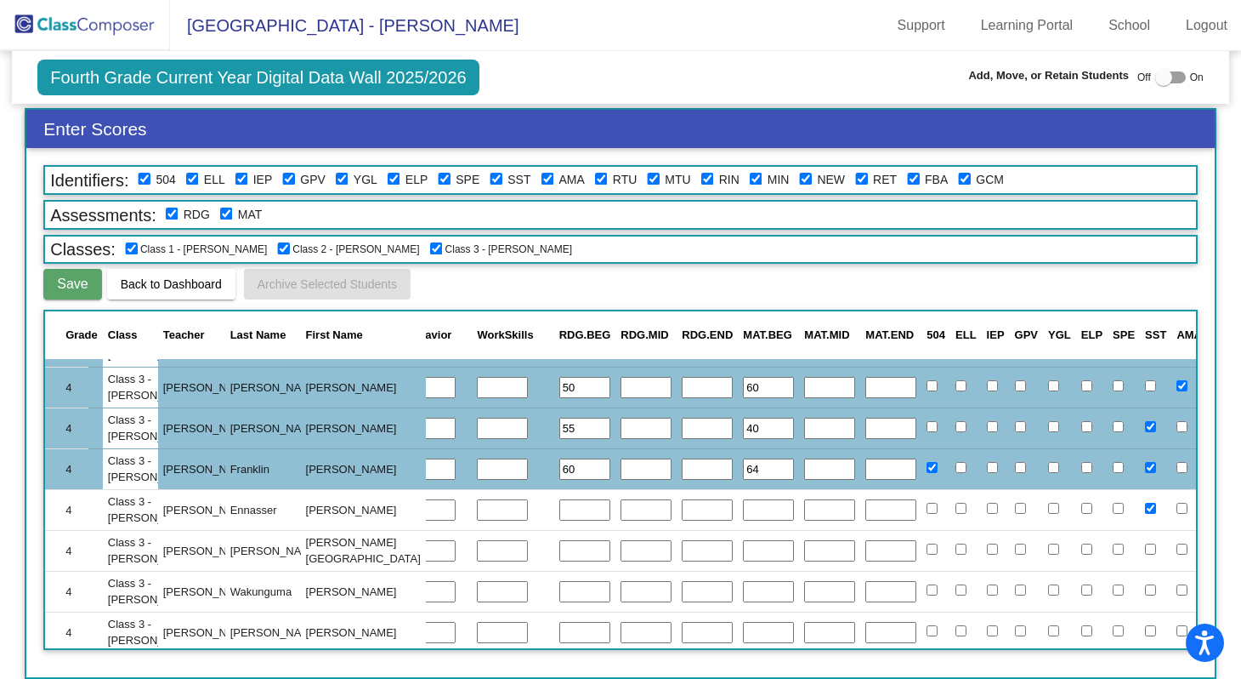
click at [559, 514] on input "text" at bounding box center [584, 510] width 51 height 22
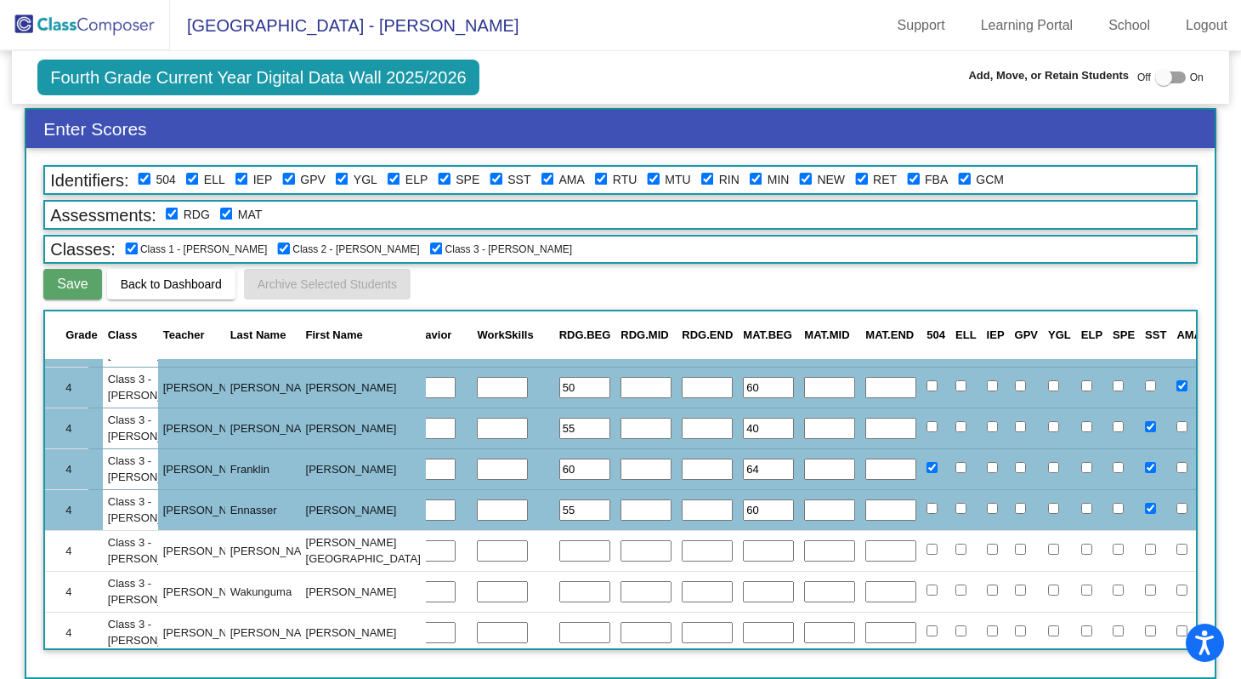
click at [559, 554] on input "text" at bounding box center [584, 551] width 51 height 22
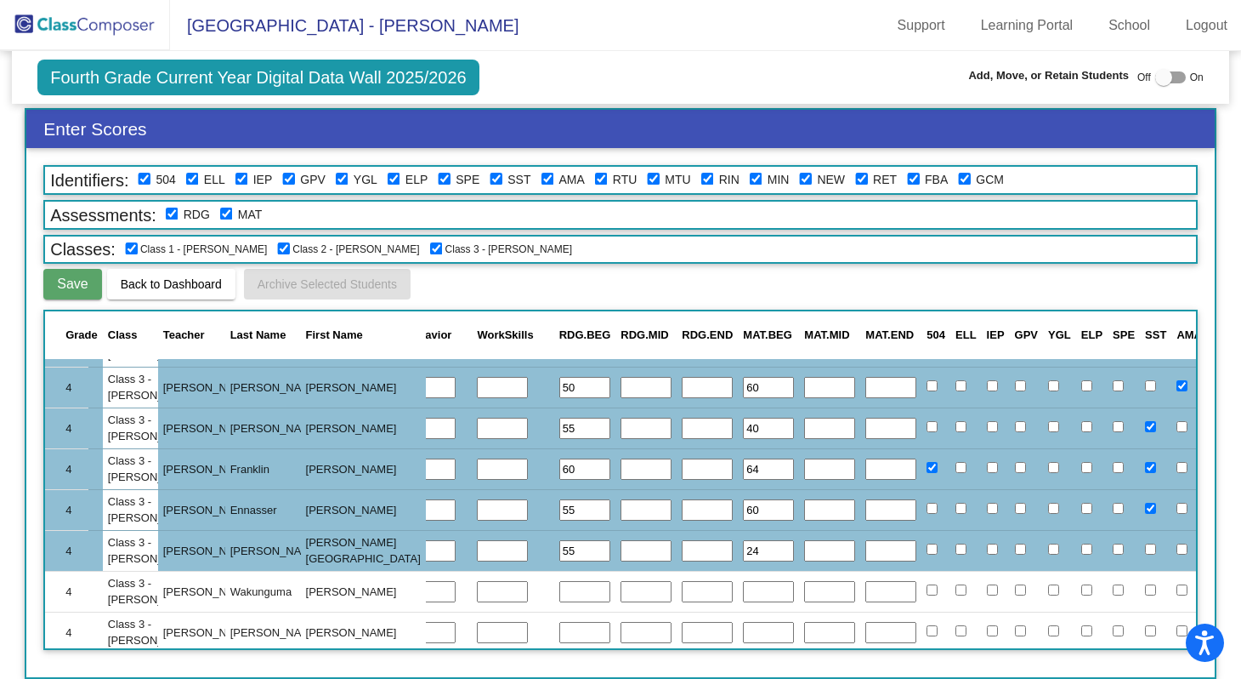
click at [559, 587] on input "text" at bounding box center [584, 592] width 51 height 22
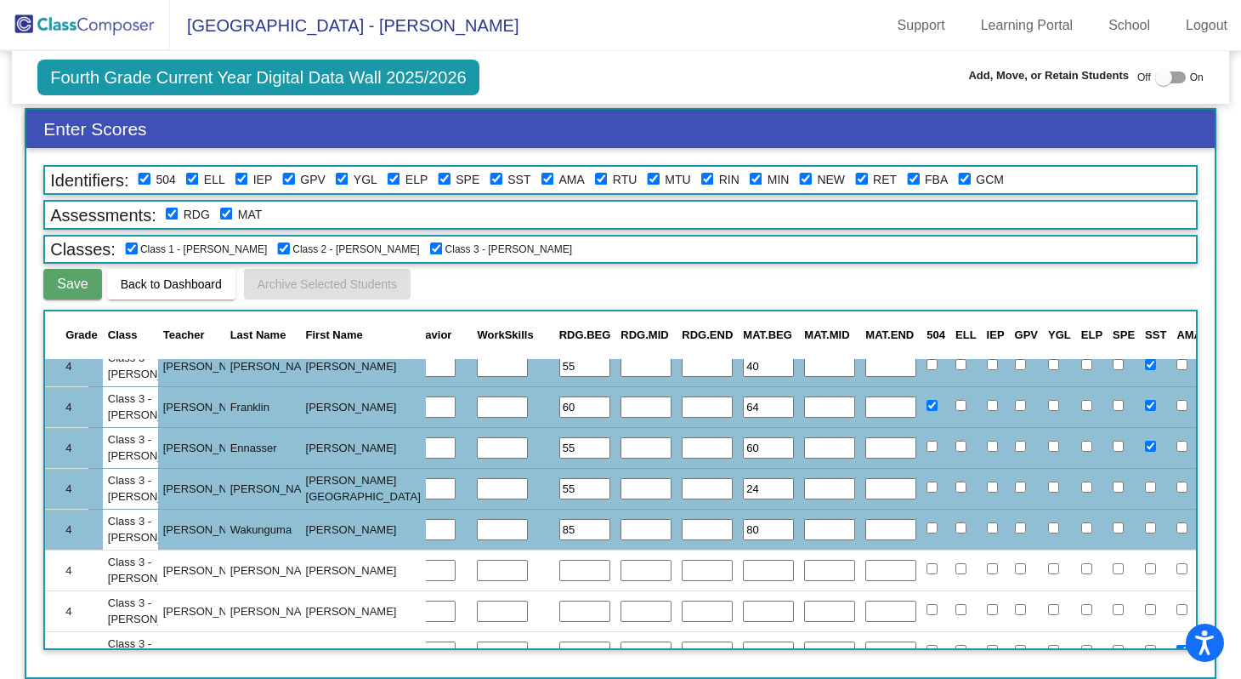
scroll to position [3391, 443]
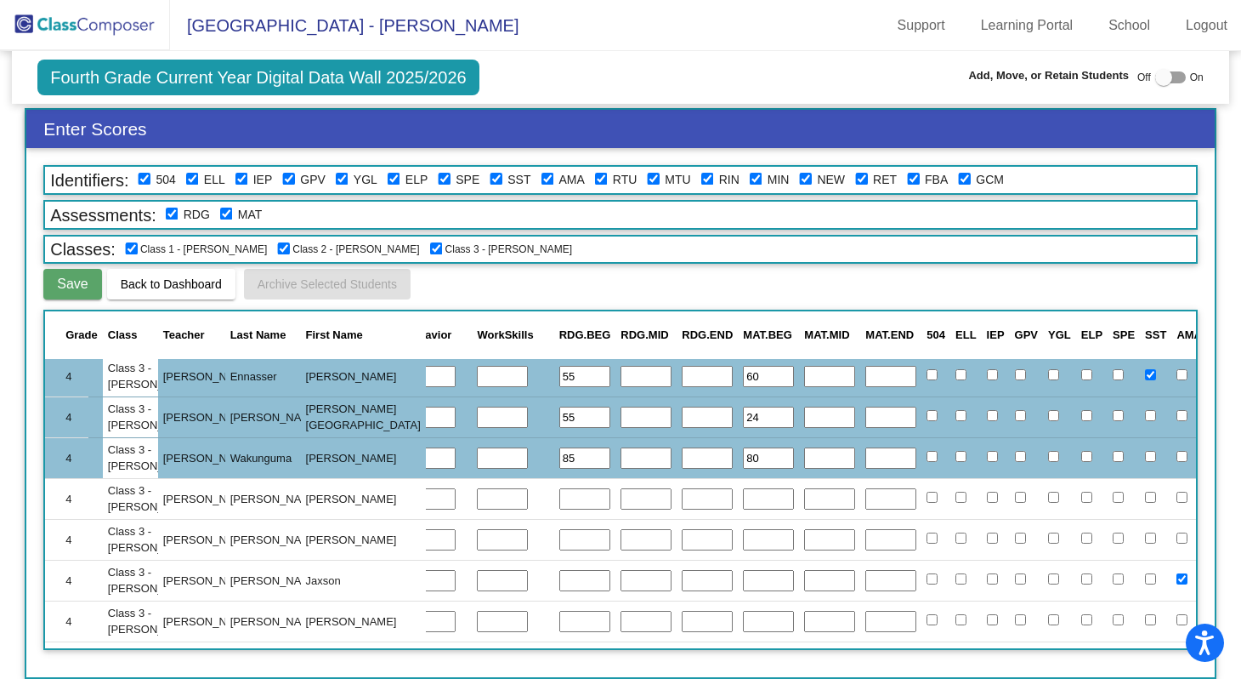
click at [559, 497] on input "text" at bounding box center [584, 499] width 51 height 22
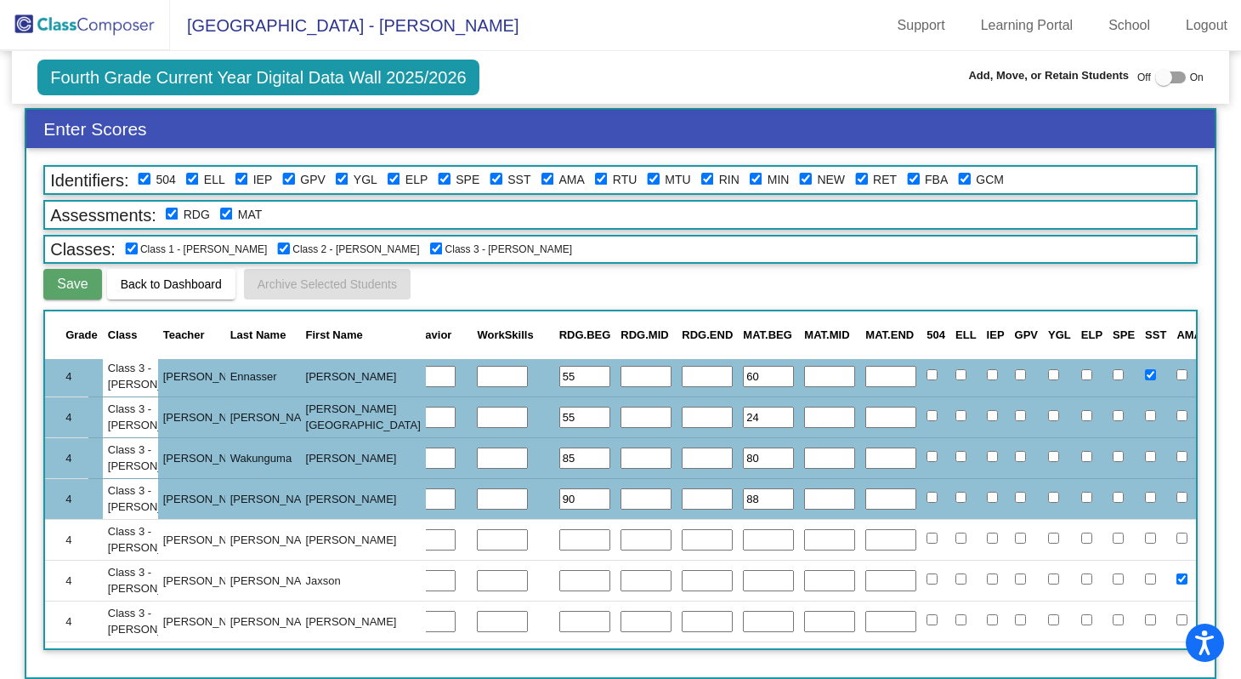
click at [559, 542] on input "text" at bounding box center [584, 540] width 51 height 22
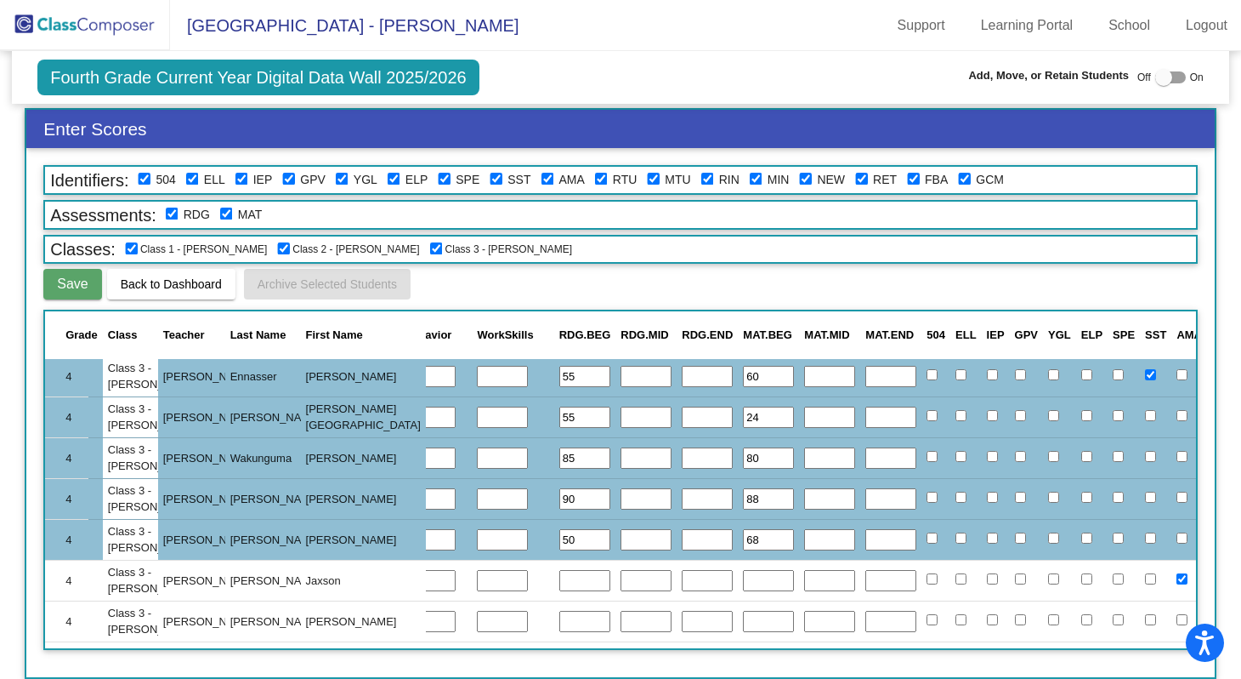
click at [559, 580] on input "text" at bounding box center [584, 581] width 51 height 22
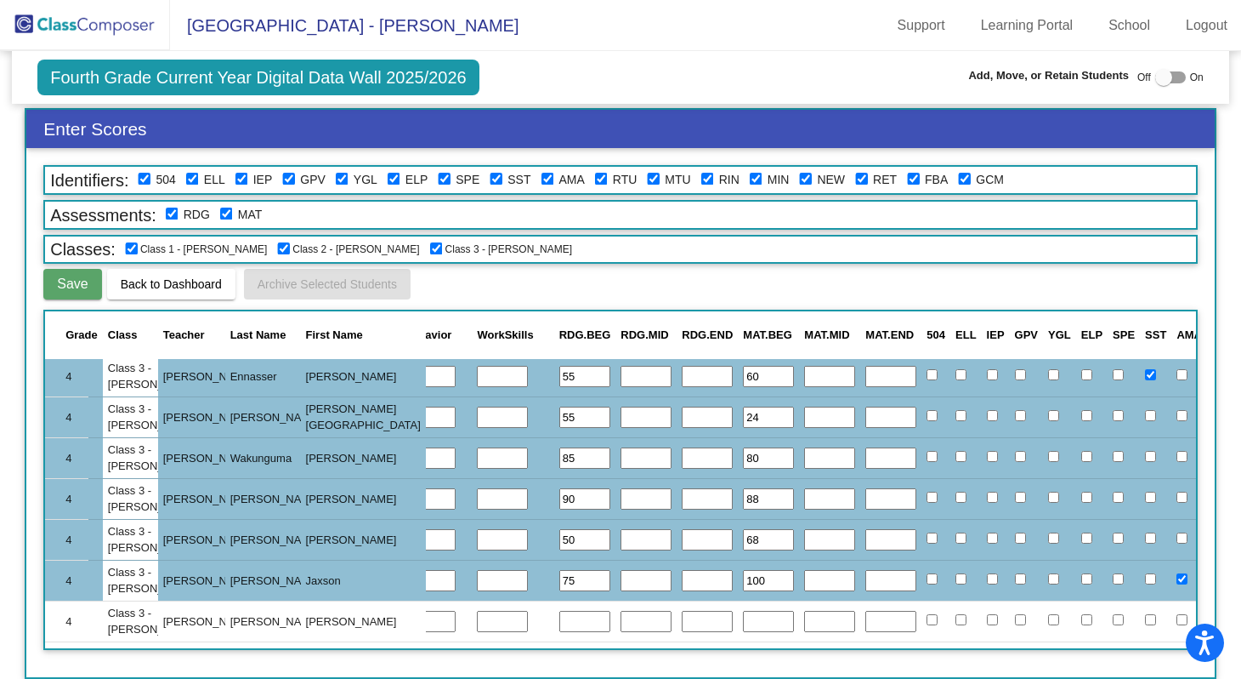
click at [559, 621] on input "text" at bounding box center [584, 622] width 51 height 22
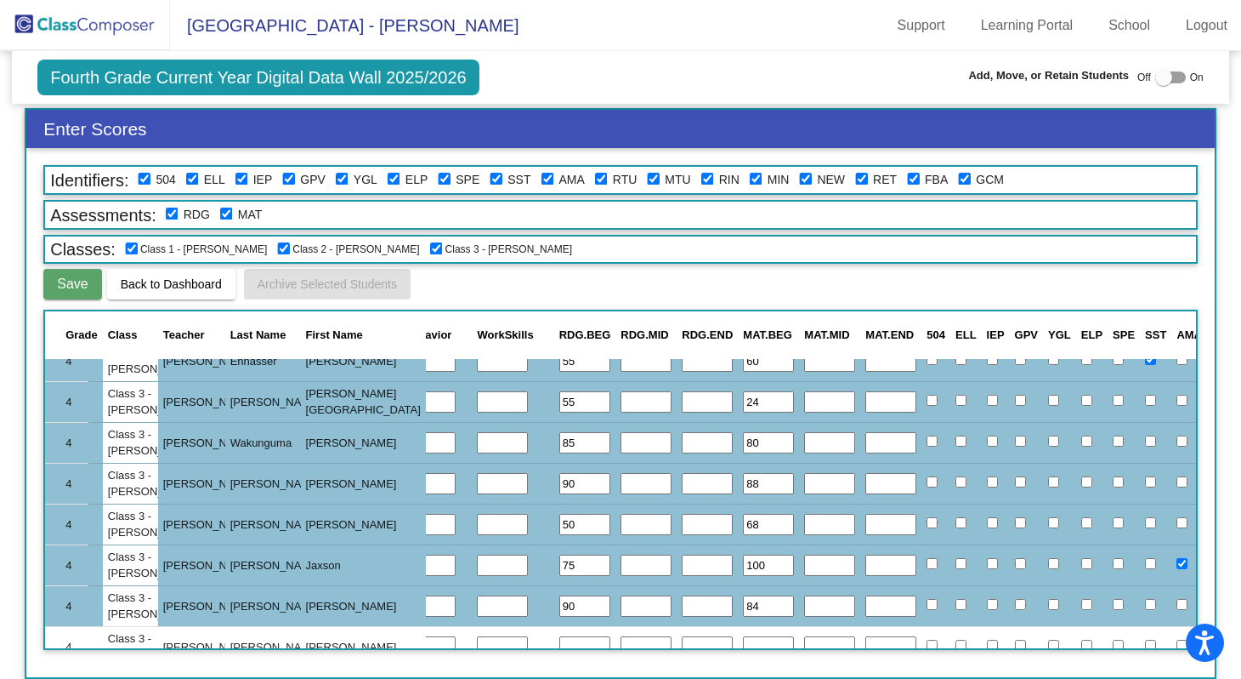
scroll to position [3433, 443]
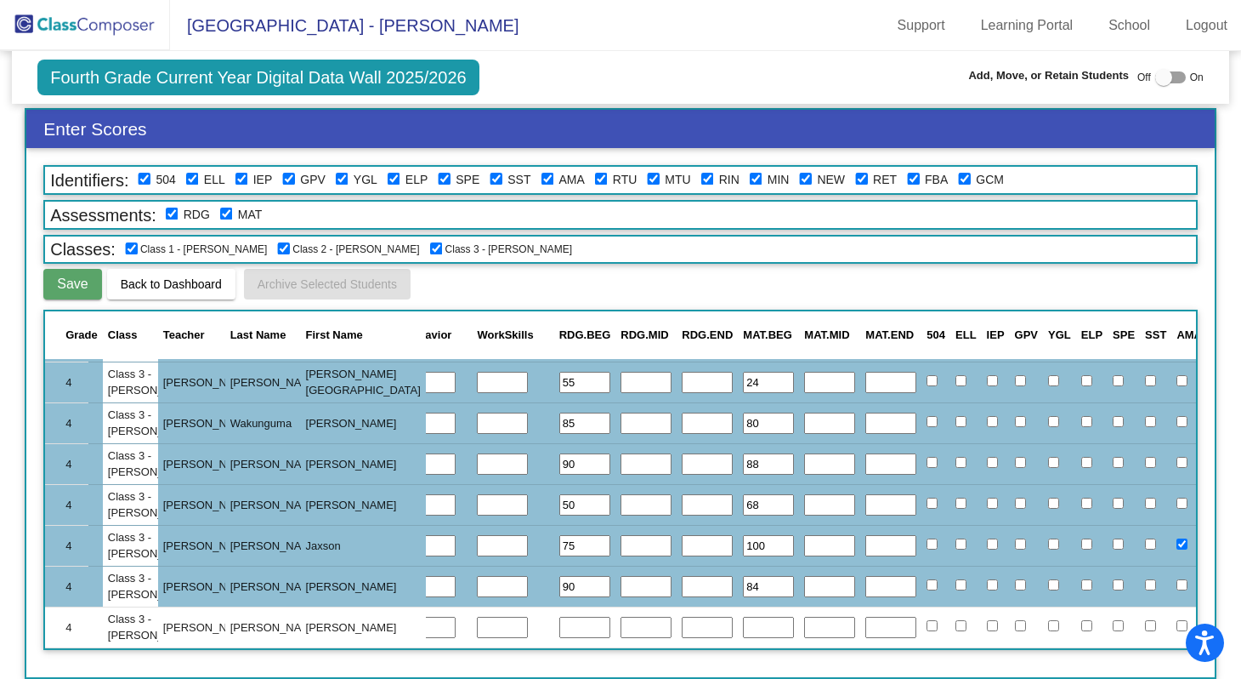
click at [559, 616] on input "text" at bounding box center [584, 627] width 51 height 22
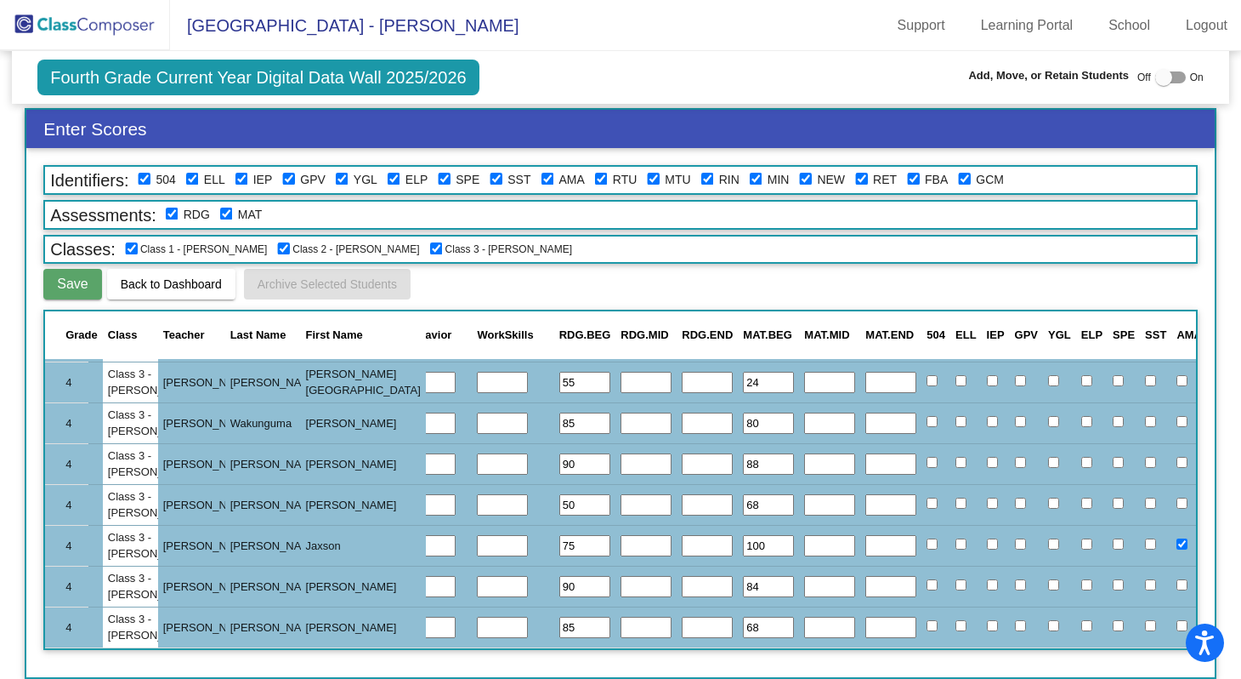
click at [67, 286] on span "Save" at bounding box center [72, 283] width 31 height 14
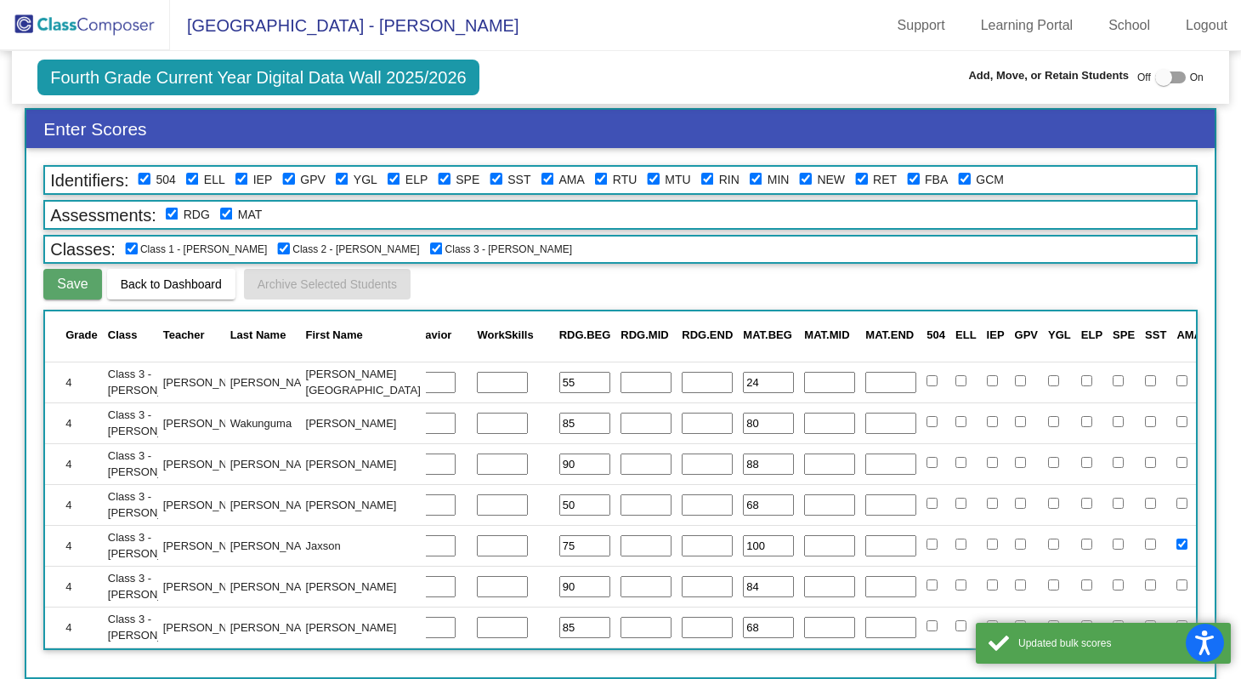
scroll to position [0, 443]
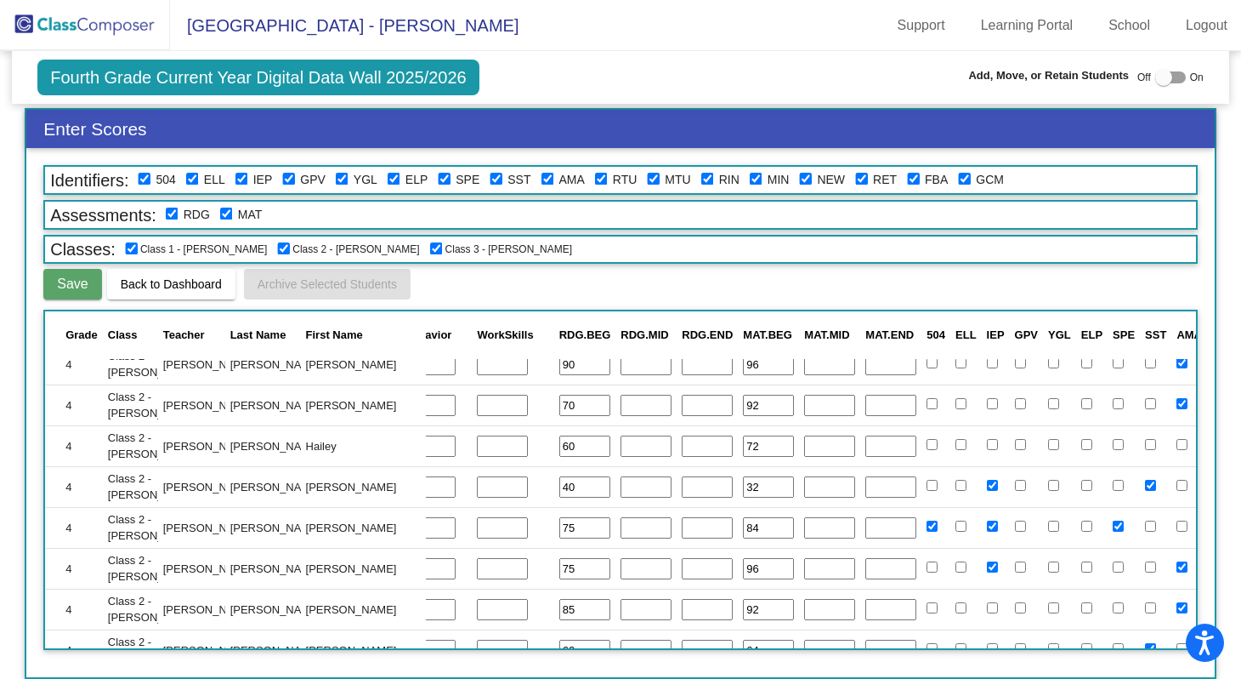
scroll to position [1268, 443]
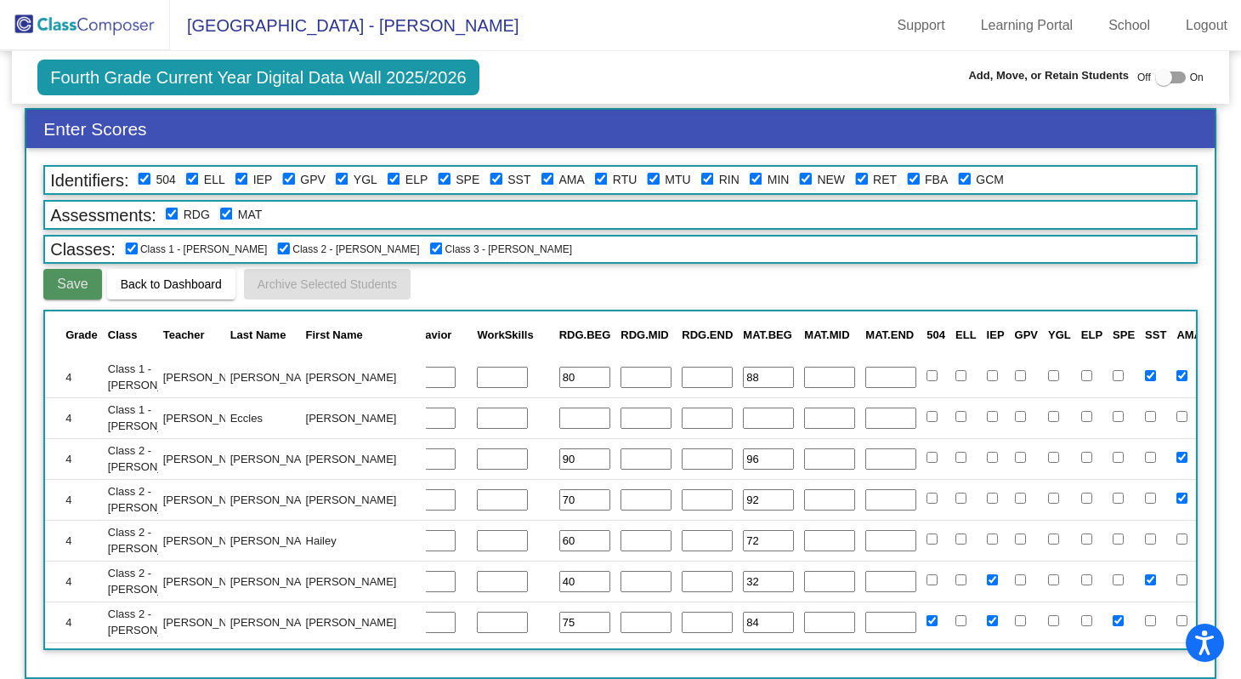
click at [69, 291] on span "Save" at bounding box center [72, 283] width 31 height 14
